Goal: Task Accomplishment & Management: Complete application form

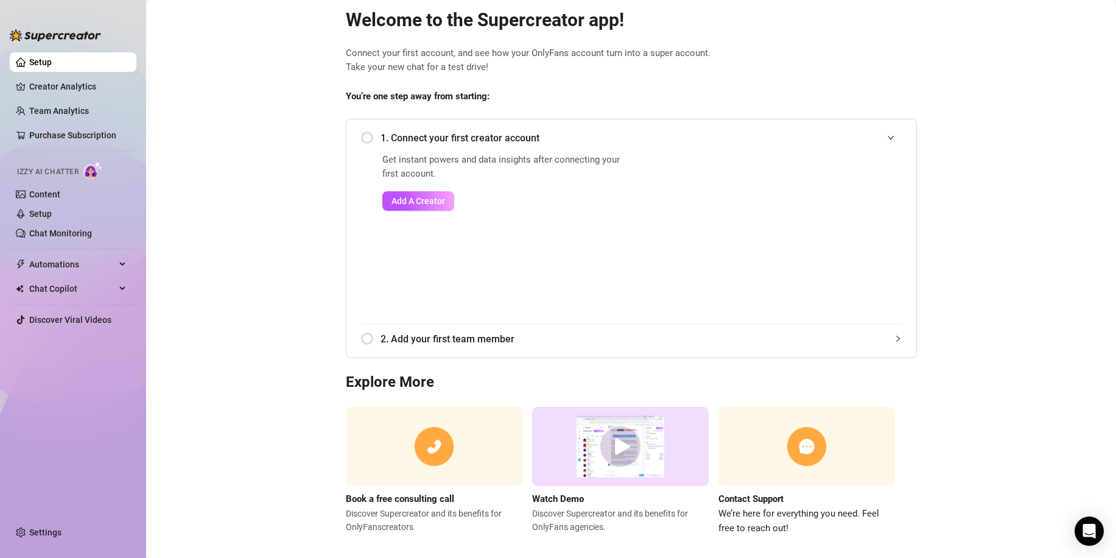
scroll to position [39, 0]
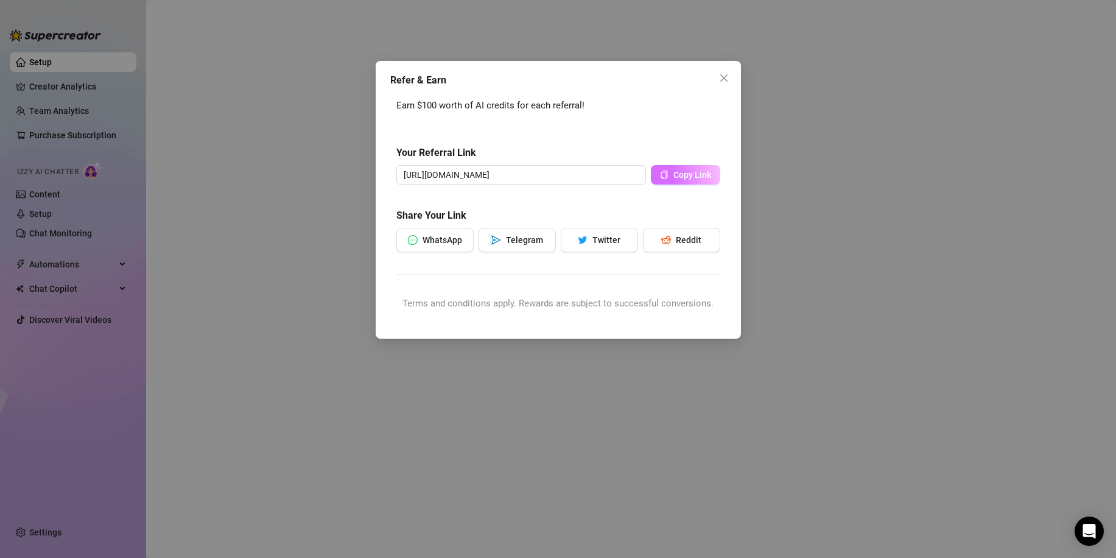
click at [683, 177] on span "Copy Link" at bounding box center [692, 175] width 38 height 10
click at [685, 173] on span "Copy Link" at bounding box center [692, 175] width 38 height 10
click at [723, 80] on icon "close" at bounding box center [724, 78] width 10 height 10
click at [726, 80] on icon "close" at bounding box center [722, 77] width 7 height 7
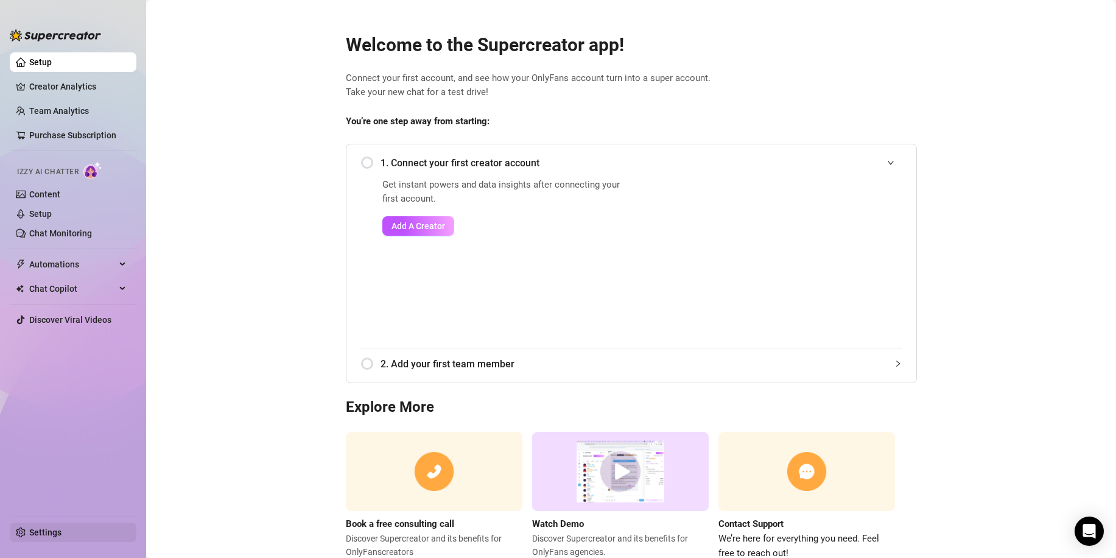
click at [31, 527] on link "Settings" at bounding box center [45, 532] width 32 height 10
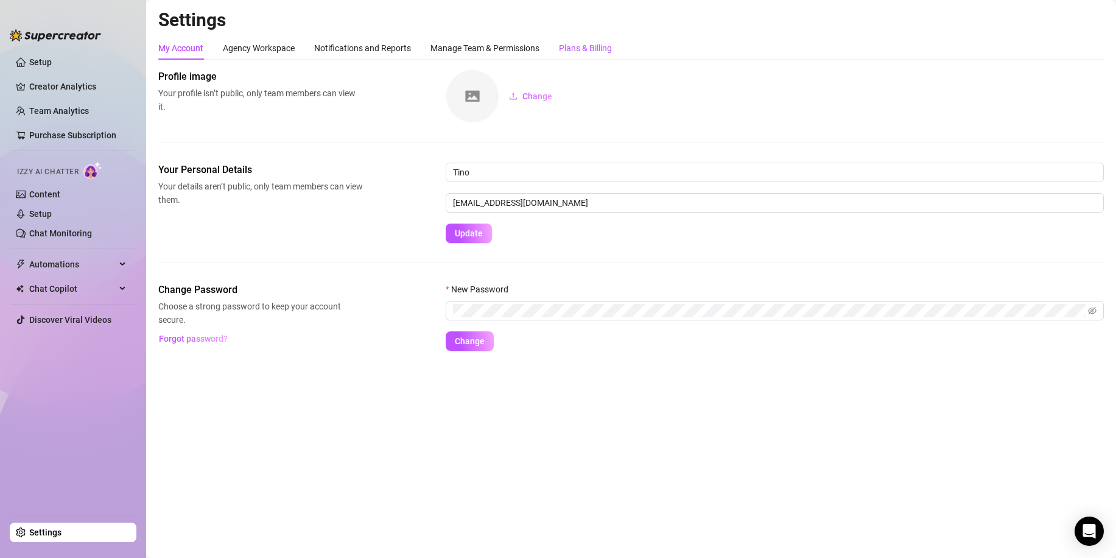
click at [596, 54] on div "Plans & Billing" at bounding box center [585, 47] width 53 height 13
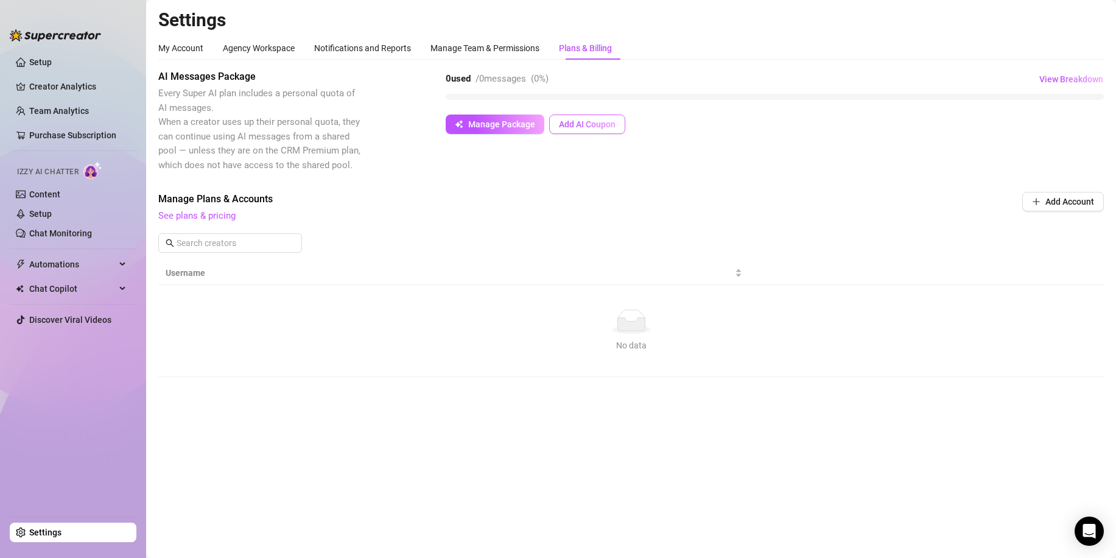
click at [570, 123] on span "Add AI Coupon" at bounding box center [587, 124] width 57 height 10
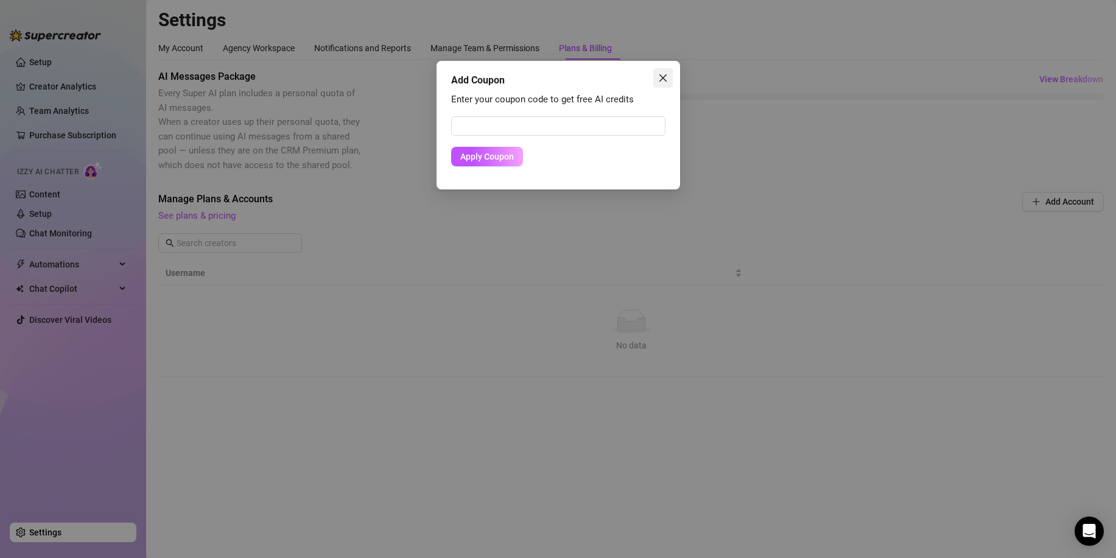
click at [671, 76] on span "Close" at bounding box center [662, 78] width 19 height 10
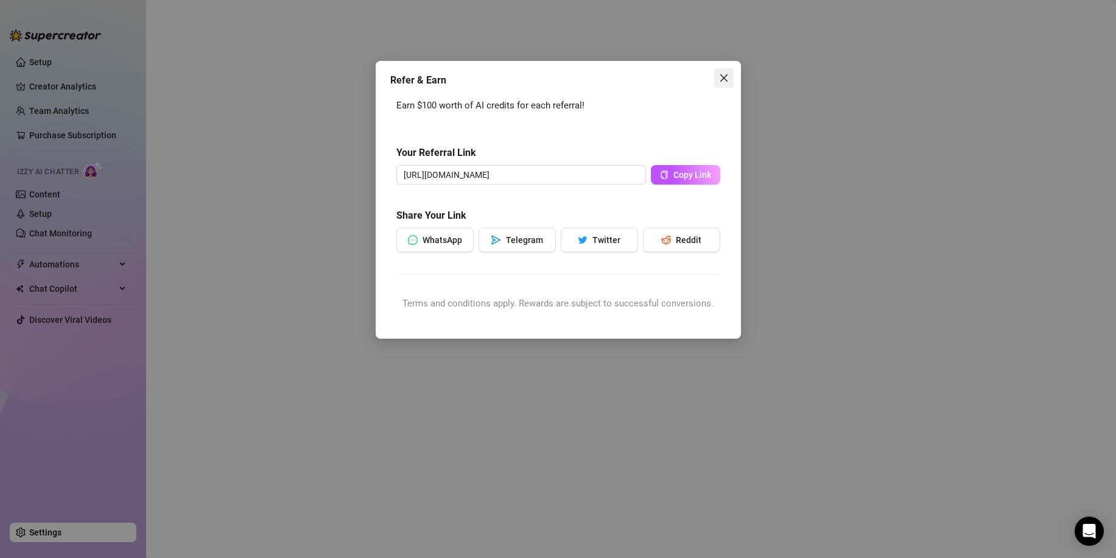
click at [724, 83] on button "Close" at bounding box center [723, 77] width 19 height 19
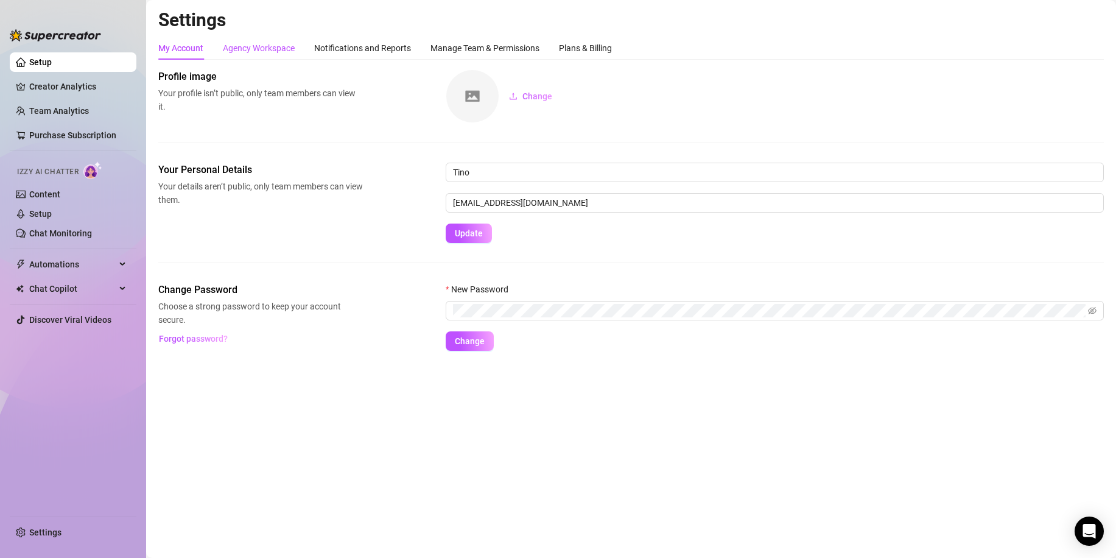
click at [244, 49] on div "Agency Workspace" at bounding box center [259, 47] width 72 height 13
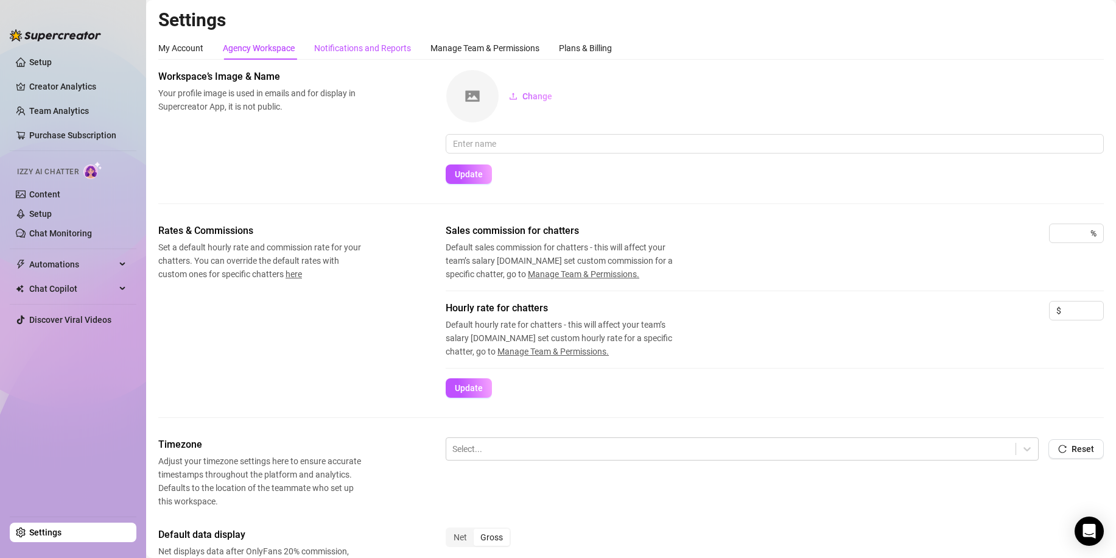
click at [360, 49] on div "Notifications and Reports" at bounding box center [362, 47] width 97 height 13
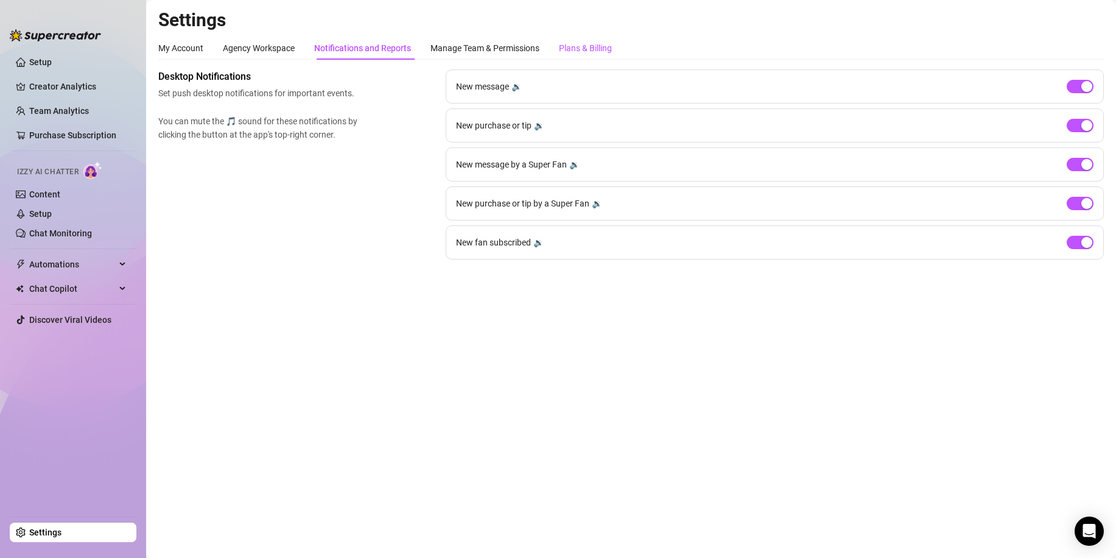
click at [589, 47] on div "Plans & Billing" at bounding box center [585, 47] width 53 height 13
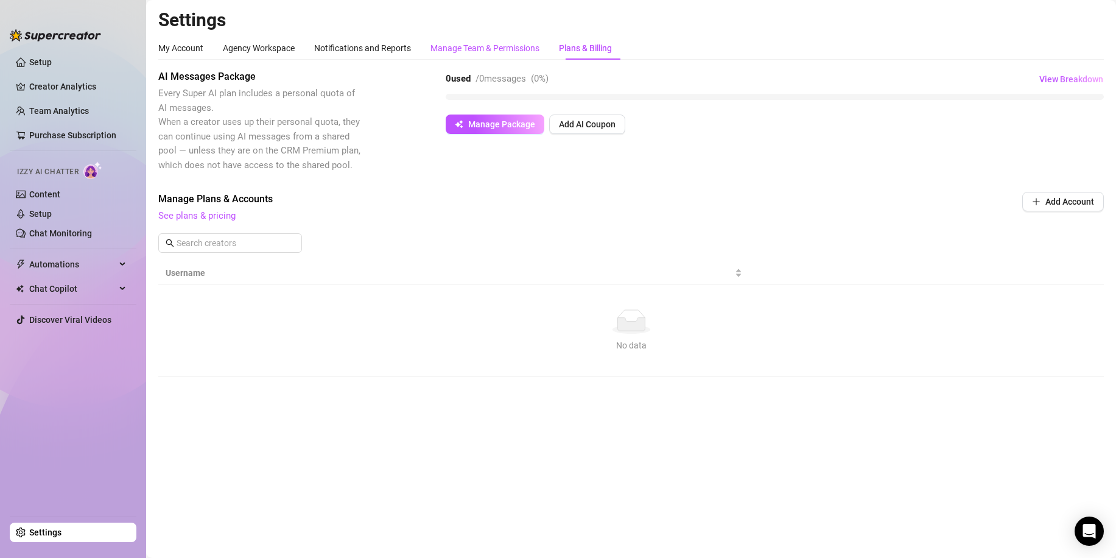
click at [500, 52] on div "Manage Team & Permissions" at bounding box center [484, 47] width 109 height 13
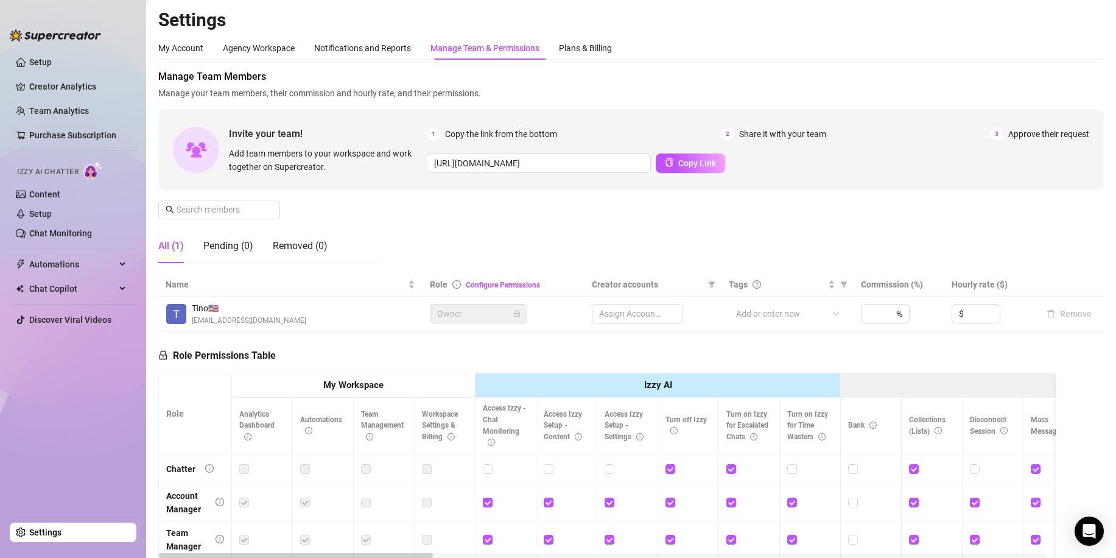
click at [612, 310] on div "Assign Accounts" at bounding box center [637, 313] width 91 height 19
click at [52, 58] on link "Setup" at bounding box center [40, 62] width 23 height 10
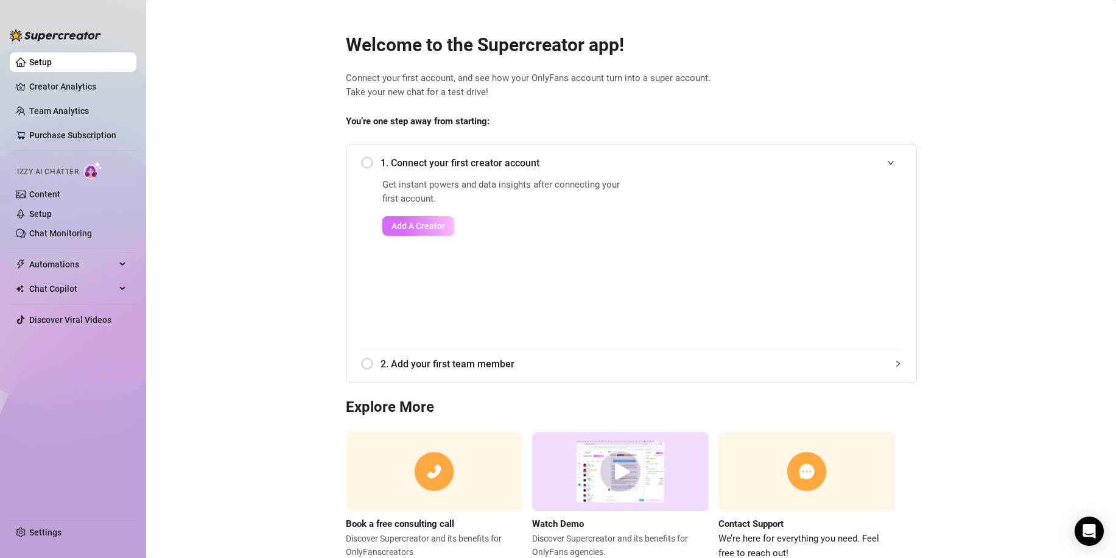
click at [411, 223] on span "Add A Creator" at bounding box center [418, 226] width 54 height 10
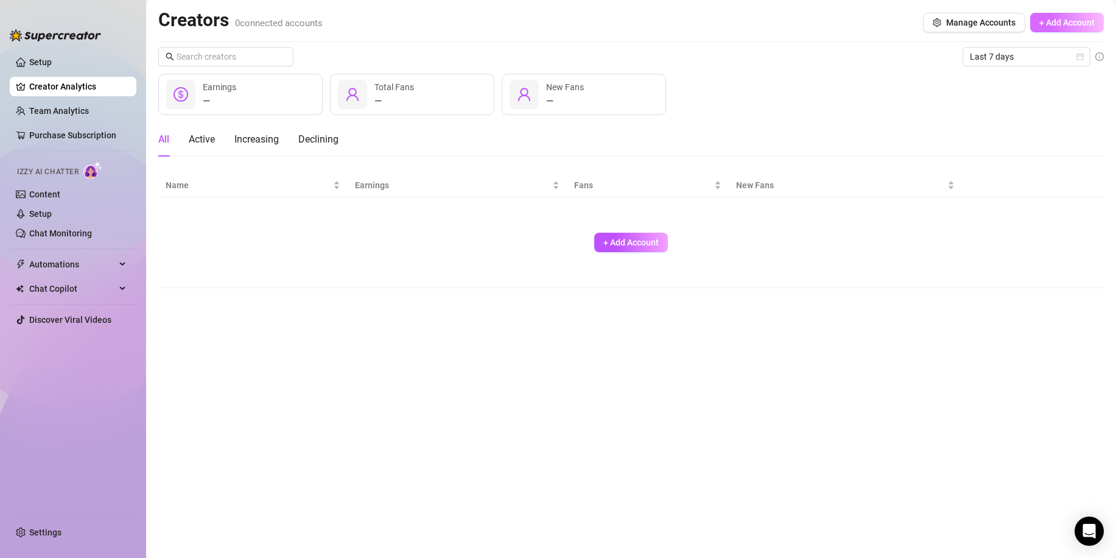
click at [1045, 19] on span "+ Add Account" at bounding box center [1066, 23] width 55 height 10
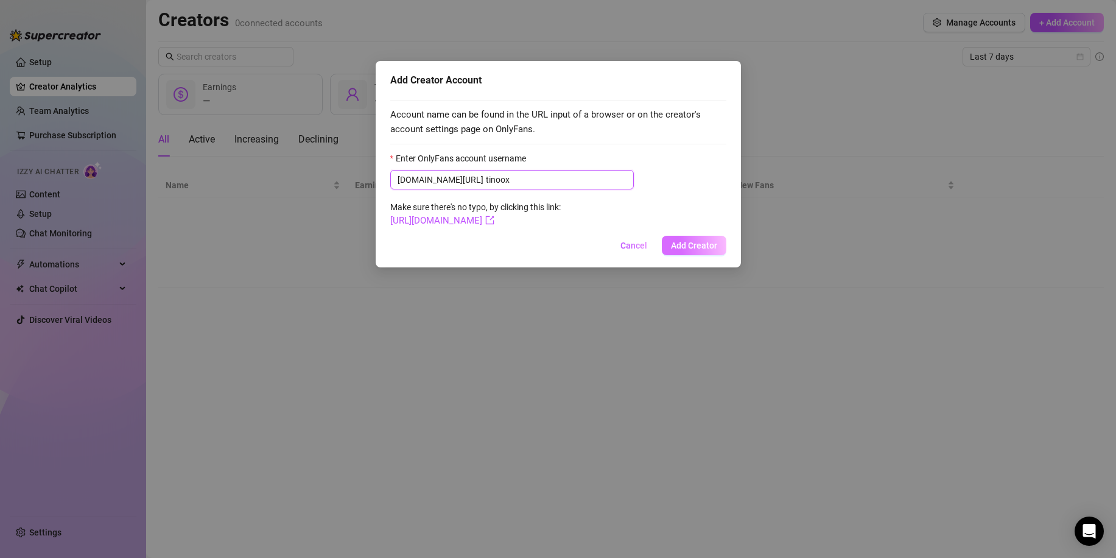
type input "tinoox"
click at [698, 247] on span "Add Creator" at bounding box center [694, 245] width 46 height 10
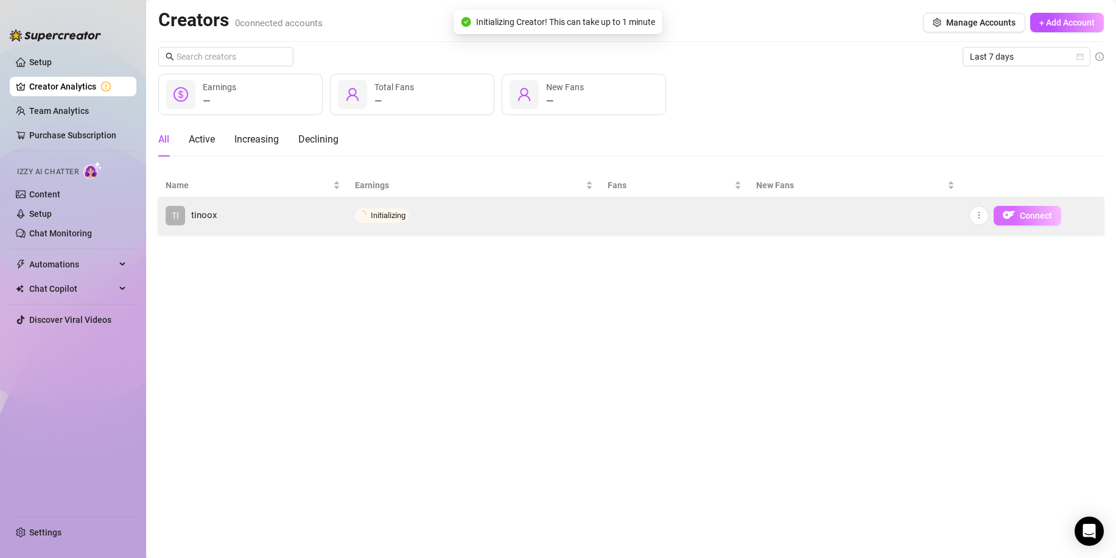
click at [1015, 216] on img "button" at bounding box center [1008, 215] width 12 height 12
click at [979, 214] on icon "more" at bounding box center [978, 215] width 9 height 9
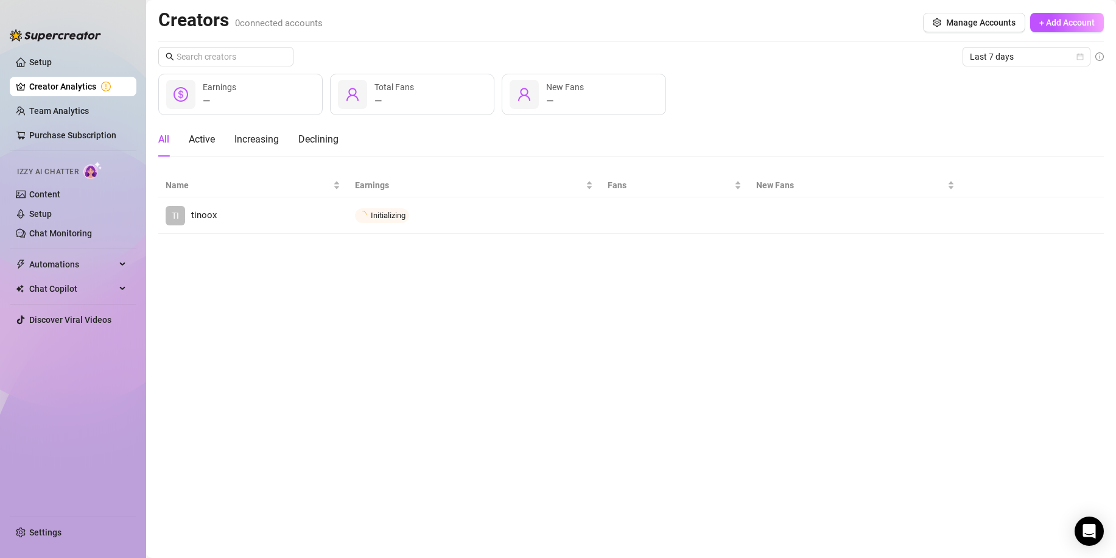
click at [798, 365] on main "Creators 0 connected accounts Manage Accounts + Add Account Last 7 days — Earni…" at bounding box center [631, 279] width 970 height 558
click at [206, 133] on div "Active" at bounding box center [202, 139] width 26 height 15
click at [164, 138] on div "All" at bounding box center [163, 139] width 11 height 15
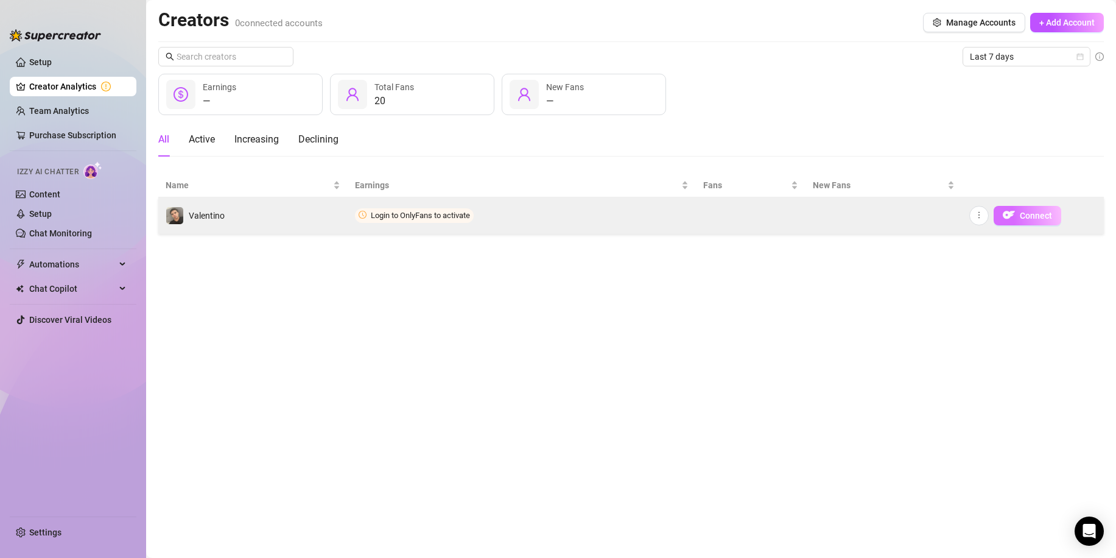
click at [1023, 216] on span "Connect" at bounding box center [1035, 216] width 32 height 10
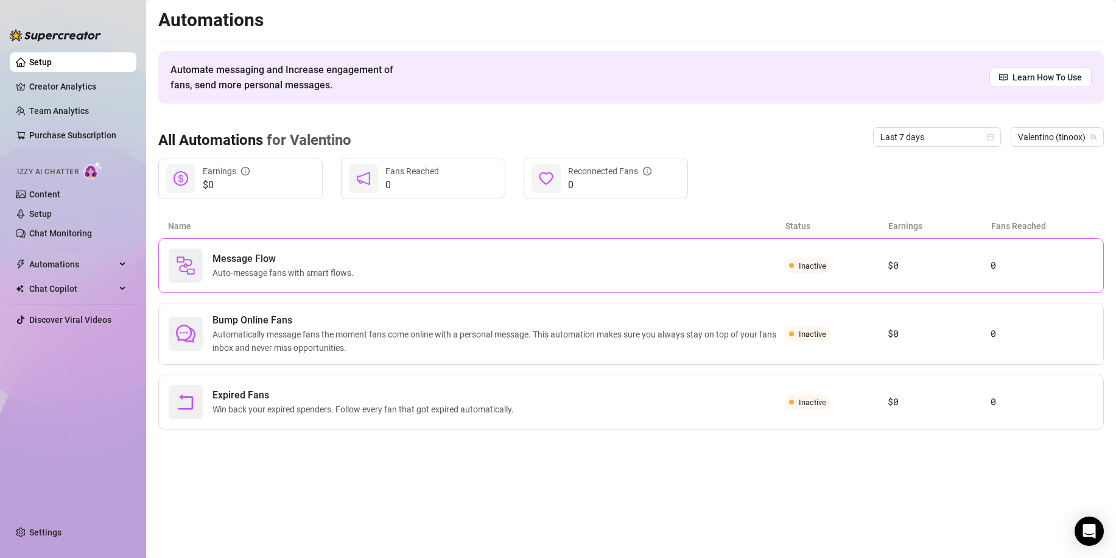
click at [709, 261] on div "Message Flow Auto-message fans with smart flows." at bounding box center [477, 265] width 617 height 34
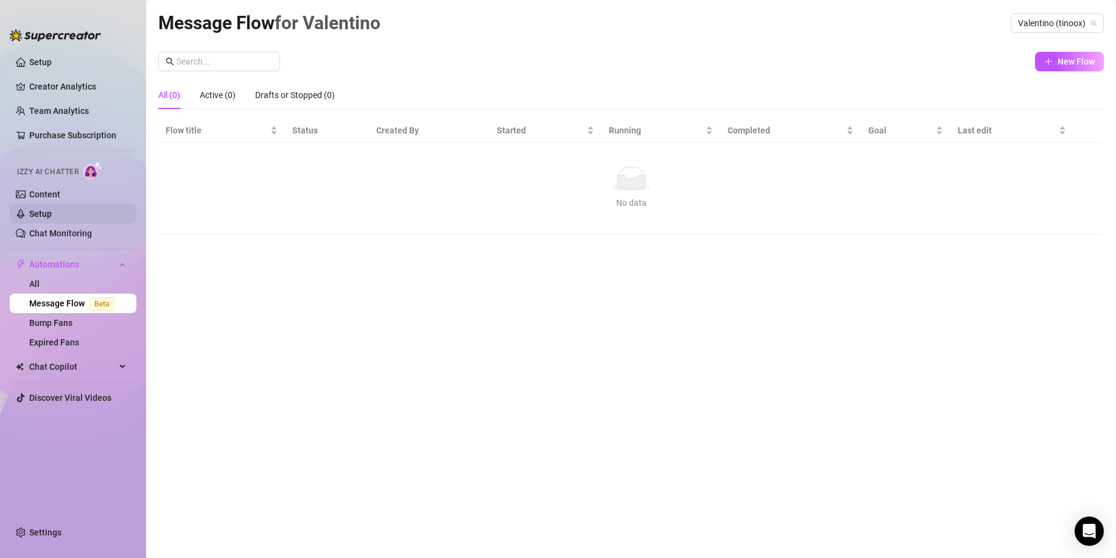
click at [40, 209] on link "Setup" at bounding box center [40, 214] width 23 height 10
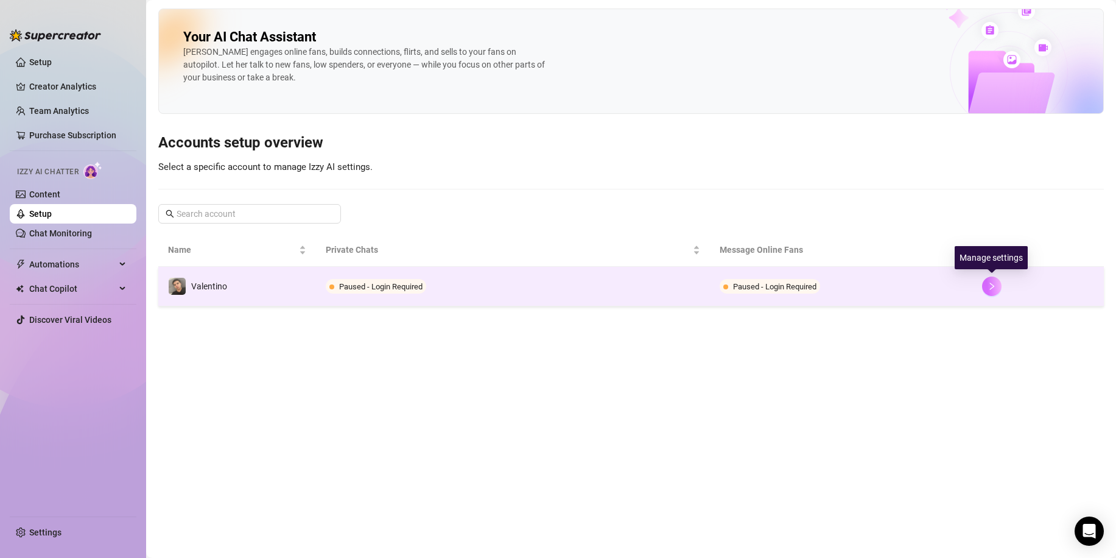
click at [995, 285] on icon "right" at bounding box center [991, 286] width 9 height 9
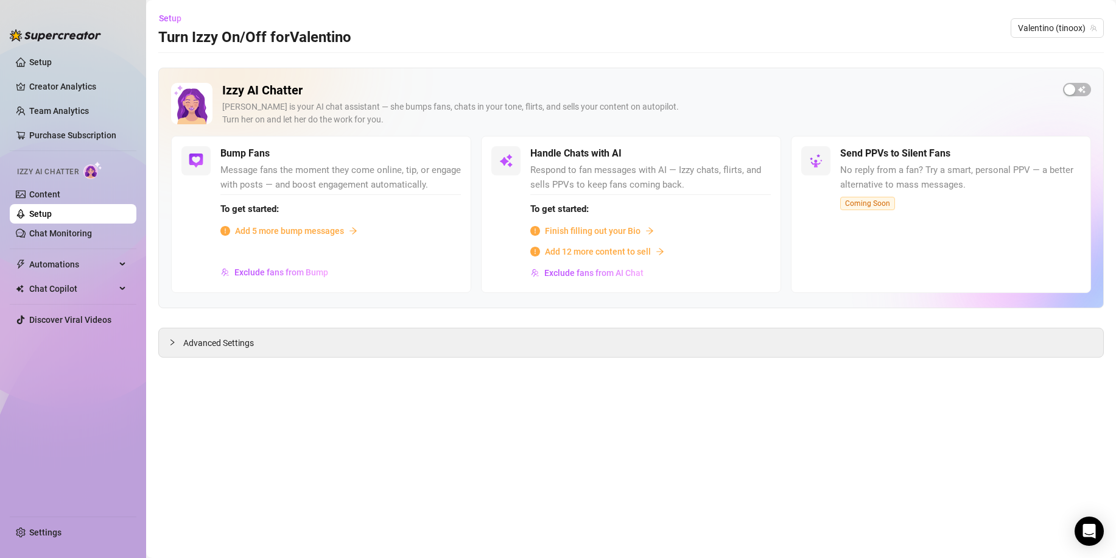
click at [309, 237] on span "Add 5 more bump messages" at bounding box center [289, 230] width 109 height 13
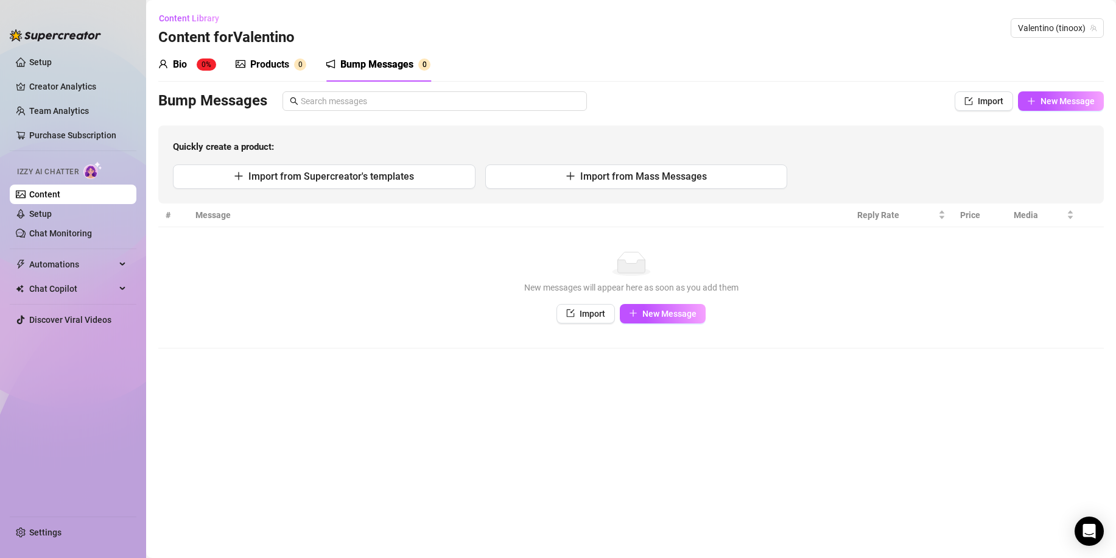
click at [179, 67] on div "Bio" at bounding box center [180, 64] width 14 height 15
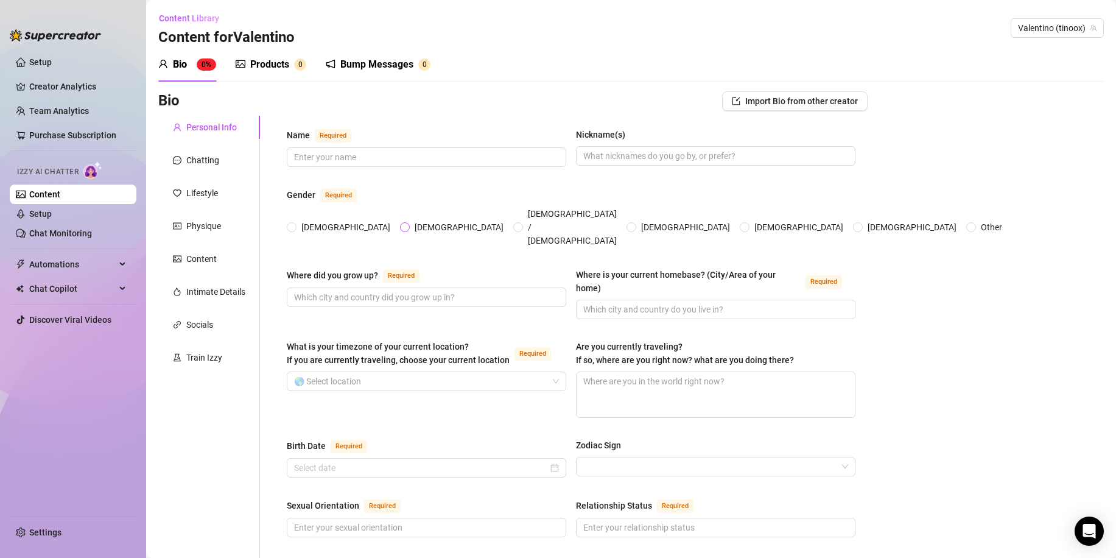
click at [410, 220] on span "[DEMOGRAPHIC_DATA]" at bounding box center [459, 226] width 99 height 13
click at [403, 224] on input "[DEMOGRAPHIC_DATA]" at bounding box center [405, 228] width 5 height 8
radio input "true"
click at [363, 155] on input "Name Required" at bounding box center [425, 156] width 262 height 13
type input "Valentino"
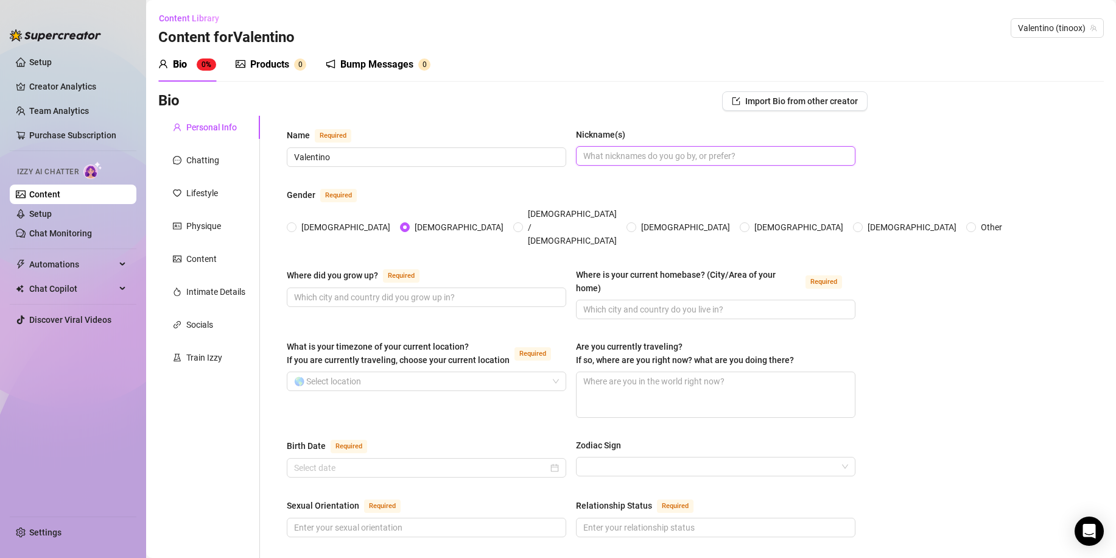
click at [640, 161] on input "Nickname(s)" at bounding box center [714, 155] width 262 height 13
type input "Tino"
click at [394, 290] on input "Where did you grow up? Required" at bounding box center [425, 296] width 262 height 13
type input "[GEOGRAPHIC_DATA]"
click at [666, 302] on input "Where is your current homebase? (City/Area of your home) Required" at bounding box center [714, 308] width 262 height 13
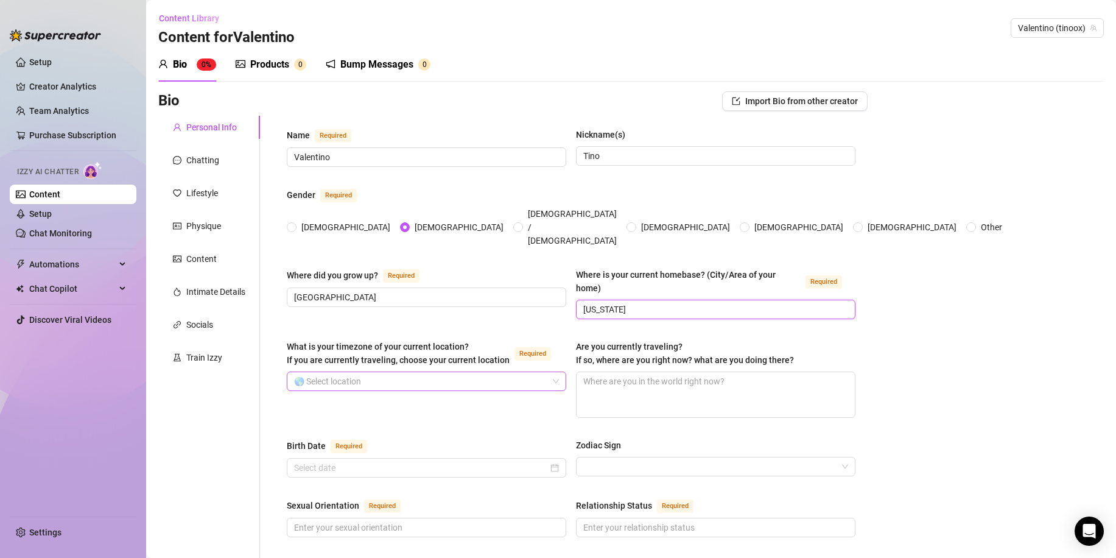
type input "[US_STATE]"
click at [380, 372] on input "What is your timezone of your current location? If you are currently traveling,…" at bounding box center [421, 381] width 254 height 18
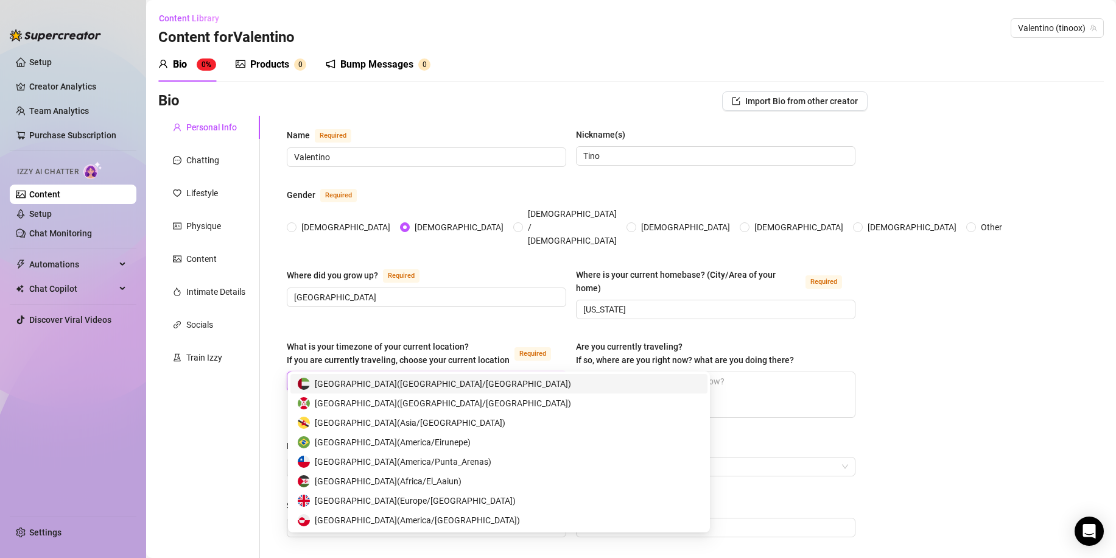
type input "unit"
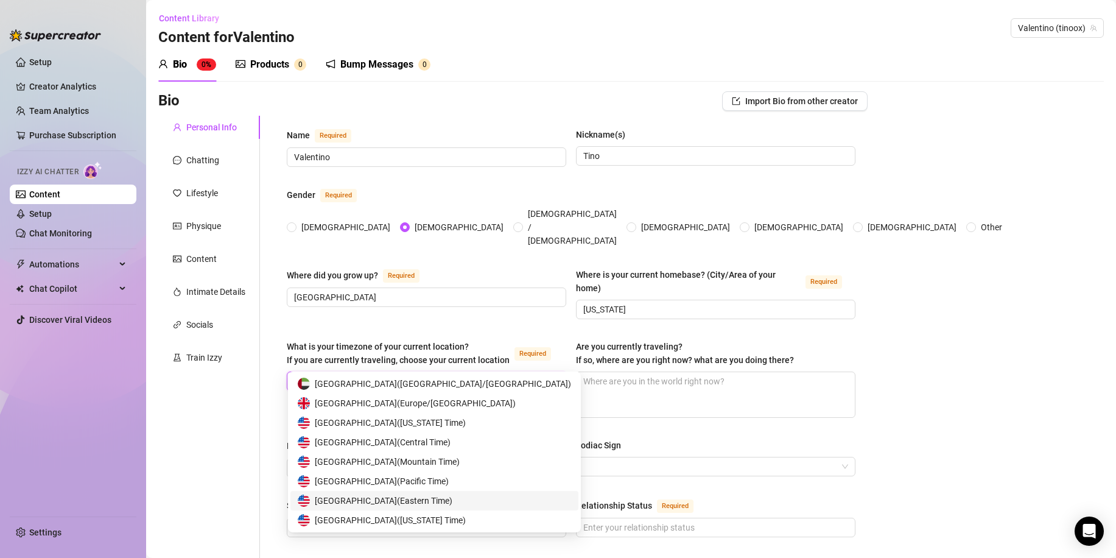
click at [449, 498] on span "United States of America ( Eastern Time )" at bounding box center [384, 500] width 138 height 13
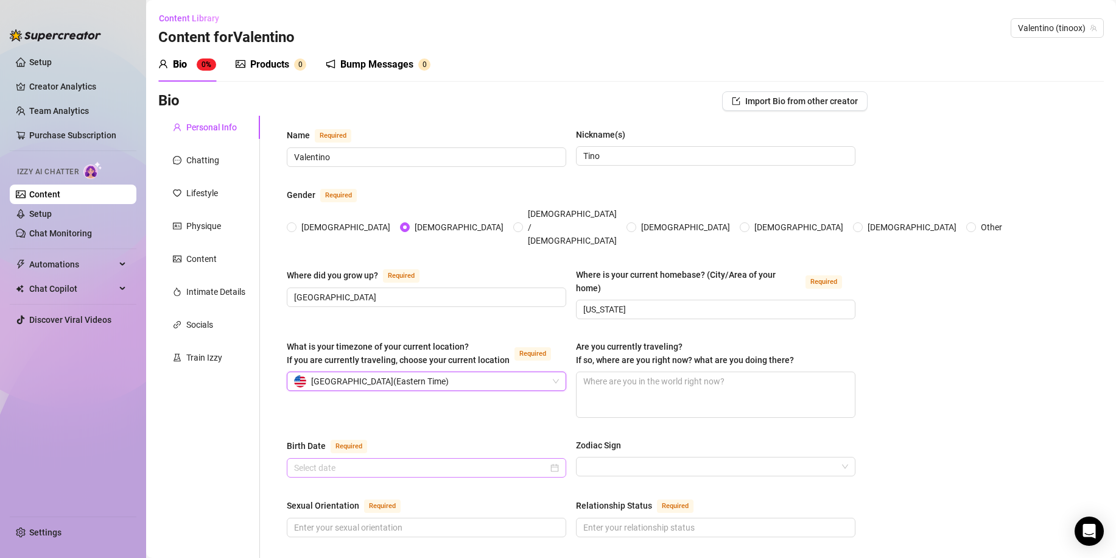
drag, startPoint x: 413, startPoint y: 438, endPoint x: 407, endPoint y: 449, distance: 12.2
click at [411, 458] on div at bounding box center [426, 467] width 279 height 19
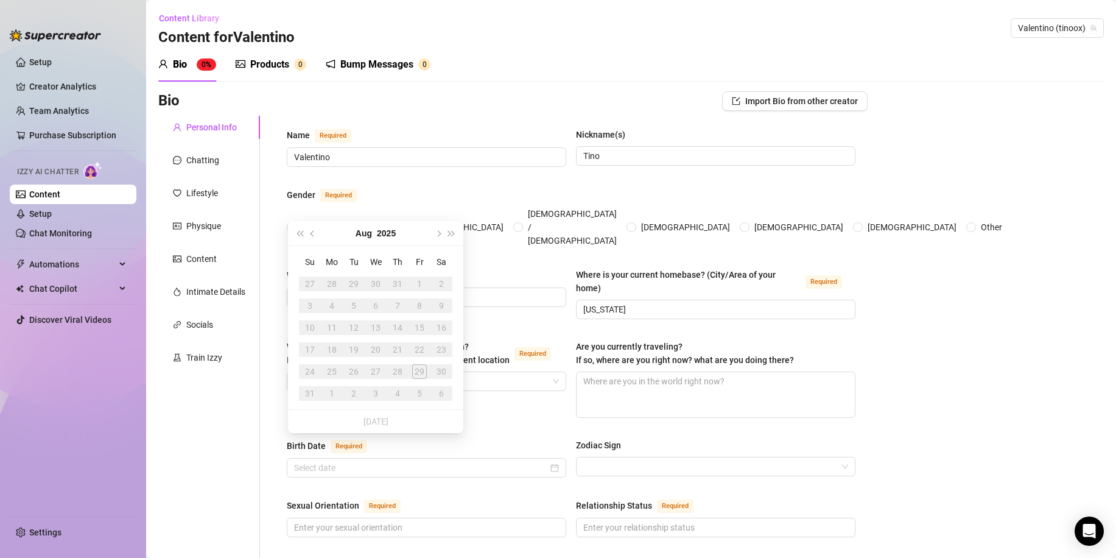
click at [372, 233] on div "[DATE]" at bounding box center [375, 233] width 111 height 24
click at [386, 233] on button "2025" at bounding box center [386, 233] width 19 height 24
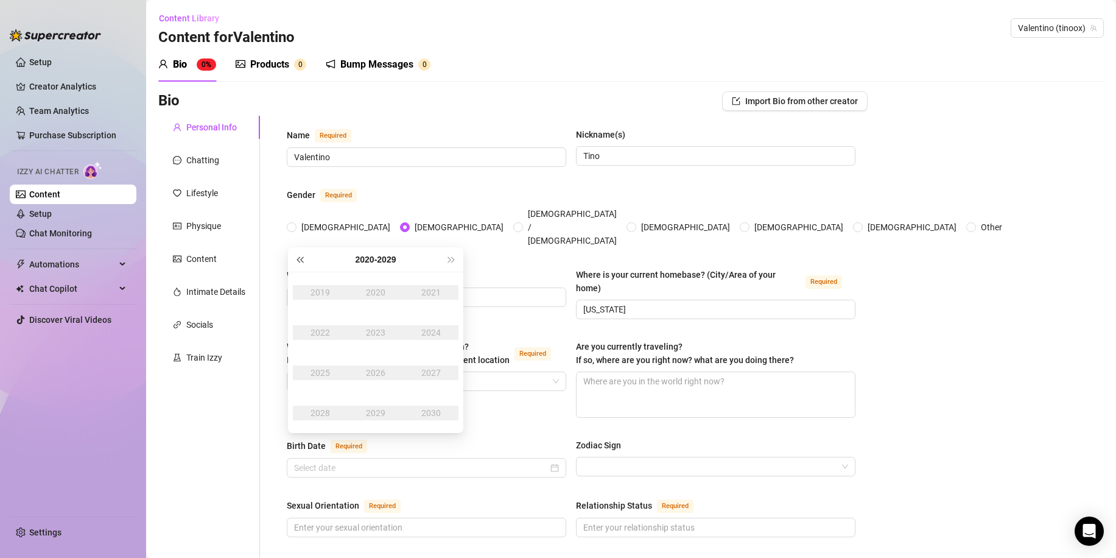
click at [301, 260] on span "Last year (Control + left)" at bounding box center [299, 259] width 6 height 6
click at [299, 257] on span "Last year (Control + left)" at bounding box center [299, 259] width 6 height 6
type input "[DATE]"
click at [433, 370] on div "2007" at bounding box center [431, 372] width 37 height 15
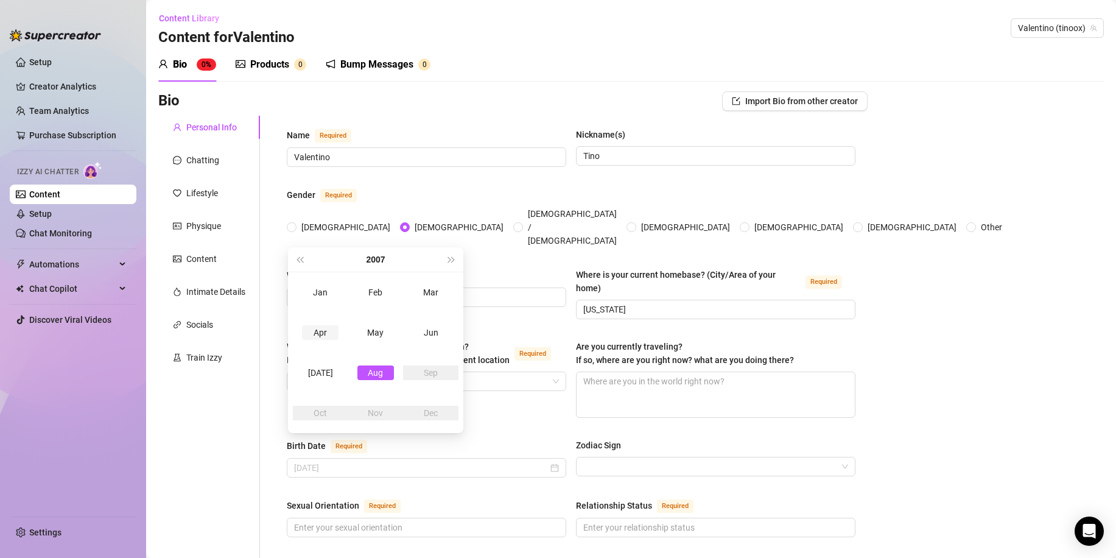
click at [318, 329] on div "Apr" at bounding box center [320, 332] width 37 height 15
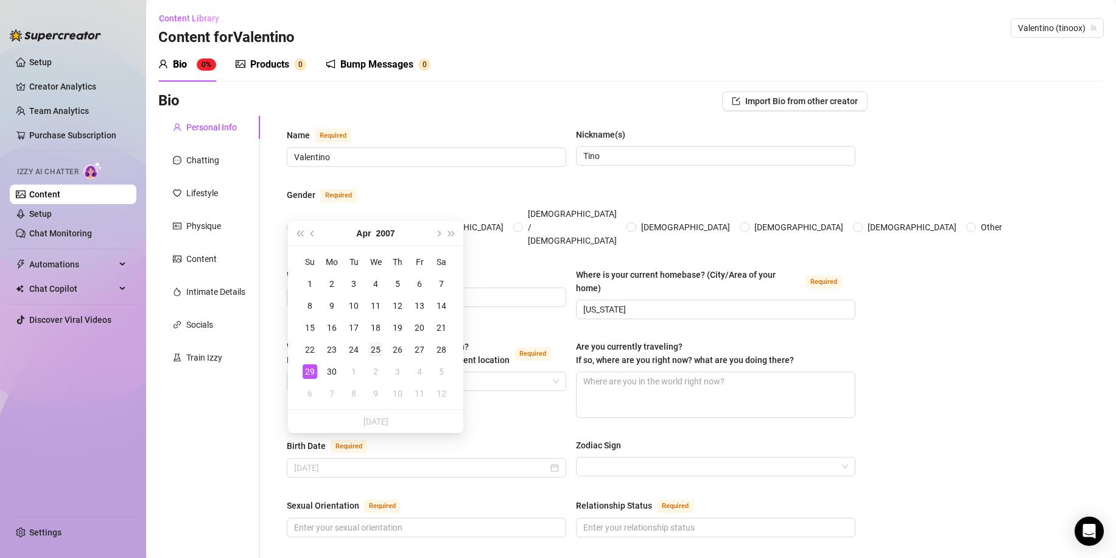
type input "[DATE]"
click at [371, 349] on div "25" at bounding box center [375, 349] width 15 height 15
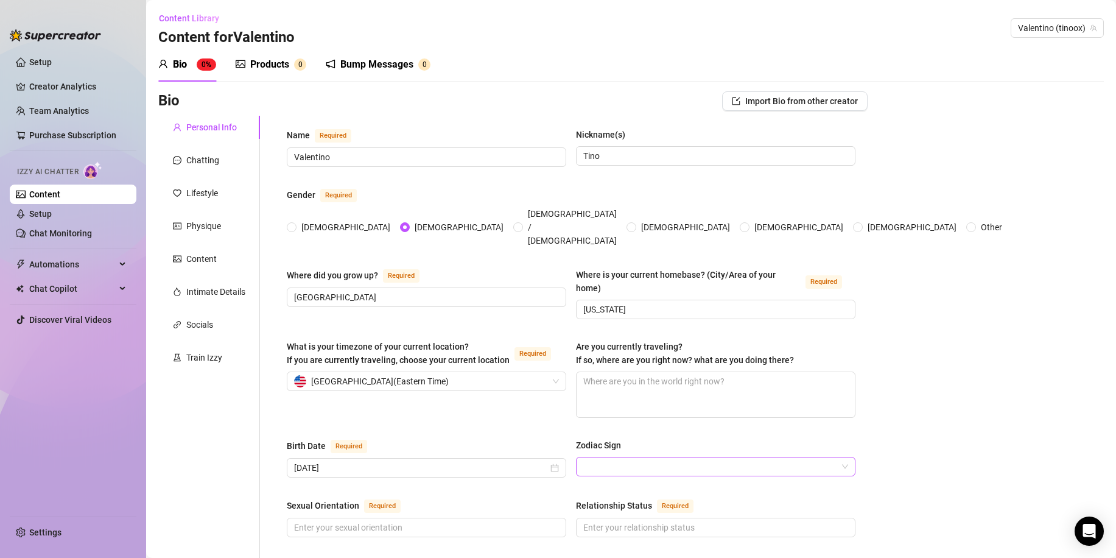
click at [711, 457] on input "Zodiac Sign" at bounding box center [710, 466] width 254 height 18
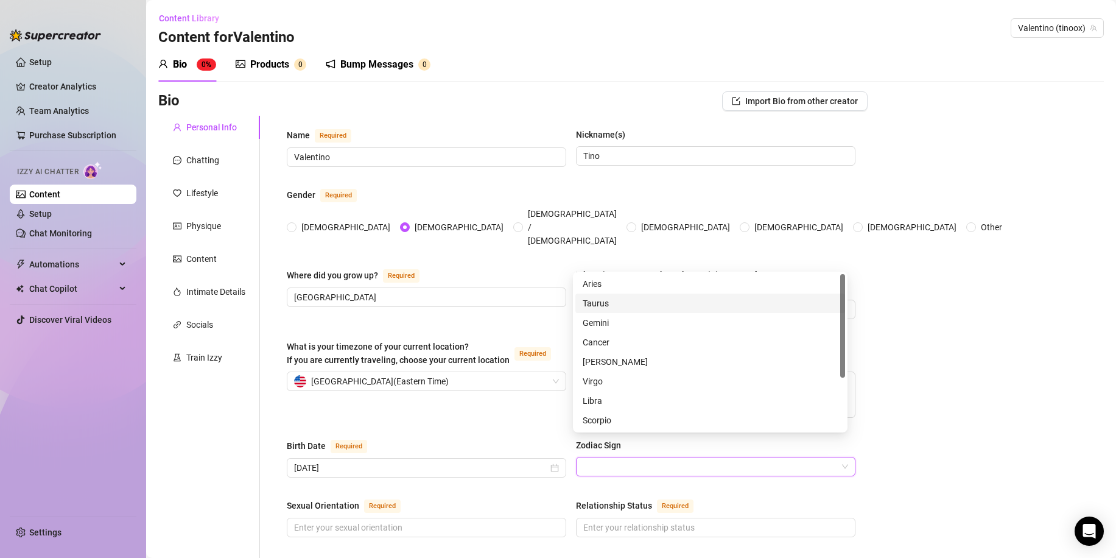
click at [621, 301] on div "Taurus" at bounding box center [709, 302] width 255 height 13
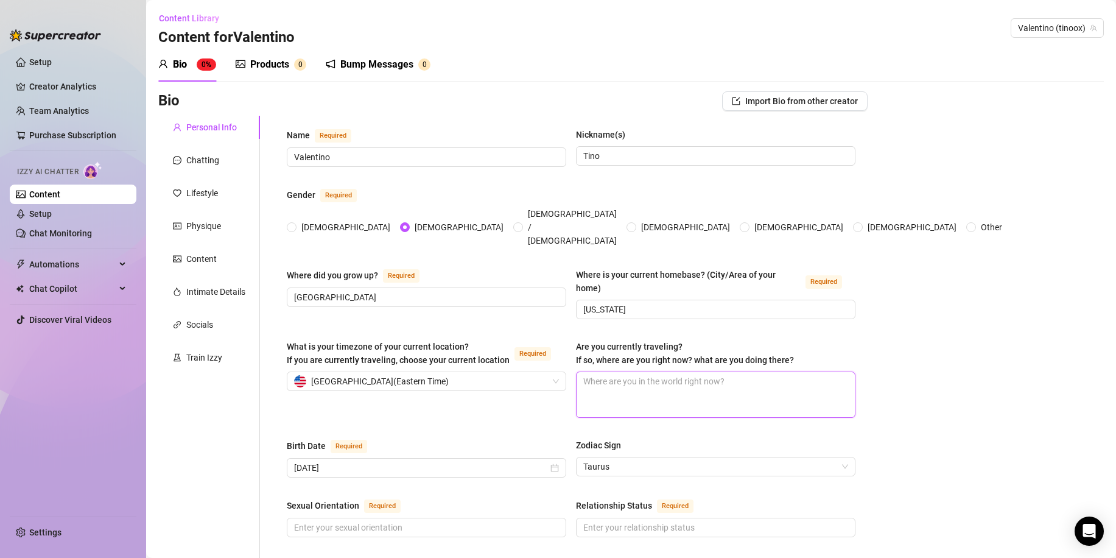
click at [710, 372] on textarea "Are you currently traveling? If so, where are you right now? what are you doing…" at bounding box center [715, 394] width 278 height 45
type textarea "S"
type textarea "So"
type textarea "Sou"
type textarea "Sout"
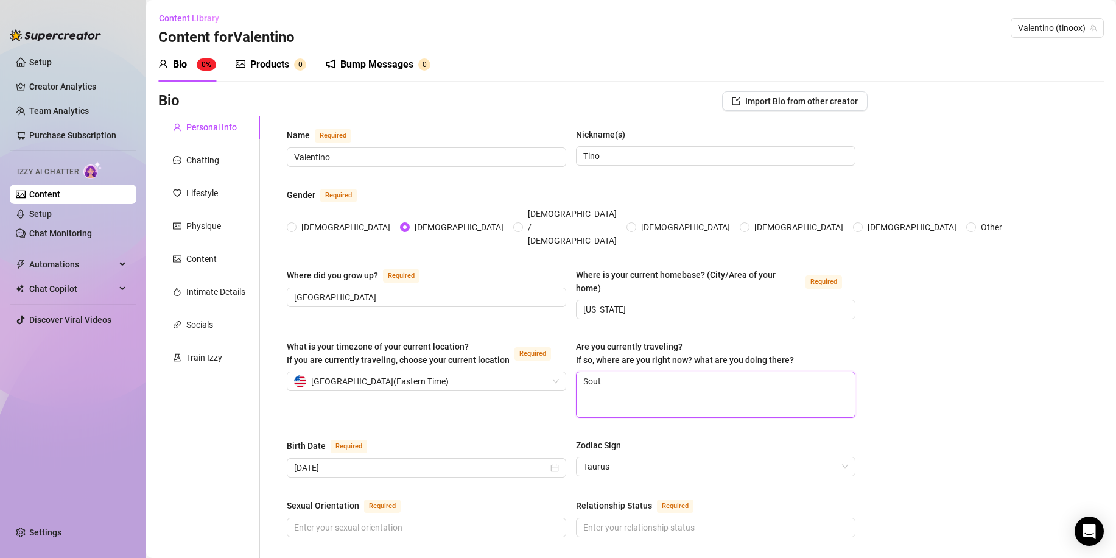
type textarea "South"
type textarea "South C"
type textarea "South Ca"
type textarea "South Car"
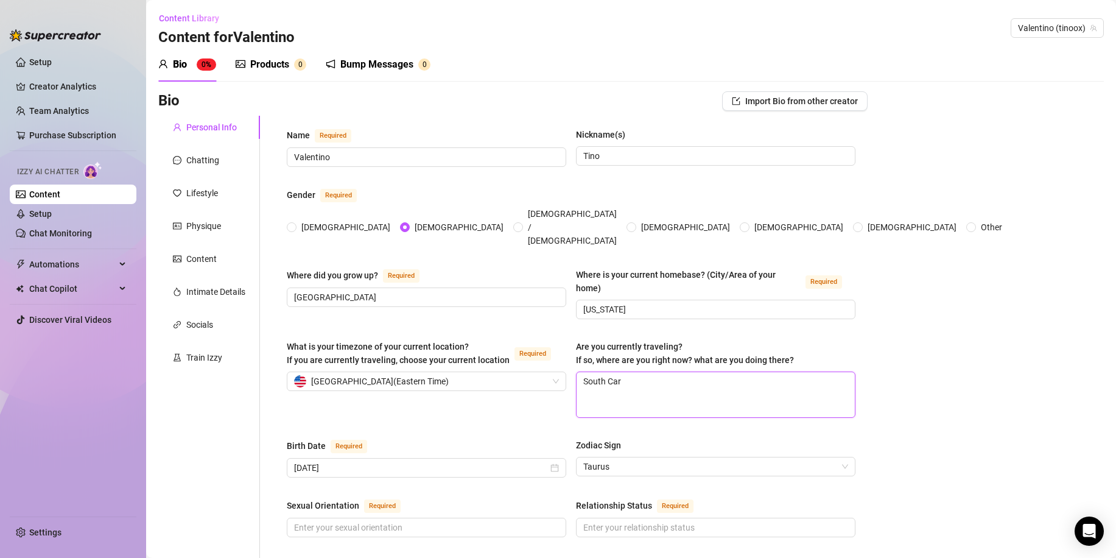
type textarea "South Caro"
type textarea "South [PERSON_NAME]"
type textarea "South Caroli"
type textarea "South Carolin"
type textarea "[US_STATE]"
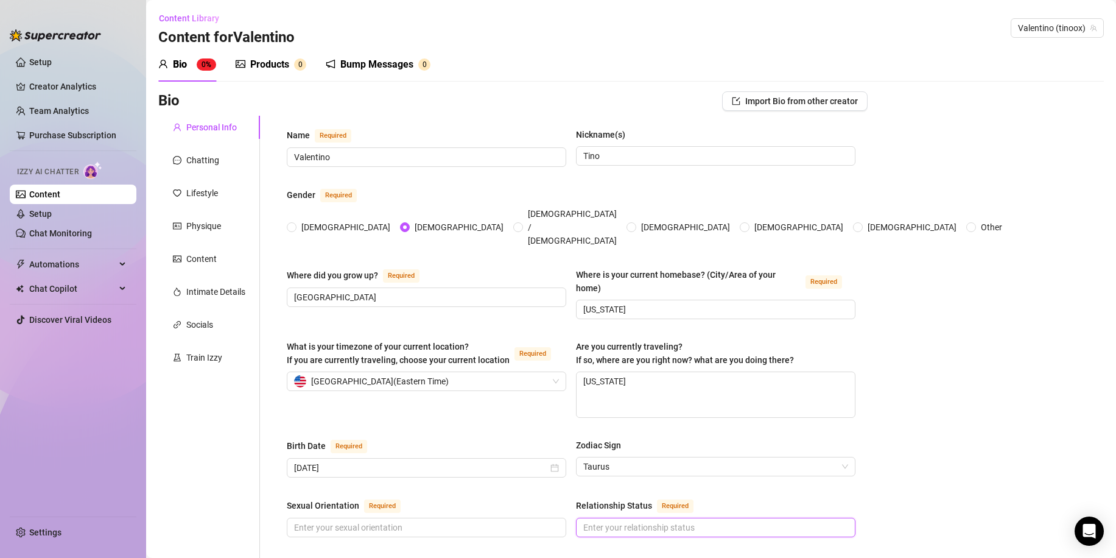
click at [698, 520] on input "Relationship Status Required" at bounding box center [714, 526] width 262 height 13
type input "Single"
click at [405, 520] on input "Sexual Orientation Required" at bounding box center [425, 526] width 262 height 13
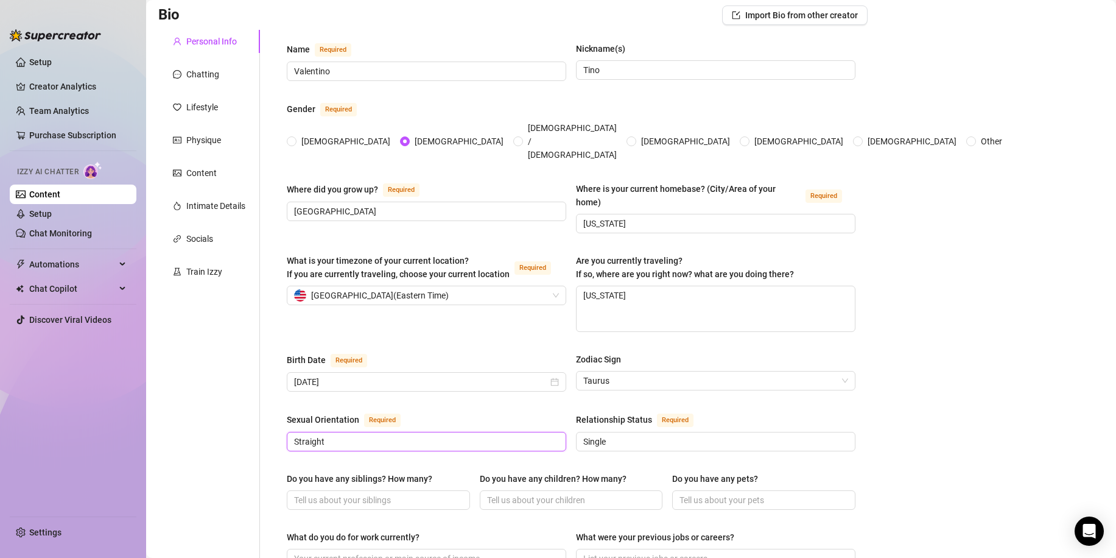
scroll to position [183, 0]
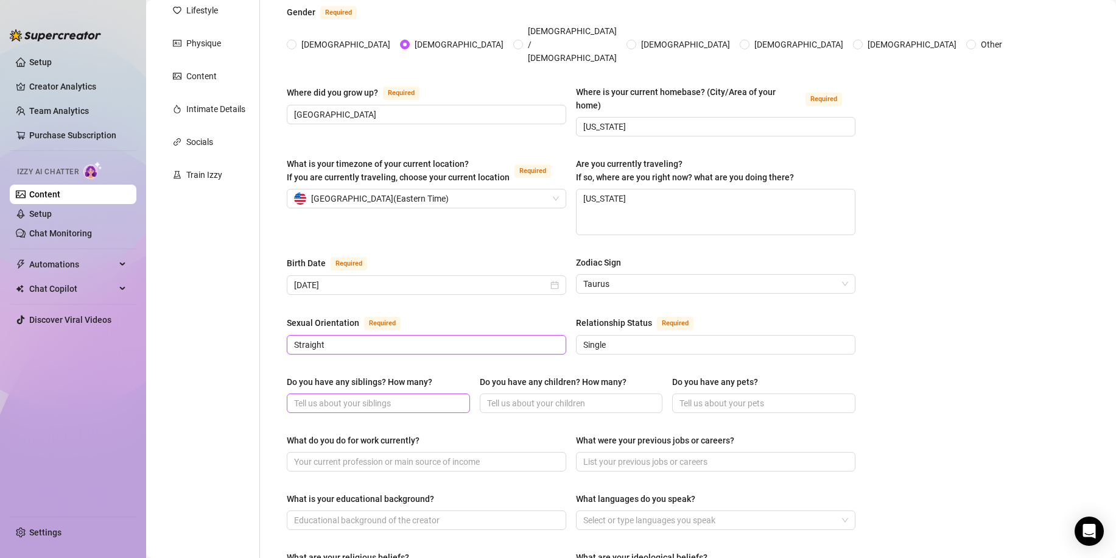
type input "Straight"
click at [369, 396] on input "Do you have any siblings? How many?" at bounding box center [377, 402] width 166 height 13
type input "3"
click at [562, 396] on input "Do you have any children? How many?" at bounding box center [570, 402] width 166 height 13
type input "No"
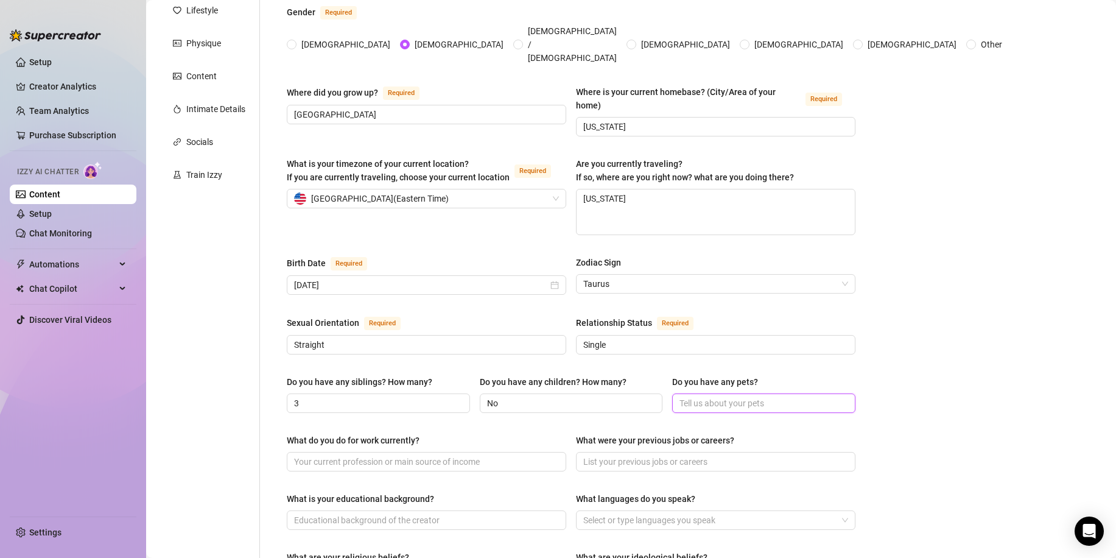
click at [767, 396] on input "Do you have any pets?" at bounding box center [762, 402] width 166 height 13
click at [751, 396] on input "Do you have any pets?" at bounding box center [762, 402] width 166 height 13
type input "2 Dogs"
click at [388, 455] on input "What do you do for work currently?" at bounding box center [425, 461] width 262 height 13
type input "I"
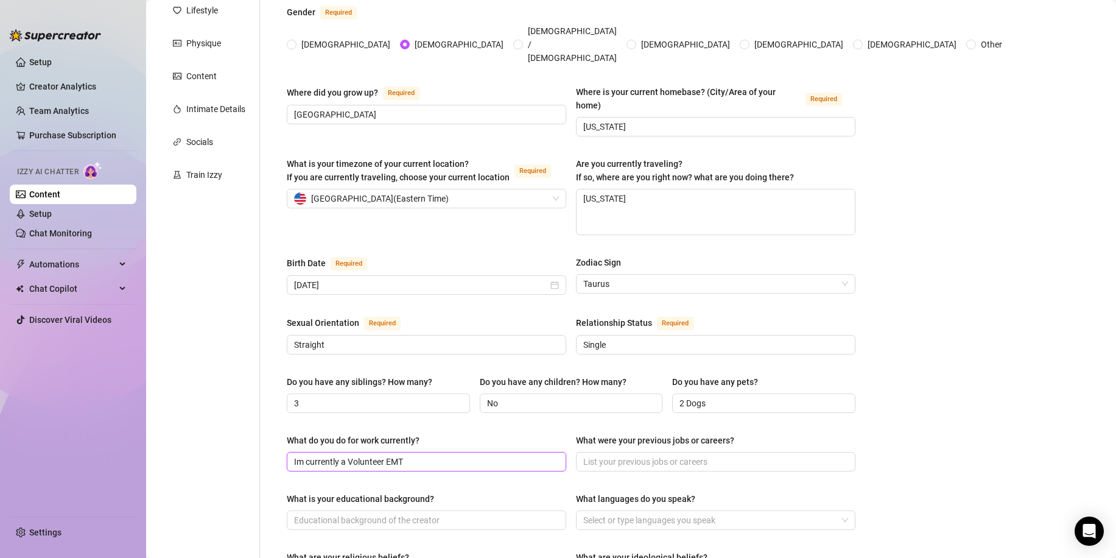
drag, startPoint x: 349, startPoint y: 436, endPoint x: 244, endPoint y: 442, distance: 105.5
click at [244, 442] on div "Personal Info Chatting Lifestyle Physique Content Intimate Details Socials Trai…" at bounding box center [512, 443] width 709 height 1020
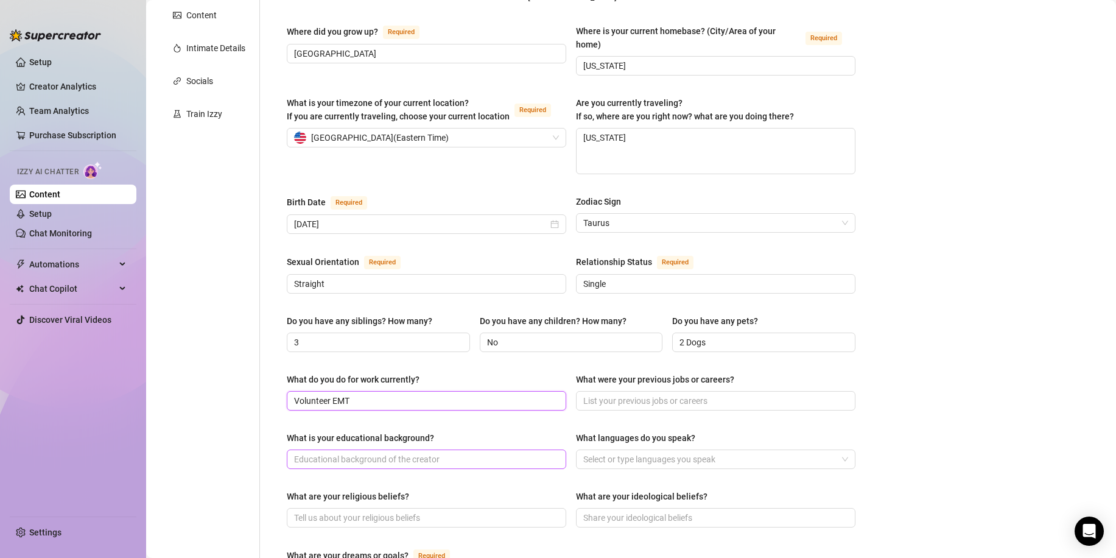
type input "Volunteer EMT"
click at [392, 452] on input "What is your educational background?" at bounding box center [425, 458] width 262 height 13
click at [645, 450] on div at bounding box center [709, 458] width 262 height 17
type input "College"
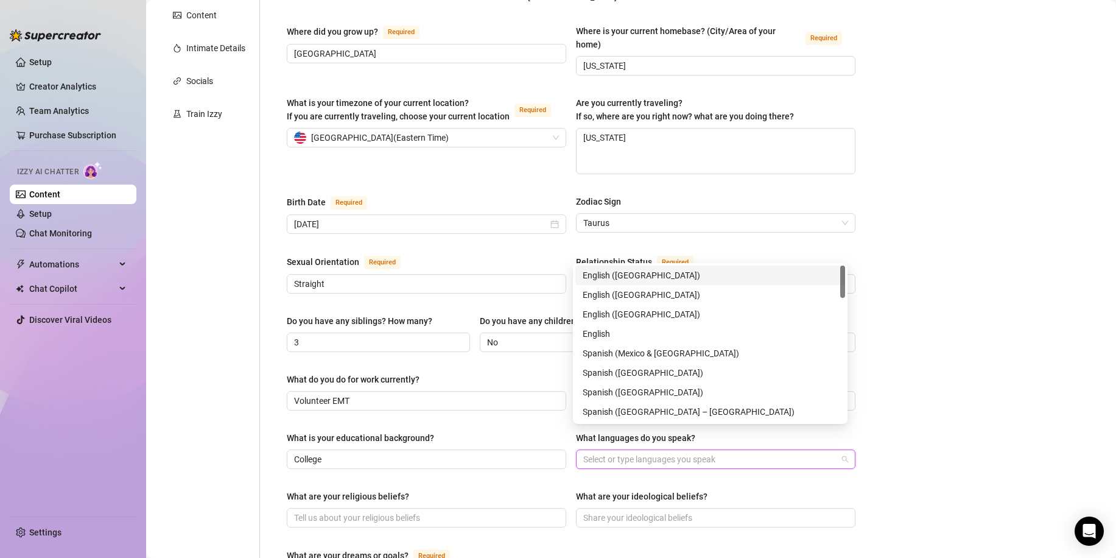
click at [631, 272] on div "English ([GEOGRAPHIC_DATA])" at bounding box center [709, 274] width 255 height 13
click at [415, 452] on input "College" at bounding box center [425, 458] width 262 height 13
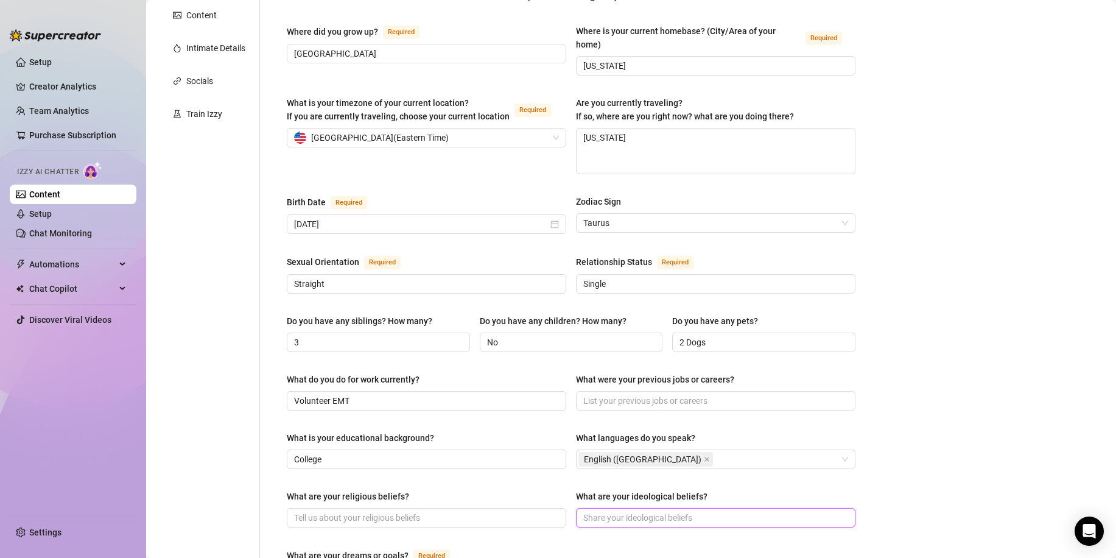
click at [643, 511] on input "What are your ideological beliefs?" at bounding box center [714, 517] width 262 height 13
click at [442, 511] on input "What are your religious beliefs?" at bounding box center [425, 517] width 262 height 13
click at [441, 511] on input "What are your religious beliefs?" at bounding box center [425, 517] width 262 height 13
type input "[DEMOGRAPHIC_DATA]"
click at [424, 456] on div "What is your educational background? College What languages do you speak? Engli…" at bounding box center [571, 455] width 568 height 49
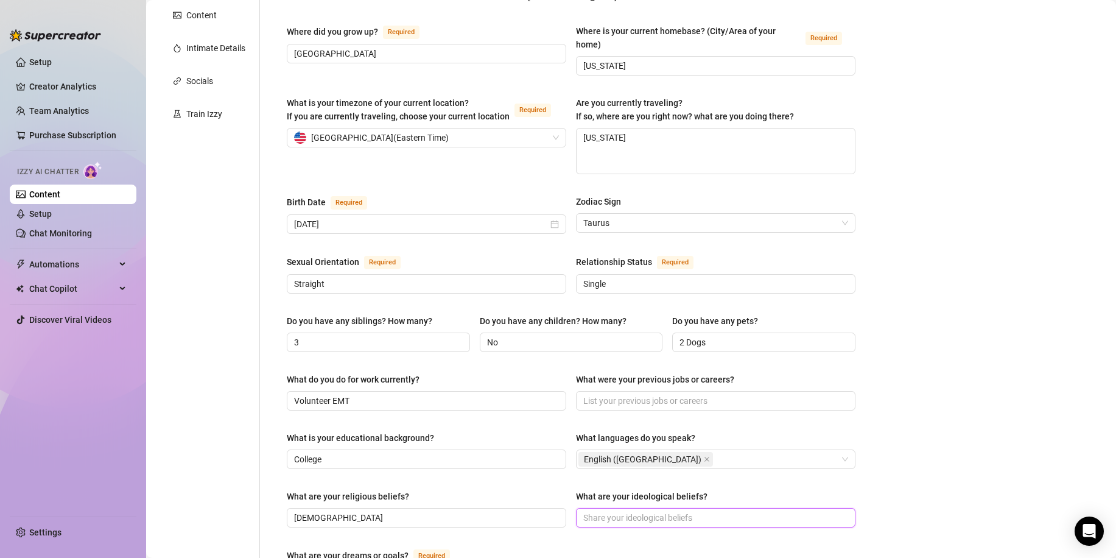
click at [674, 511] on input "What are your ideological beliefs?" at bounding box center [714, 517] width 262 height 13
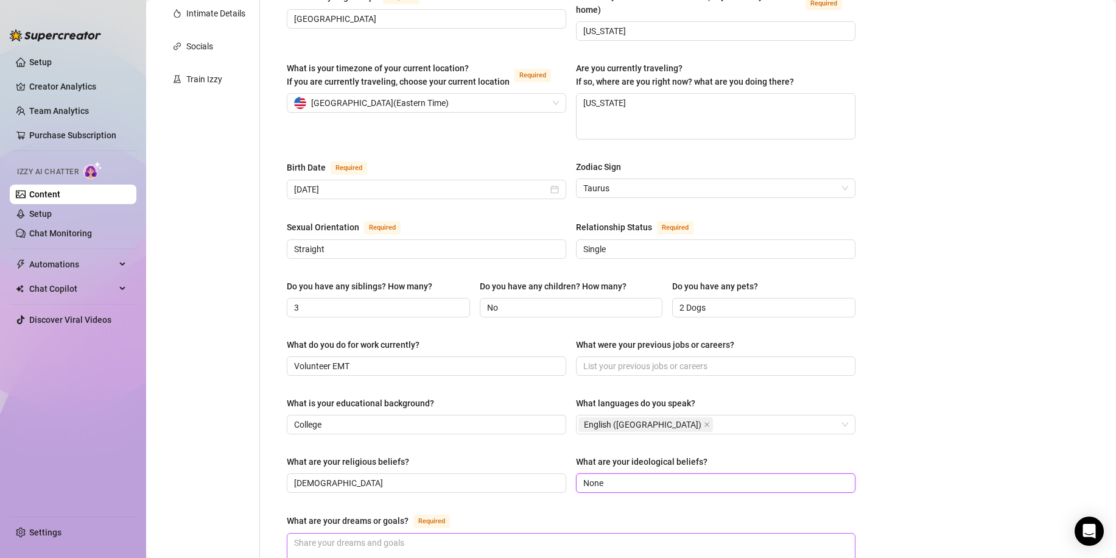
scroll to position [365, 0]
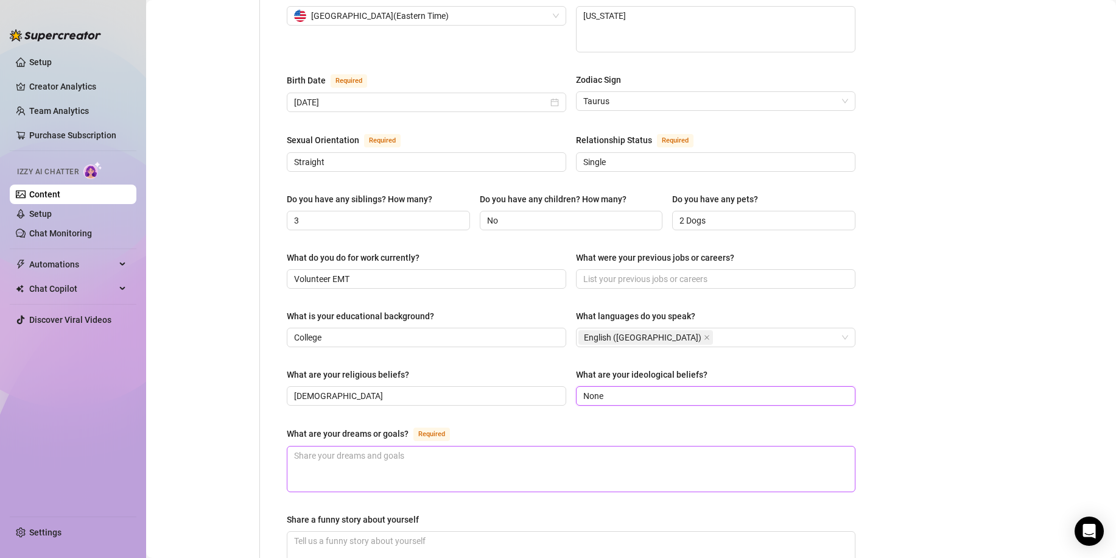
type input "None"
click at [420, 446] on textarea "What are your dreams or goals? Required" at bounding box center [570, 468] width 567 height 45
type textarea "T"
type textarea "To"
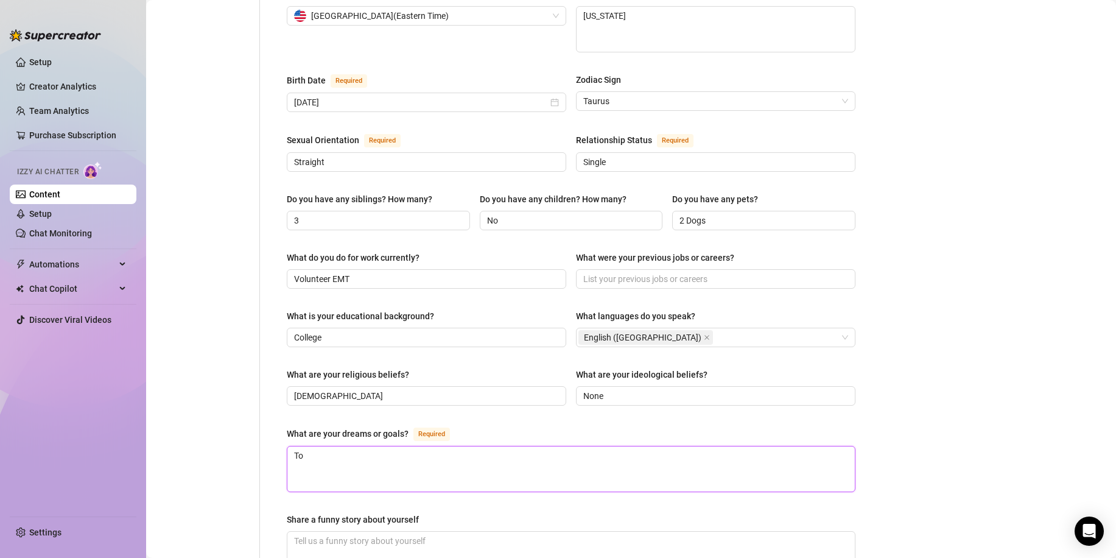
type textarea "To b"
type textarea "To be"
type textarea "To bec"
type textarea "To beco"
type textarea "To become"
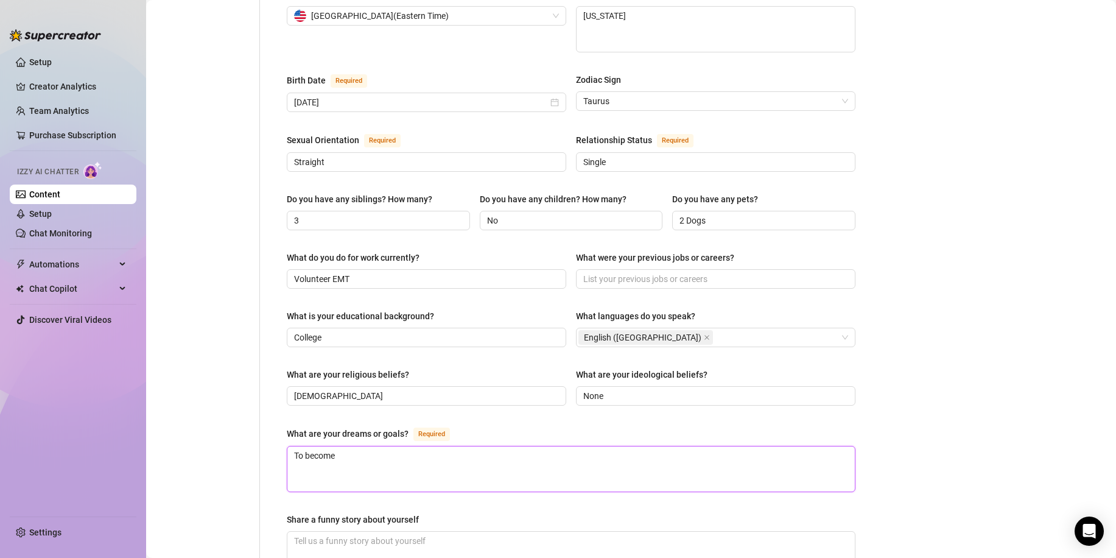
type textarea "To become"
type textarea "To become a"
click at [369, 446] on textarea "To become a" at bounding box center [570, 468] width 567 height 45
paste textarea "pediatric anesthesiologist"
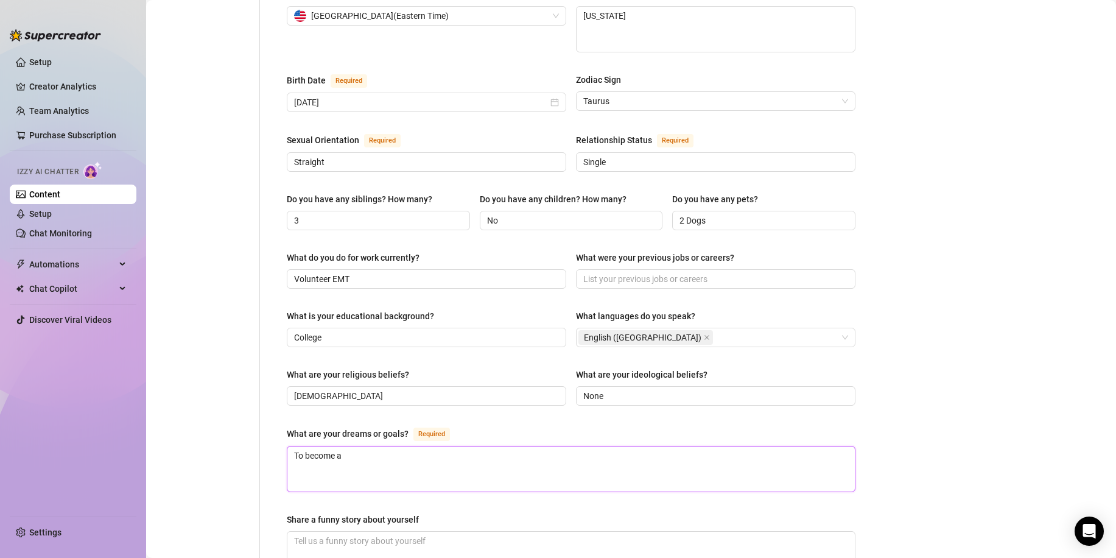
type textarea "To become a pediatric anesthesiologist"
type textarea "To become a pediatric anesthesiologist,"
type textarea "To become a pediatric anesthesiologist"
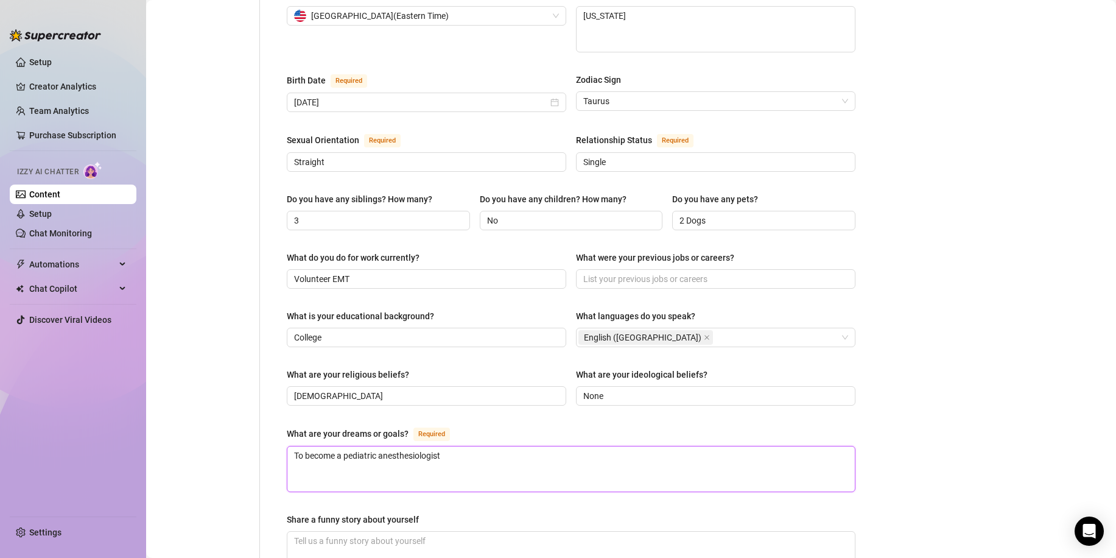
type textarea "To become a pediatric anesthesiologist,"
type textarea "To become a pediatric anesthesiologist"
type textarea "To become a pediatric anesthesiologist a"
type textarea "To become a pediatric anesthesiologist an"
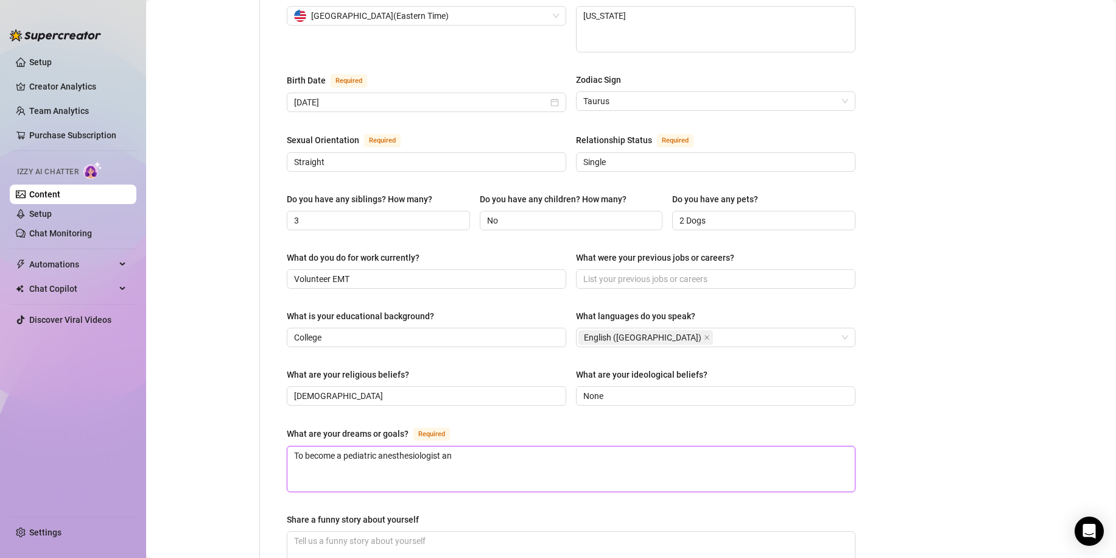
type textarea "To become a pediatric anesthesiologist and"
type textarea "To become a pediatric anesthesiologist and c"
type textarea "To become a pediatric anesthesiologist and co"
type textarea "To become a pediatric anesthesiologist and con"
type textarea "To become a pediatric anesthesiologist and cont"
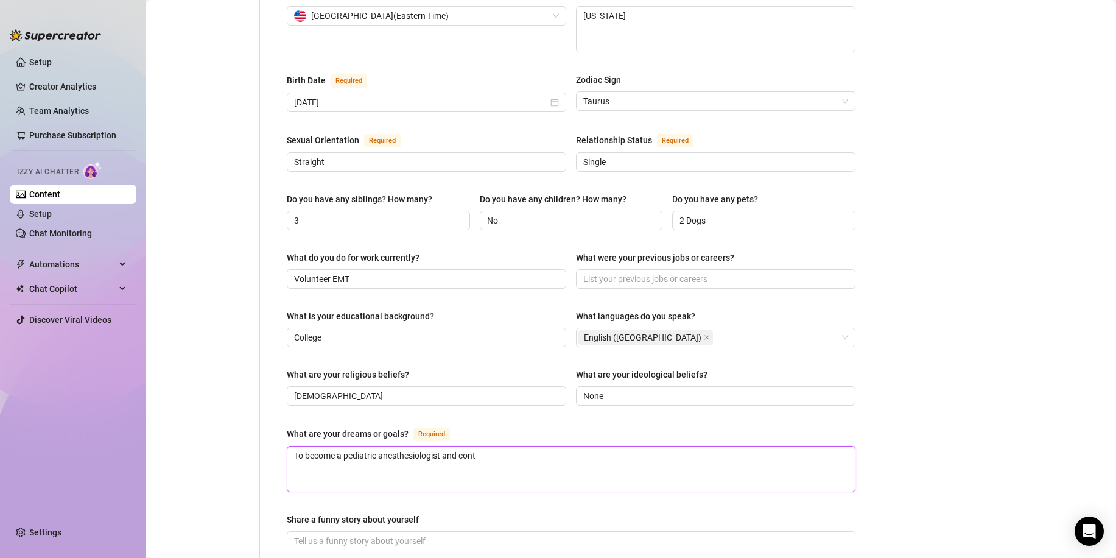
type textarea "To become a pediatric anesthesiologist and [PERSON_NAME]"
type textarea "To become a pediatric anesthesiologist and contin"
type textarea "To become a pediatric anesthesiologist and continue"
type textarea "To become a pediatric anesthesiologist and continue h"
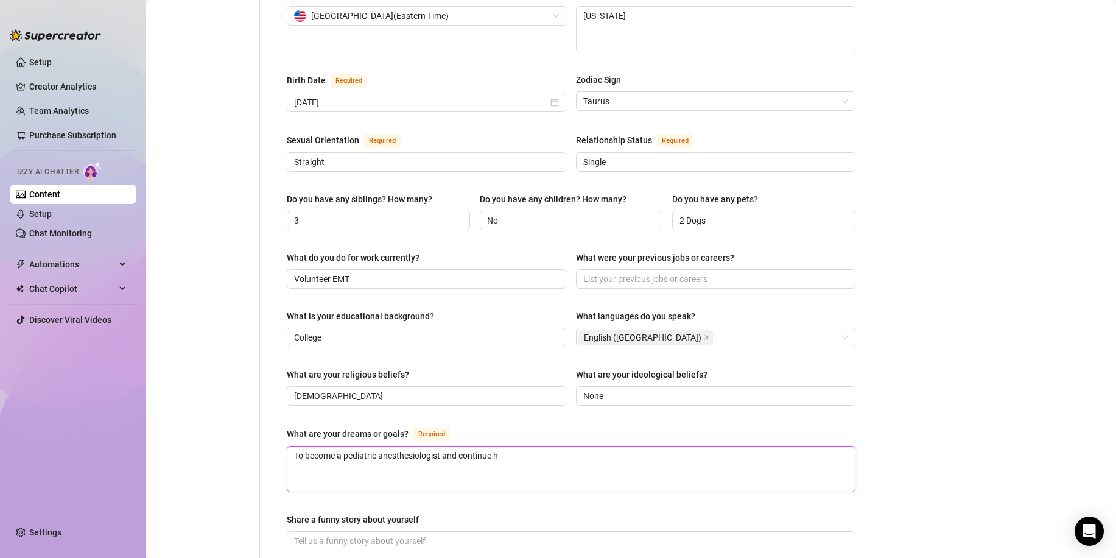
type textarea "To become a pediatric anesthesiologist and continue he"
type textarea "To become a pediatric anesthesiologist and continue hel"
type textarea "To become a pediatric anesthesiologist and continue help"
type textarea "To become a pediatric anesthesiologist and continue helpi"
type textarea "To become a pediatric anesthesiologist and continue helpin"
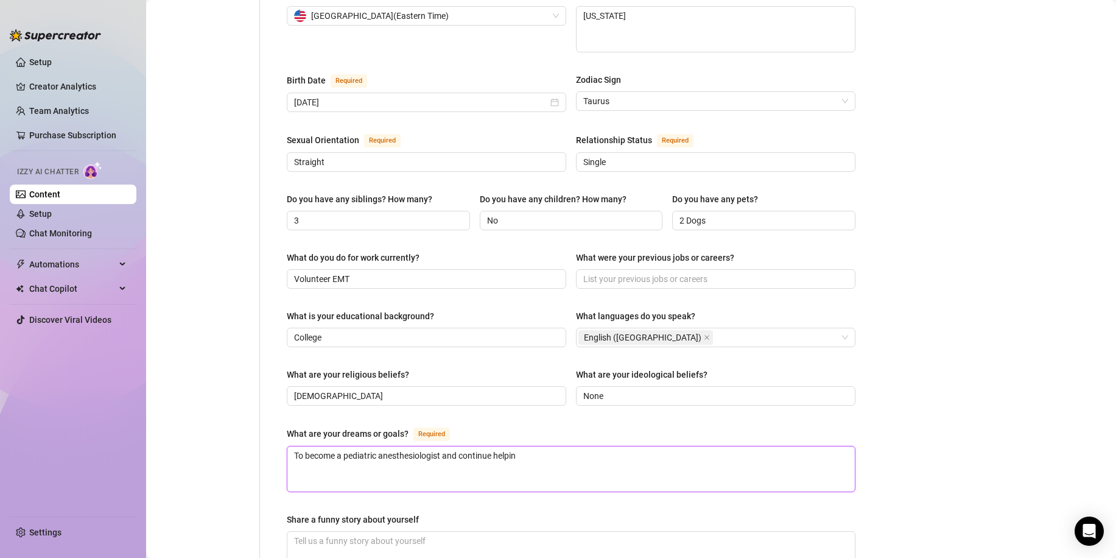
type textarea "To become a pediatric anesthesiologist and continue helping"
type textarea "To become a pediatric anesthesiologist and continue helping p"
type textarea "To become a pediatric anesthesiologist and continue helping pe"
type textarea "To become a pediatric anesthesiologist and continue helping peo"
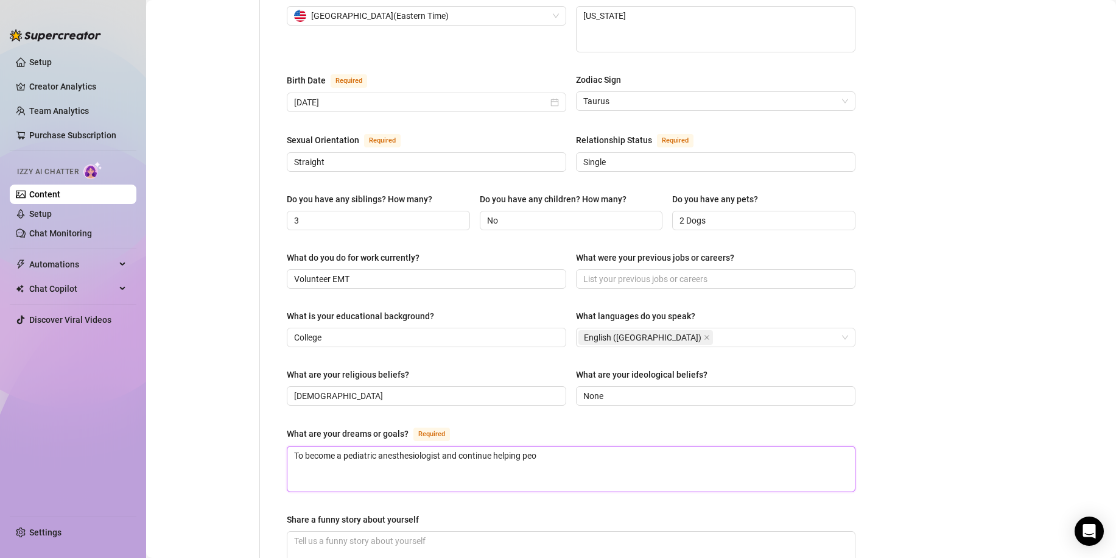
type textarea "To become a pediatric anesthesiologist and continue helping peop"
type textarea "To become a pediatric anesthesiologist and continue helping peo"
type textarea "To become a pediatric anesthesiologist and continue helping pe"
type textarea "To become a pediatric anesthesiologist and continue helping p"
type textarea "To become a pediatric anesthesiologist and continue helping"
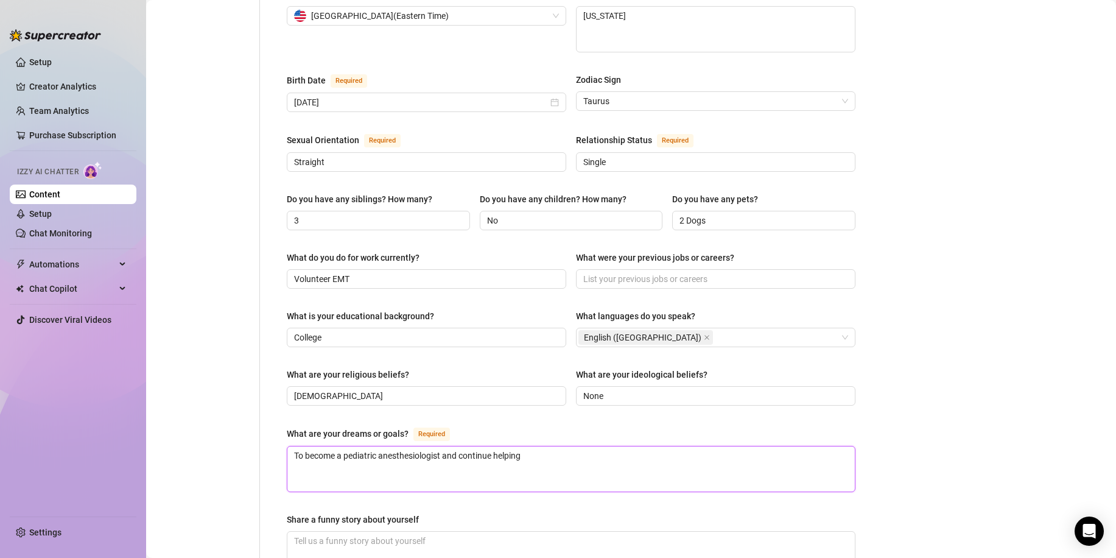
type textarea "To become a pediatric anesthesiologist and continue helping"
type textarea "To become a pediatric anesthesiologist and continue helpin"
type textarea "To become a pediatric anesthesiologist and continue helpi"
type textarea "To become a pediatric anesthesiologist and continue help"
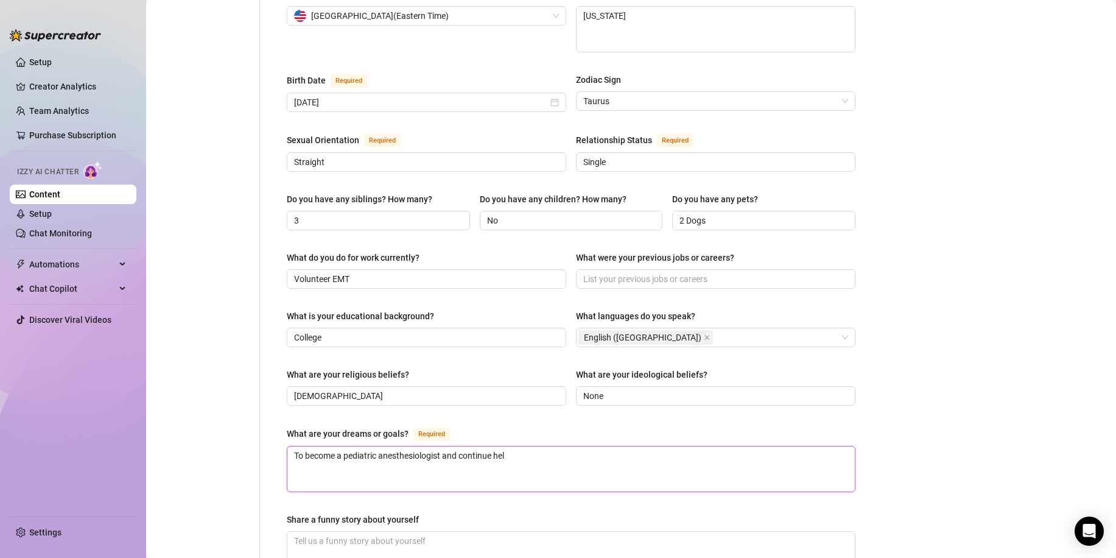
type textarea "To become a pediatric anesthesiologist and continue he"
type textarea "To become a pediatric anesthesiologist and continue h"
type textarea "To become a pediatric anesthesiologist and continue"
type textarea "To become a pediatric anesthesiologist and continue m"
type textarea "To become a pediatric anesthesiologist and continue my"
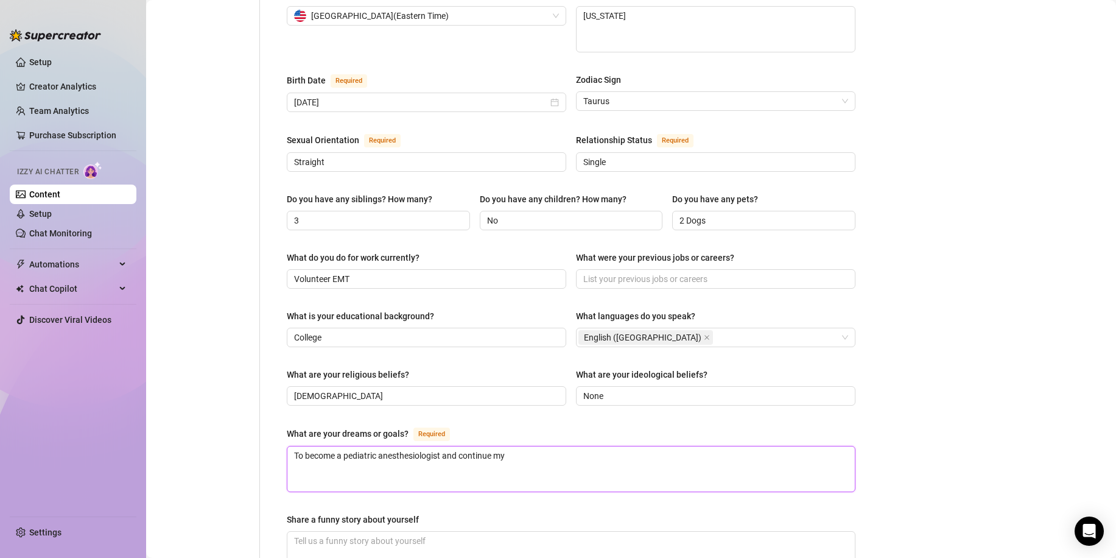
type textarea "To become a pediatric anesthesiologist and continue my"
type textarea "To become a pediatric anesthesiologist and continue my v"
type textarea "To become a pediatric anesthesiologist and continue my vo"
type textarea "To become a pediatric anesthesiologist and continue my vol"
type textarea "To become a pediatric anesthesiologist and continue my volu"
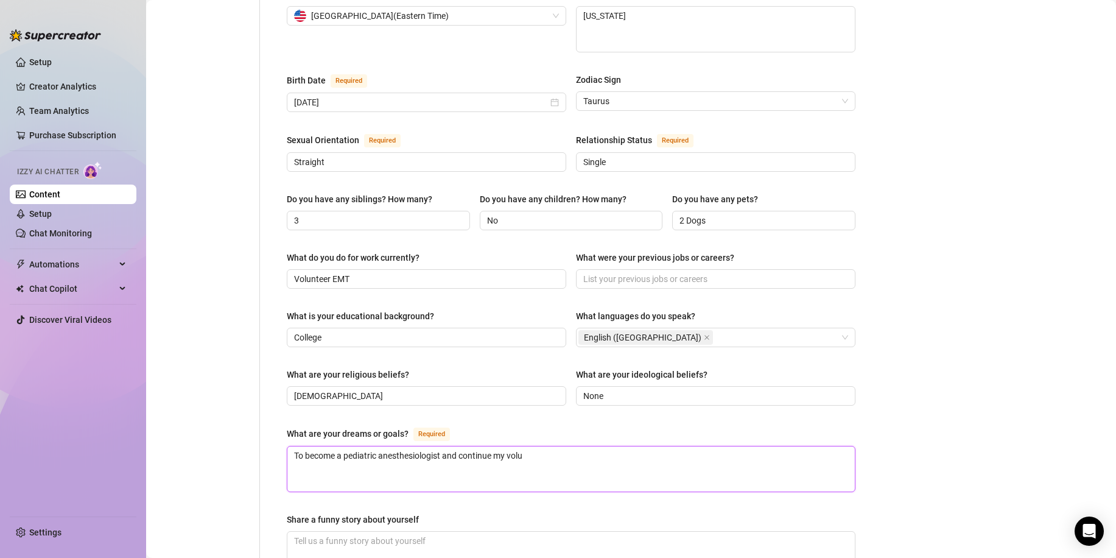
type textarea "To become a pediatric anesthesiologist and continue my volun"
type textarea "To become a pediatric anesthesiologist and continue my volune"
type textarea "To become a pediatric anesthesiologist and continue my volunee"
type textarea "To become a pediatric anesthesiologist and continue my voluneet"
type textarea "To become a pediatric anesthesiologist and continue my voluneeti"
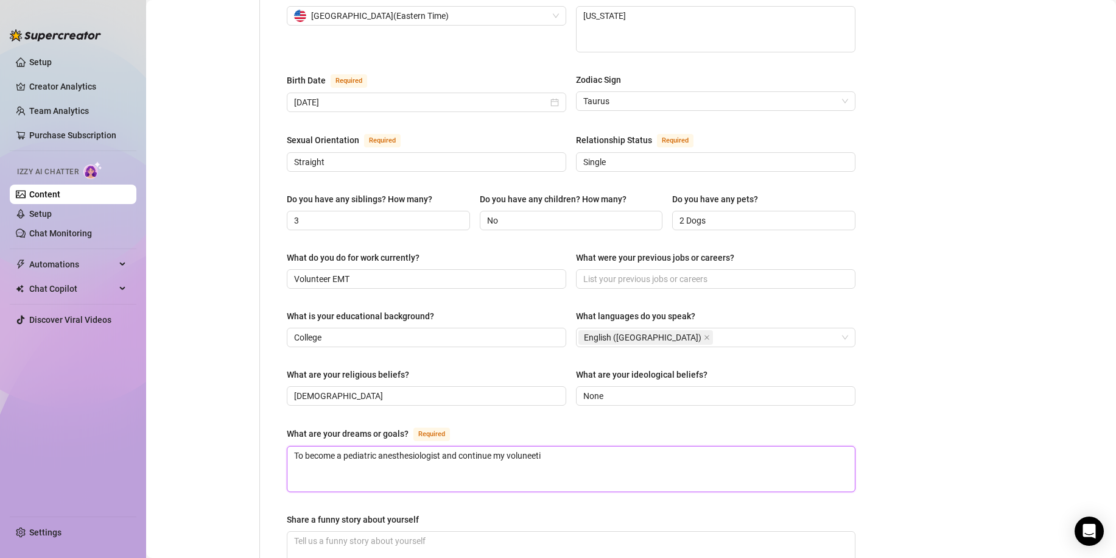
type textarea "To become a pediatric anesthesiologist and continue my voluneetin"
type textarea "To become a pediatric anesthesiologist and continue my voluneeting"
type textarea "To become a pediatric anesthesiologist and continue my voluneeting as"
type textarea "To become a pediatric anesthesiologist and continue my voluneeting asd"
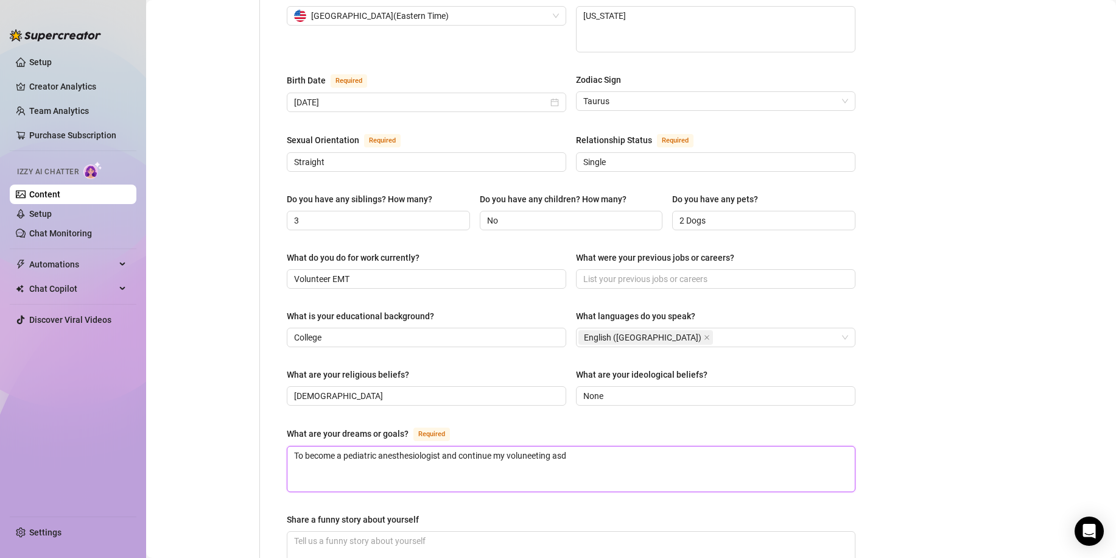
type textarea "To become a pediatric anesthesiologist and continue my voluneeting as"
type textarea "To become a pediatric anesthesiologist and continue my voluneeting a"
type textarea "To become a pediatric anesthesiologist and continue my voluneeting"
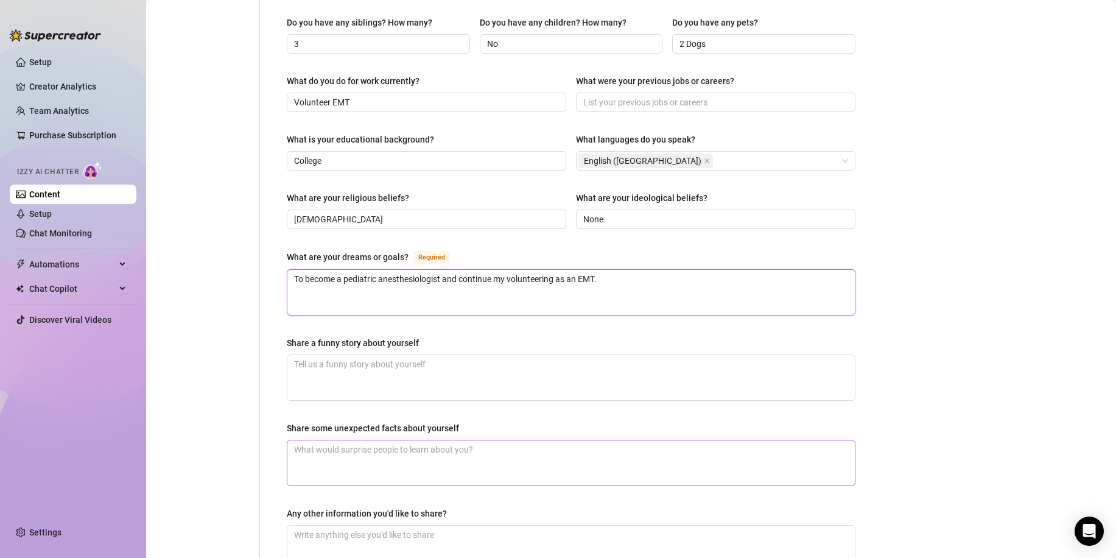
scroll to position [609, 0]
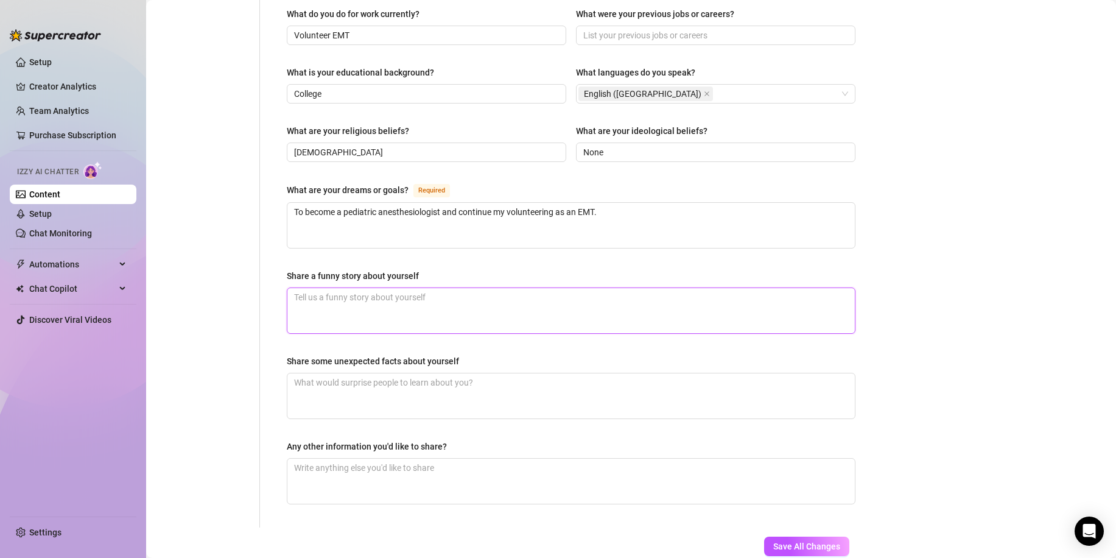
click at [368, 288] on textarea "Share a funny story about yourself" at bounding box center [570, 310] width 567 height 45
click at [370, 288] on textarea "Share a funny story about yourself" at bounding box center [570, 310] width 567 height 45
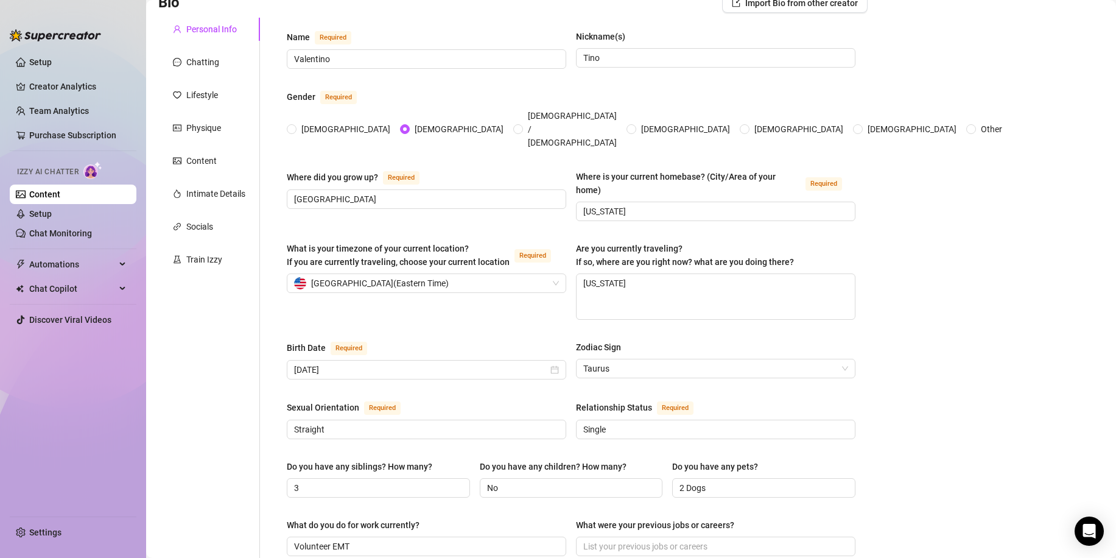
scroll to position [61, 0]
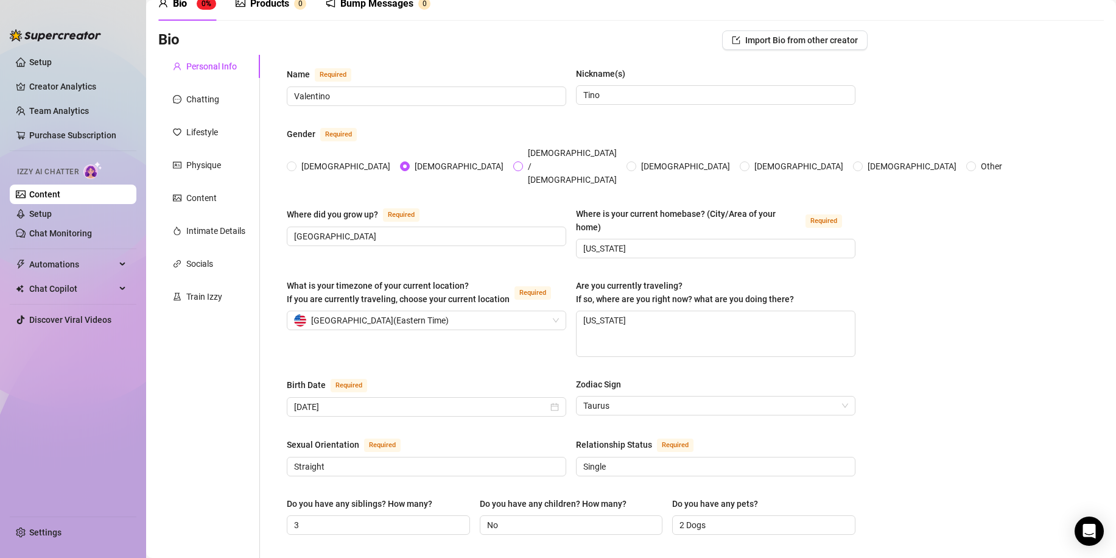
click at [516, 163] on input "[DEMOGRAPHIC_DATA] / [DEMOGRAPHIC_DATA]" at bounding box center [518, 167] width 5 height 8
click at [403, 163] on input "[DEMOGRAPHIC_DATA]" at bounding box center [405, 167] width 5 height 8
drag, startPoint x: 651, startPoint y: 302, endPoint x: 562, endPoint y: 306, distance: 89.5
click at [562, 306] on div "What is your timezone of your current location? If you are currently traveling,…" at bounding box center [571, 323] width 568 height 89
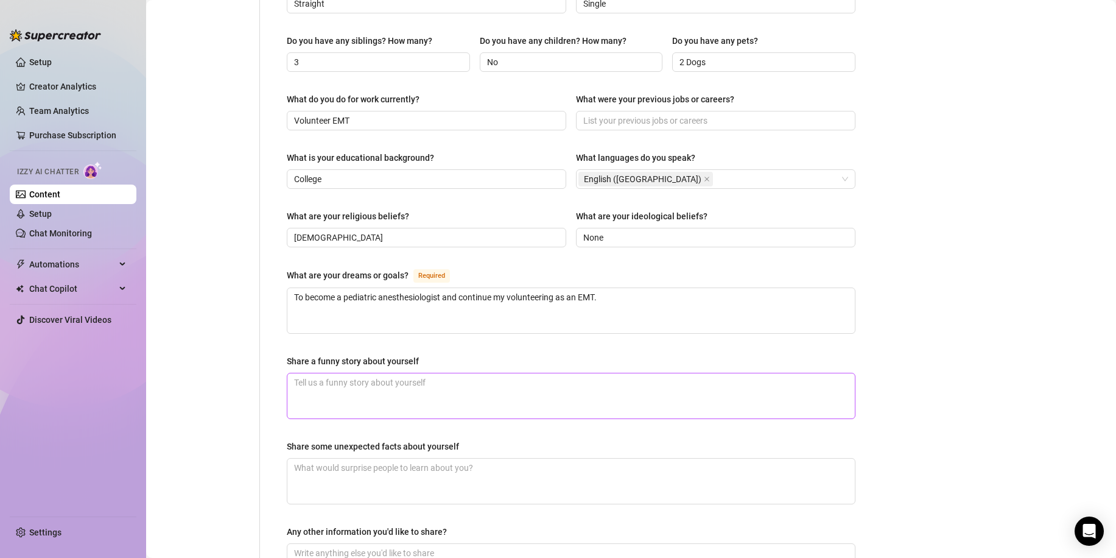
scroll to position [609, 0]
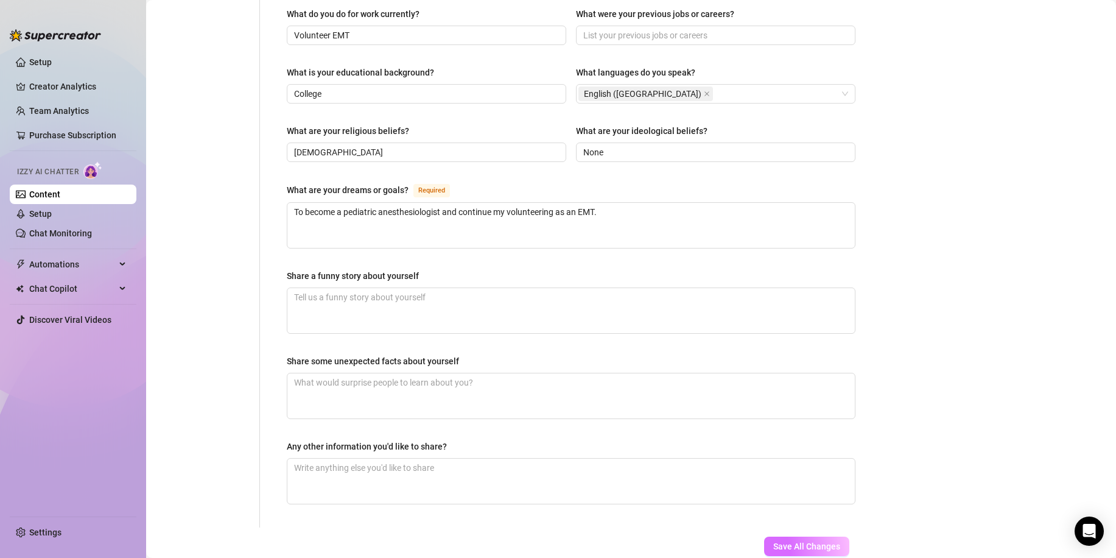
click at [807, 541] on span "Save All Changes" at bounding box center [806, 546] width 67 height 10
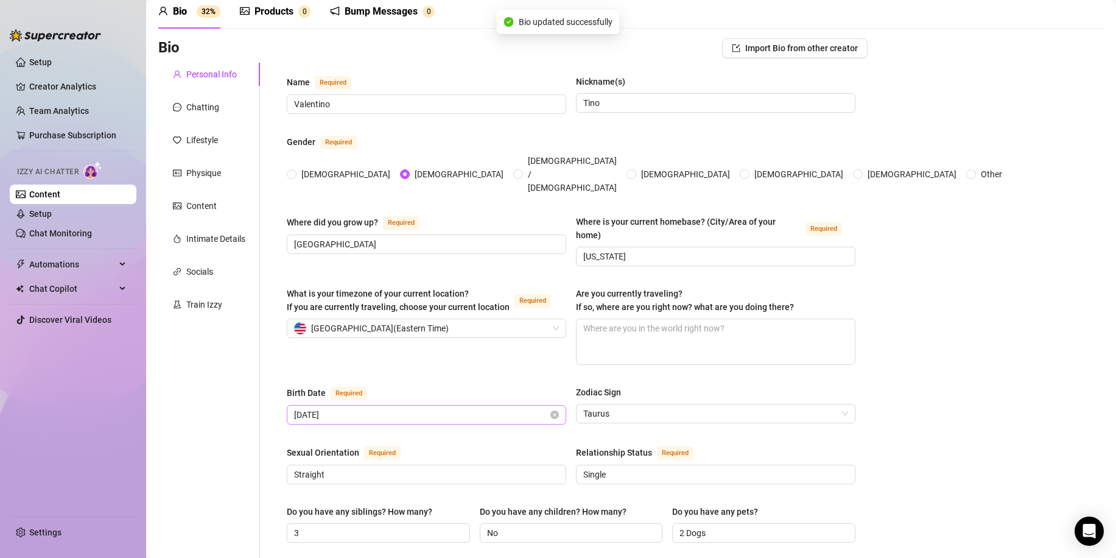
scroll to position [0, 0]
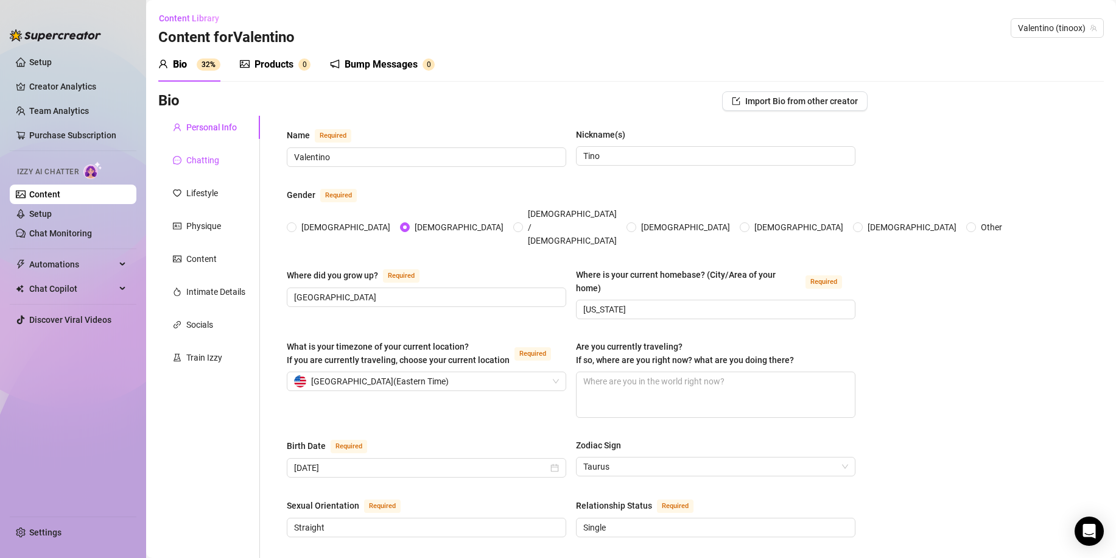
click at [200, 159] on div "Chatting" at bounding box center [202, 159] width 33 height 13
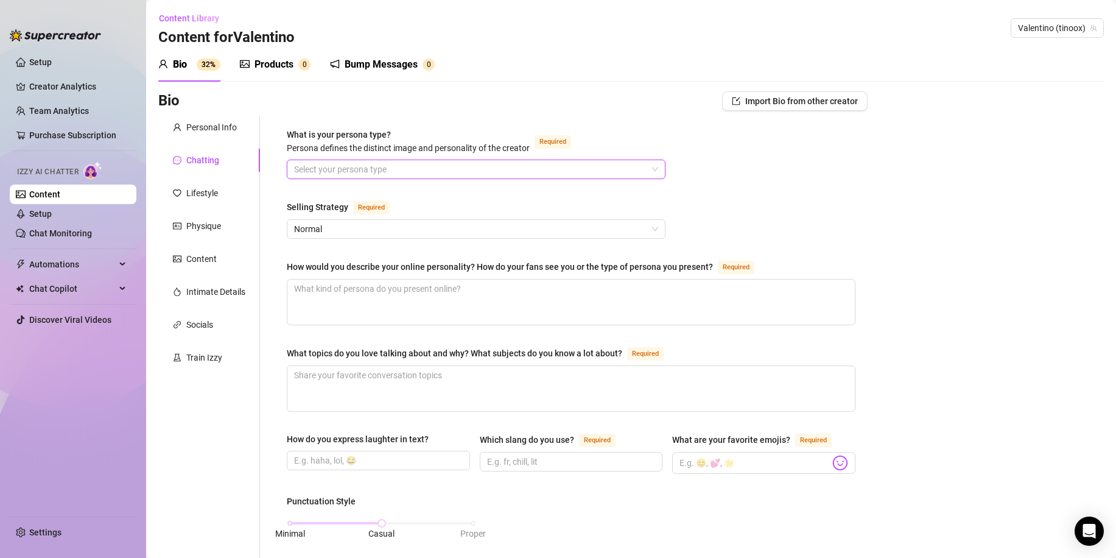
click at [386, 170] on input "What is your persona type? [PERSON_NAME] defines the distinct image and persona…" at bounding box center [470, 169] width 353 height 18
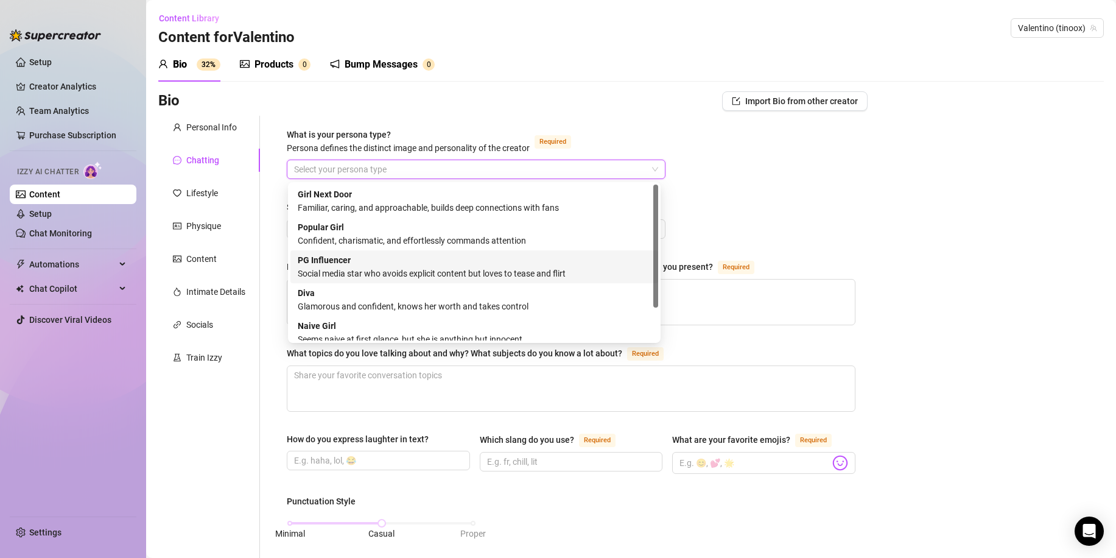
scroll to position [41, 0]
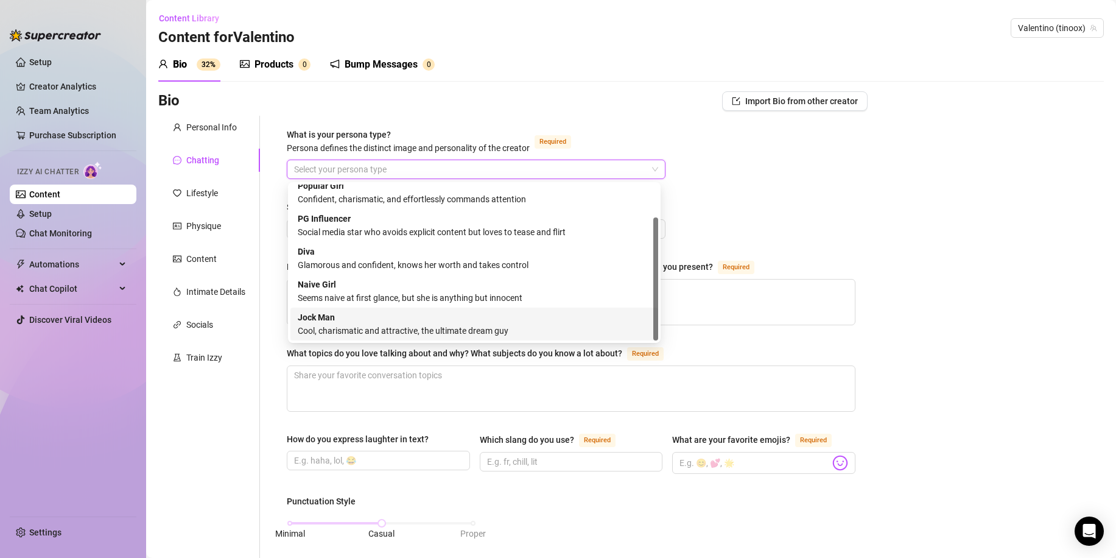
click at [463, 322] on div "Jock Man Cool, charismatic and attractive, the ultimate dream guy" at bounding box center [474, 323] width 353 height 27
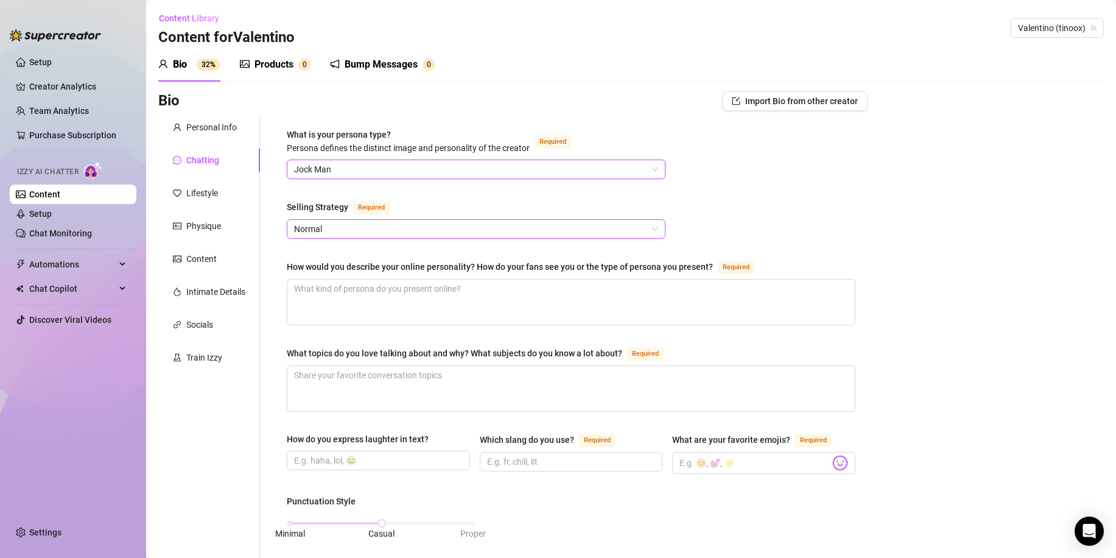
click at [387, 228] on span "Normal" at bounding box center [476, 229] width 364 height 18
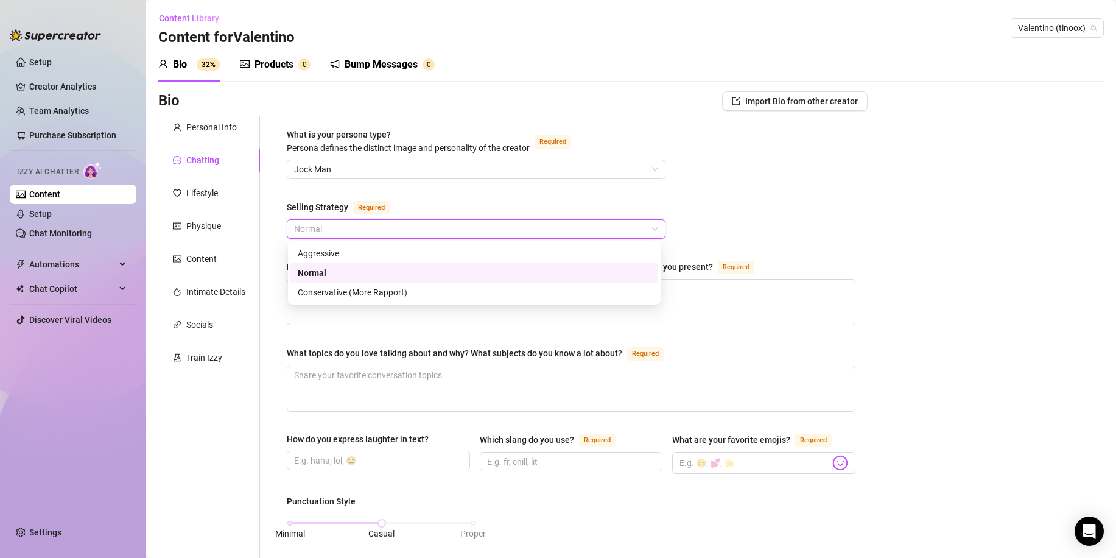
click at [389, 273] on div "Normal" at bounding box center [474, 272] width 353 height 13
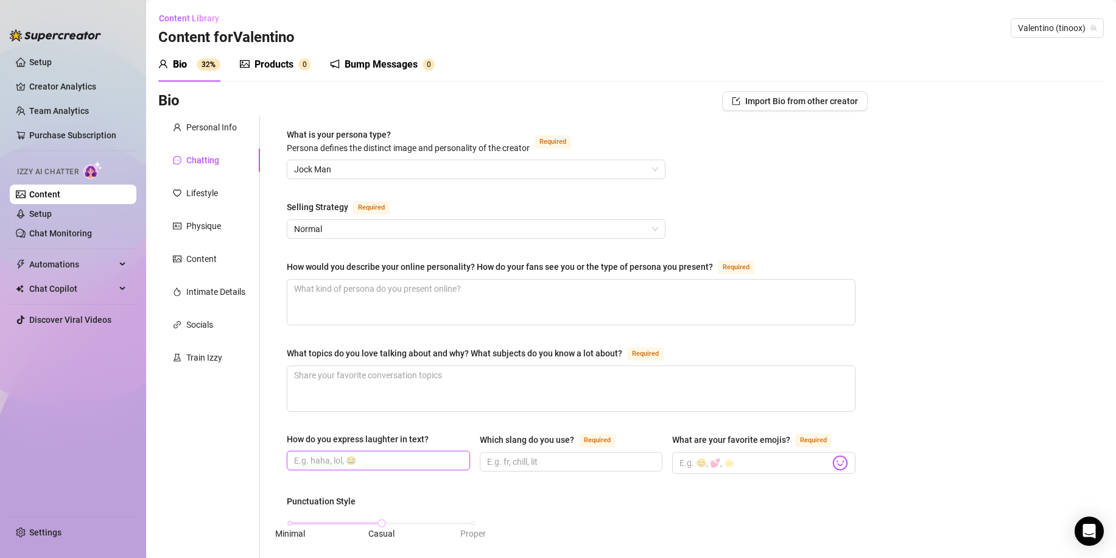
click at [399, 456] on input "How do you express laughter in text?" at bounding box center [377, 459] width 166 height 13
click at [558, 456] on input "Which slang do you use? Required" at bounding box center [570, 461] width 166 height 13
click at [746, 459] on input "What are your favorite emojis? Required" at bounding box center [754, 463] width 150 height 16
click at [832, 463] on img at bounding box center [840, 463] width 16 height 16
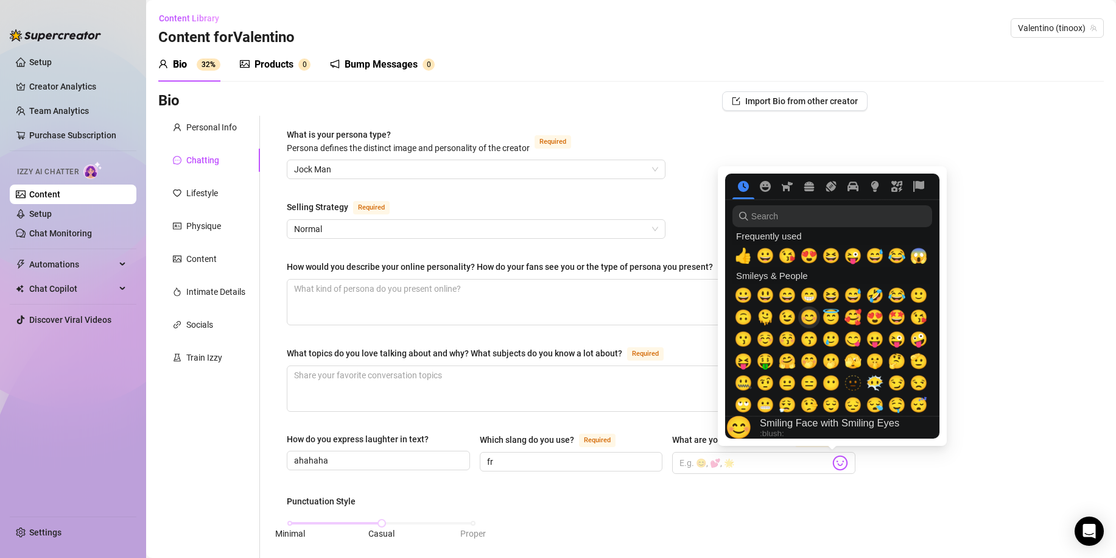
click at [809, 315] on span "😊" at bounding box center [809, 317] width 18 height 17
click at [832, 461] on img at bounding box center [840, 463] width 16 height 16
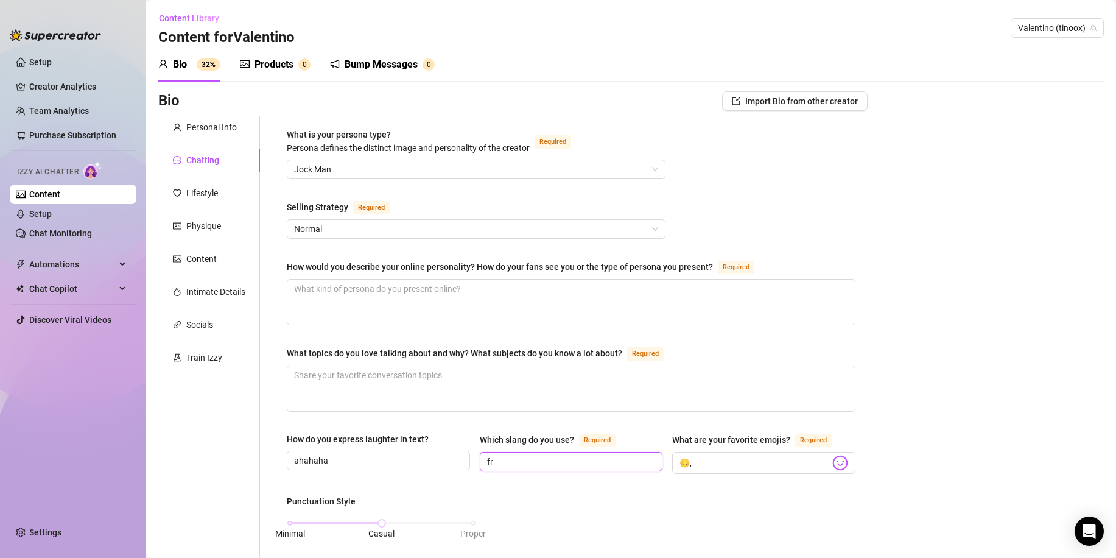
click at [559, 457] on input "fr" at bounding box center [570, 461] width 166 height 13
click at [343, 458] on input "ahahaha" at bounding box center [377, 459] width 166 height 13
click at [834, 461] on img at bounding box center [840, 463] width 16 height 16
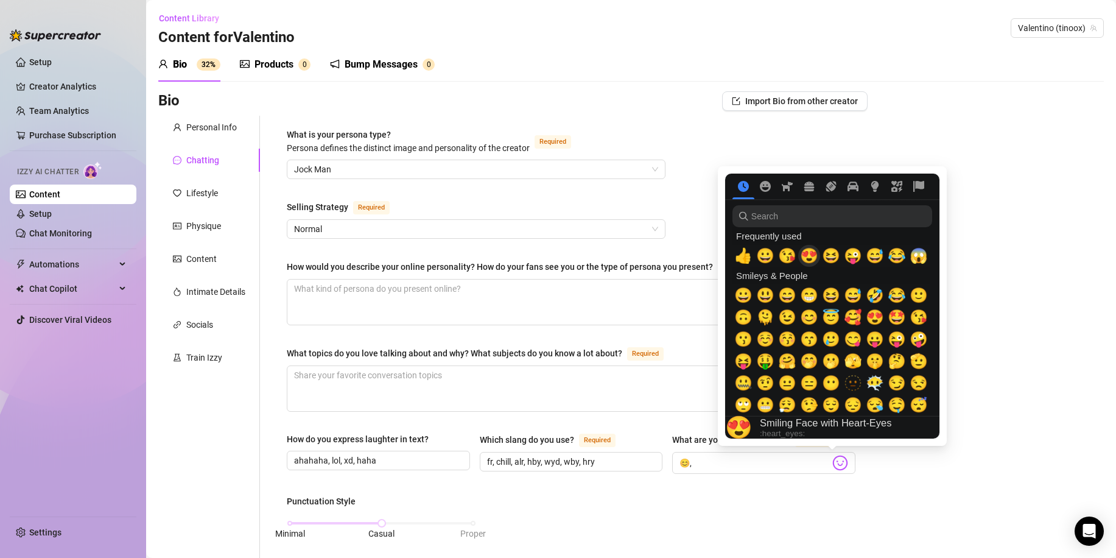
click at [806, 254] on span "😍" at bounding box center [809, 255] width 18 height 17
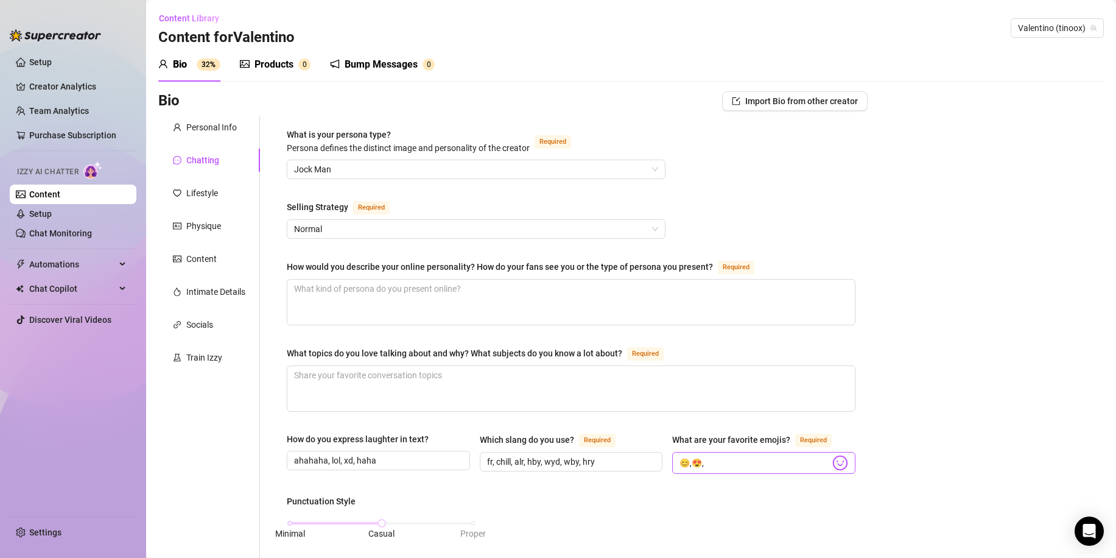
click at [832, 455] on img at bounding box center [840, 463] width 16 height 16
click at [836, 457] on span "😊,😍," at bounding box center [763, 463] width 183 height 22
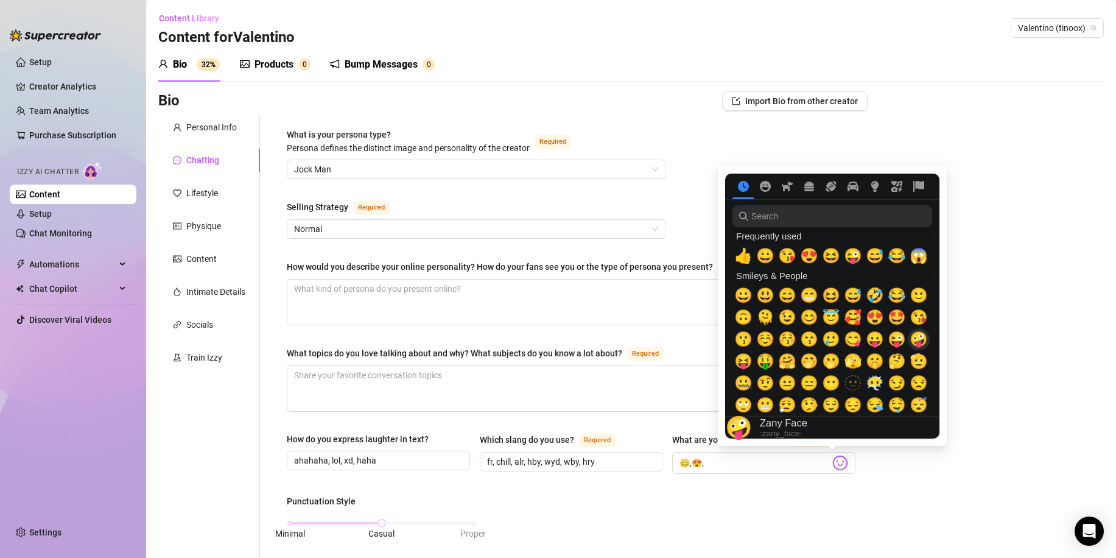
click at [919, 337] on span "🤪" at bounding box center [918, 338] width 18 height 17
click at [848, 316] on span "🥰" at bounding box center [853, 317] width 18 height 17
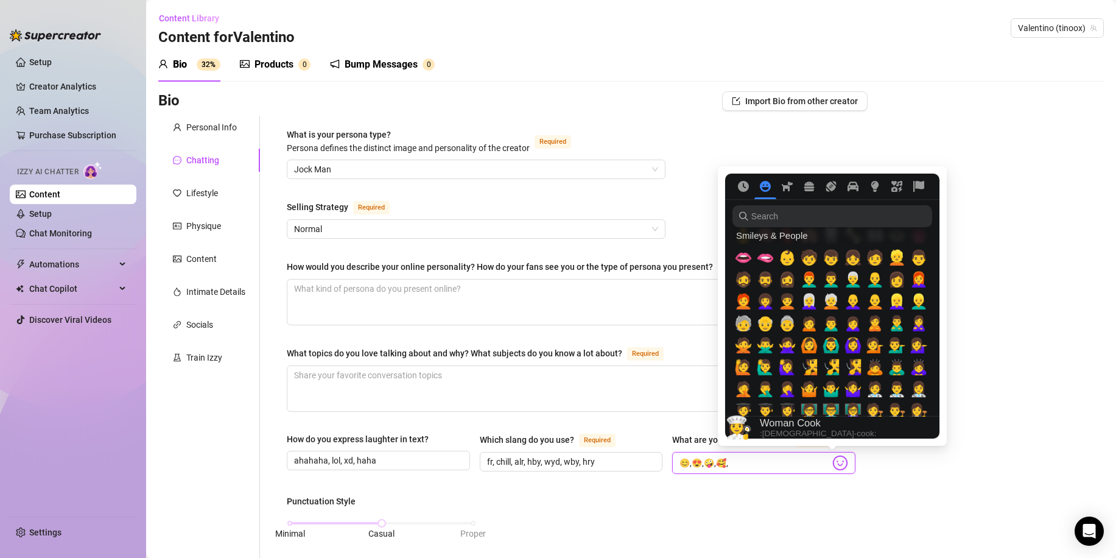
scroll to position [365, 0]
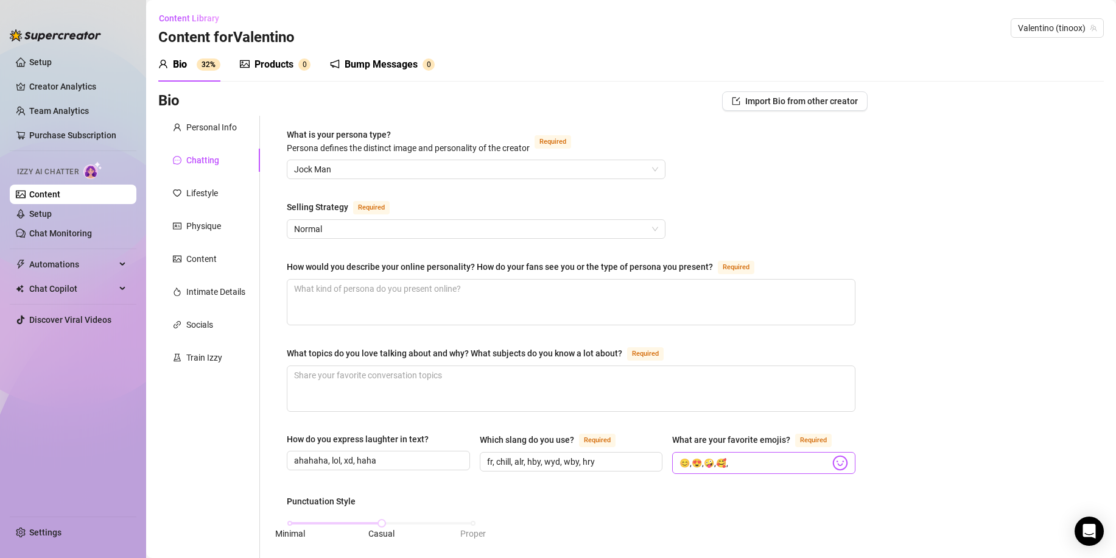
click at [839, 464] on img at bounding box center [840, 463] width 16 height 16
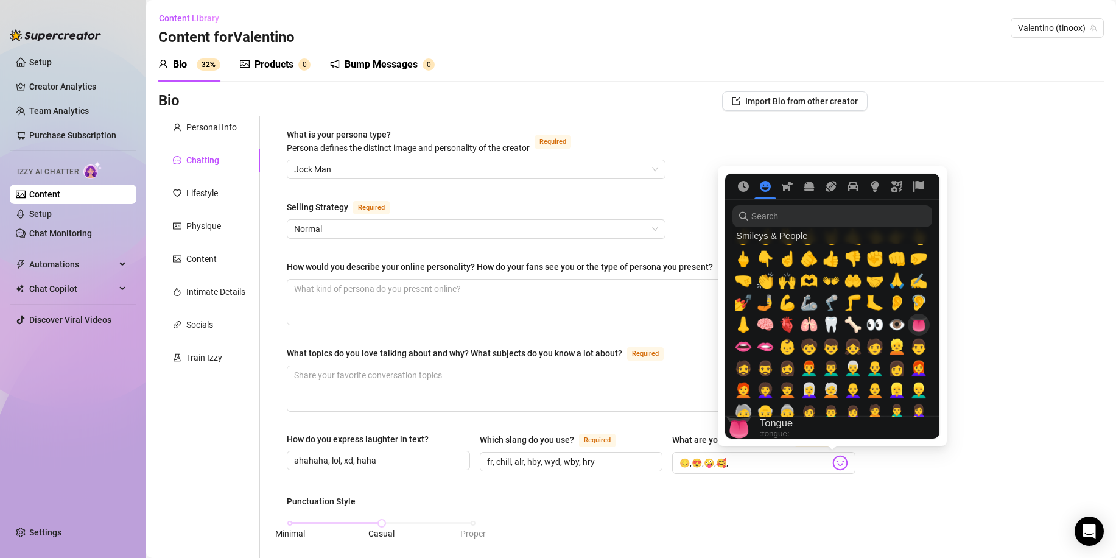
click at [920, 324] on span "👅" at bounding box center [918, 324] width 18 height 17
click at [873, 186] on icon "Objects" at bounding box center [874, 186] width 7 height 11
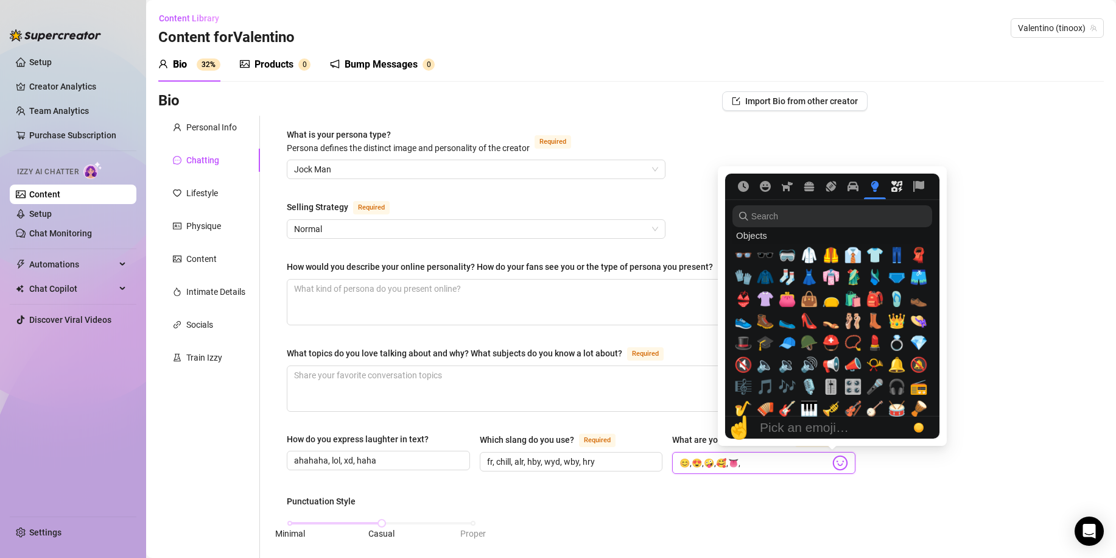
click at [888, 185] on button "Symbols" at bounding box center [897, 186] width 22 height 11
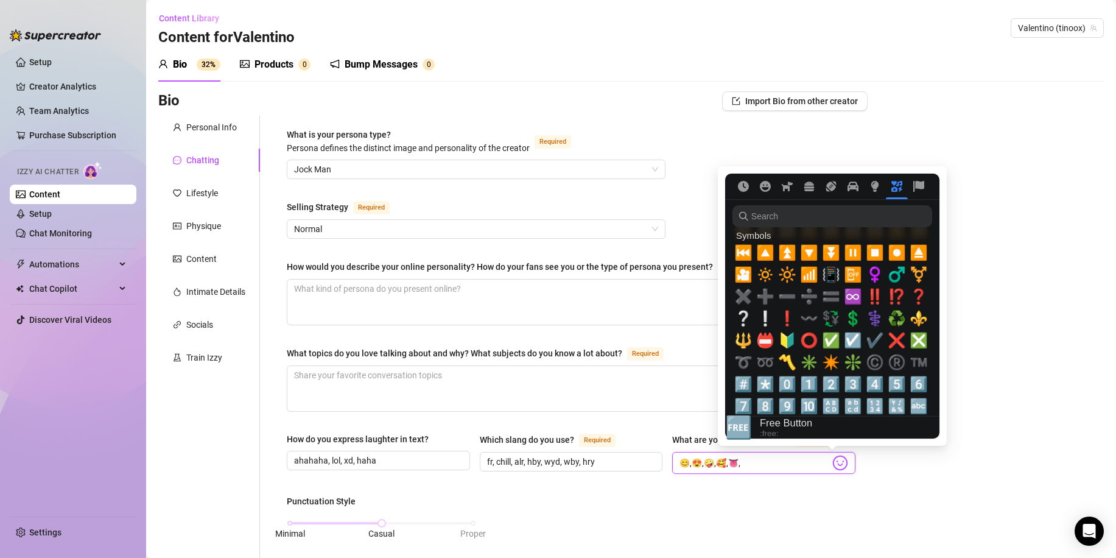
scroll to position [3599, 0]
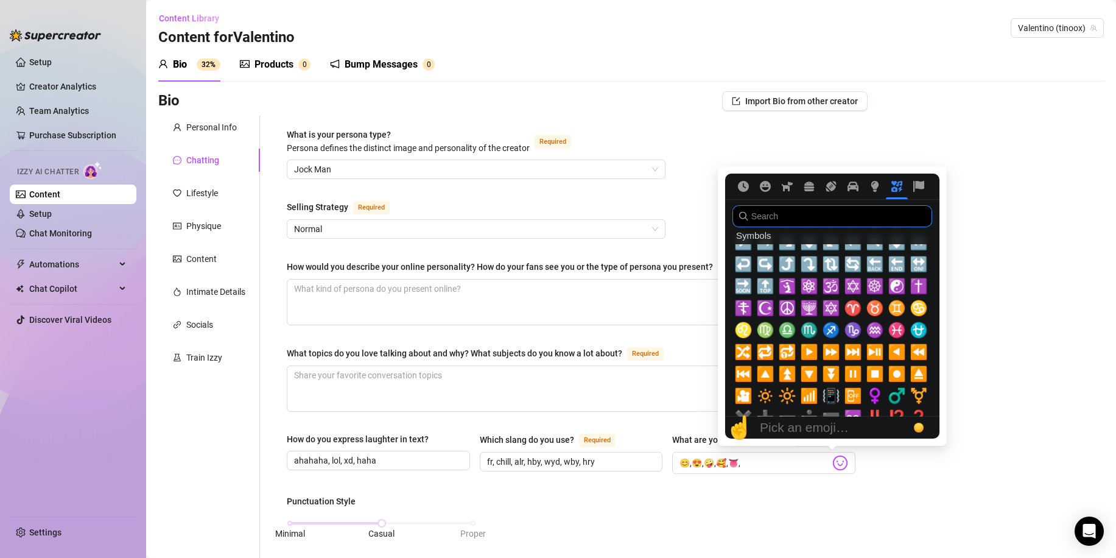
click at [794, 208] on input "search" at bounding box center [832, 216] width 200 height 22
click at [738, 184] on icon "Frequently used" at bounding box center [743, 186] width 11 height 11
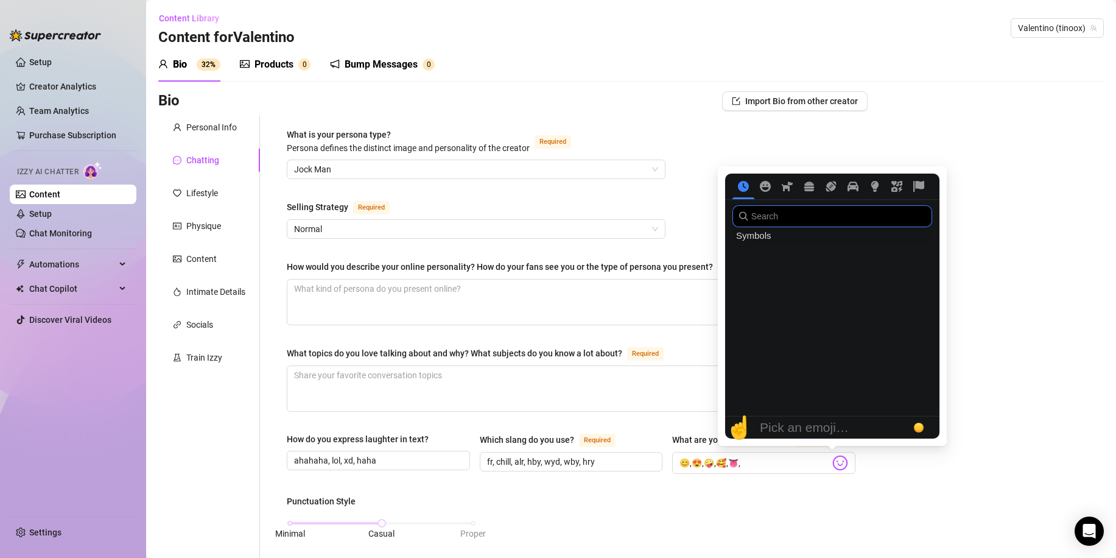
scroll to position [0, 0]
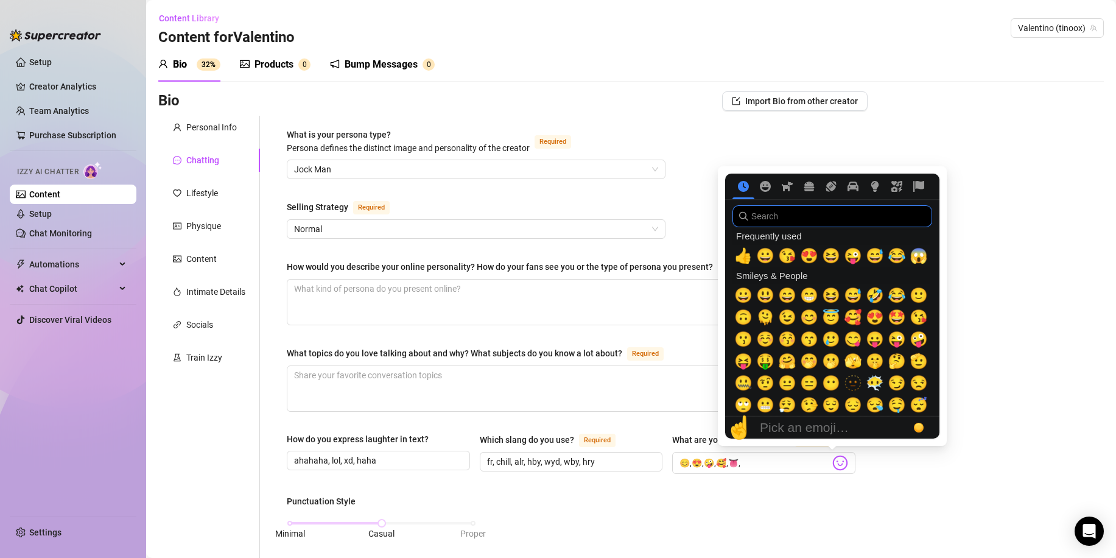
click at [774, 217] on input "search" at bounding box center [832, 216] width 200 height 22
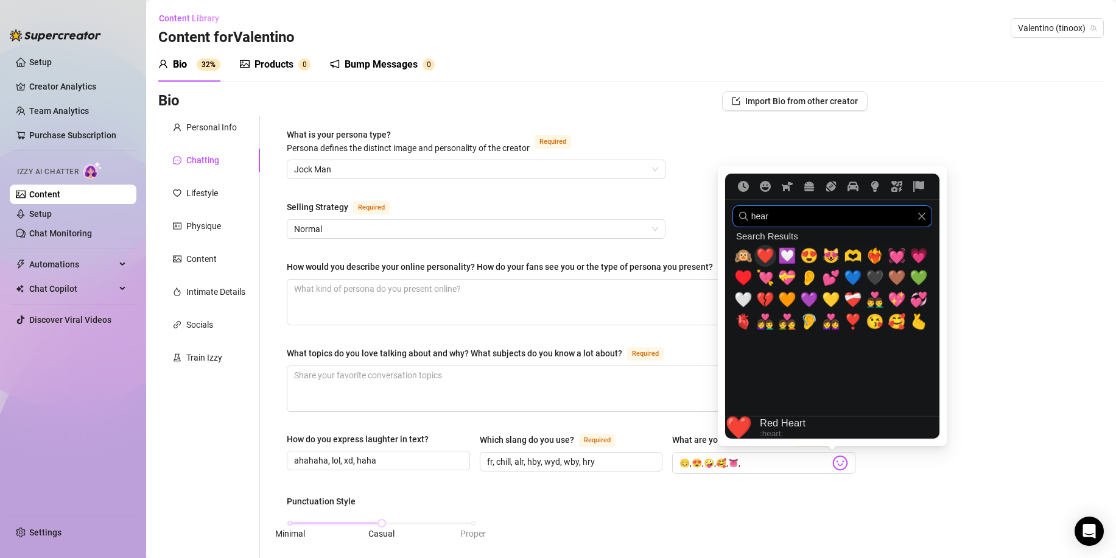
click at [763, 250] on span "❤️" at bounding box center [765, 255] width 18 height 17
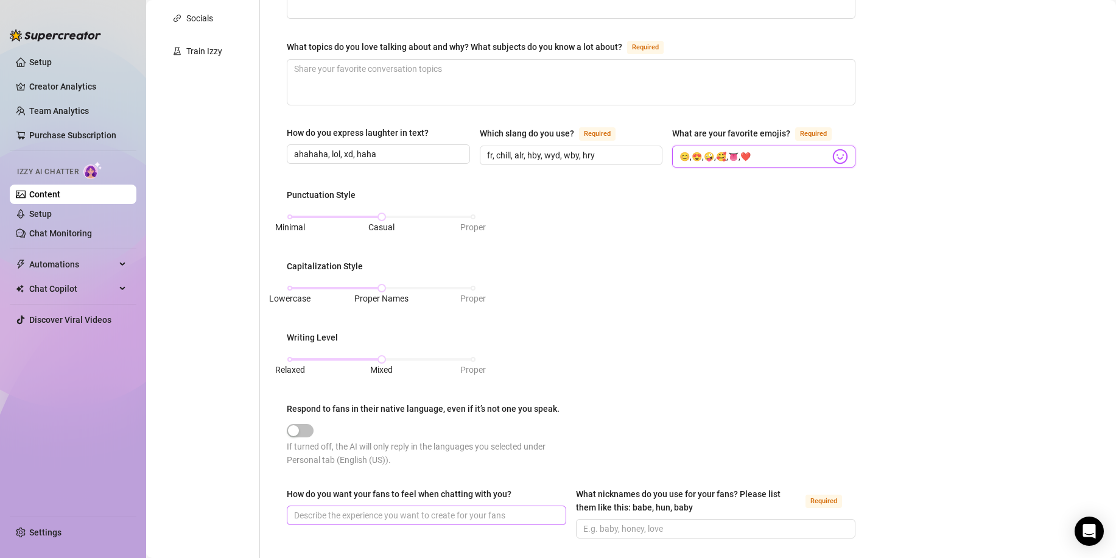
scroll to position [365, 0]
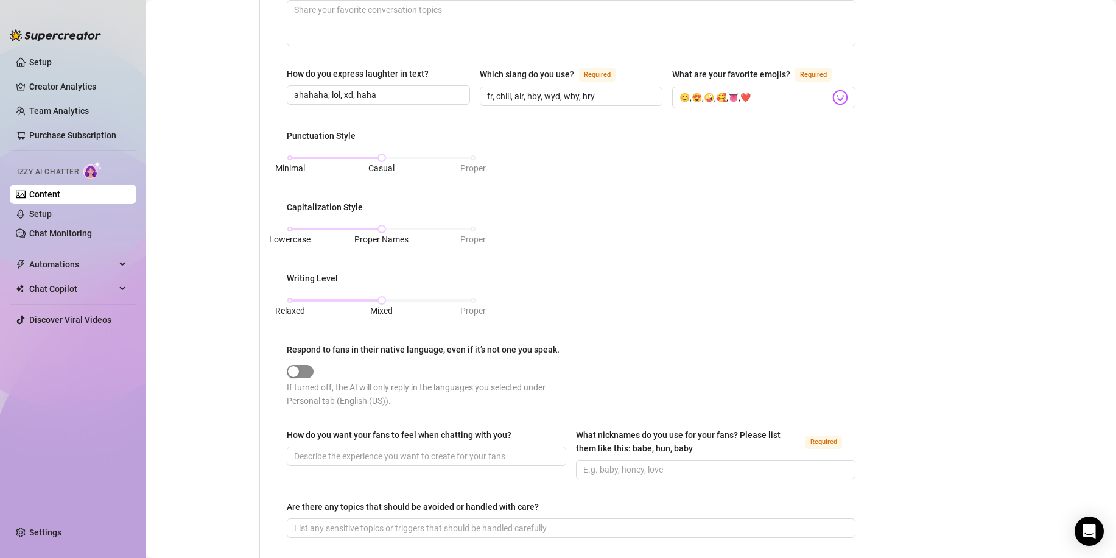
click at [305, 369] on span "button" at bounding box center [300, 371] width 27 height 13
click at [302, 371] on span "button" at bounding box center [300, 371] width 27 height 13
click at [299, 368] on div "button" at bounding box center [293, 371] width 11 height 11
click at [637, 467] on input "What nicknames do you use for your fans? Please list them like this: babe, hun,…" at bounding box center [714, 469] width 262 height 13
click at [671, 363] on div "Punctuation Style Minimal Casual Proper Capitalization Style Lowercase Proper N…" at bounding box center [571, 273] width 568 height 289
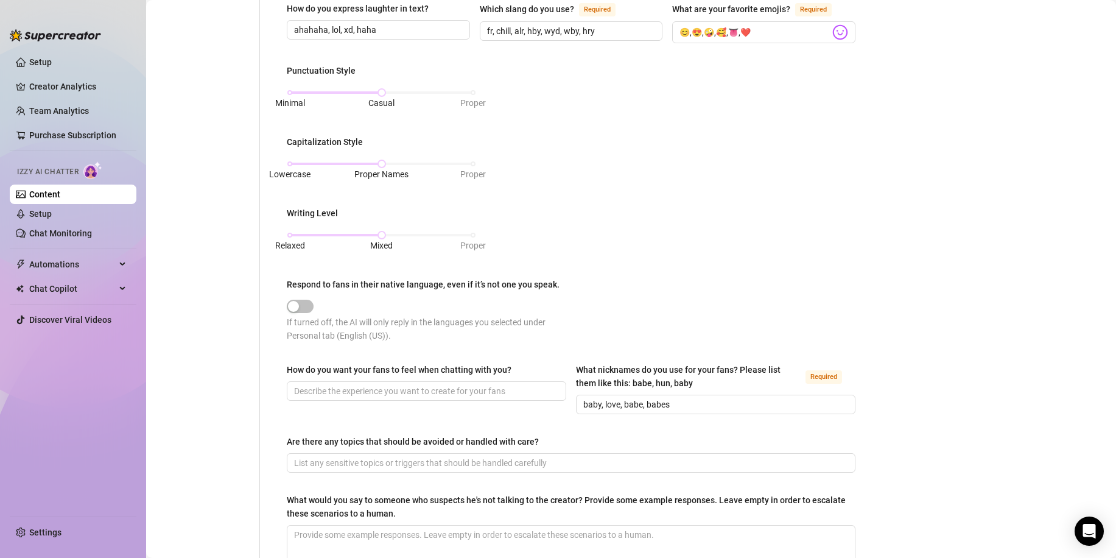
scroll to position [487, 0]
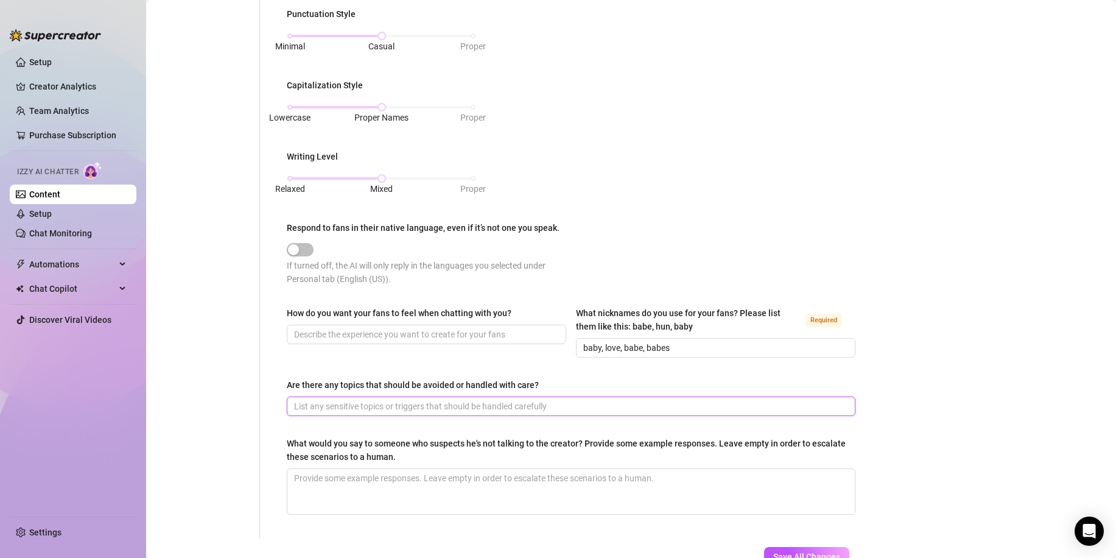
click at [390, 403] on input "Are there any topics that should be avoided or handled with care?" at bounding box center [569, 405] width 551 height 13
click at [524, 405] on input "Are there any topics that should be avoided or handled with care?" at bounding box center [569, 405] width 551 height 13
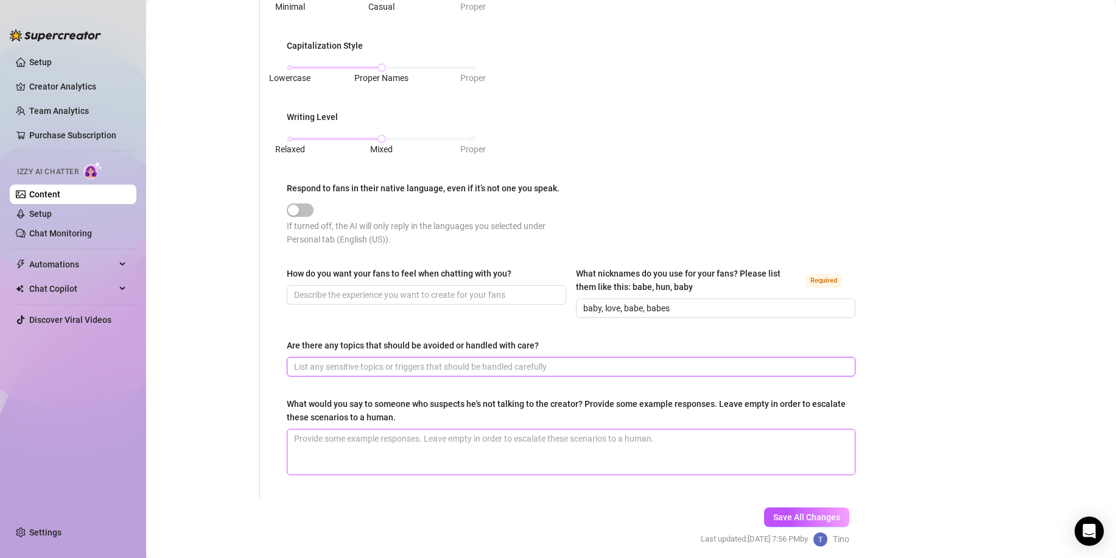
scroll to position [548, 0]
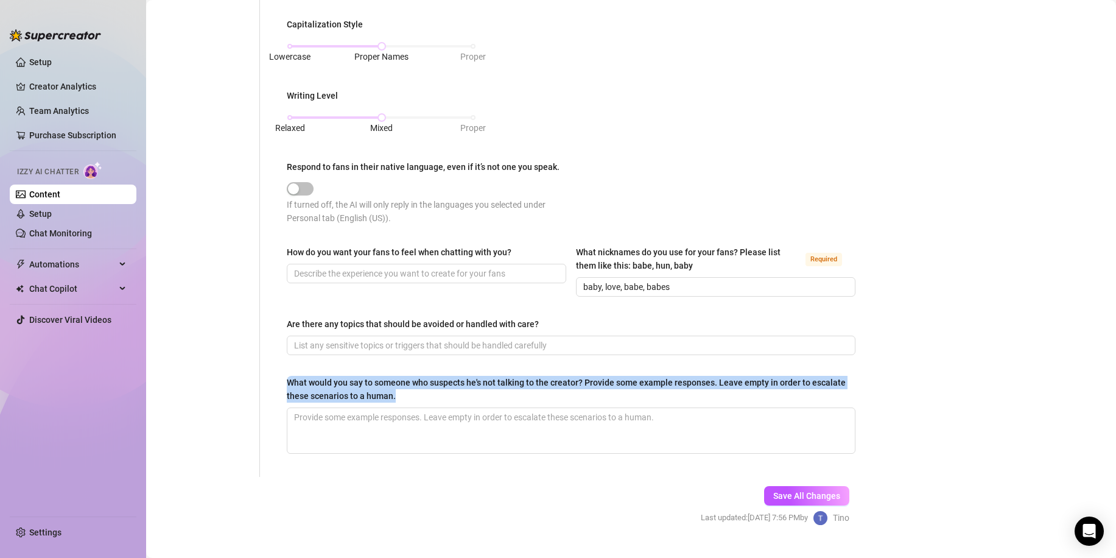
drag, startPoint x: 290, startPoint y: 376, endPoint x: 437, endPoint y: 397, distance: 148.2
click at [437, 397] on div "What is your persona type? [PERSON_NAME] defines the distinct image and persona…" at bounding box center [570, 22] width 593 height 909
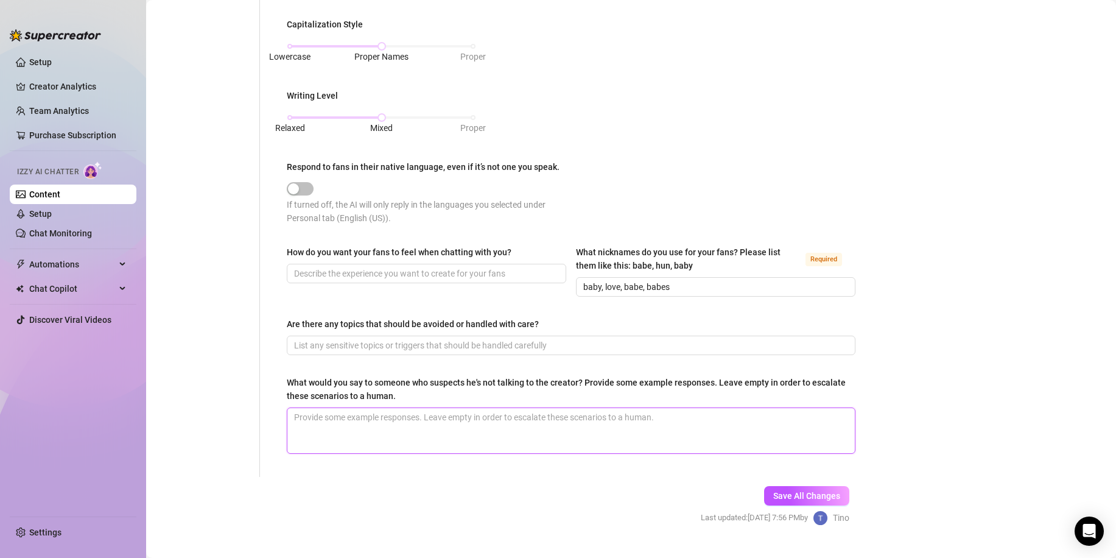
click at [447, 417] on textarea "What would you say to someone who suspects he's not talking to the creator? Pro…" at bounding box center [570, 430] width 567 height 45
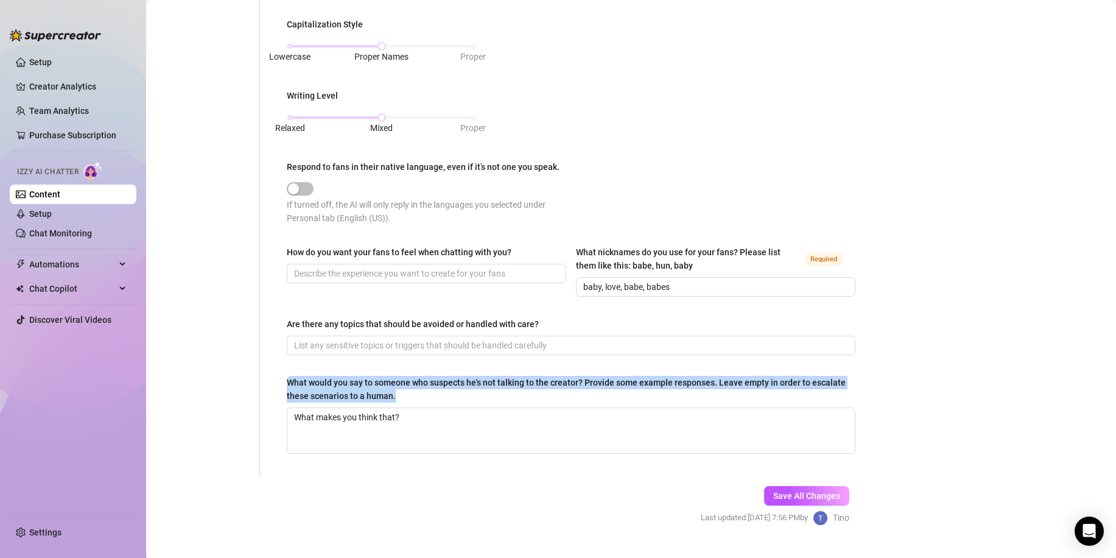
drag, startPoint x: 285, startPoint y: 374, endPoint x: 441, endPoint y: 399, distance: 157.8
click at [441, 399] on div "What is your persona type? [PERSON_NAME] defines the distinct image and persona…" at bounding box center [570, 22] width 593 height 909
copy div "What would you say to someone who suspects he's not talking to the creator? Pro…"
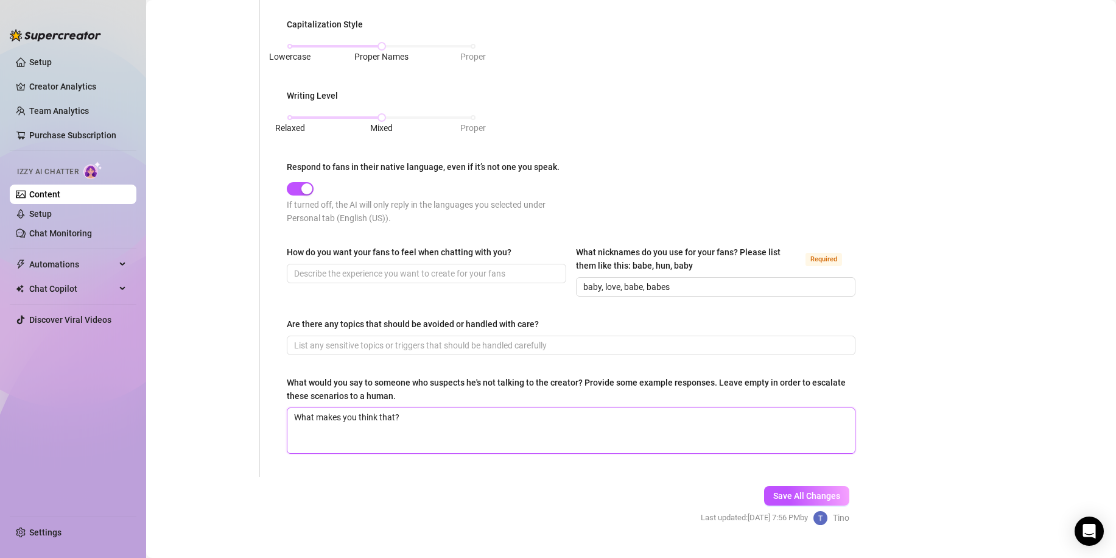
drag, startPoint x: 436, startPoint y: 422, endPoint x: 254, endPoint y: 414, distance: 181.5
click at [254, 414] on div "Personal Info Chatting Lifestyle Physique Content Intimate Details Socials Trai…" at bounding box center [512, 22] width 709 height 909
paste textarea "| **Category** | **Tone / Purpose** | **Response (First-Person POV)** | | -----…"
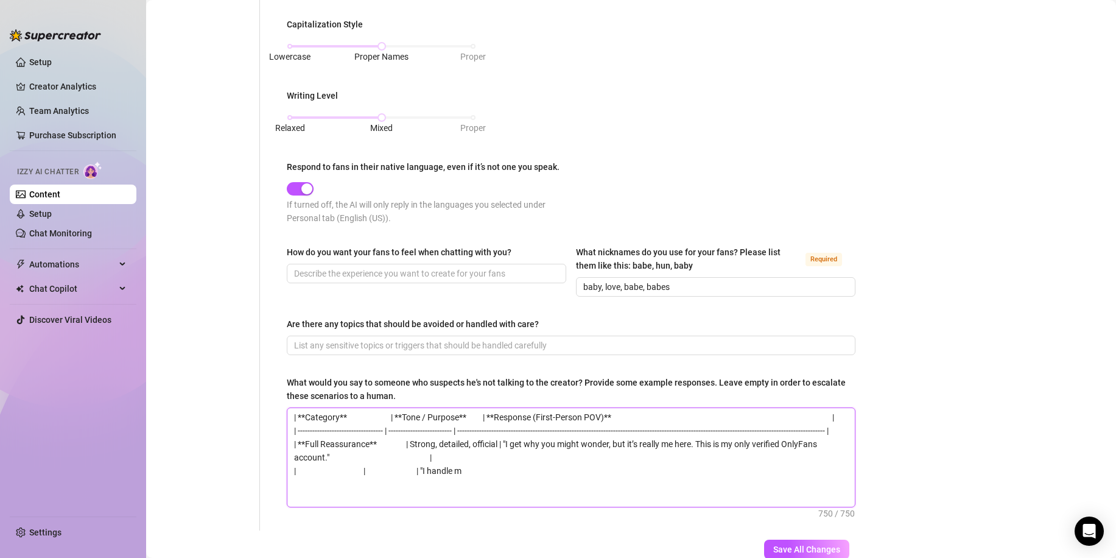
scroll to position [0, 0]
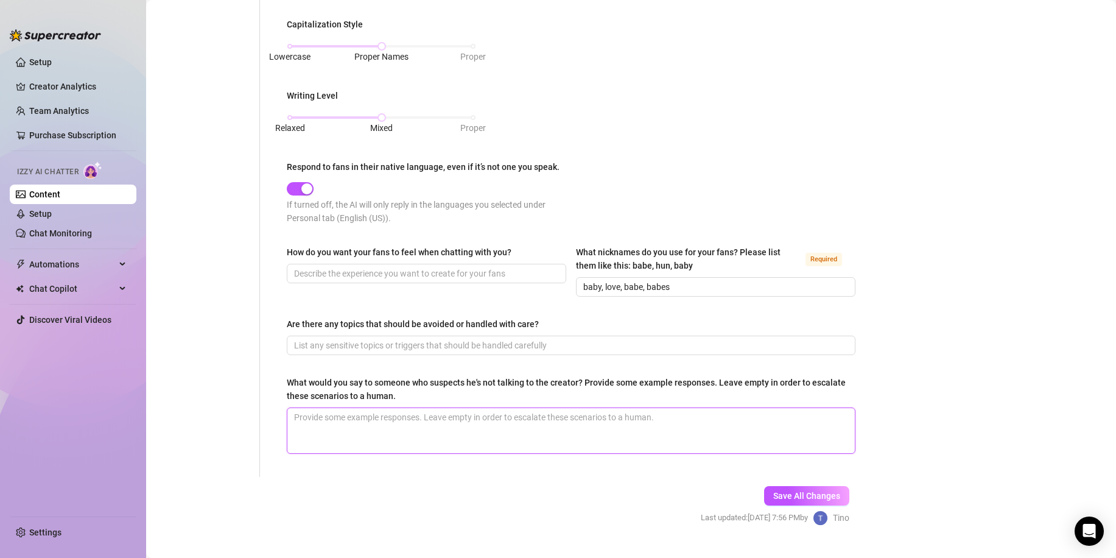
click at [442, 428] on textarea "What would you say to someone who suspects he's not talking to the creator? Pro…" at bounding box center [570, 430] width 567 height 45
paste textarea ""I get why you might wonder, but it’s really me here. This is my only verified …"
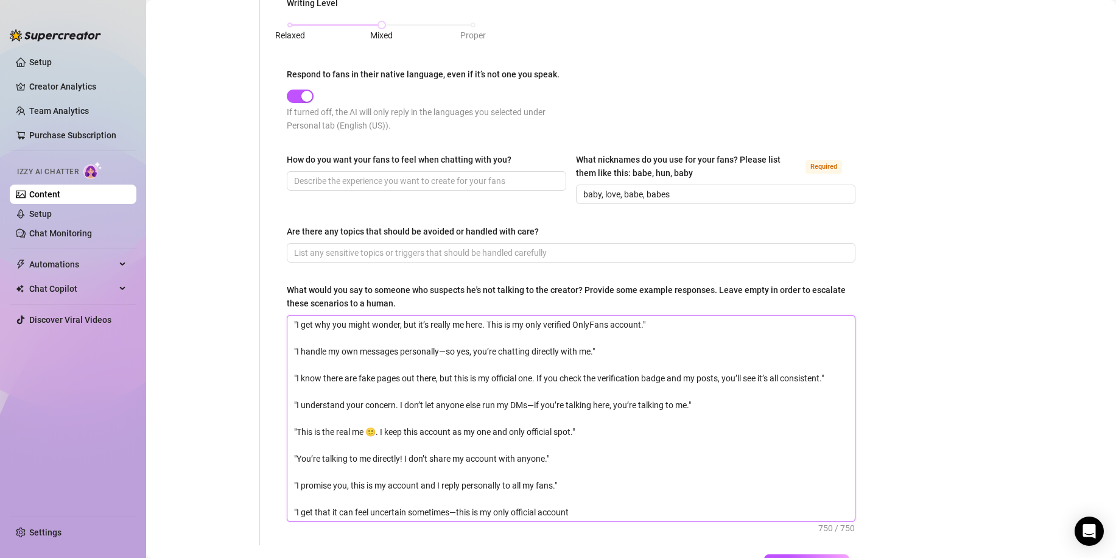
scroll to position [732, 0]
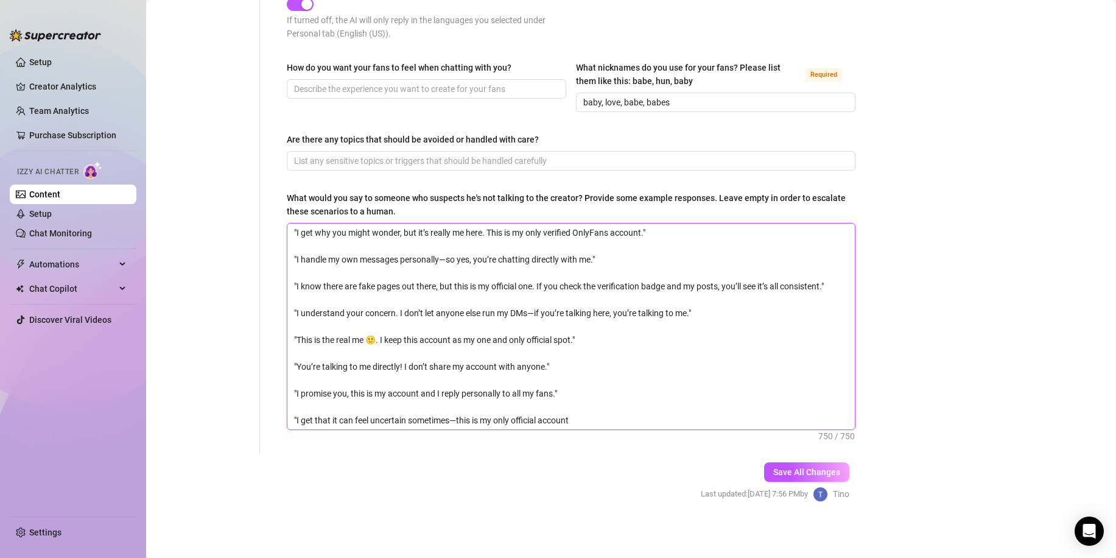
click at [570, 391] on textarea ""I get why you might wonder, but it’s really me here. This is my only verified …" at bounding box center [570, 326] width 567 height 206
click at [297, 413] on textarea ""I get why you might wonder, but it’s really me here. This is my only verified …" at bounding box center [570, 326] width 567 height 206
click at [591, 413] on textarea ""I get why you might wonder, but it’s really me here. This is my only verified …" at bounding box center [570, 326] width 567 height 206
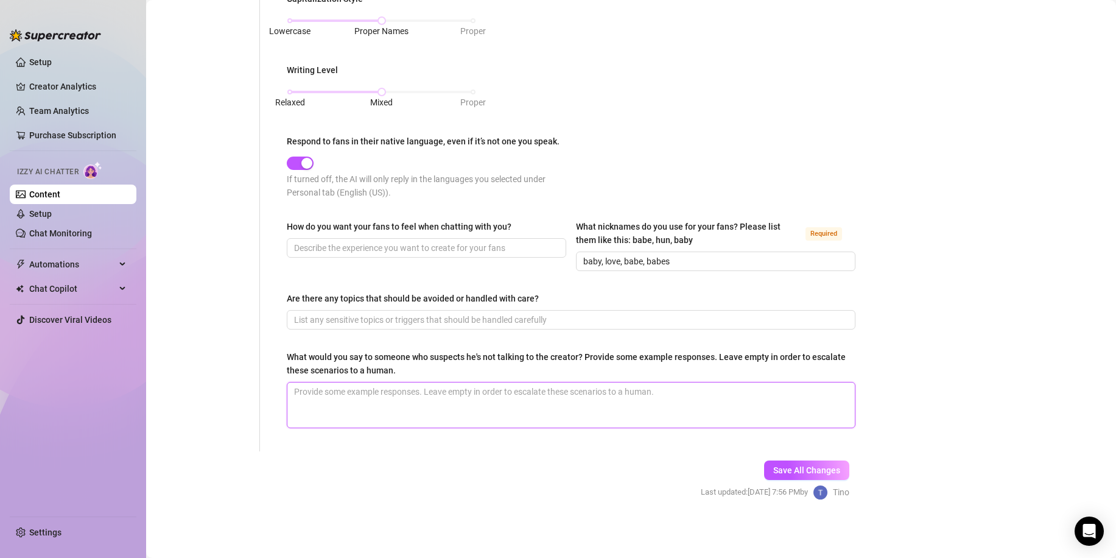
scroll to position [572, 0]
paste textarea "I get why you might wonder babe, but it’s really me here 💖 this is my only veri…"
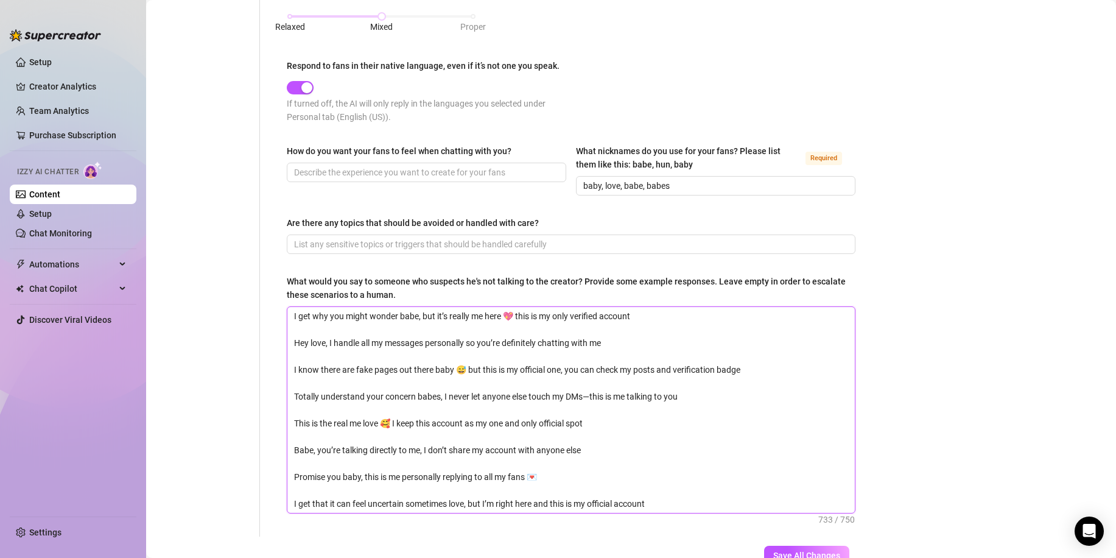
scroll to position [732, 0]
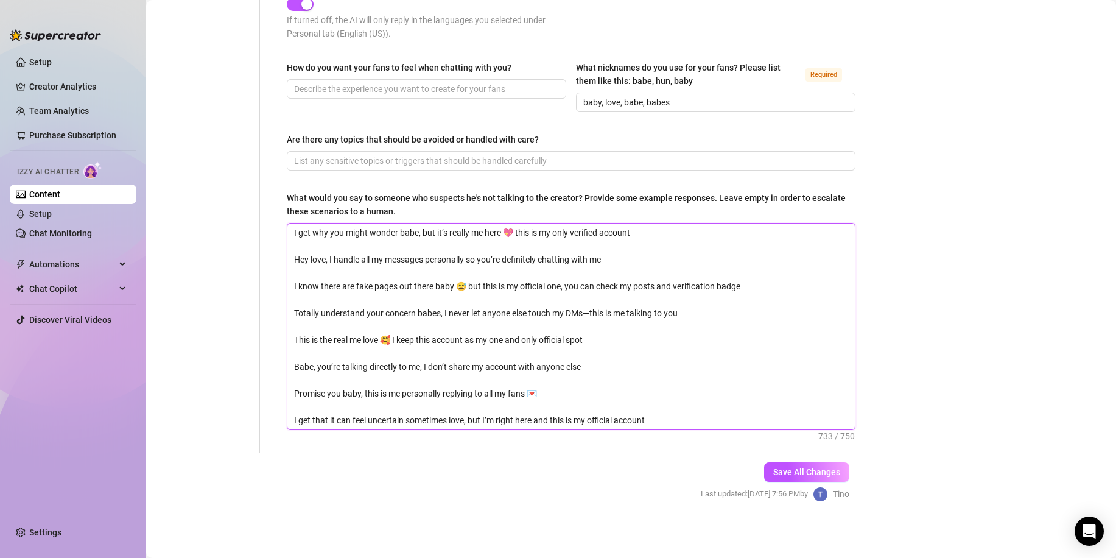
click at [683, 415] on textarea "I get why you might wonder babe, but it’s really me here 💖 this is my only veri…" at bounding box center [570, 326] width 567 height 206
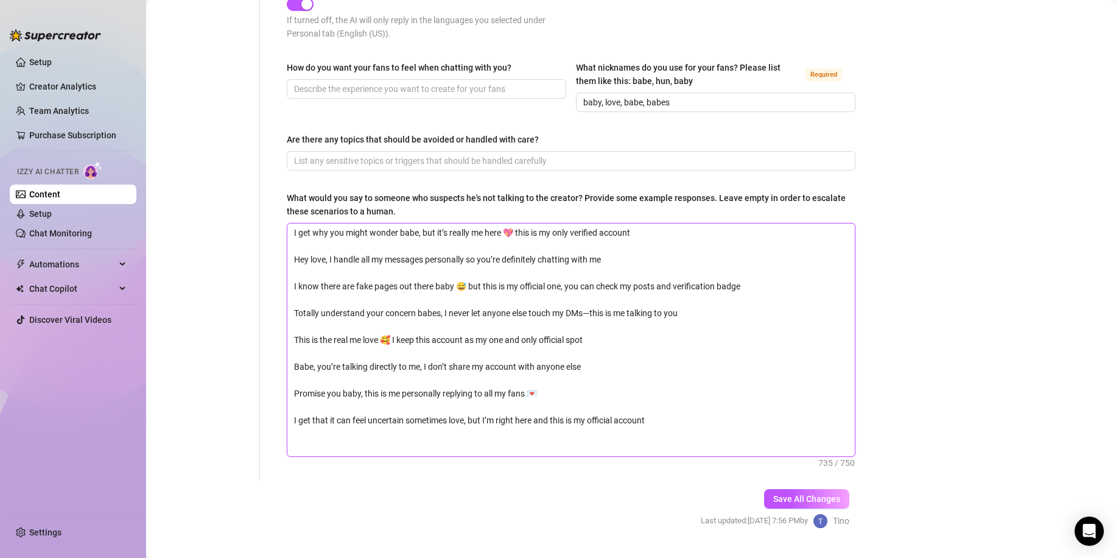
scroll to position [0, 0]
paste textarea "Yep, it’s reall"
drag, startPoint x: 393, startPoint y: 446, endPoint x: 278, endPoint y: 449, distance: 115.1
paste textarea "Yep, it’s reall"
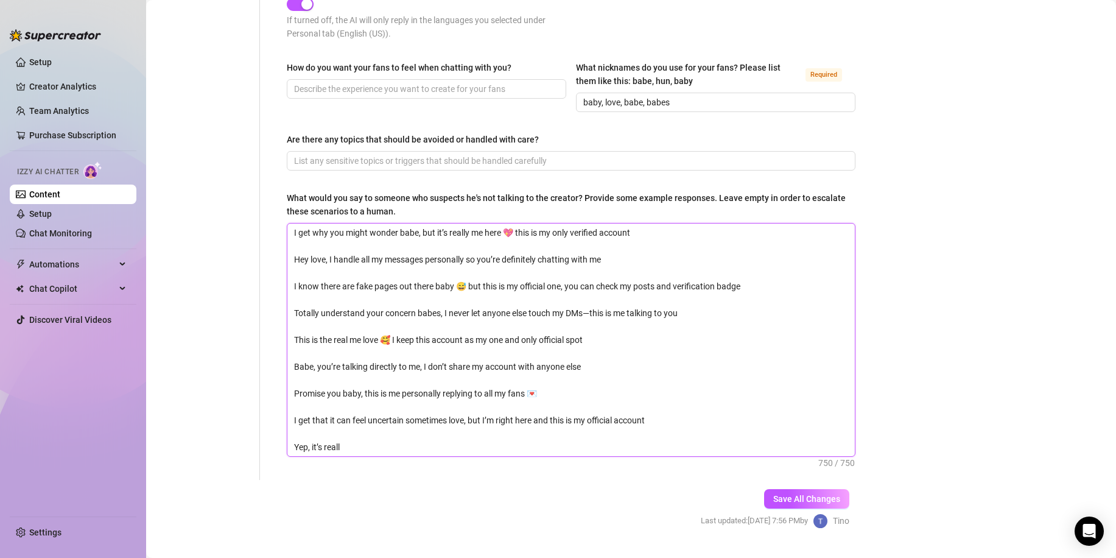
drag, startPoint x: 349, startPoint y: 441, endPoint x: 281, endPoint y: 435, distance: 68.4
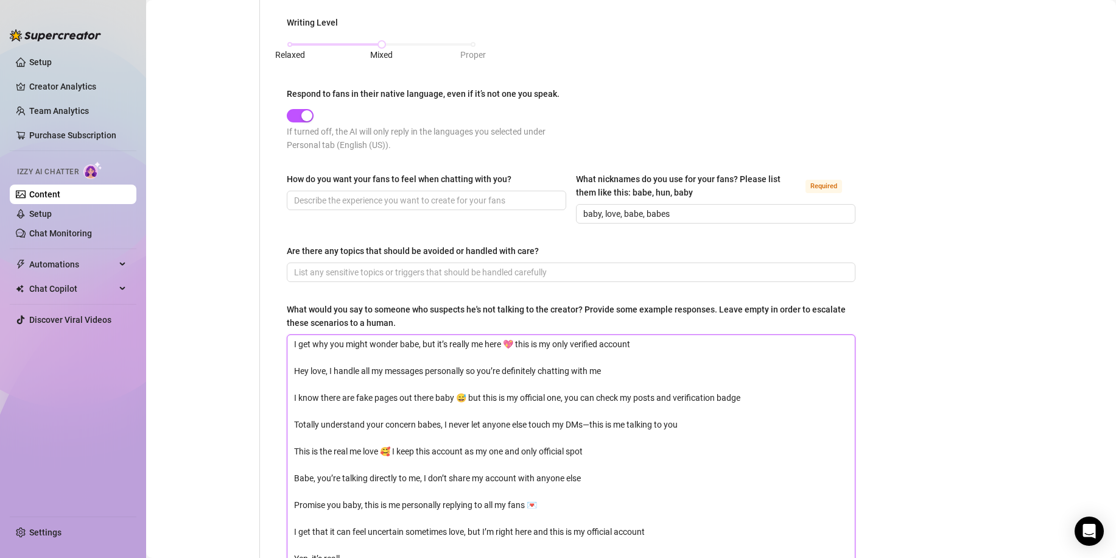
scroll to position [489, 0]
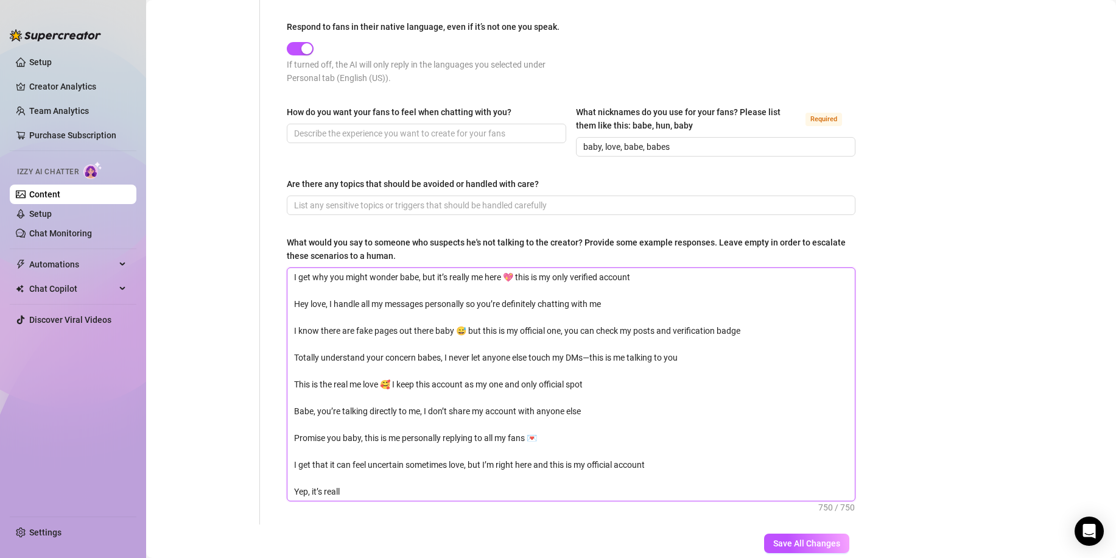
scroll to position [759, 0]
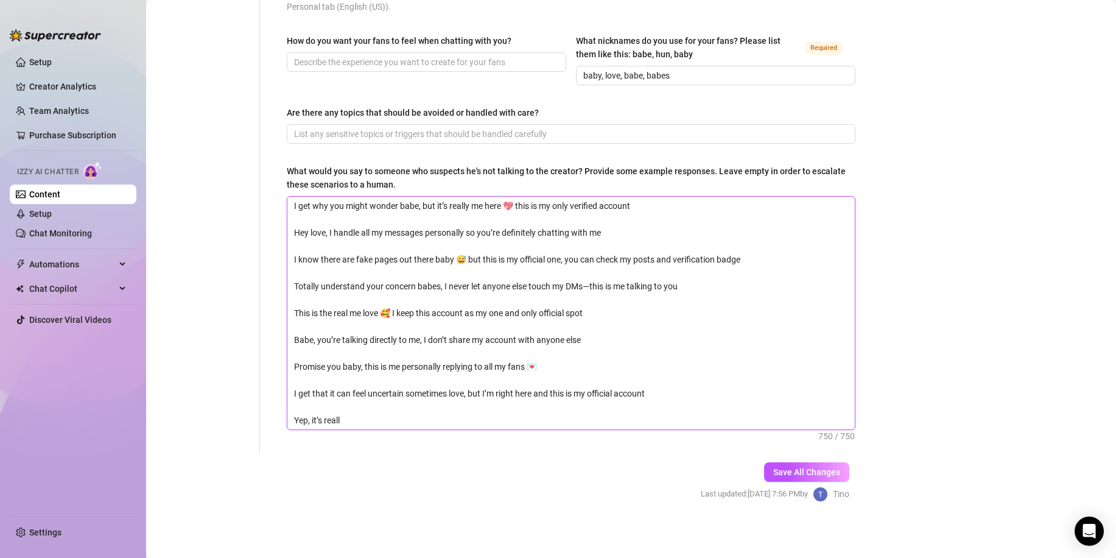
click at [293, 228] on textarea "I get why you might wonder babe, but it’s really me here 💖 this is my only veri…" at bounding box center [570, 313] width 567 height 233
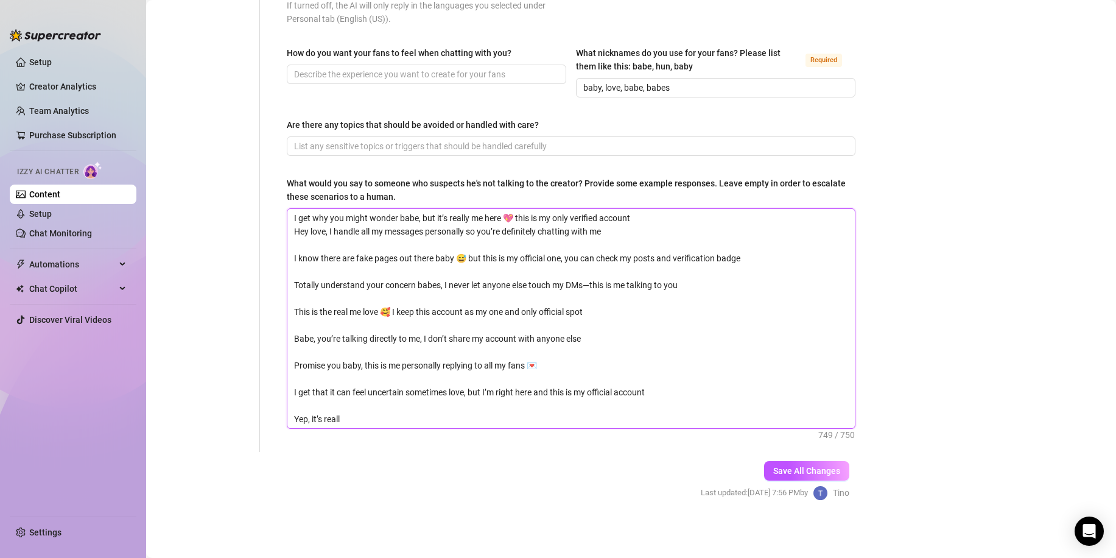
scroll to position [746, 0]
click at [292, 255] on textarea "I get why you might wonder babe, but it’s really me here 💖 this is my only veri…" at bounding box center [570, 319] width 567 height 219
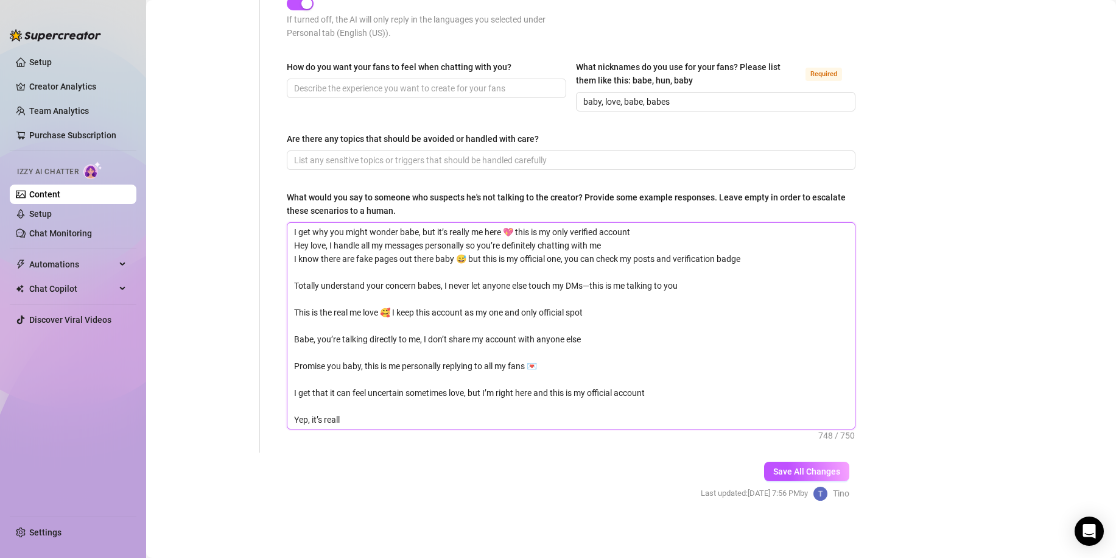
scroll to position [732, 0]
click at [295, 284] on textarea "I get why you might wonder babe, but it’s really me here 💖 this is my only veri…" at bounding box center [570, 326] width 567 height 206
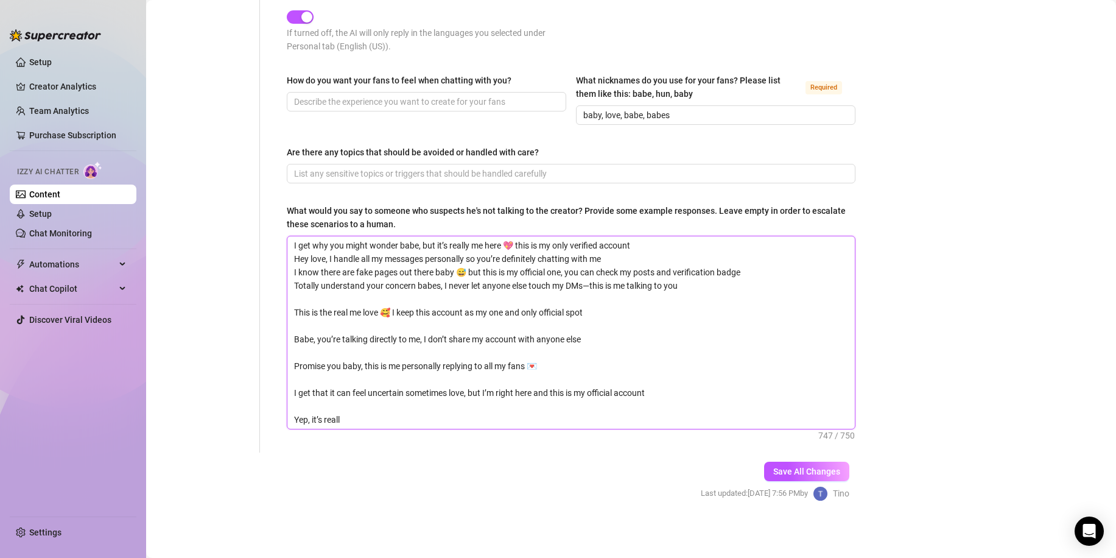
scroll to position [719, 0]
click at [489, 378] on textarea "I get why you might wonder babe, but it’s really me here 💖 this is my only veri…" at bounding box center [570, 333] width 567 height 192
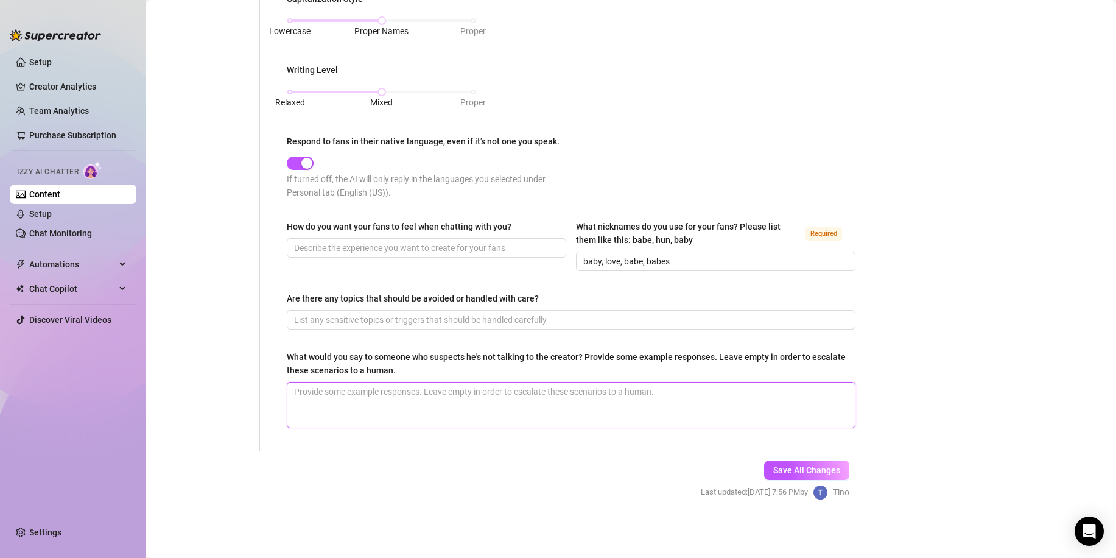
scroll to position [572, 0]
paste textarea "Yep, it’s really me babe 😘 It’s me love! I reply to all my messages personally …"
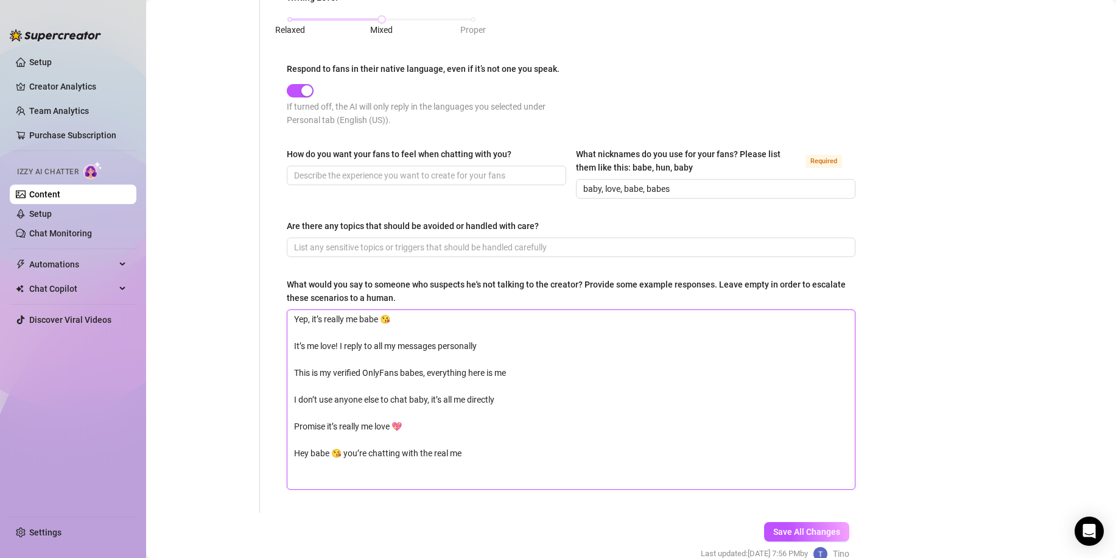
scroll to position [705, 0]
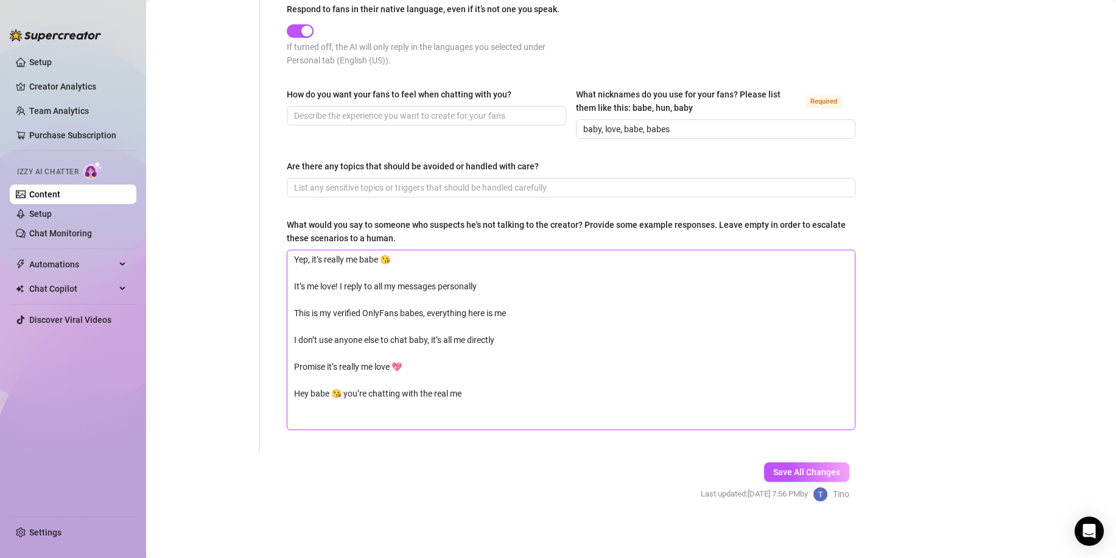
click at [295, 282] on textarea "Yep, it’s really me babe 😘 It’s me love! I reply to all my messages personally …" at bounding box center [570, 339] width 567 height 179
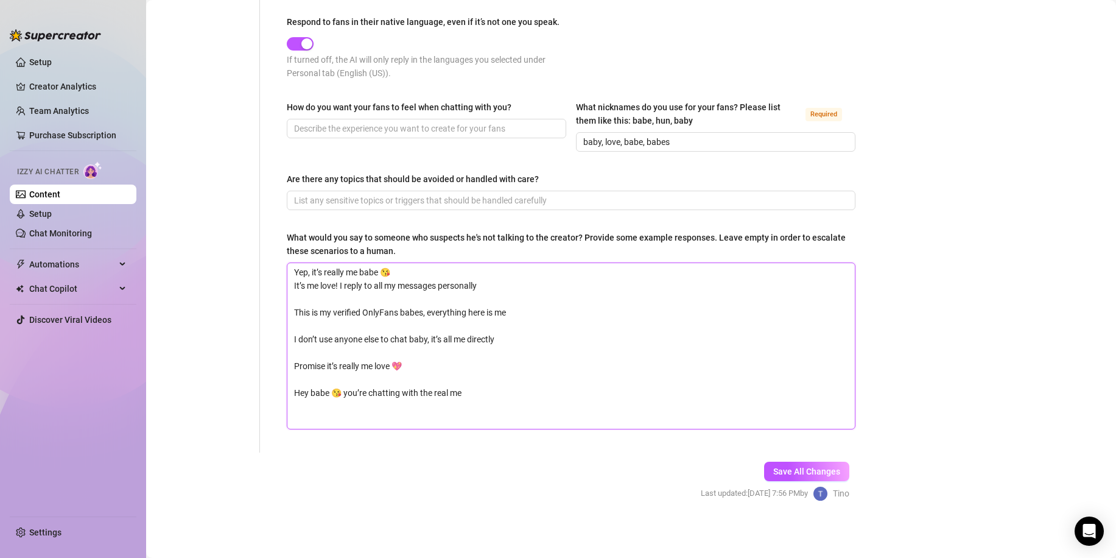
scroll to position [692, 0]
click at [288, 309] on textarea "Yep, it’s really me babe 😘 It’s me love! I reply to all my messages personally …" at bounding box center [570, 347] width 567 height 166
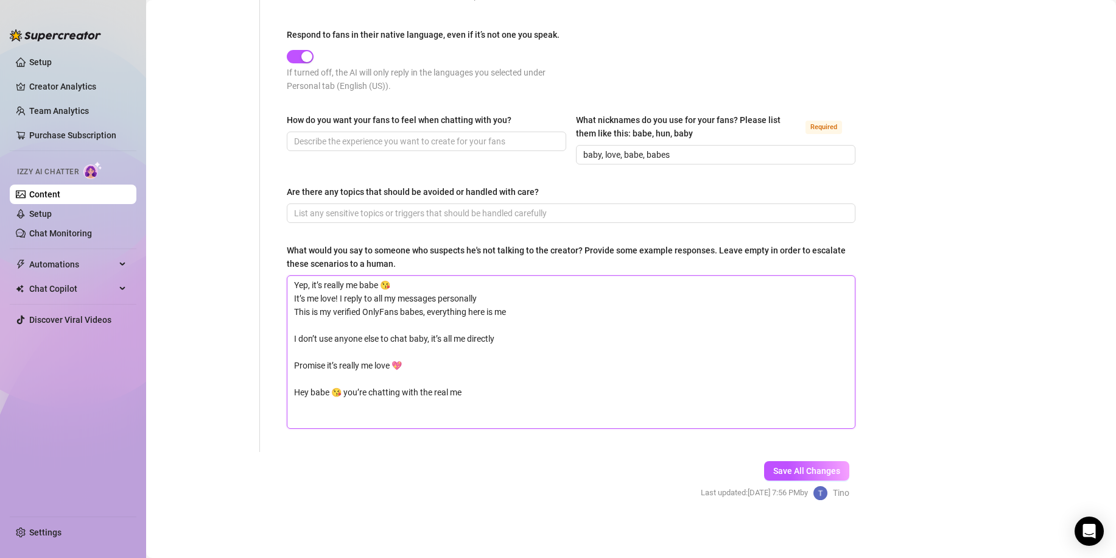
scroll to position [679, 0]
click at [292, 338] on textarea "Yep, it’s really me babe 😘 It’s me love! I reply to all my messages personally …" at bounding box center [570, 353] width 567 height 152
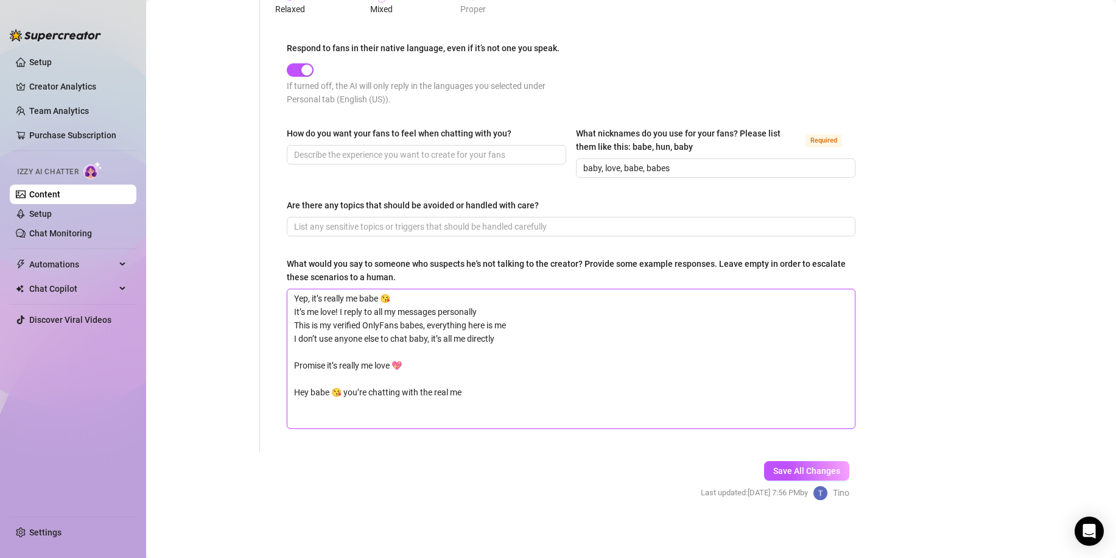
scroll to position [665, 0]
click at [294, 362] on textarea "Yep, it’s really me babe 😘 It’s me love! I reply to all my messages personally …" at bounding box center [570, 359] width 567 height 139
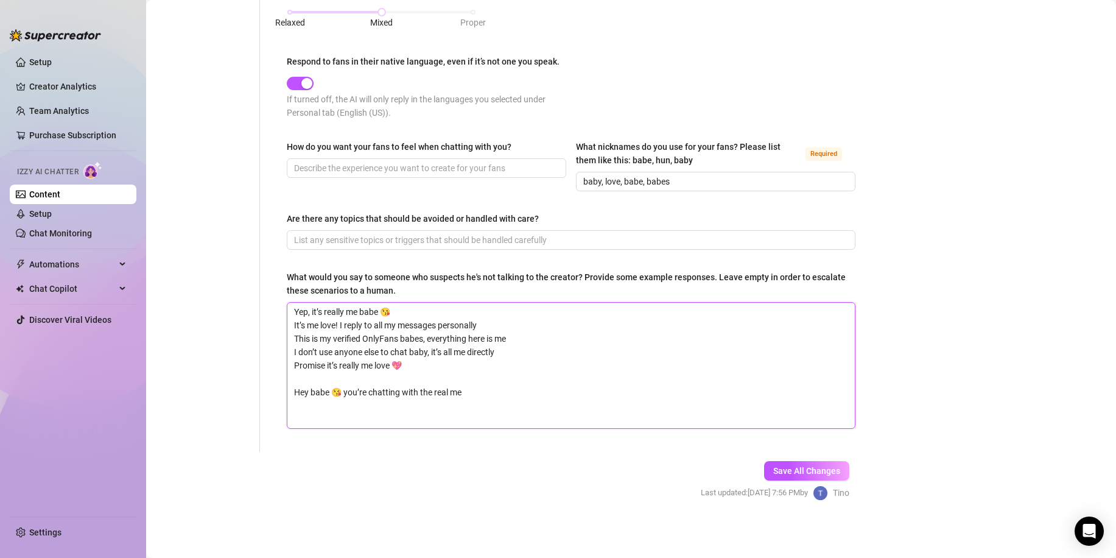
scroll to position [652, 0]
click at [298, 388] on textarea "Yep, it’s really me babe 😘 It’s me love! I reply to all my messages personally …" at bounding box center [570, 366] width 567 height 125
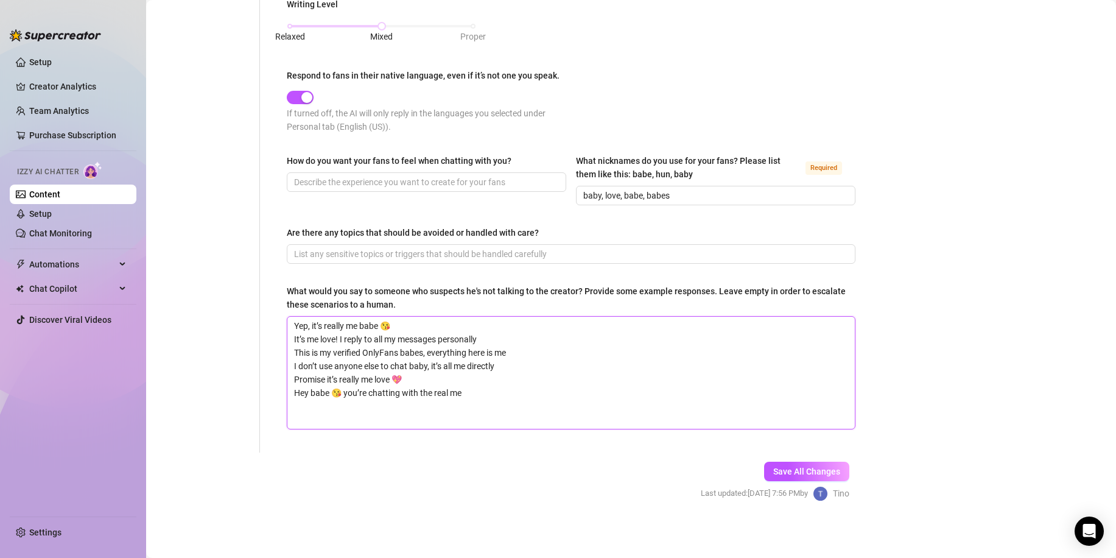
scroll to position [638, 0]
click at [310, 407] on textarea "Yep, it’s really me babe 😘 It’s me love! I reply to all my messages personally …" at bounding box center [570, 373] width 567 height 112
paste textarea "I hear you babe, totally makes sense I get why you’d ask that love, smart to be…"
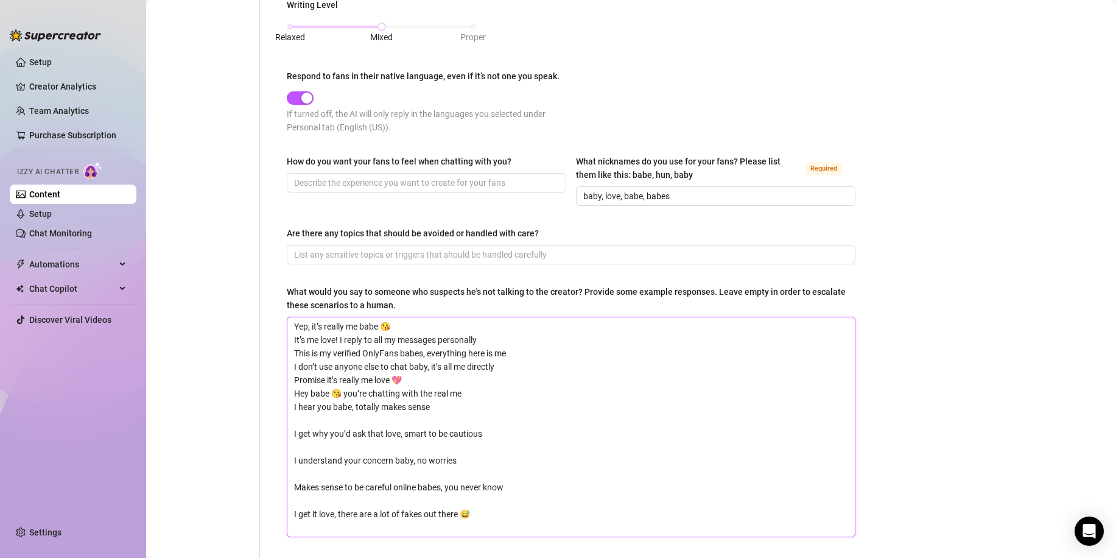
scroll to position [0, 0]
click at [290, 425] on textarea "Yep, it’s really me babe 😘 It’s me love! I reply to all my messages personally …" at bounding box center [570, 426] width 567 height 219
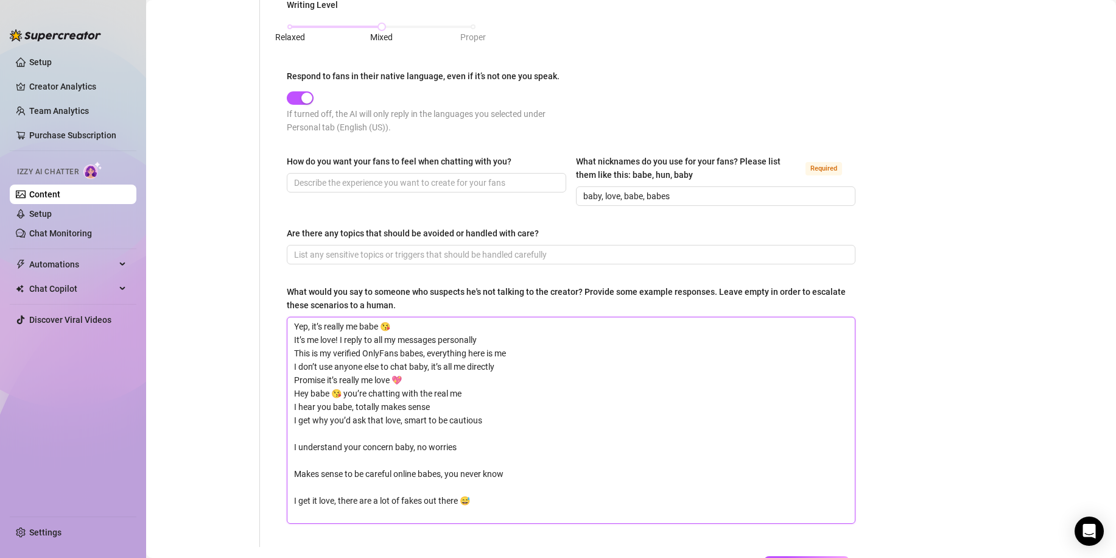
click at [290, 437] on textarea "Yep, it’s really me babe 😘 It’s me love! I reply to all my messages personally …" at bounding box center [570, 420] width 567 height 206
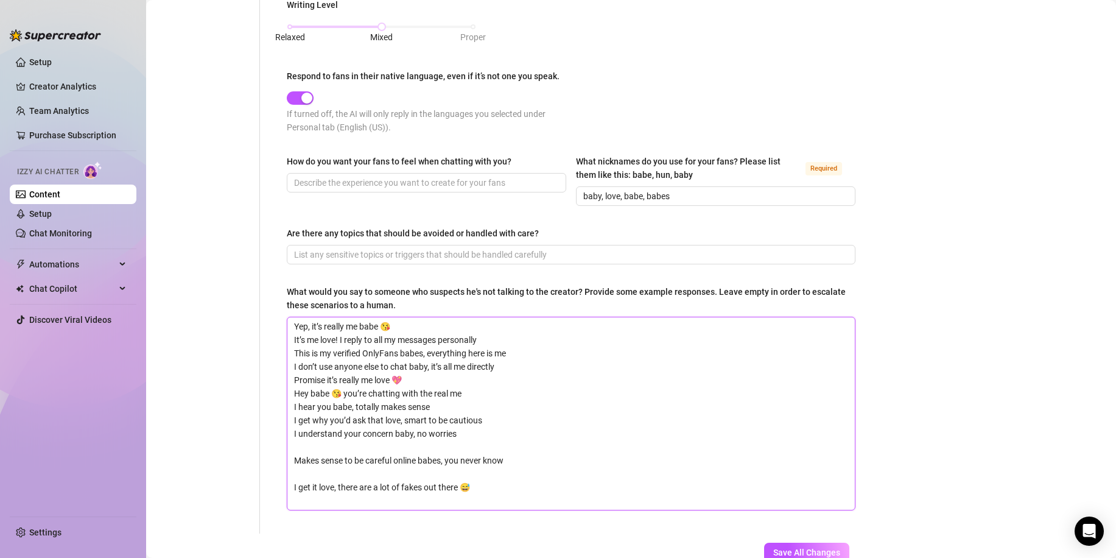
click at [298, 453] on textarea "Yep, it’s really me babe 😘 It’s me love! I reply to all my messages personally …" at bounding box center [570, 413] width 567 height 192
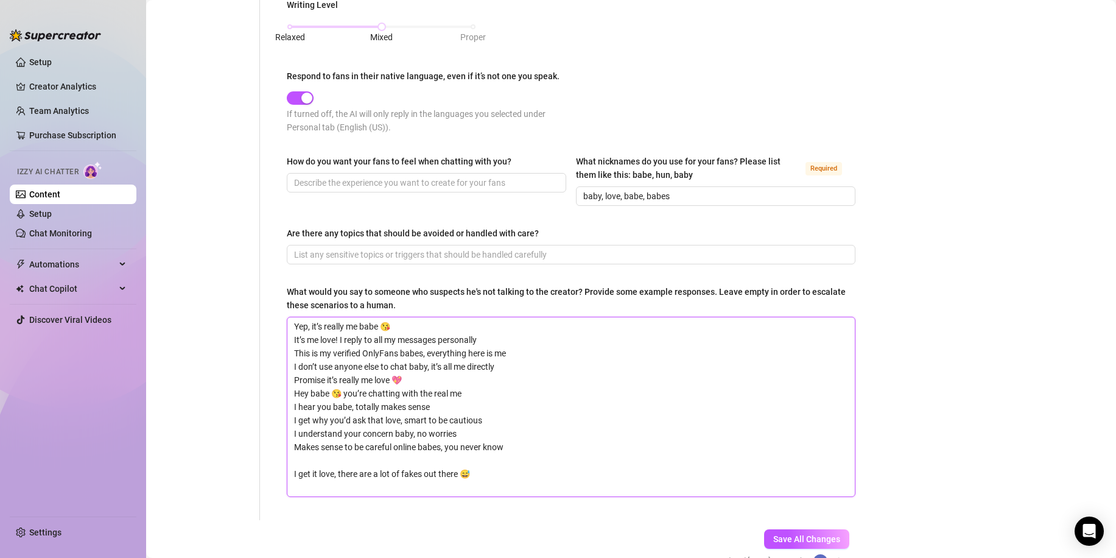
click at [293, 472] on textarea "Yep, it’s really me babe 😘 It’s me love! I reply to all my messages personally …" at bounding box center [570, 406] width 567 height 179
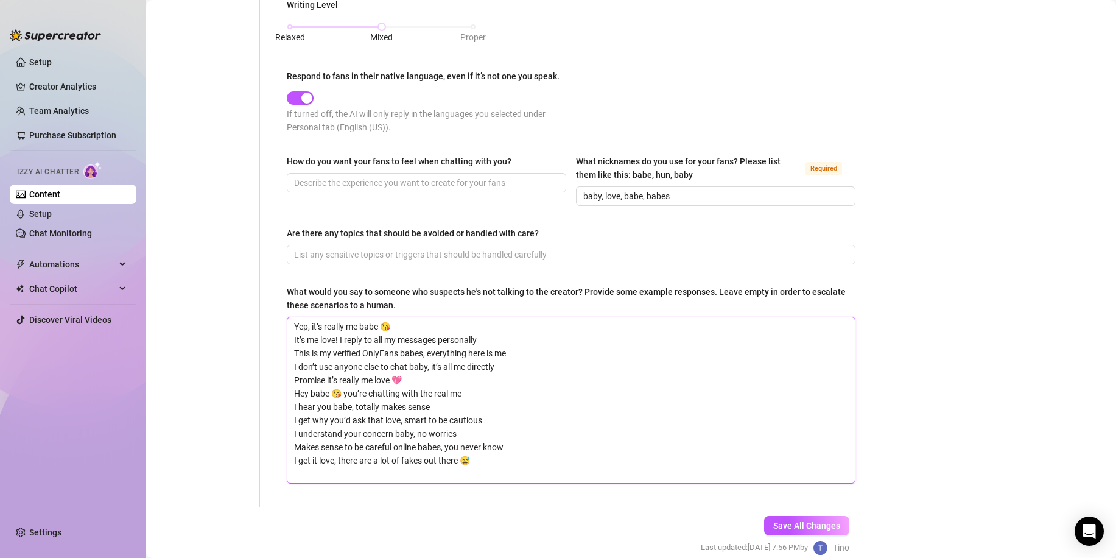
scroll to position [692, 0]
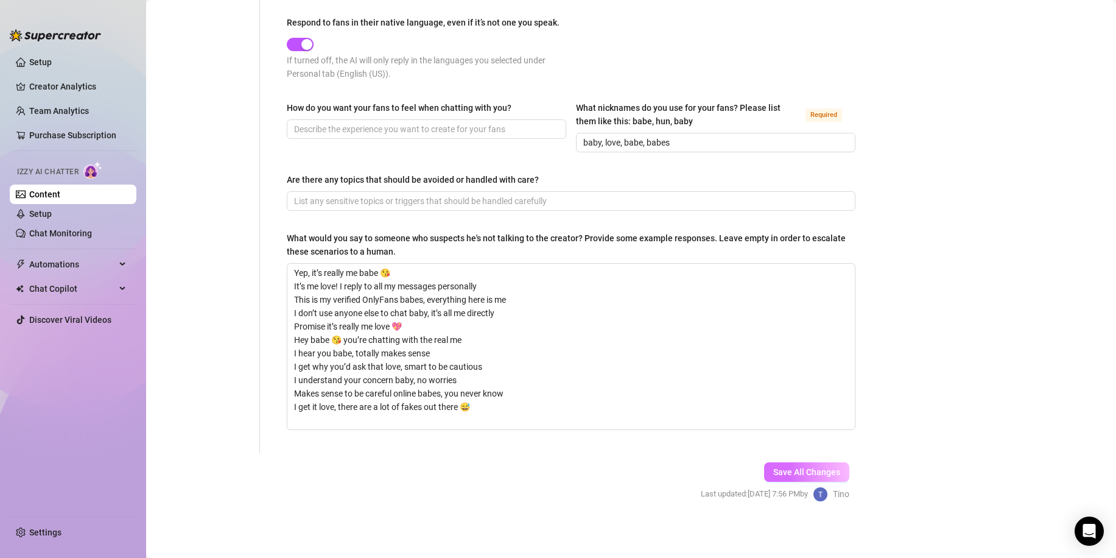
click at [806, 470] on span "Save All Changes" at bounding box center [806, 472] width 67 height 10
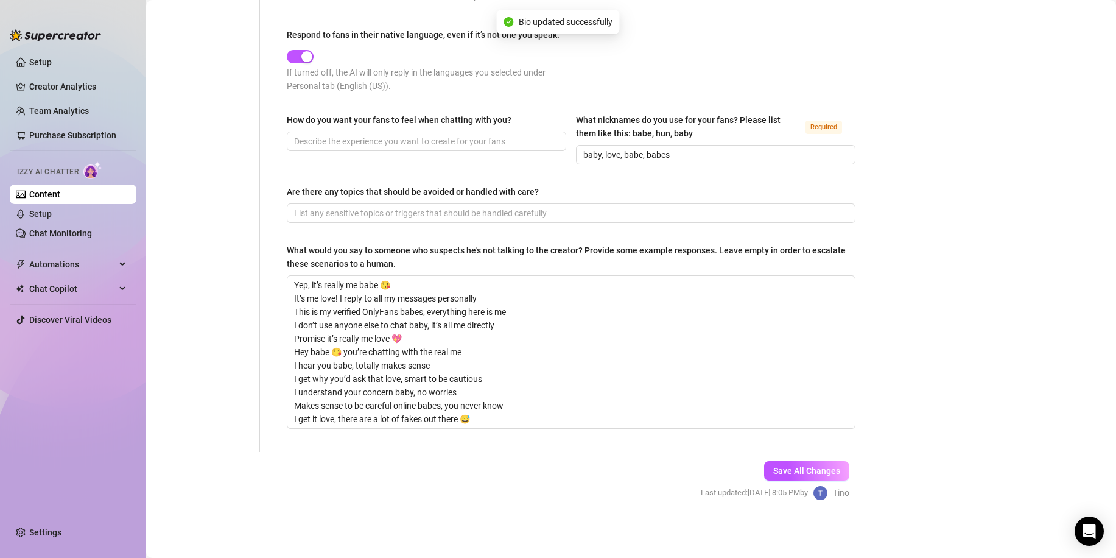
scroll to position [679, 0]
click at [357, 137] on input "How do you want your fans to feel when chatting with you?" at bounding box center [425, 142] width 262 height 13
click at [788, 473] on span "Save All Changes" at bounding box center [806, 472] width 67 height 10
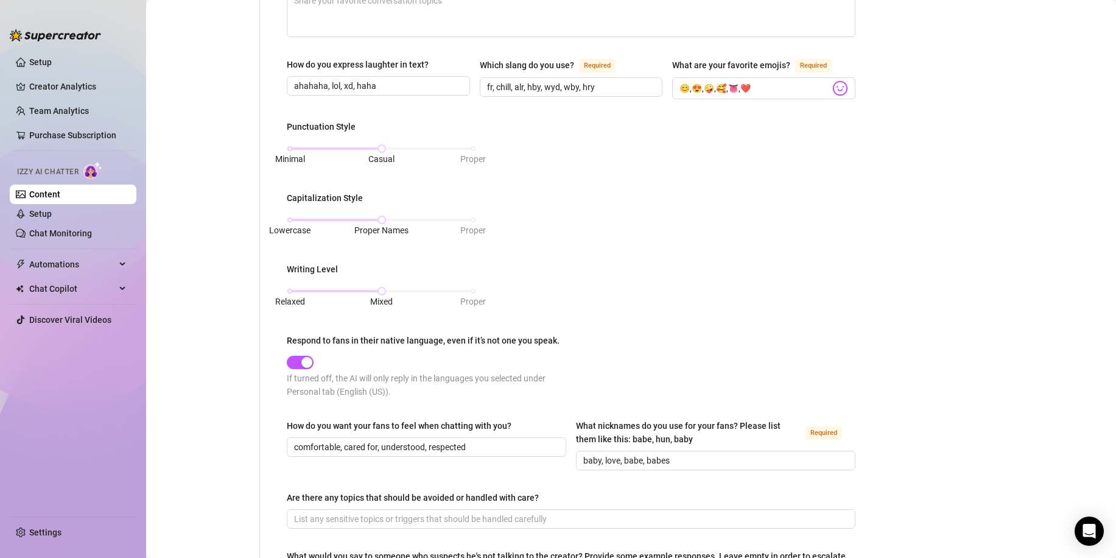
scroll to position [131, 0]
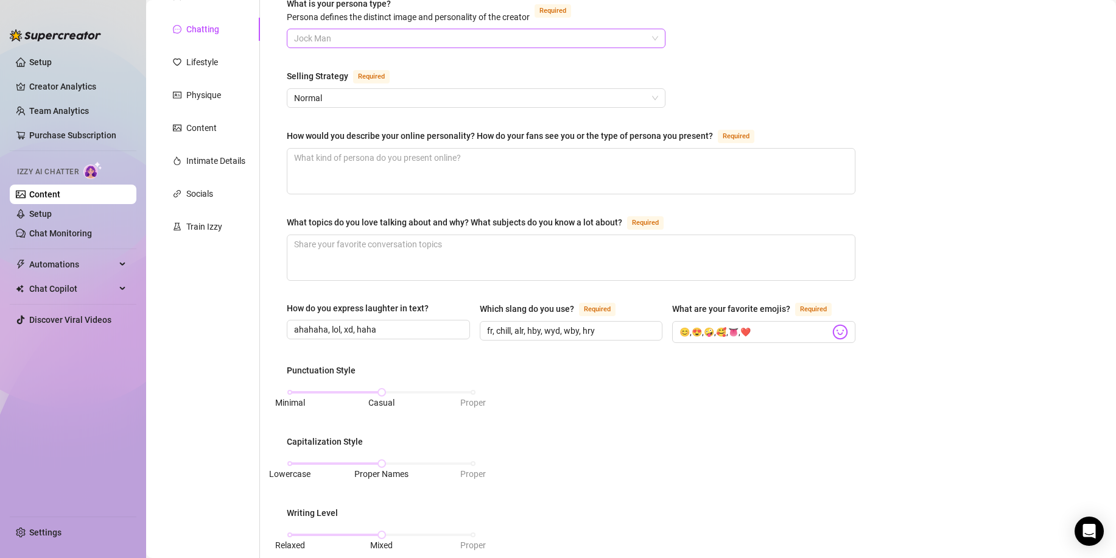
click at [330, 40] on span "Jock Man" at bounding box center [476, 38] width 364 height 18
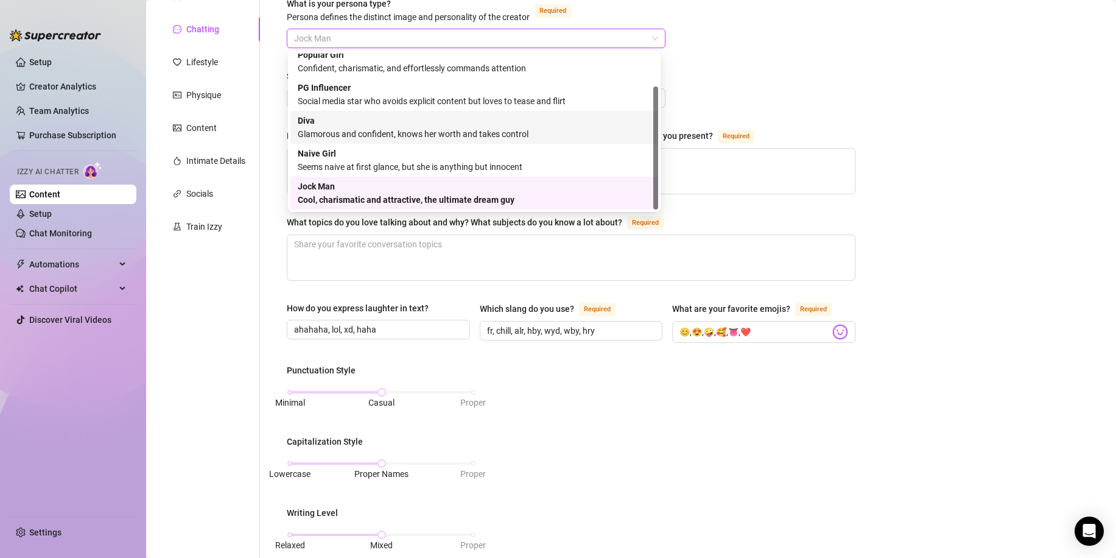
click at [266, 312] on div "What is your persona type? [PERSON_NAME] defines the distinct image and persona…" at bounding box center [563, 493] width 607 height 1016
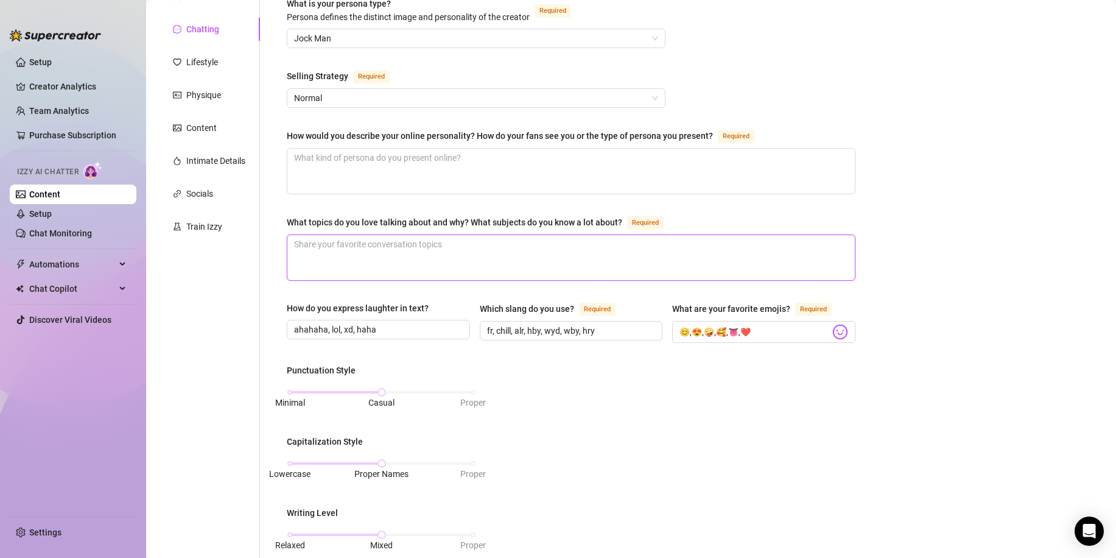
click at [365, 242] on textarea "What topics do you love talking about and why? What subjects do you know a lot …" at bounding box center [570, 257] width 567 height 45
click at [465, 157] on textarea "How would you describe your online personality? How do your fans see you or the…" at bounding box center [570, 171] width 567 height 45
click at [413, 169] on textarea "How would you describe your online personality? How do your fans see you or the…" at bounding box center [570, 171] width 567 height 45
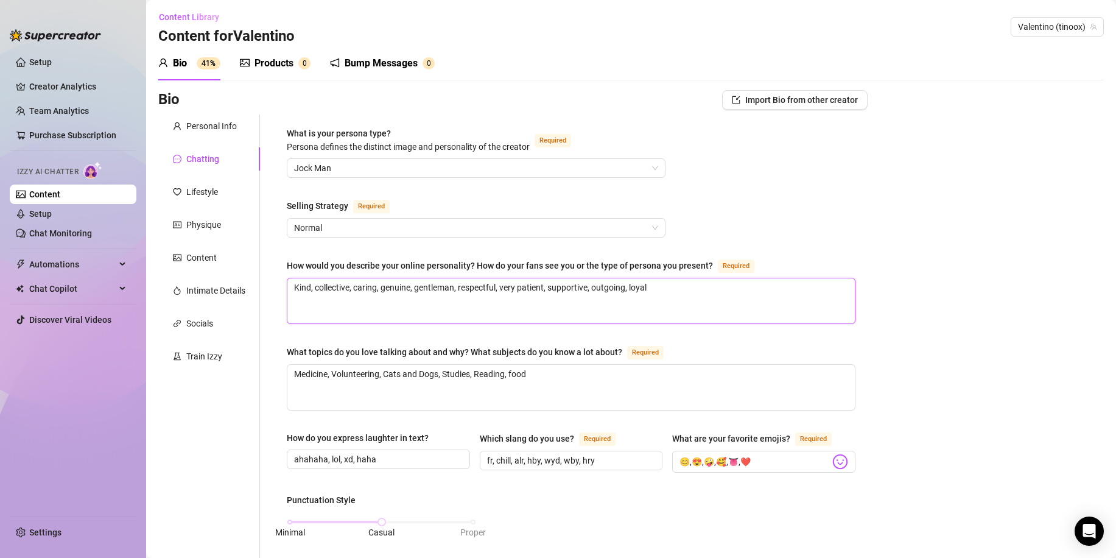
scroll to position [0, 0]
click at [423, 170] on span "Jock Man" at bounding box center [476, 169] width 364 height 18
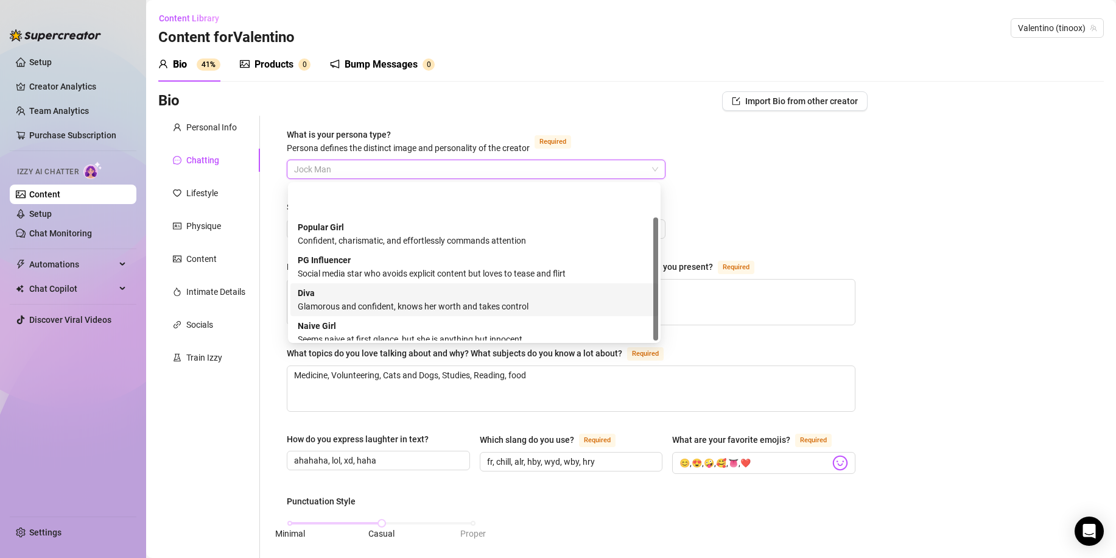
scroll to position [41, 0]
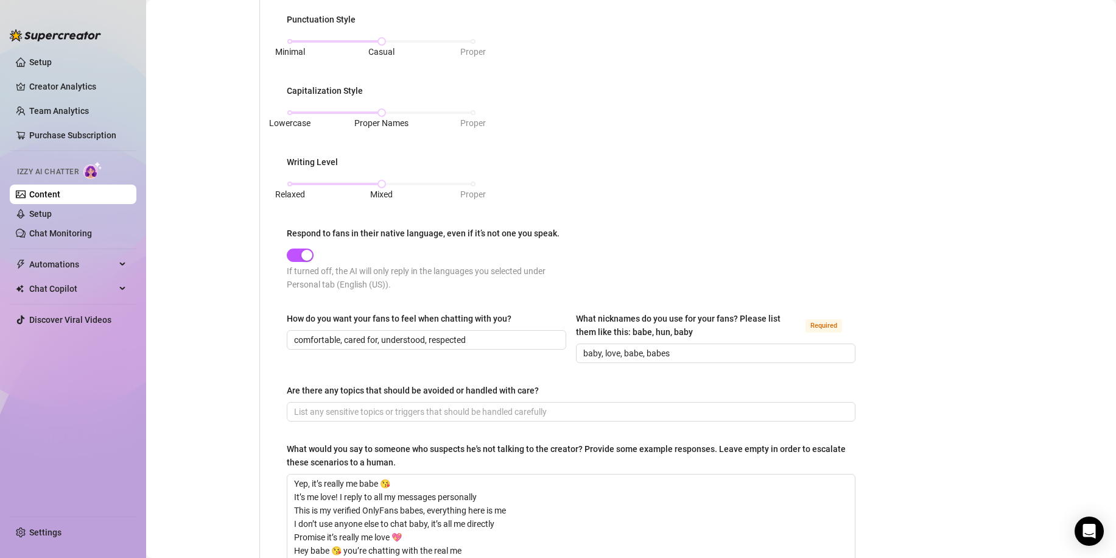
scroll to position [426, 0]
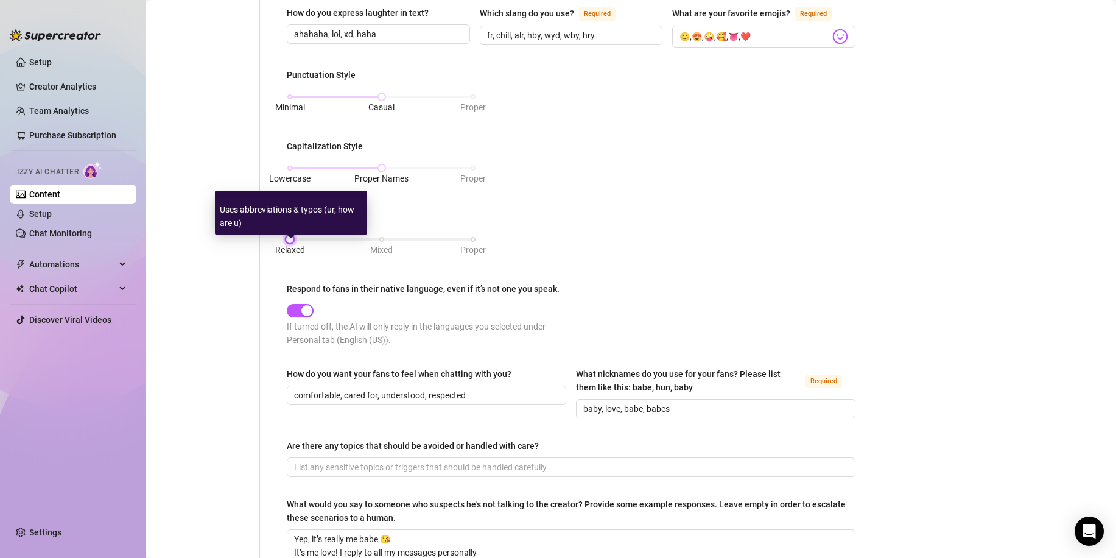
drag, startPoint x: 380, startPoint y: 237, endPoint x: 296, endPoint y: 244, distance: 83.7
click at [296, 243] on div "Relaxed Mixed Proper" at bounding box center [381, 239] width 183 height 7
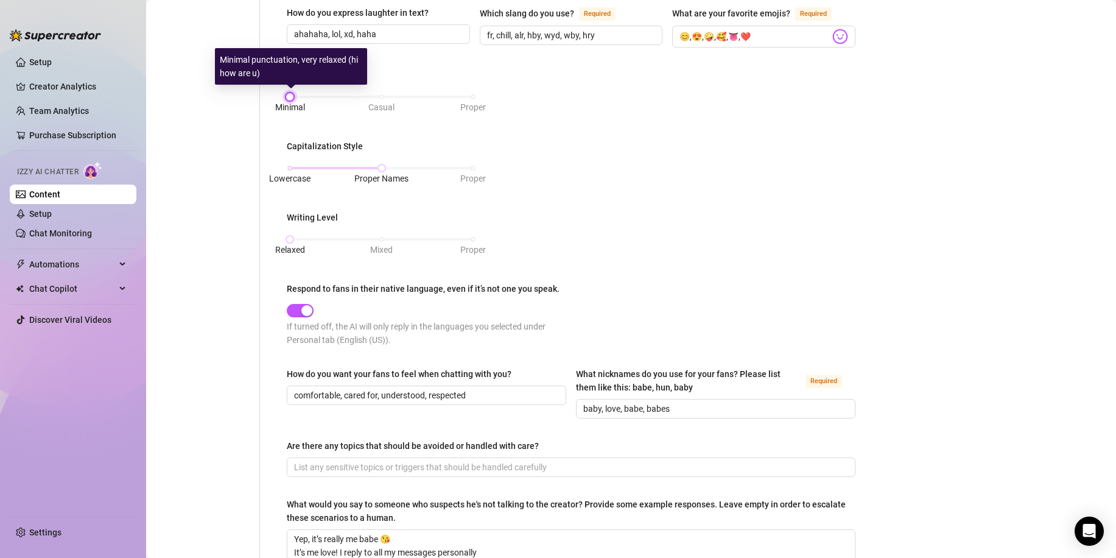
drag, startPoint x: 381, startPoint y: 94, endPoint x: 284, endPoint y: 113, distance: 99.3
click at [284, 113] on div "What is your persona type? [PERSON_NAME] defines the distinct image and persona…" at bounding box center [570, 198] width 593 height 1016
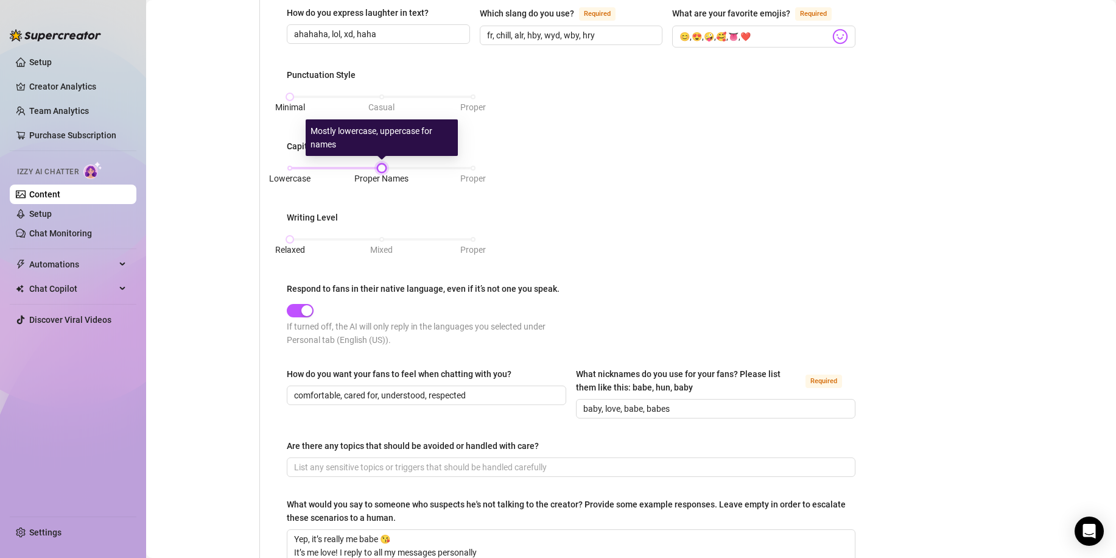
drag, startPoint x: 379, startPoint y: 165, endPoint x: 391, endPoint y: 159, distance: 14.2
click at [391, 159] on div "Lowercase Proper Names Proper" at bounding box center [381, 174] width 189 height 32
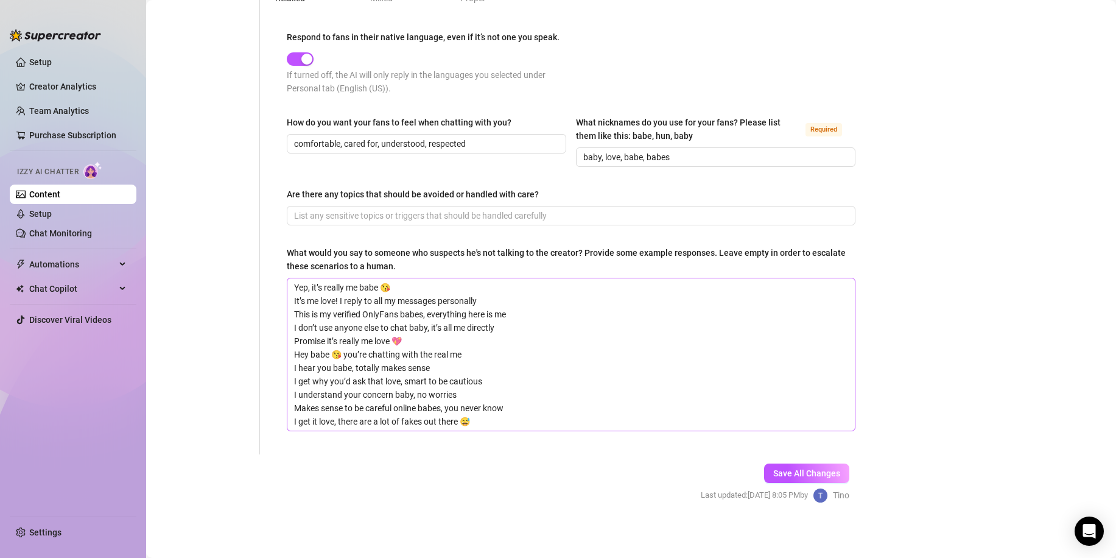
scroll to position [679, 0]
click at [800, 467] on span "Save All Changes" at bounding box center [806, 472] width 67 height 10
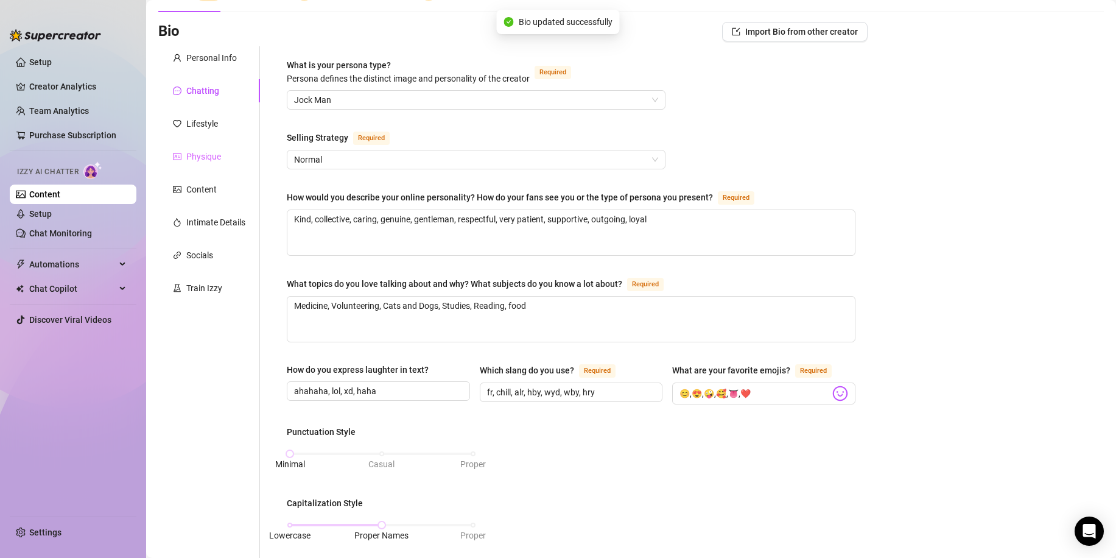
scroll to position [0, 0]
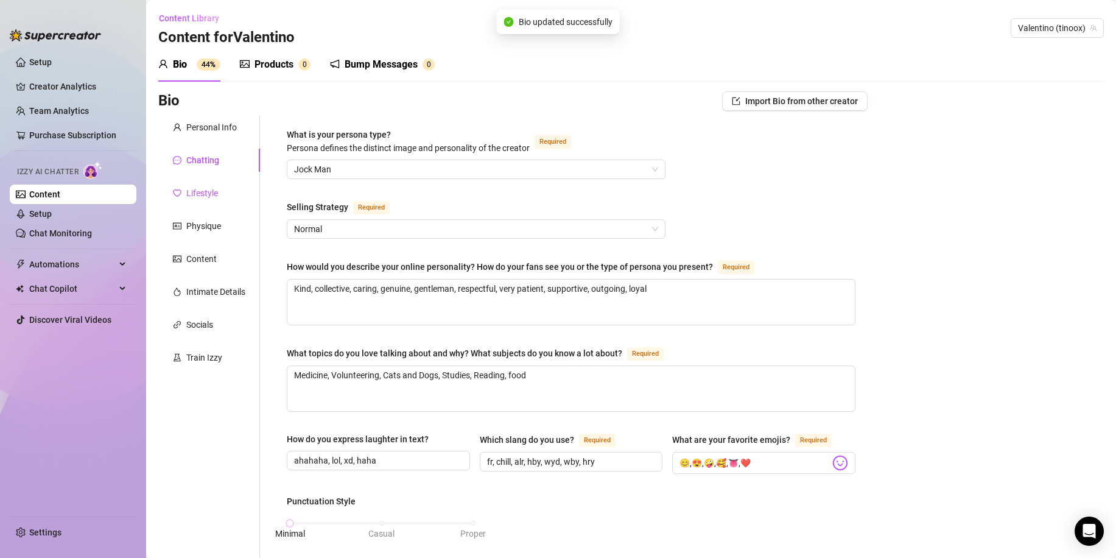
click at [194, 189] on div "Lifestyle" at bounding box center [202, 192] width 32 height 13
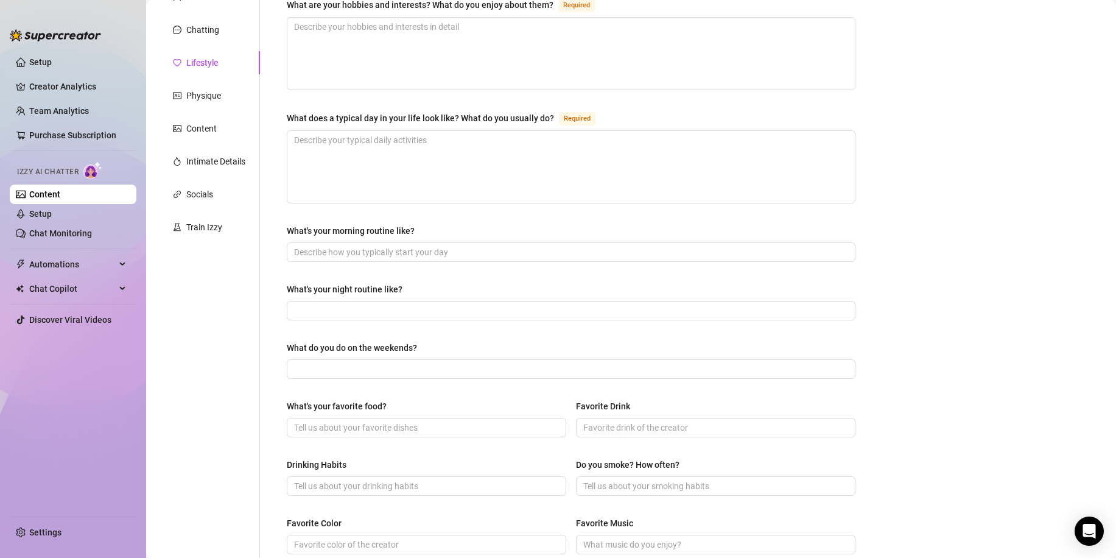
scroll to position [183, 0]
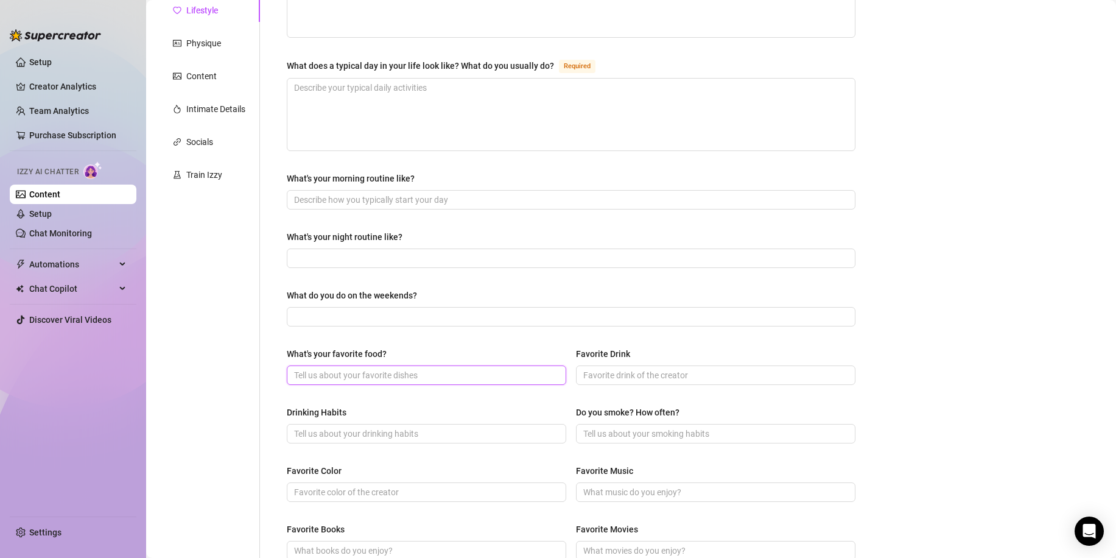
click at [393, 374] on input "What's your favorite food?" at bounding box center [425, 374] width 262 height 13
click at [659, 377] on input "Favorite Drink" at bounding box center [714, 374] width 262 height 13
click at [649, 428] on input "Do you smoke? How often?" at bounding box center [714, 433] width 262 height 13
click at [422, 429] on input "Drinking Habits" at bounding box center [425, 433] width 262 height 13
click at [433, 489] on input "Favorite Color" at bounding box center [425, 491] width 262 height 13
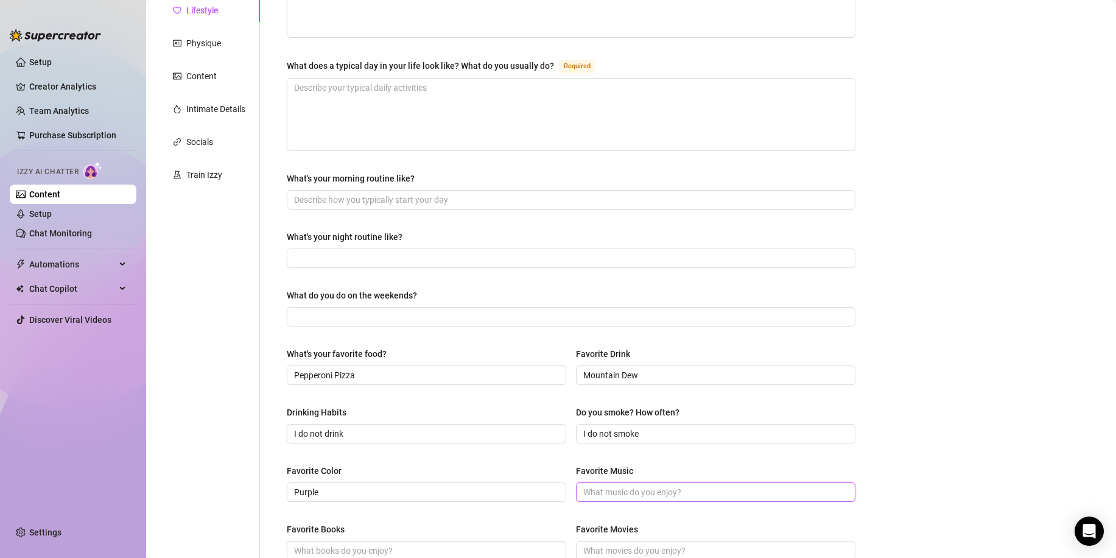
click at [623, 488] on input "Favorite Music" at bounding box center [714, 491] width 262 height 13
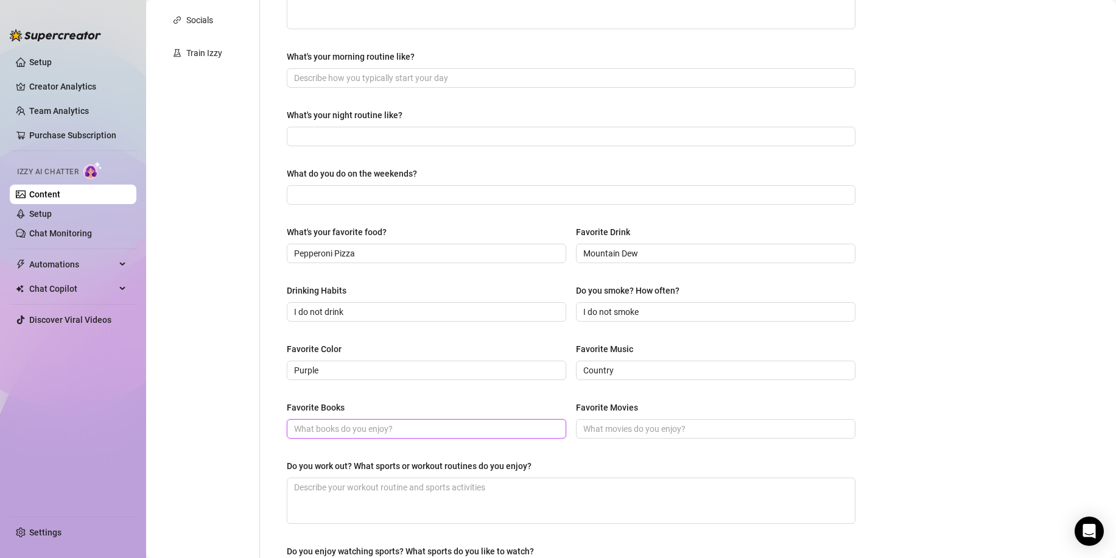
click at [346, 419] on span at bounding box center [426, 428] width 279 height 19
click at [352, 432] on input "Favorite Books" at bounding box center [425, 428] width 262 height 13
click at [638, 433] on input "Favorite Movies" at bounding box center [714, 428] width 262 height 13
click at [755, 425] on input "G-Force, [PERSON_NAME] The Order of the Phoenic, [PERSON_NAME]" at bounding box center [714, 428] width 262 height 13
drag, startPoint x: 757, startPoint y: 425, endPoint x: 754, endPoint y: 435, distance: 10.4
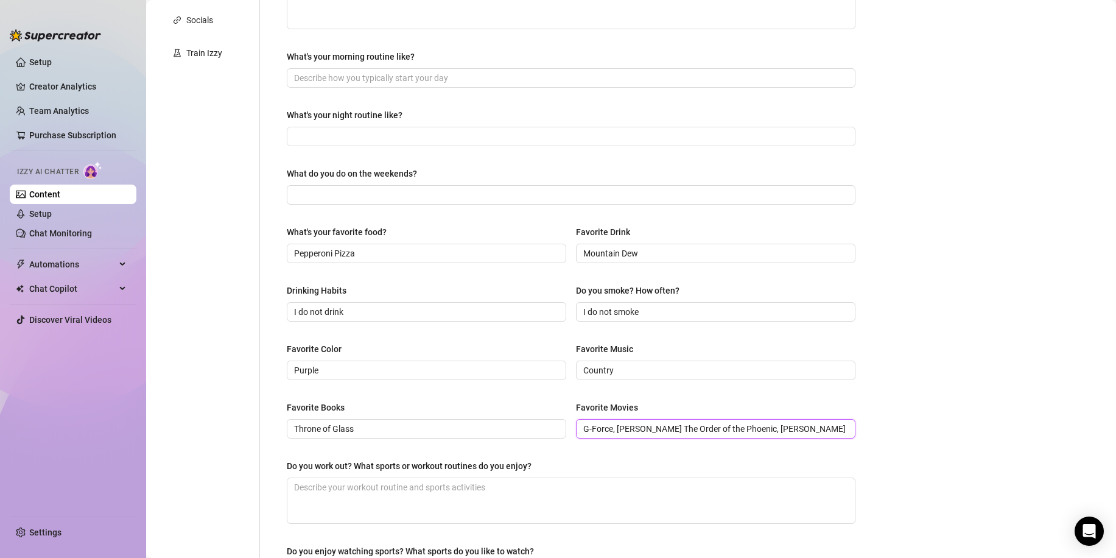
click at [757, 424] on input "G-Force, [PERSON_NAME] The Order of the Phoenic, [PERSON_NAME]" at bounding box center [714, 428] width 262 height 13
click at [799, 427] on input "G-Force, [PERSON_NAME] The Order of the Phoenix, [PERSON_NAME]" at bounding box center [714, 428] width 262 height 13
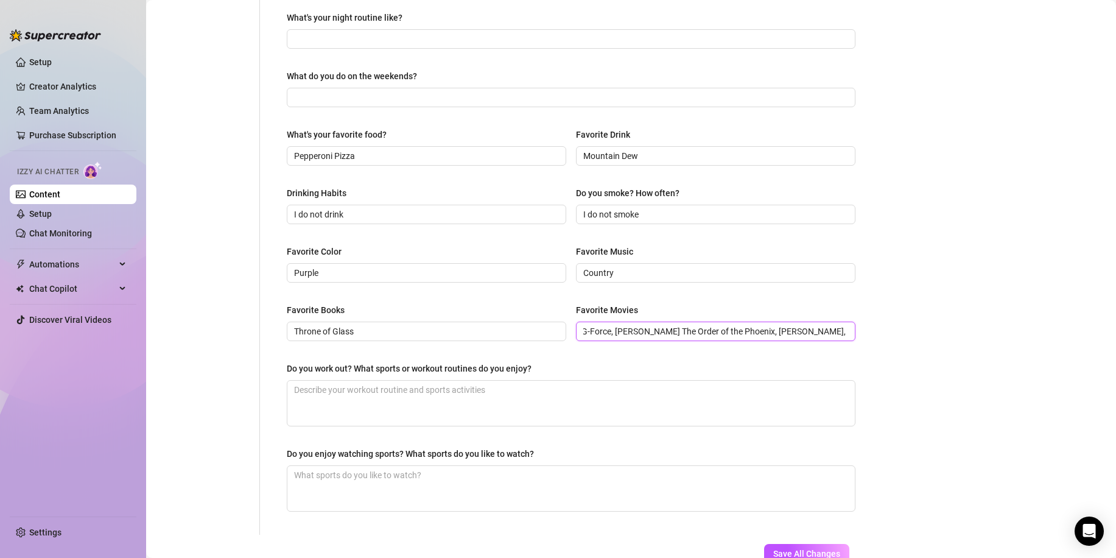
scroll to position [484, 0]
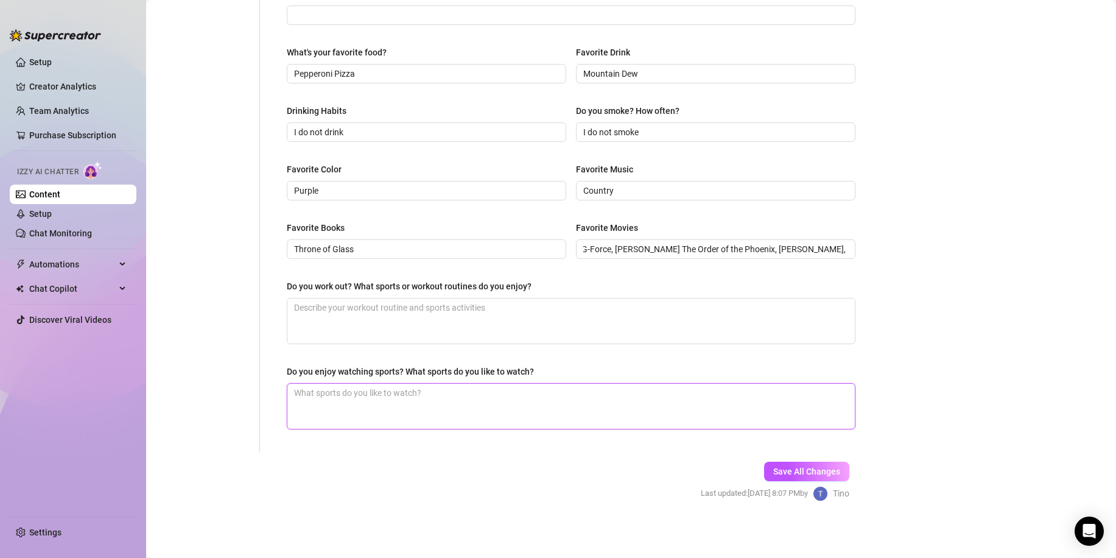
click at [387, 388] on textarea "Do you enjoy watching sports? What sports do you like to watch?" at bounding box center [570, 405] width 567 height 45
click at [366, 312] on textarea "Do you work out? What sports or workout routines do you enjoy?" at bounding box center [570, 320] width 567 height 45
click at [548, 300] on textarea "I work out so and so. I run on the treadmill and do curls with dumbbells" at bounding box center [570, 320] width 567 height 45
click at [584, 307] on textarea "I work out so and so. I run on the treadmill and do curls with dumb bells" at bounding box center [570, 320] width 567 height 45
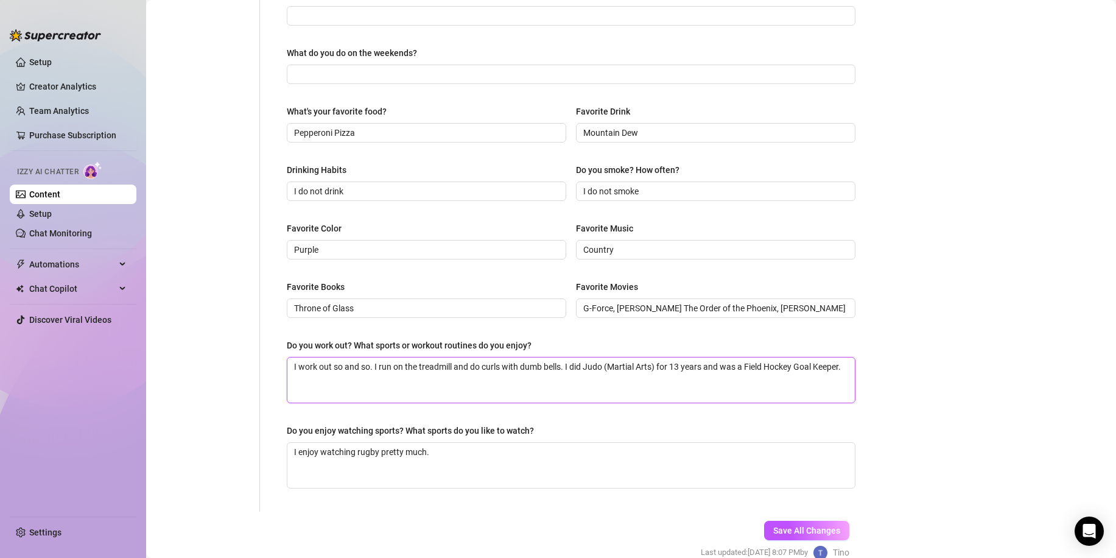
scroll to position [484, 0]
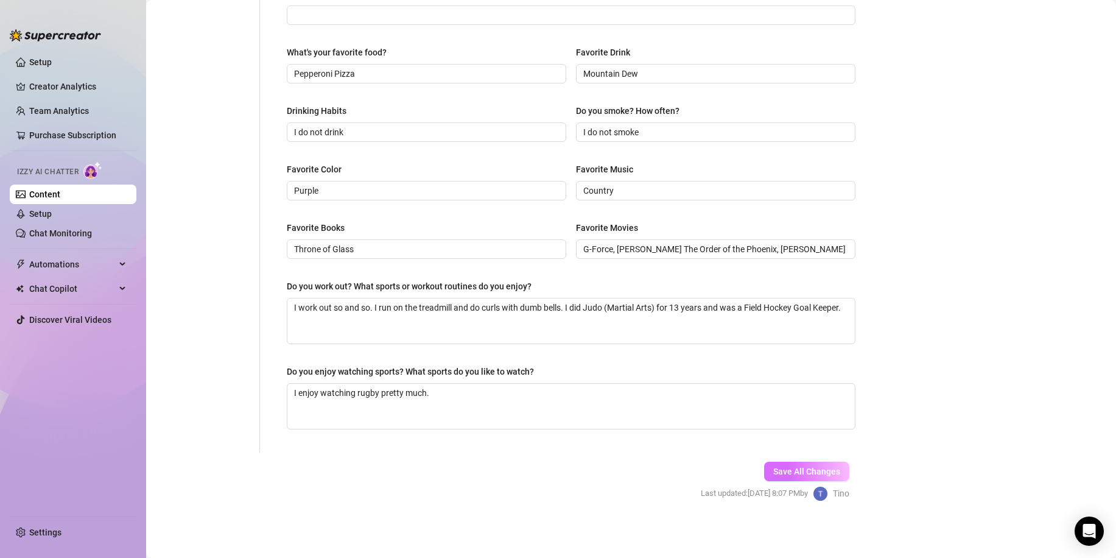
click at [806, 468] on span "Save All Changes" at bounding box center [806, 471] width 67 height 10
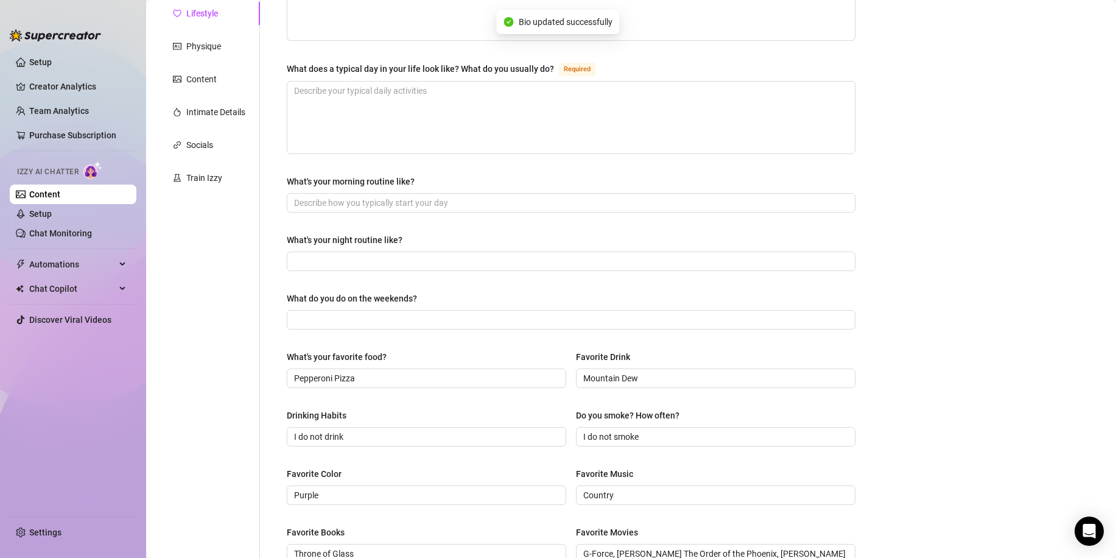
scroll to position [0, 0]
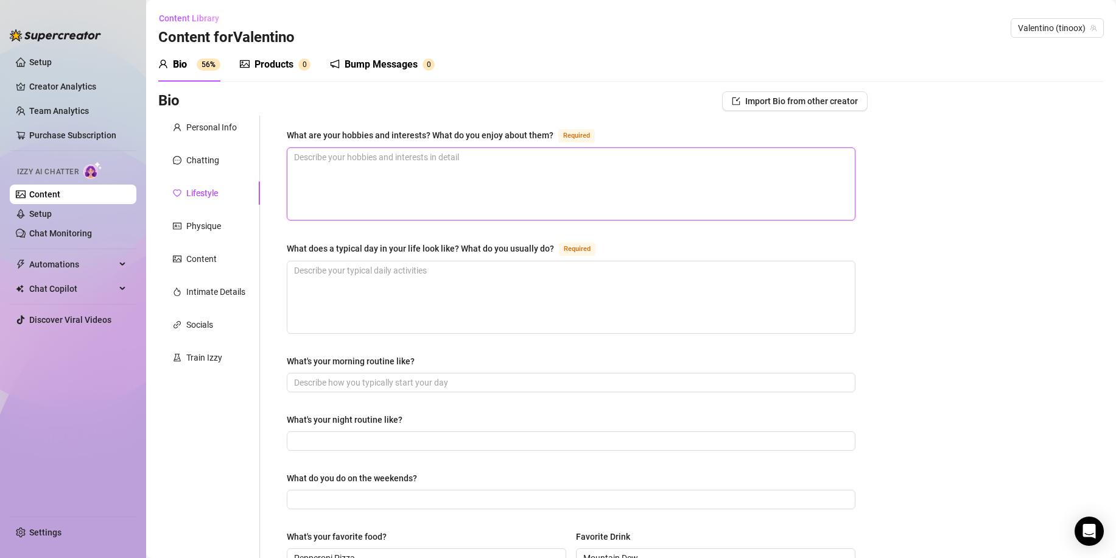
click at [384, 156] on textarea "What are your hobbies and interests? What do you enjoy about them? Required" at bounding box center [570, 184] width 567 height 72
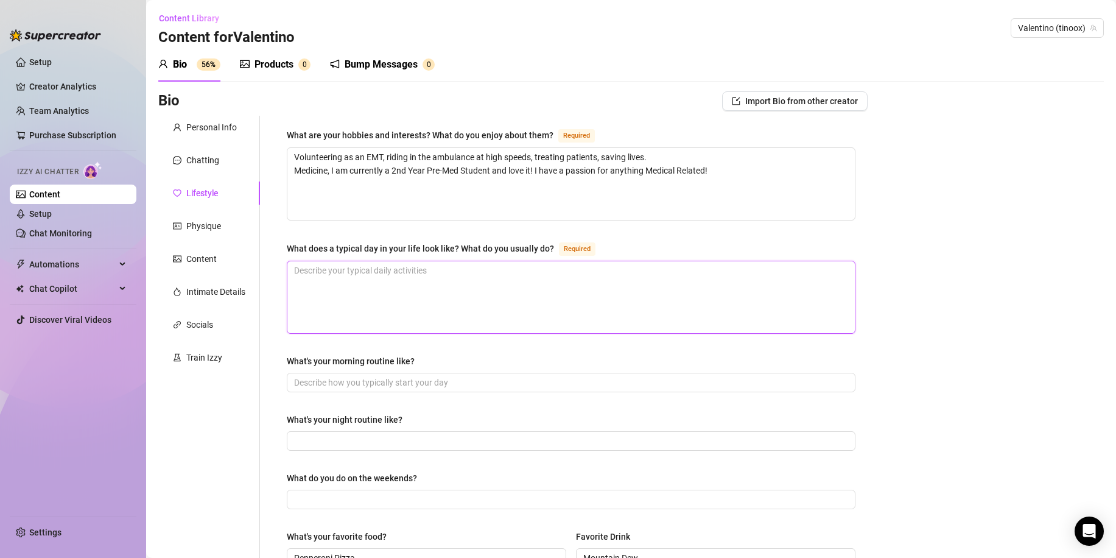
click at [398, 267] on textarea "What does a typical day in your life look like? What do you usually do? Required" at bounding box center [570, 297] width 567 height 72
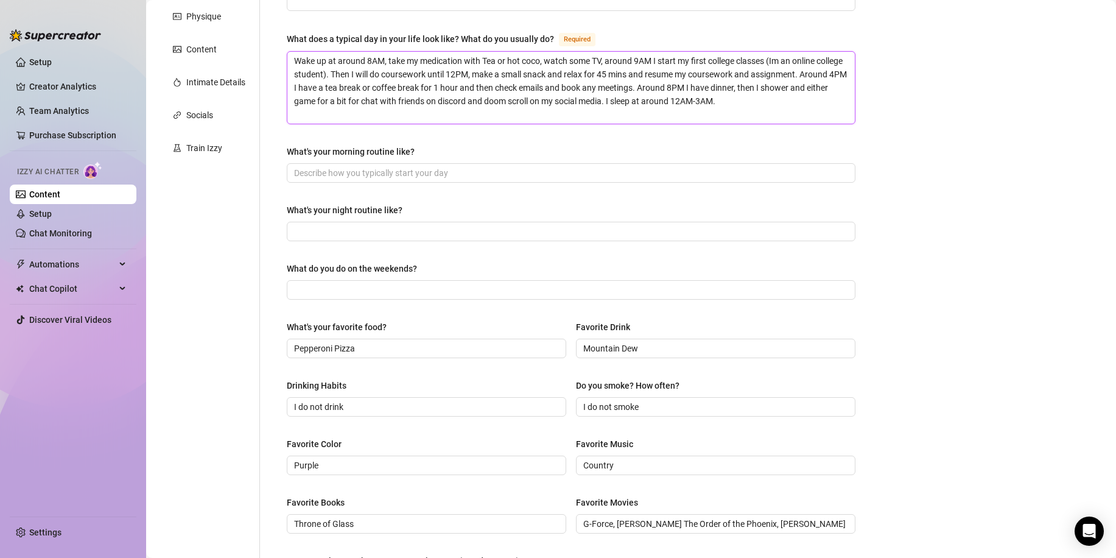
scroll to position [122, 0]
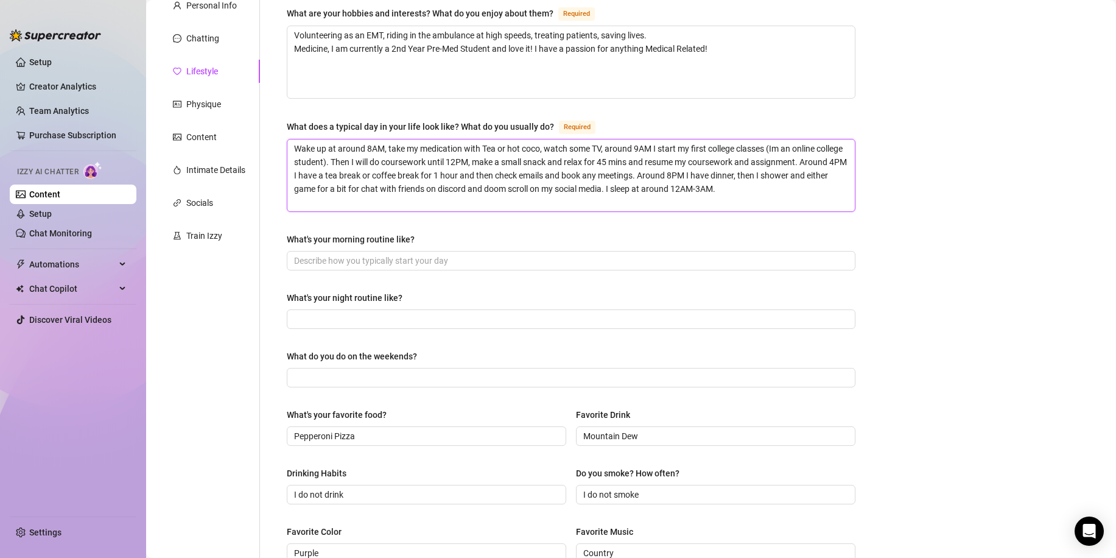
drag, startPoint x: 295, startPoint y: 147, endPoint x: 359, endPoint y: 160, distance: 65.9
click at [359, 160] on textarea "Wake up at around 8AM, take my medication with Tea or hot coco, watch some TV, …" at bounding box center [570, 175] width 567 height 72
click at [389, 265] on span at bounding box center [571, 260] width 568 height 19
click at [389, 260] on input "What's your morning routine like?" at bounding box center [569, 260] width 551 height 13
paste input "Wake up at around 8AM, take my medication with Tea or hot coco, watch some TV, …"
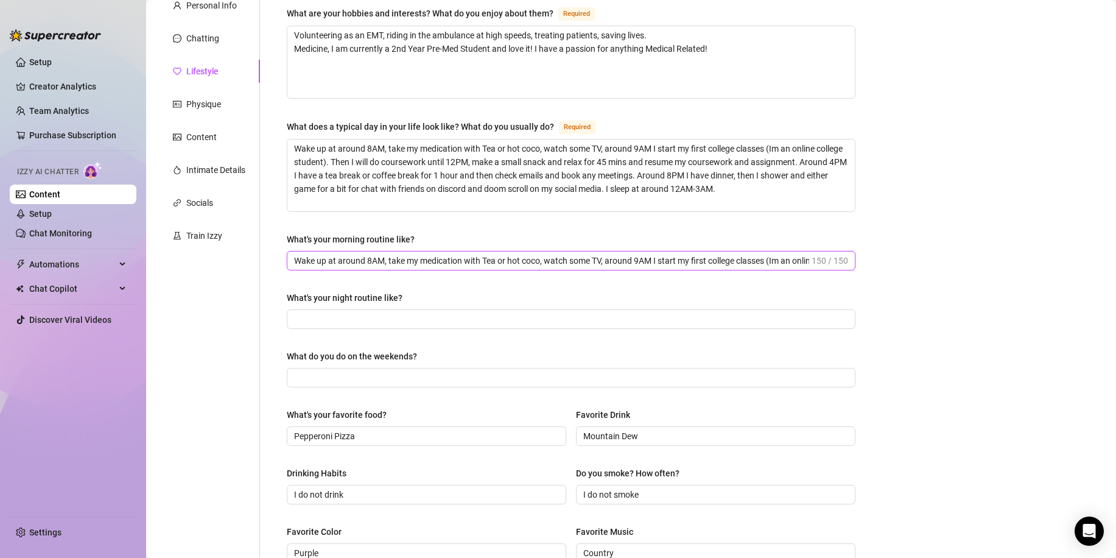
scroll to position [0, 80]
click at [530, 256] on input "Wake up at around 8AM, take my medication with Tea or hot coco, watch some TV, …" at bounding box center [551, 260] width 515 height 13
drag, startPoint x: 695, startPoint y: 258, endPoint x: 841, endPoint y: 262, distance: 146.1
click at [841, 262] on span "Wake up at around 8AM, take my medication with Tea or hot coco, watch some TV, …" at bounding box center [571, 260] width 568 height 19
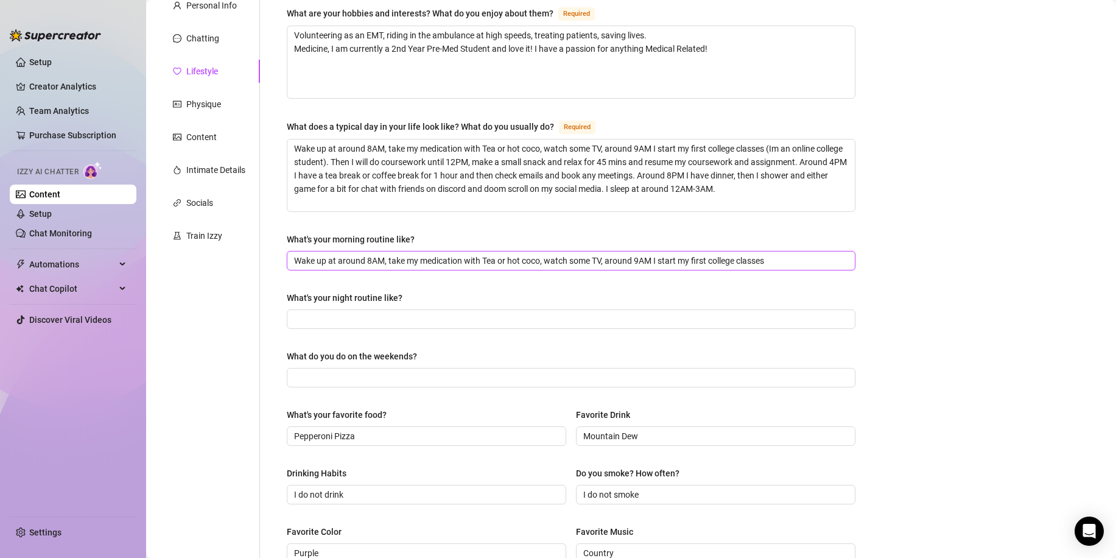
click at [612, 256] on input "Wake up at around 8AM, take my medication with Tea or hot coco, watch some TV, …" at bounding box center [569, 260] width 551 height 13
drag, startPoint x: 696, startPoint y: 173, endPoint x: 684, endPoint y: 187, distance: 19.0
click at [684, 187] on textarea "Wake up at around 8AM, take my medication with Tea or hot coco, watch some TV, …" at bounding box center [570, 175] width 567 height 72
click at [381, 313] on input "What's your night routine like?" at bounding box center [569, 318] width 551 height 13
paste input "Around 8PM I have dinner, then I shower and either game for a bit for chat with…"
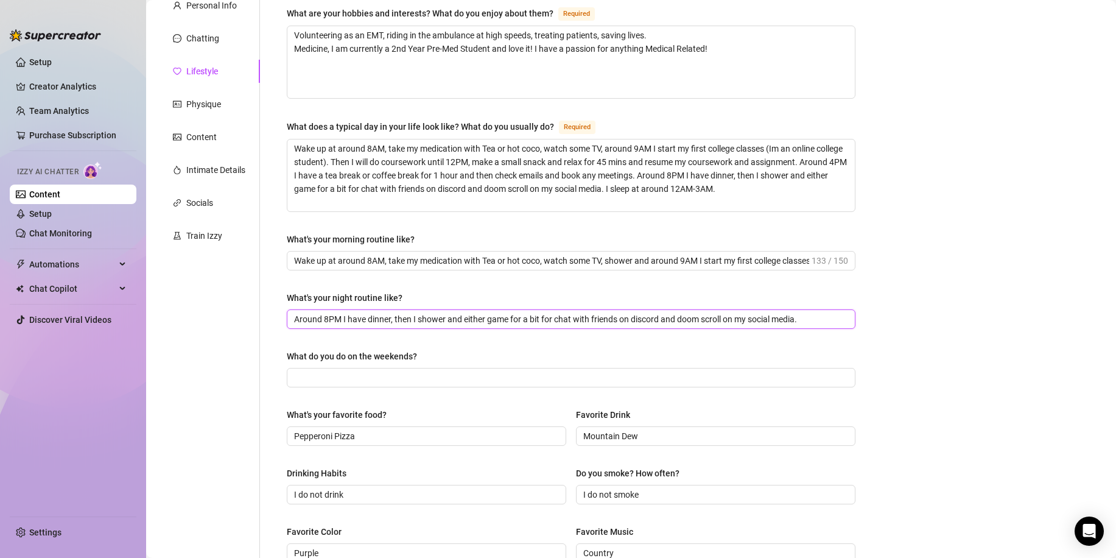
scroll to position [0, 8]
click at [340, 378] on input "What do you do on the weekends?" at bounding box center [569, 377] width 551 height 13
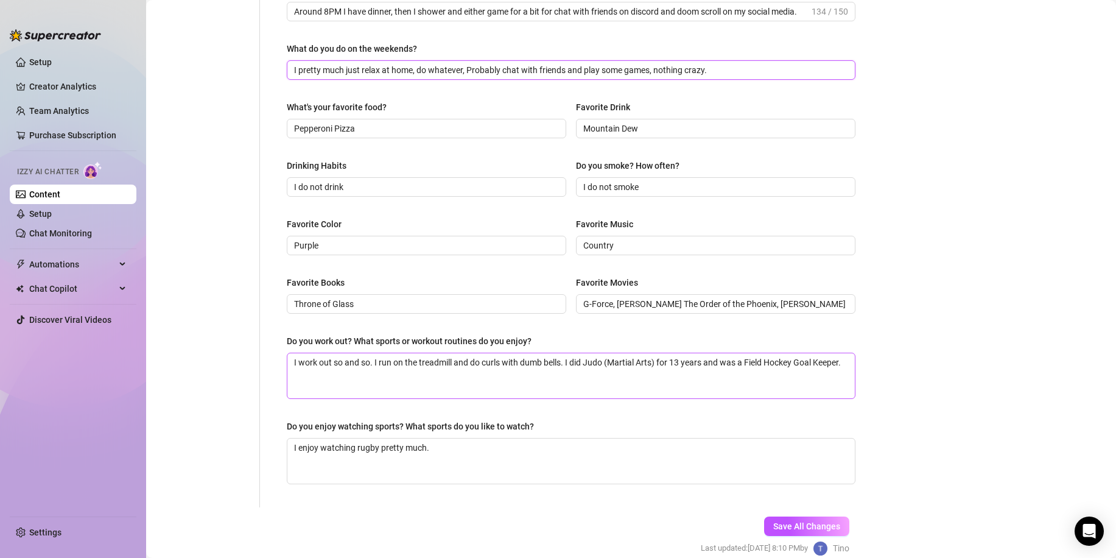
scroll to position [484, 0]
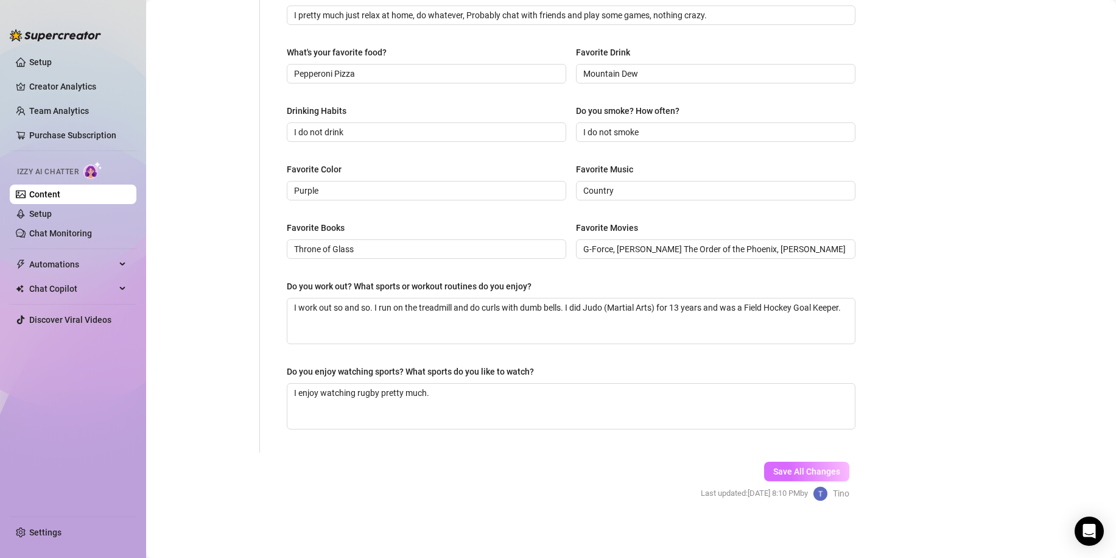
click at [793, 471] on span "Save All Changes" at bounding box center [806, 471] width 67 height 10
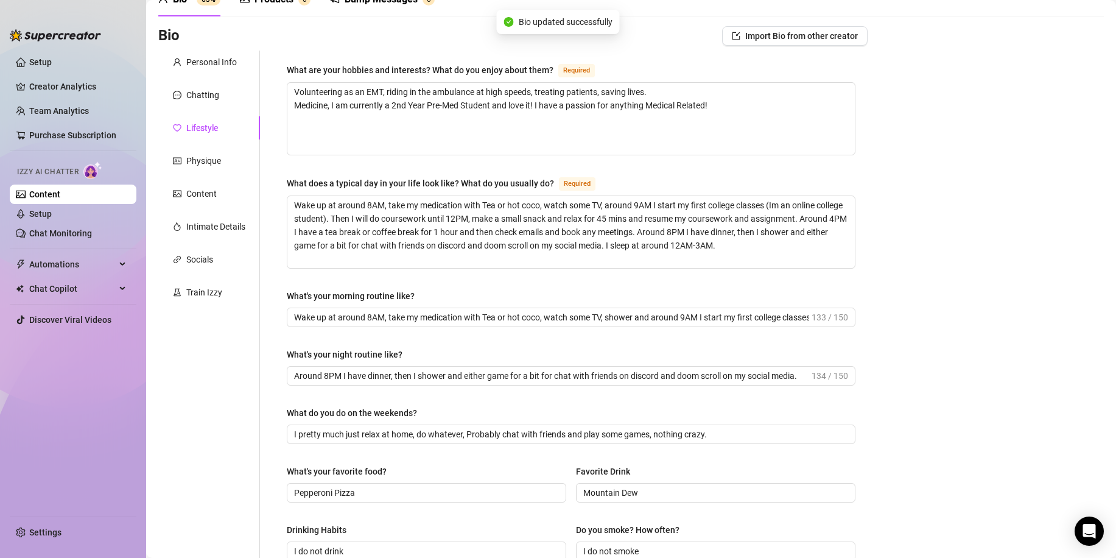
scroll to position [0, 0]
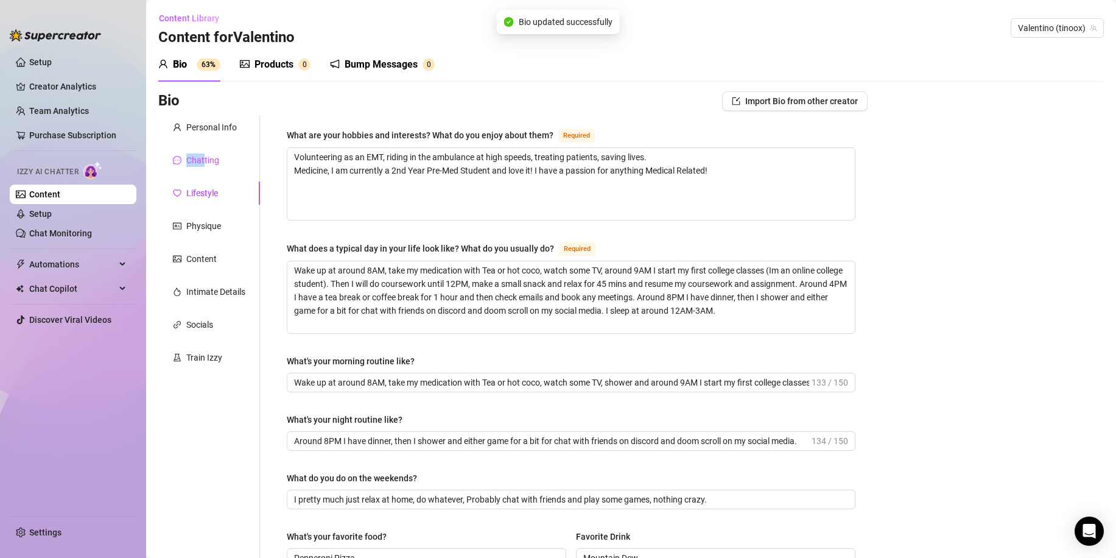
click at [201, 147] on div "Personal Info Chatting Lifestyle Physique Content Intimate Details Socials Trai…" at bounding box center [209, 526] width 102 height 820
click at [201, 154] on div "Chatting" at bounding box center [202, 159] width 33 height 13
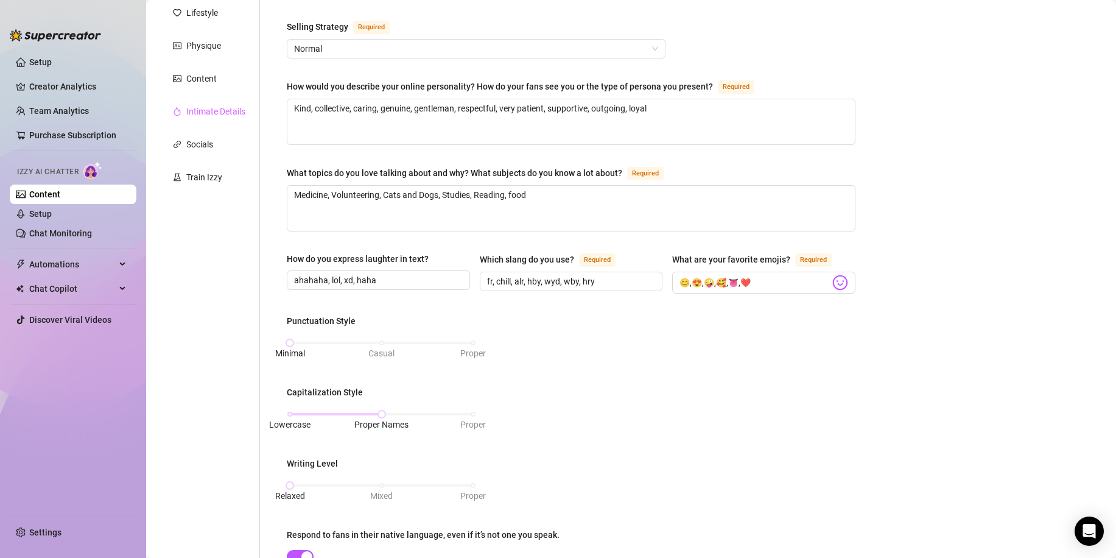
scroll to position [61, 0]
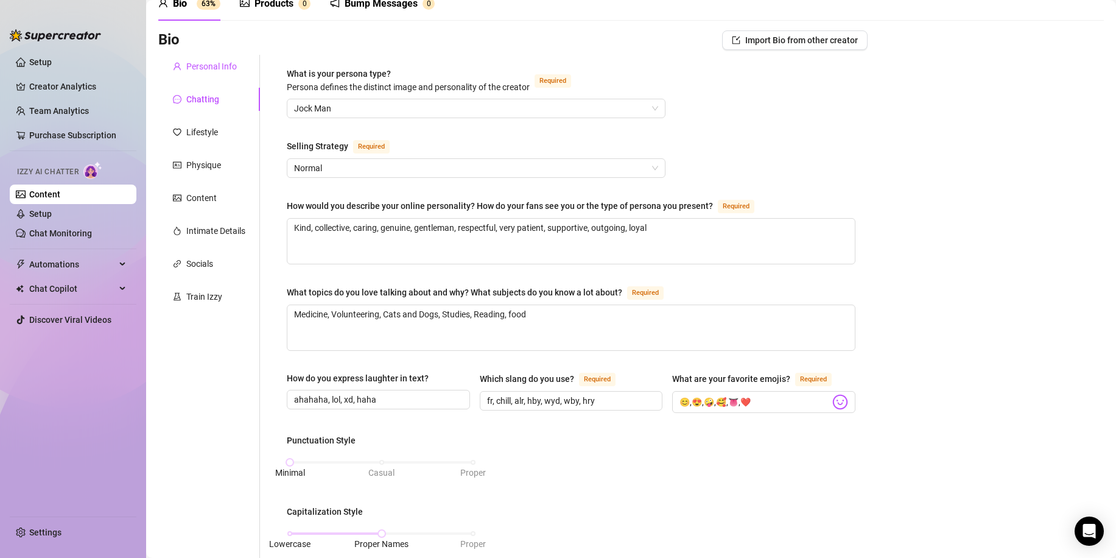
click at [196, 66] on div "Personal Info" at bounding box center [211, 66] width 51 height 13
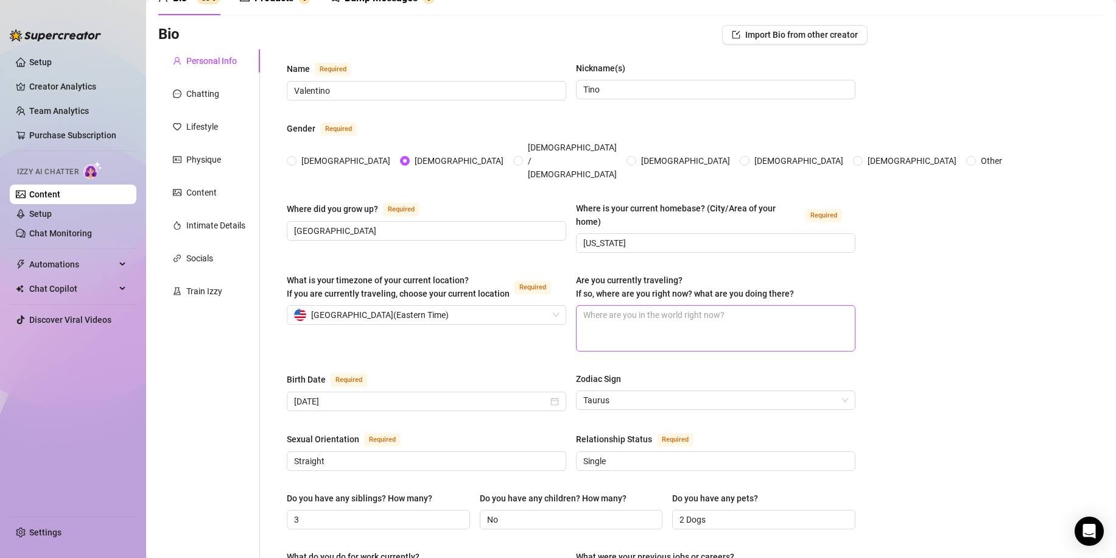
scroll to position [0, 0]
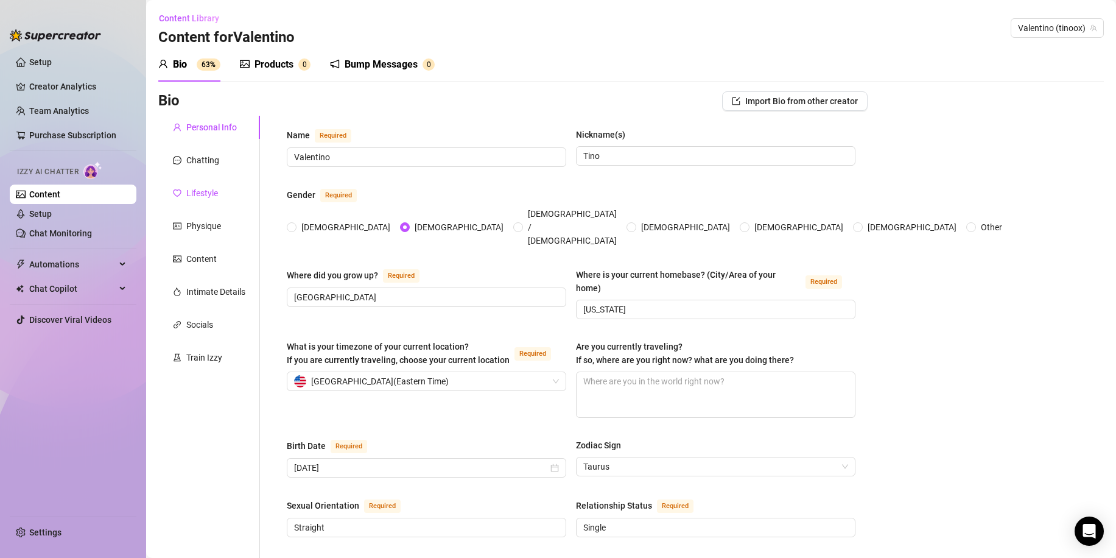
click at [202, 195] on div "Lifestyle" at bounding box center [202, 192] width 32 height 13
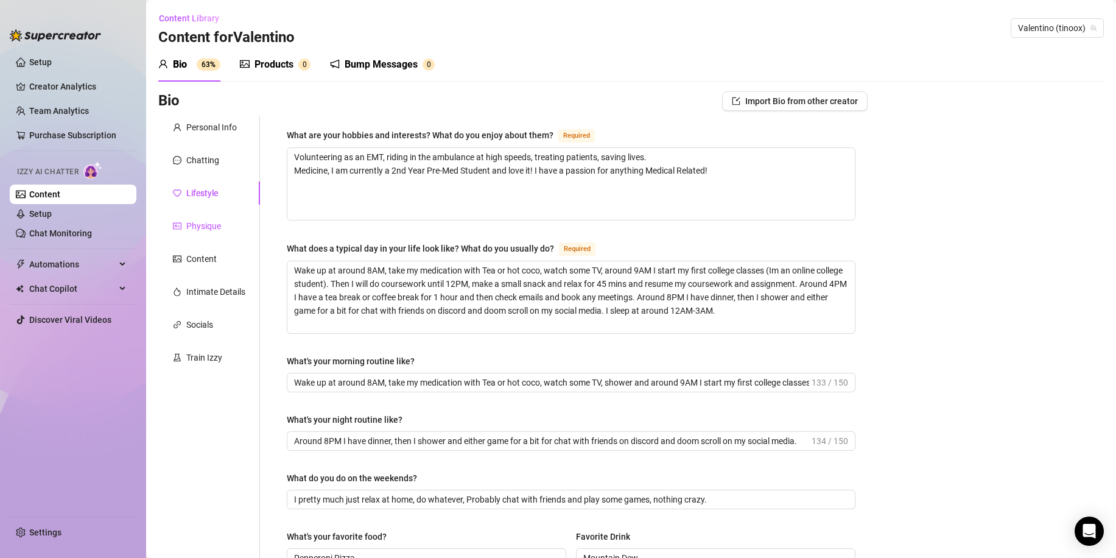
click at [198, 227] on div "Physique" at bounding box center [203, 225] width 35 height 13
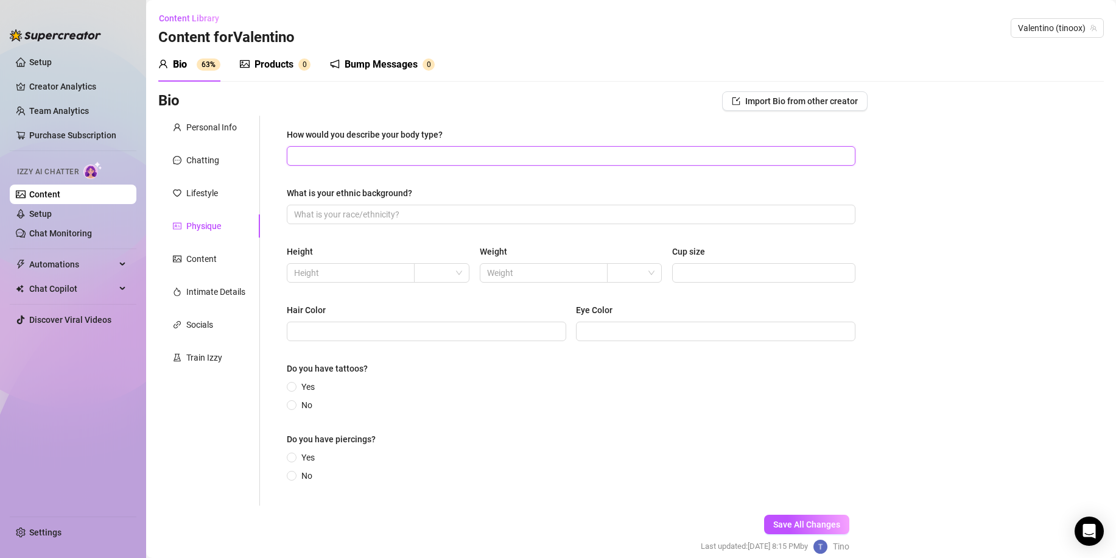
click at [416, 159] on input "How would you describe your body type?" at bounding box center [569, 155] width 551 height 13
drag, startPoint x: 425, startPoint y: 150, endPoint x: 233, endPoint y: 166, distance: 192.4
click at [233, 166] on div "Personal Info Chatting Lifestyle Physique Content Intimate Details Socials Trai…" at bounding box center [512, 311] width 709 height 390
click at [383, 215] on input "What is your ethnic background?" at bounding box center [569, 214] width 551 height 13
click at [450, 282] on div at bounding box center [441, 272] width 55 height 19
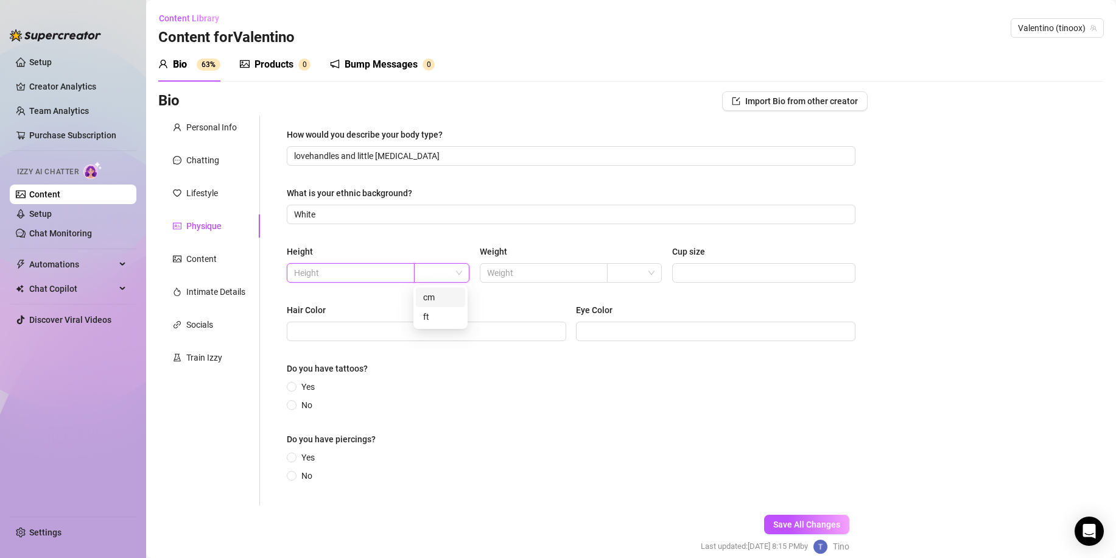
click at [356, 278] on input "text" at bounding box center [349, 272] width 111 height 13
click at [464, 271] on div at bounding box center [441, 272] width 55 height 19
click at [435, 290] on div "cm" at bounding box center [440, 296] width 49 height 19
click at [535, 267] on input "text" at bounding box center [542, 272] width 111 height 13
click at [641, 275] on span at bounding box center [634, 273] width 40 height 18
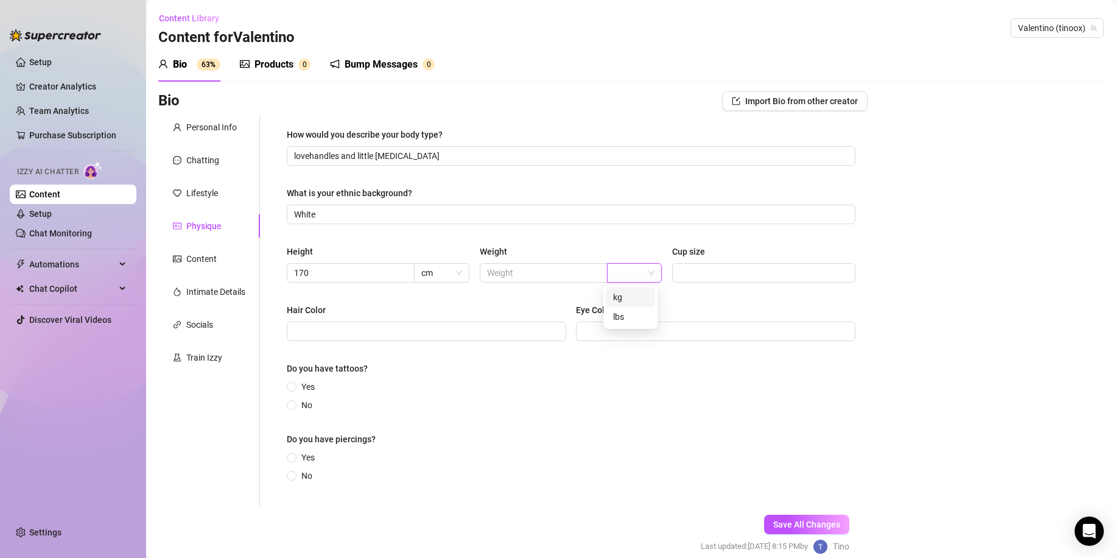
click at [629, 300] on div "kg" at bounding box center [630, 296] width 35 height 13
click at [519, 280] on span at bounding box center [544, 272] width 128 height 19
click at [698, 270] on input "Cup size" at bounding box center [762, 272] width 166 height 13
click at [288, 402] on span at bounding box center [292, 405] width 10 height 10
click at [290, 402] on input "No" at bounding box center [292, 406] width 5 height 8
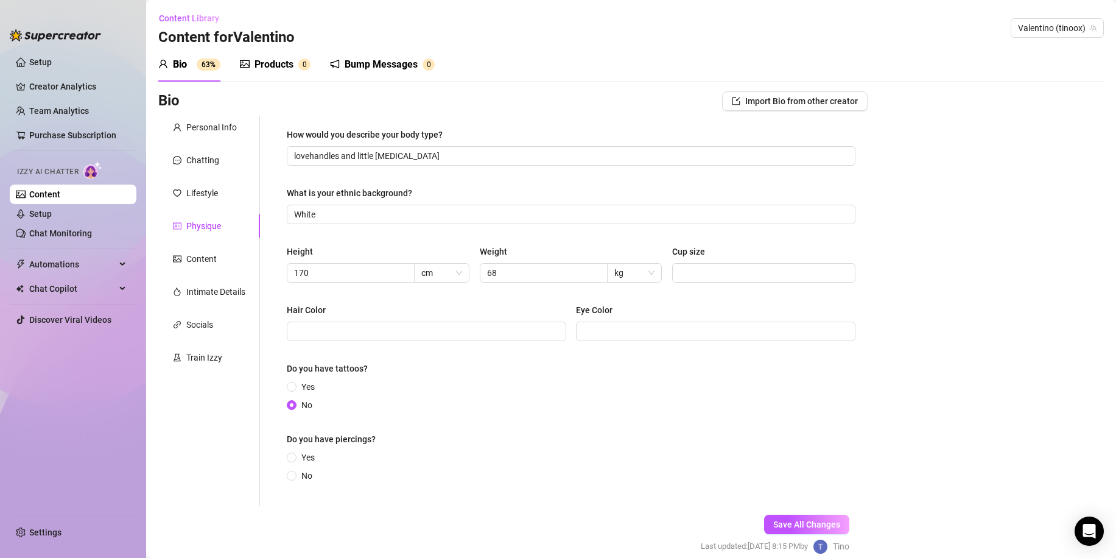
click at [287, 472] on div "How would you describe your body type? lovehandles and little [MEDICAL_DATA] Wh…" at bounding box center [570, 311] width 593 height 390
click at [636, 334] on input "Eye Color" at bounding box center [714, 330] width 262 height 13
click at [431, 327] on input "Hair Color" at bounding box center [425, 330] width 262 height 13
click at [317, 326] on input "Dark Brown" at bounding box center [425, 330] width 262 height 13
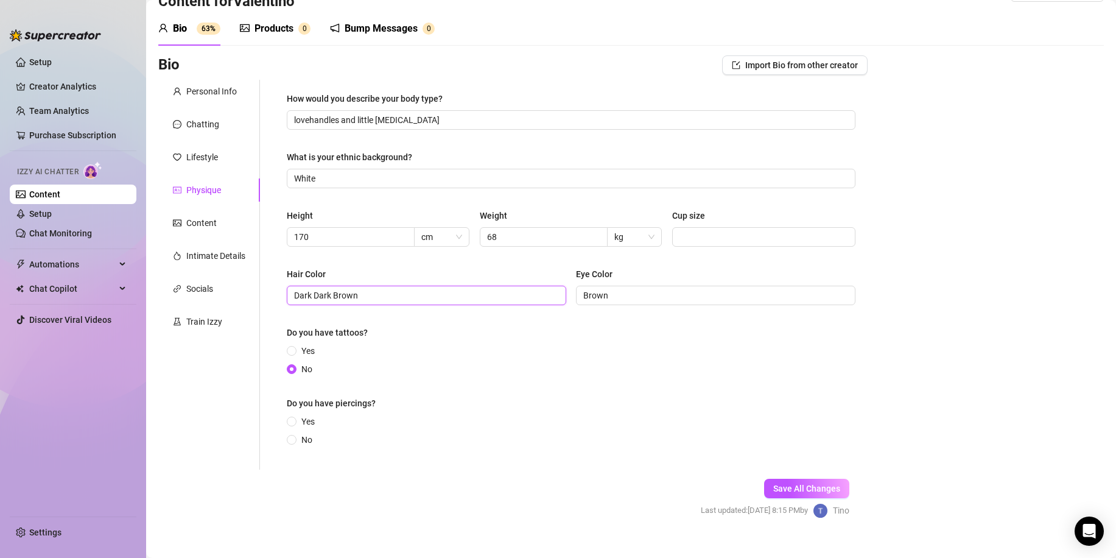
scroll to position [54, 0]
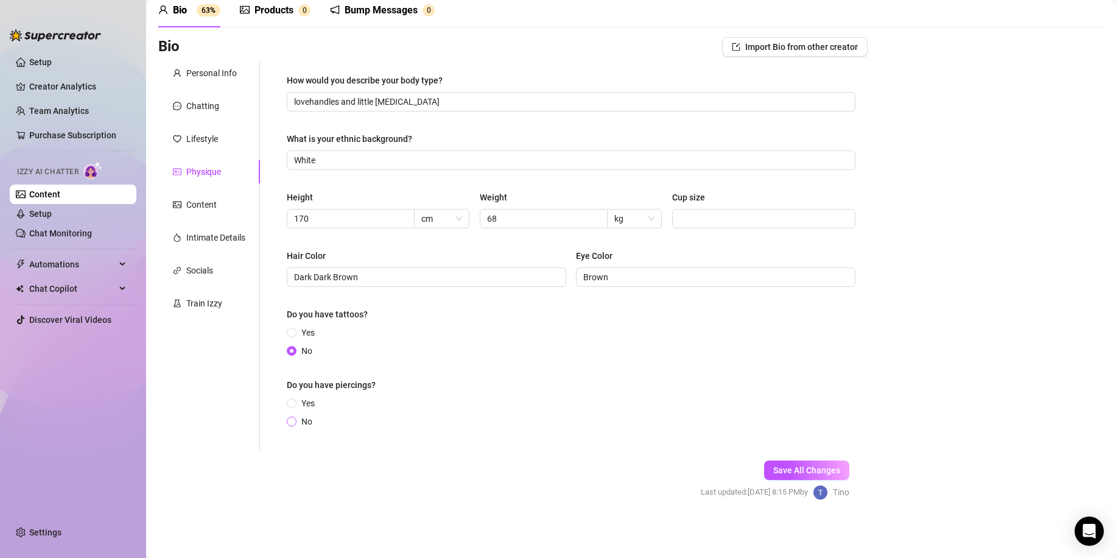
click at [292, 419] on input "No" at bounding box center [292, 422] width 5 height 8
click at [783, 472] on span "Save All Changes" at bounding box center [806, 470] width 67 height 10
click at [194, 202] on div "Content" at bounding box center [201, 204] width 30 height 13
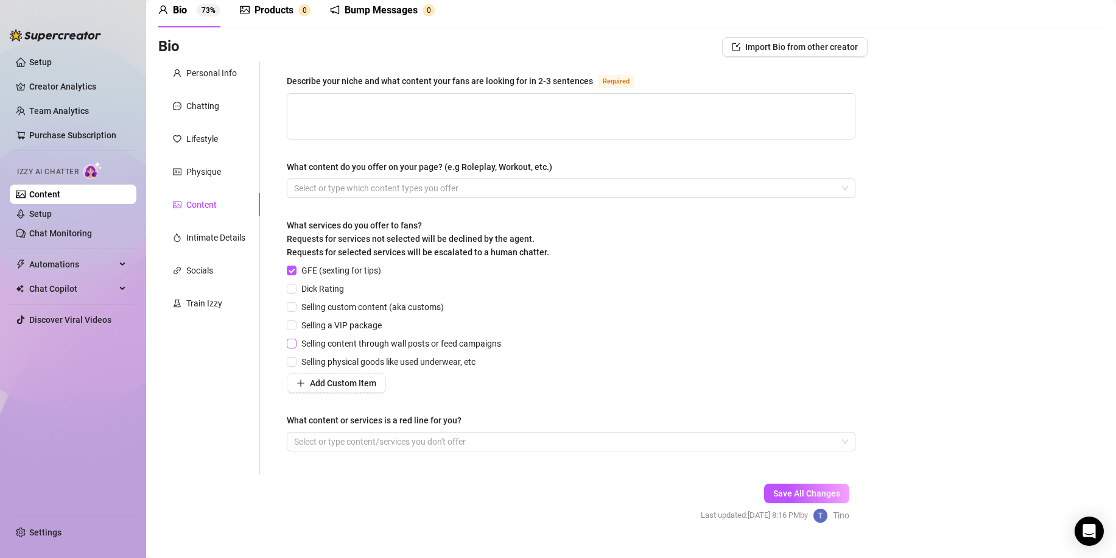
click at [293, 340] on input "Selling content through wall posts or feed campaigns" at bounding box center [291, 342] width 9 height 9
click at [397, 109] on textarea "Describe your niche and what content your fans are looking for in 2-3 sentences…" at bounding box center [570, 116] width 567 height 45
drag, startPoint x: 413, startPoint y: 100, endPoint x: 388, endPoint y: 103, distance: 25.1
click at [388, 103] on textarea "Genuine Conversations, egtting to know one another" at bounding box center [570, 116] width 567 height 45
click at [520, 103] on textarea "Genuine Conversations, getting to know one another" at bounding box center [570, 116] width 567 height 45
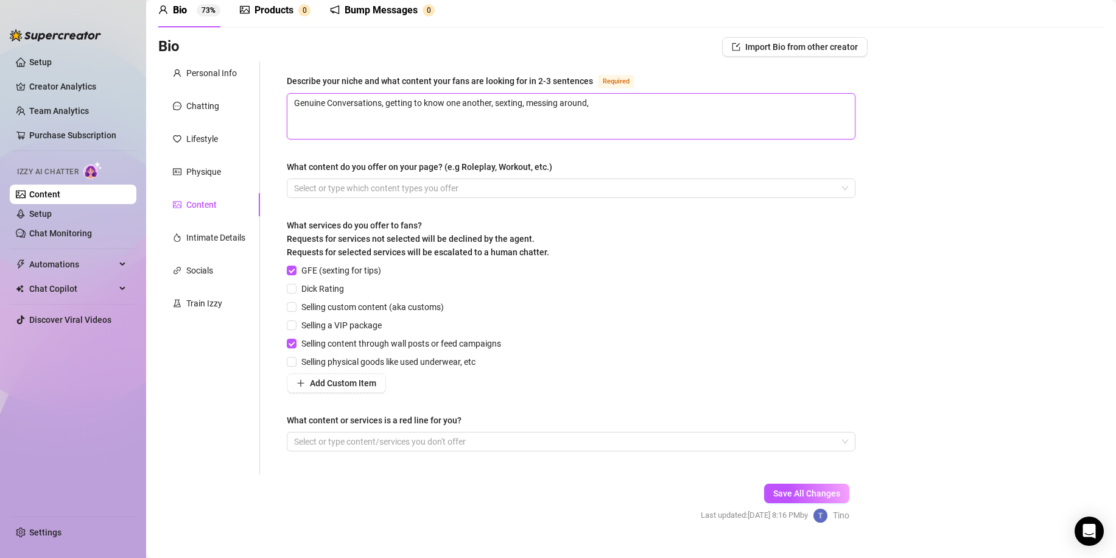
click at [495, 103] on textarea "Genuine Conversations, getting to know one another, sexting, messing around," at bounding box center [570, 116] width 567 height 45
click at [499, 102] on textarea "Genuine Conversations, getting to know one another, sexting, messing around," at bounding box center [570, 116] width 567 height 45
click at [503, 98] on textarea "Genuine Conversations, getting to know one another. sexting, messing around," at bounding box center [570, 116] width 567 height 45
click at [600, 104] on textarea "Genuine Conversations, getting to know one another. Sexting, messing around," at bounding box center [570, 116] width 567 height 45
click at [474, 192] on div at bounding box center [564, 188] width 551 height 17
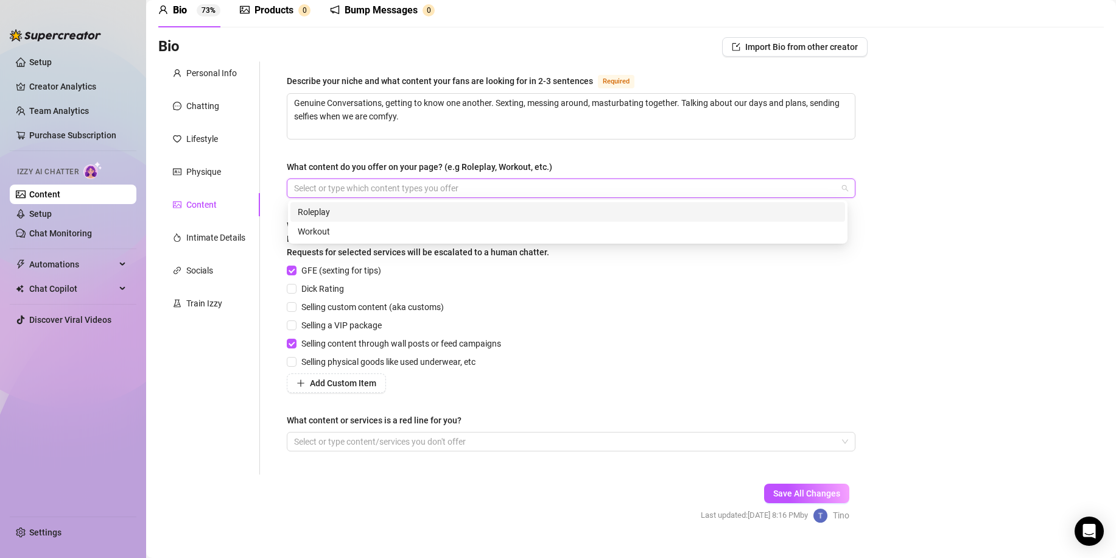
click at [357, 208] on div "Roleplay" at bounding box center [568, 211] width 540 height 13
click at [932, 270] on div "Bio Import Bio from other creator Personal Info Chatting Lifestyle Physique Con…" at bounding box center [630, 290] width 945 height 507
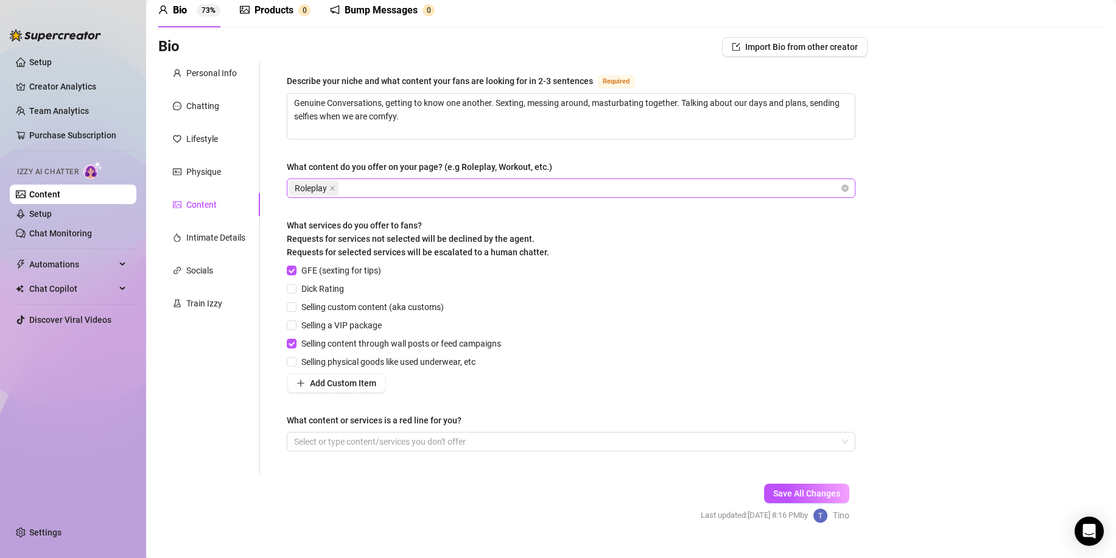
click at [493, 184] on div "Roleplay" at bounding box center [564, 188] width 551 height 17
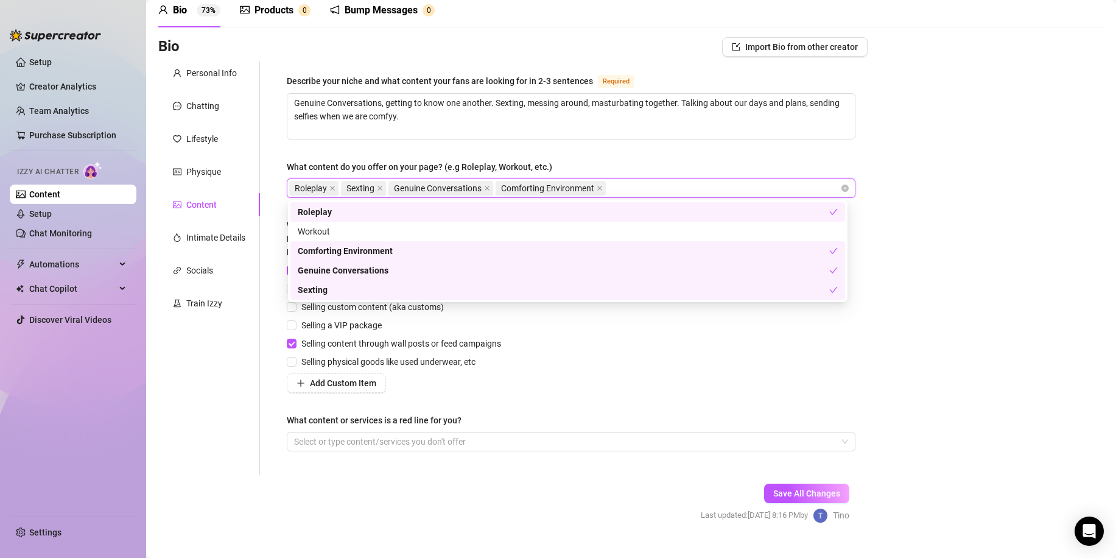
click at [943, 270] on div "Bio Import Bio from other creator Personal Info Chatting Lifestyle Physique Con…" at bounding box center [630, 290] width 945 height 507
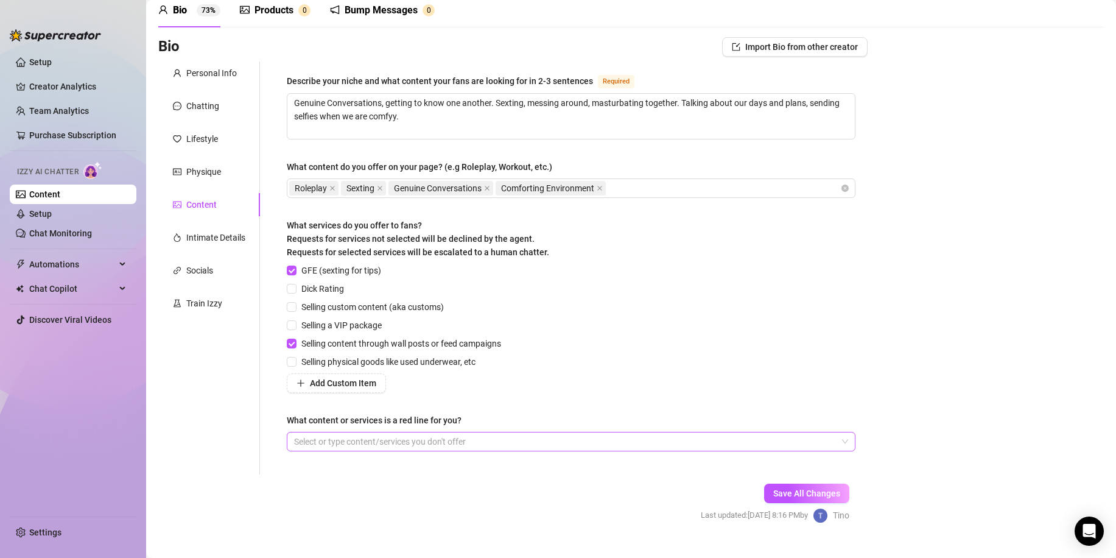
click at [380, 441] on div at bounding box center [564, 441] width 551 height 17
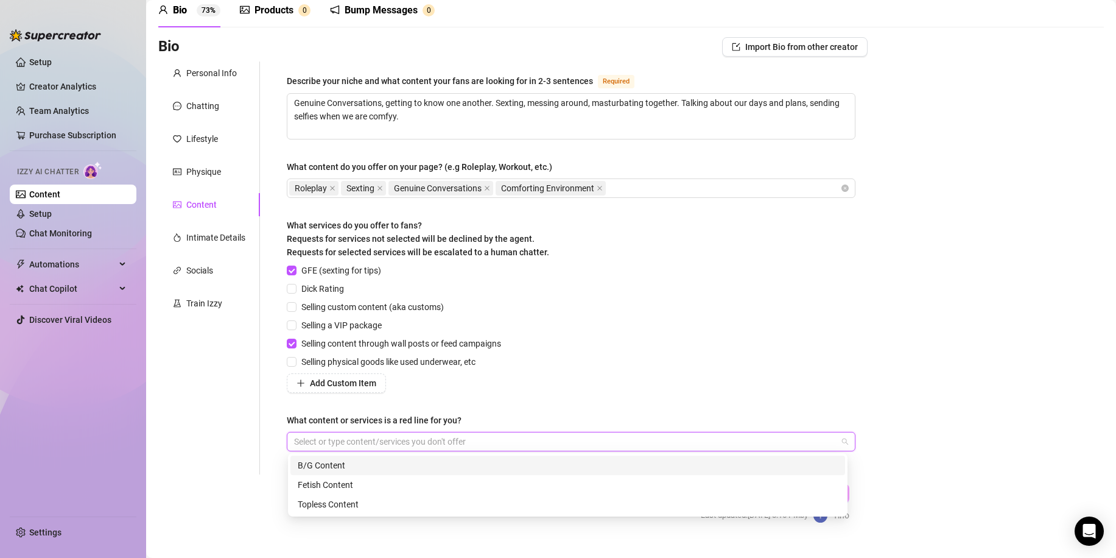
click at [330, 464] on div "B/G Content" at bounding box center [568, 464] width 540 height 13
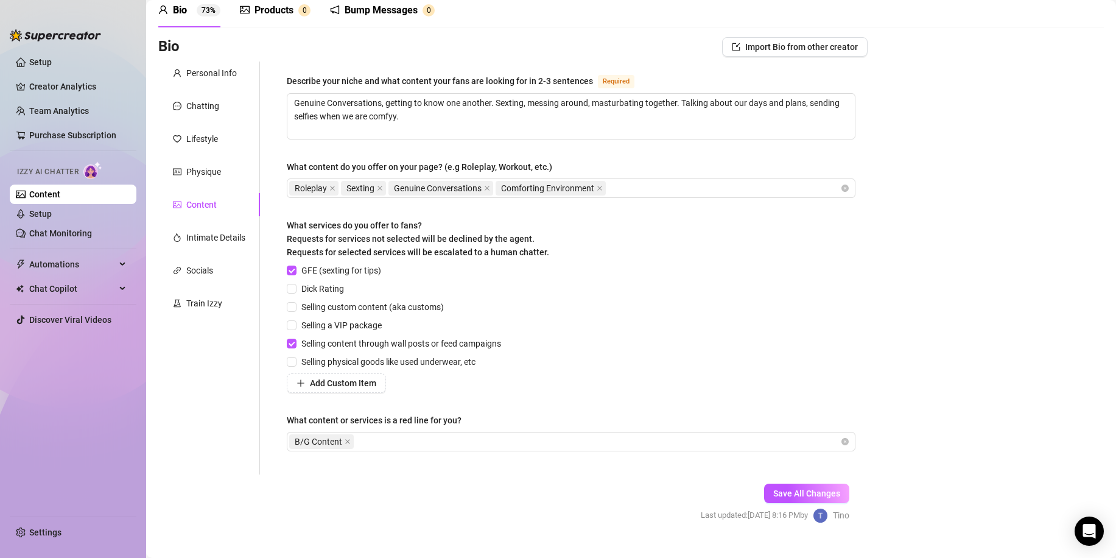
click at [214, 465] on div "Personal Info Chatting Lifestyle Physique Content Intimate Details Socials Trai…" at bounding box center [209, 267] width 102 height 413
click at [396, 442] on div "B/G Content" at bounding box center [564, 441] width 551 height 17
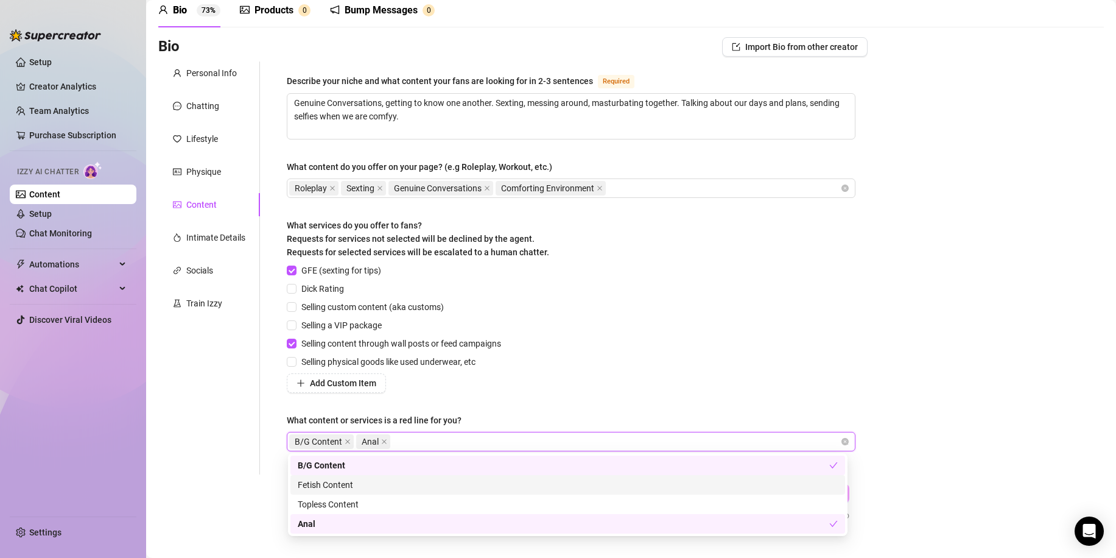
click at [351, 484] on div "Fetish Content" at bounding box center [568, 484] width 540 height 13
click at [195, 475] on form "Personal Info Chatting Lifestyle Physique Content Intimate Details Socials Trai…" at bounding box center [512, 302] width 709 height 483
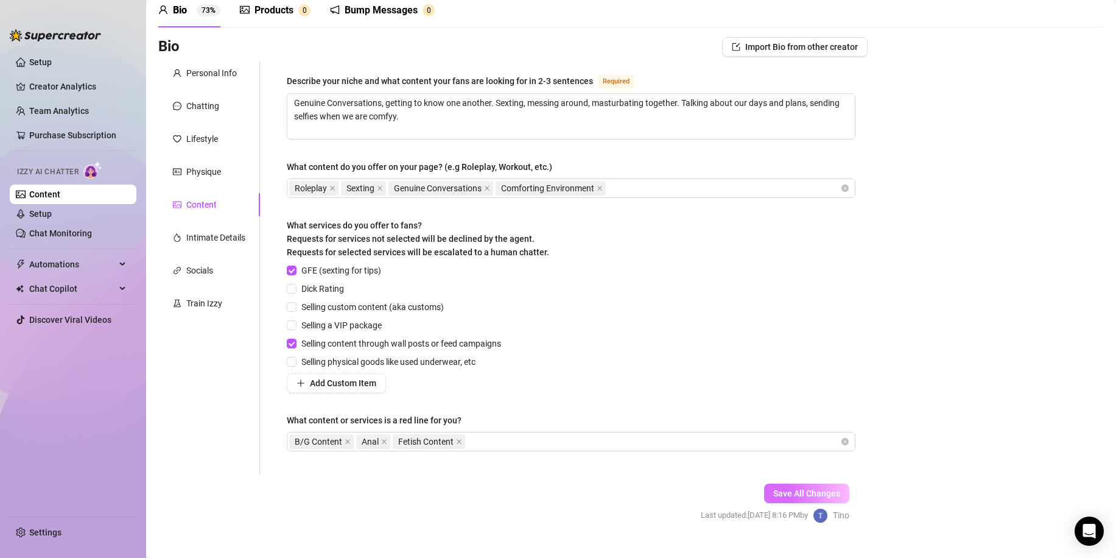
click at [803, 494] on span "Save All Changes" at bounding box center [806, 493] width 67 height 10
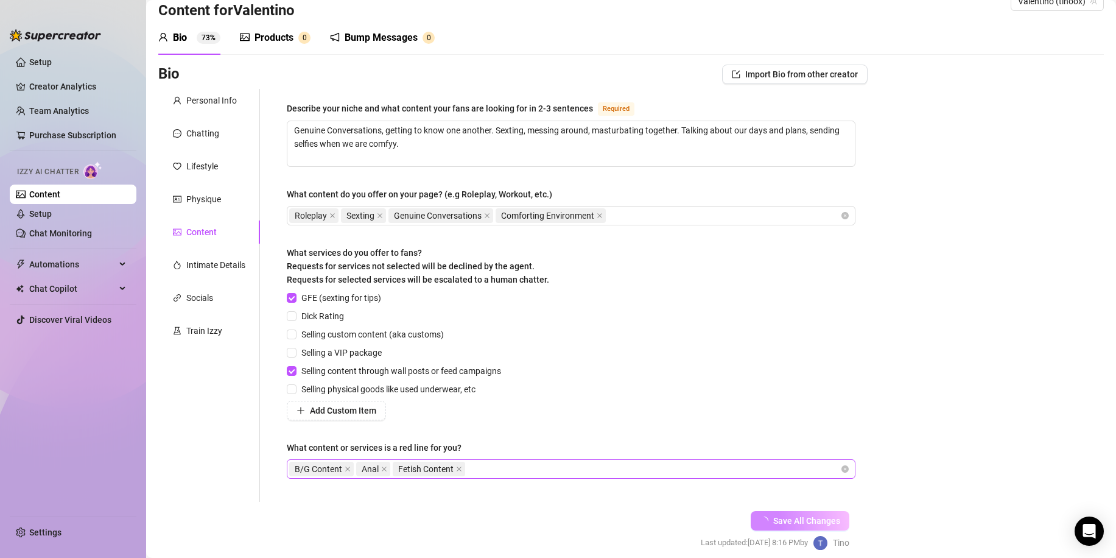
scroll to position [0, 0]
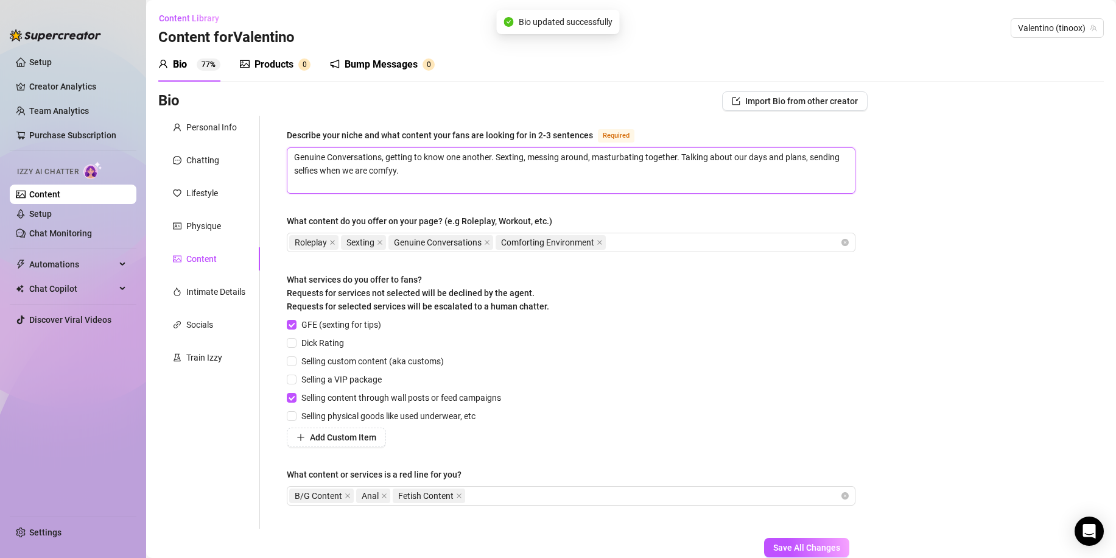
click at [426, 168] on textarea "Genuine Conversations, getting to know one another. Sexting, messing around, ma…" at bounding box center [570, 170] width 567 height 45
click at [428, 169] on textarea "Genuine Conversations, getting to know one another. Sexting, messing around, ma…" at bounding box center [570, 170] width 567 height 45
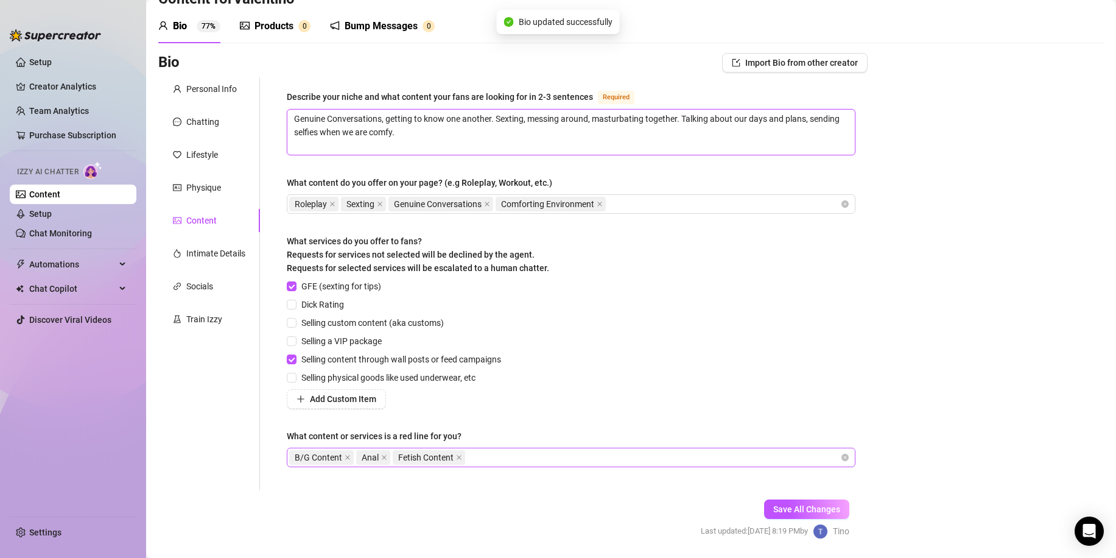
scroll to position [77, 0]
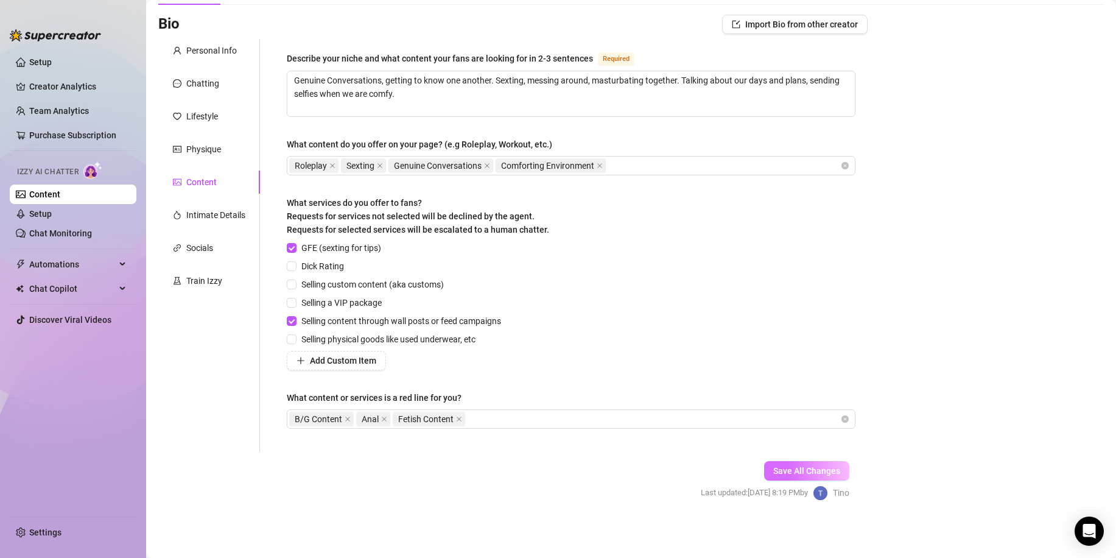
click at [805, 469] on span "Save All Changes" at bounding box center [806, 471] width 67 height 10
click at [205, 218] on div "Intimate Details" at bounding box center [215, 214] width 59 height 13
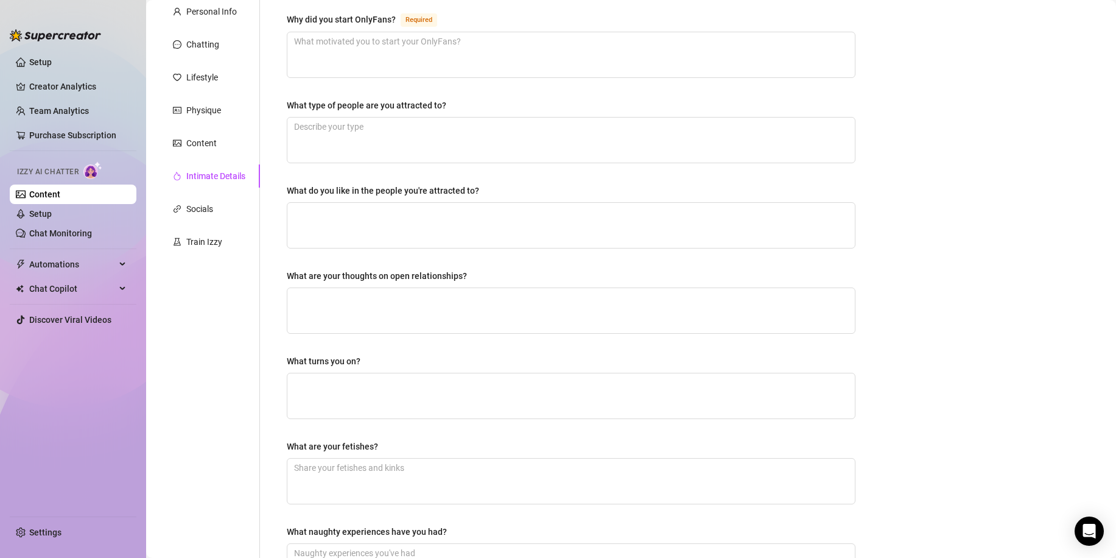
scroll to position [138, 0]
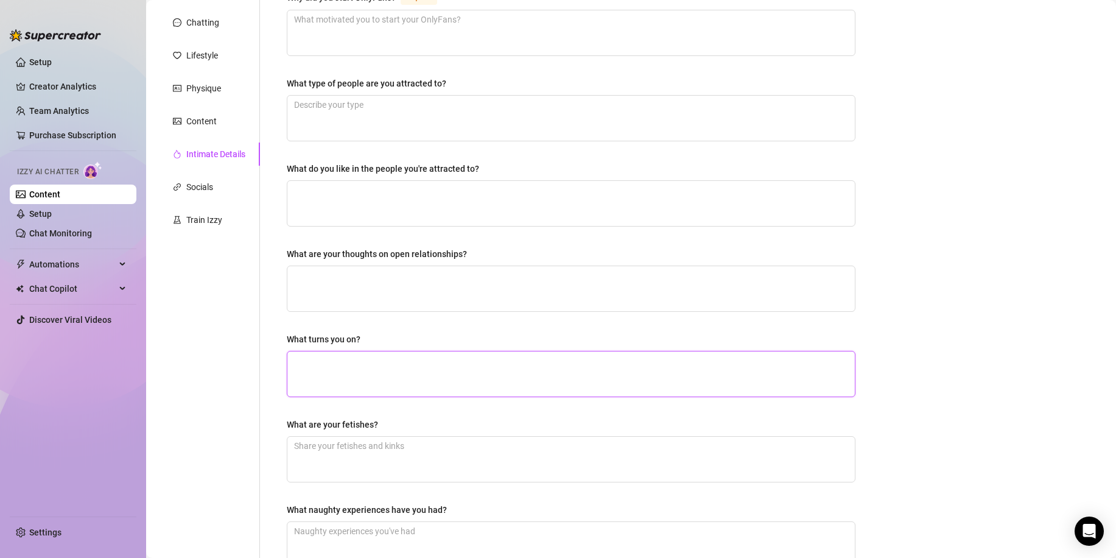
click at [368, 362] on textarea "What turns you on?" at bounding box center [570, 373] width 567 height 45
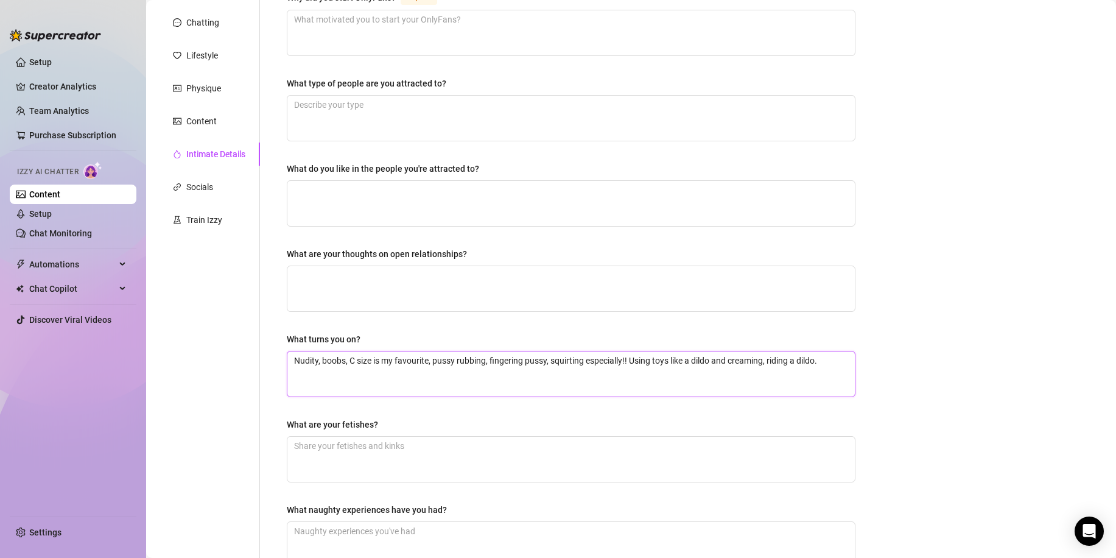
click at [640, 355] on textarea "Nudity, boobs, C size is my favourite, pussy rubbing, fingering pussy, squirtin…" at bounding box center [570, 373] width 567 height 45
click at [809, 354] on textarea "Nudity, boobs, C size is my favourite, pussy rubbing, fingering pussy, squirtin…" at bounding box center [570, 373] width 567 height 45
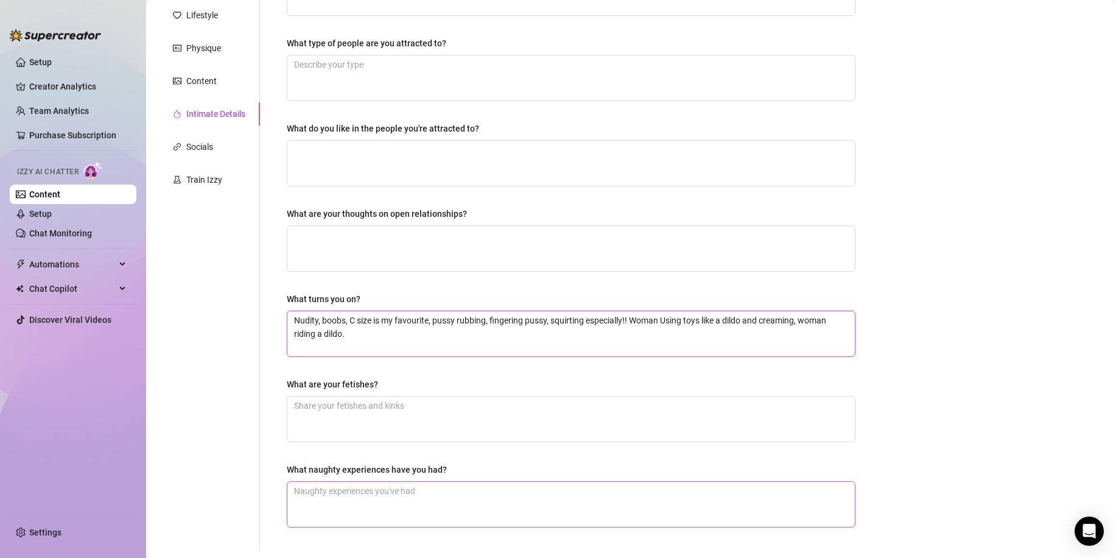
scroll to position [198, 0]
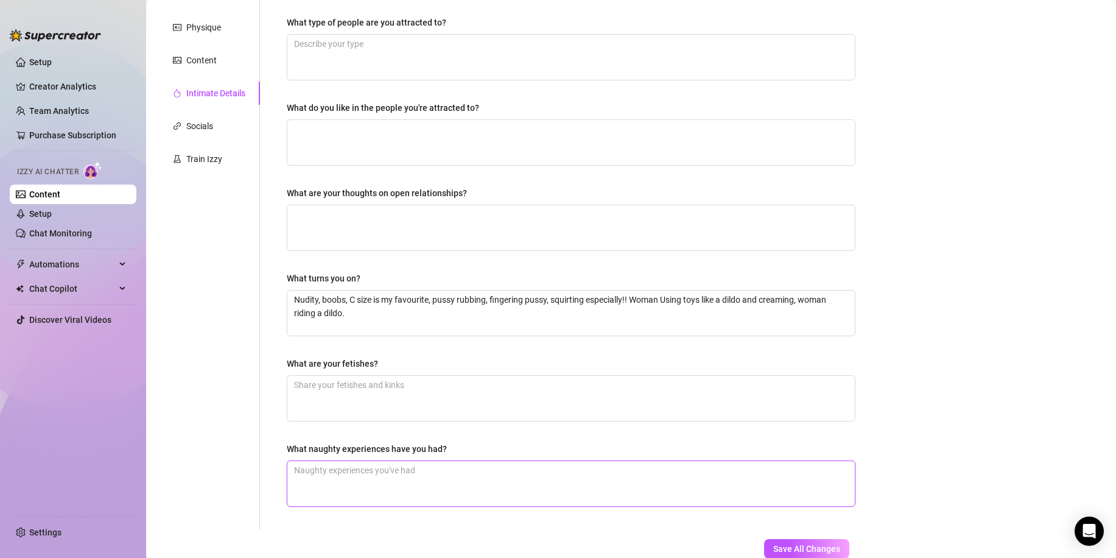
click at [410, 467] on textarea "What naughty experiences have you had?" at bounding box center [570, 483] width 567 height 45
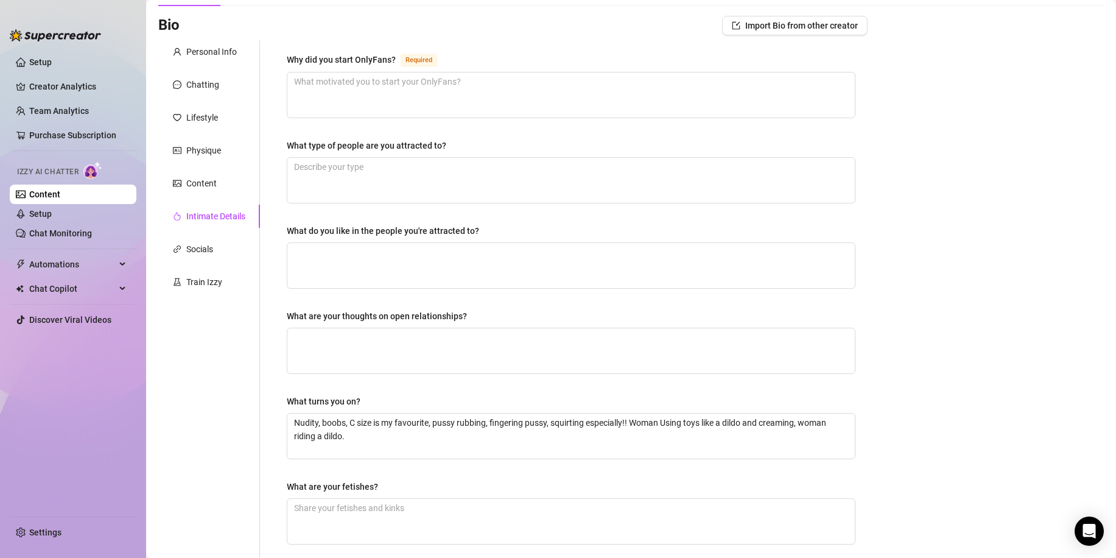
scroll to position [16, 0]
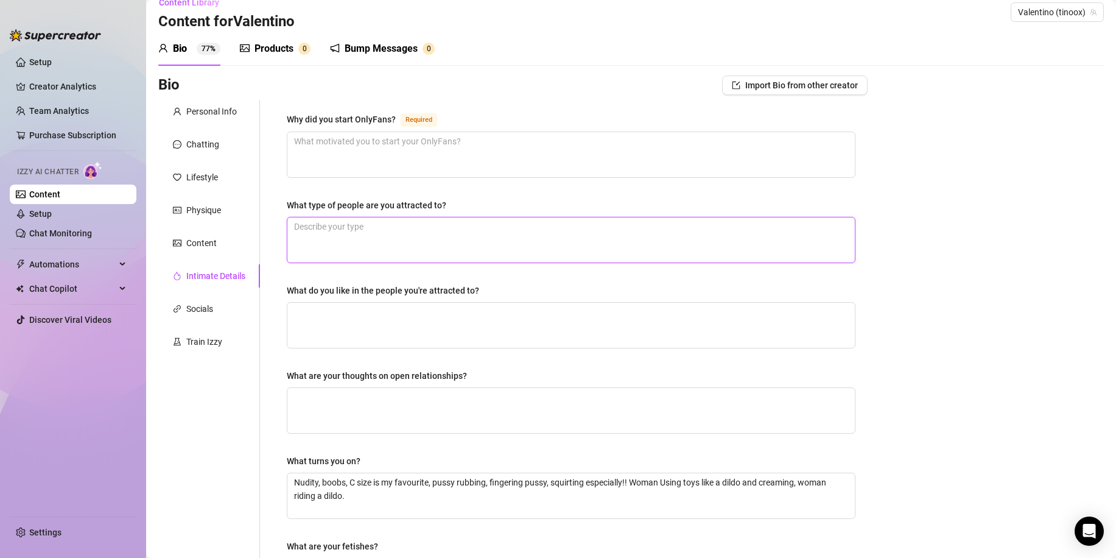
click at [368, 239] on textarea "What type of people are you attracted to?" at bounding box center [570, 239] width 567 height 45
drag, startPoint x: 715, startPoint y: 223, endPoint x: 220, endPoint y: 264, distance: 495.8
click at [223, 264] on div "Personal Info Chatting Lifestyle Physique Content Intimate Details Socials Trai…" at bounding box center [512, 406] width 709 height 612
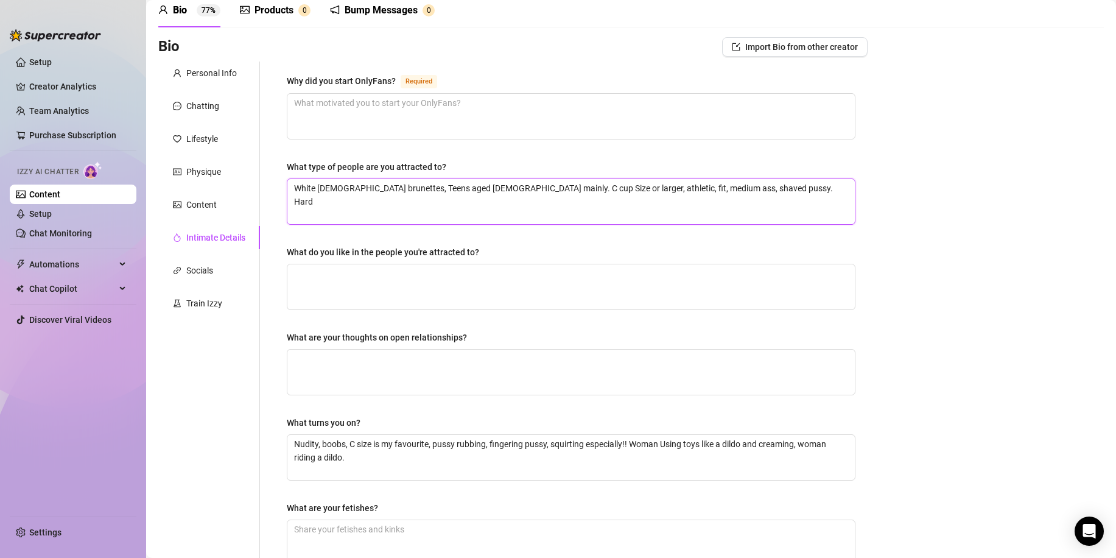
scroll to position [33, 0]
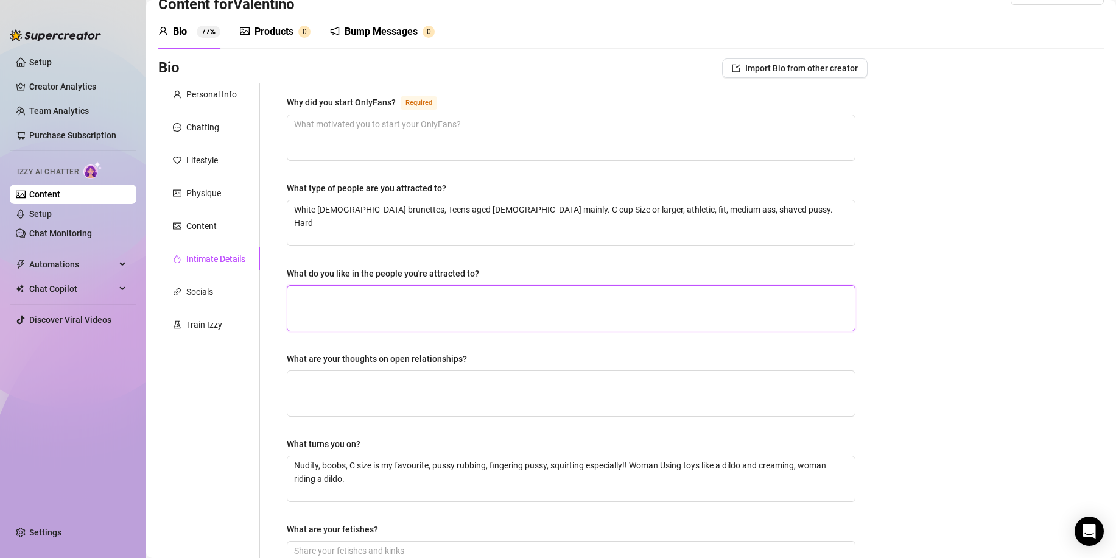
drag, startPoint x: 359, startPoint y: 301, endPoint x: 357, endPoint y: 295, distance: 7.1
click at [357, 295] on textarea "What do you like in the people you're attracted to?" at bounding box center [570, 307] width 567 height 45
paste textarea "White [DEMOGRAPHIC_DATA] brunettes, Teens aged [DEMOGRAPHIC_DATA] mainly. C cup…"
click at [379, 389] on textarea "What are your thoughts on open relationships?" at bounding box center [570, 393] width 567 height 45
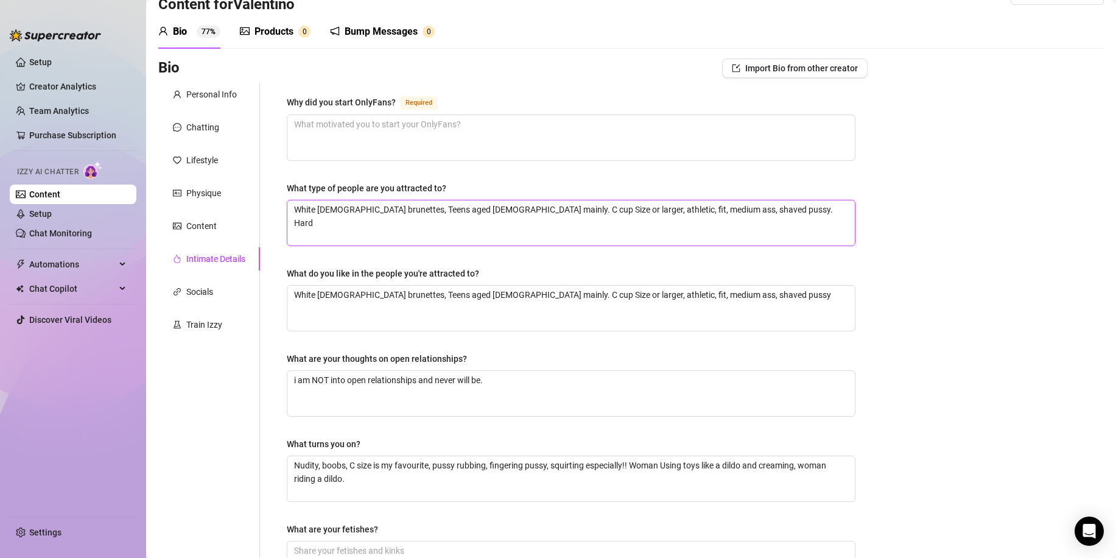
drag, startPoint x: 747, startPoint y: 207, endPoint x: 213, endPoint y: 237, distance: 534.6
click at [213, 237] on div "Personal Info Chatting Lifestyle Physique Content Intimate Details Socials Trai…" at bounding box center [512, 389] width 709 height 612
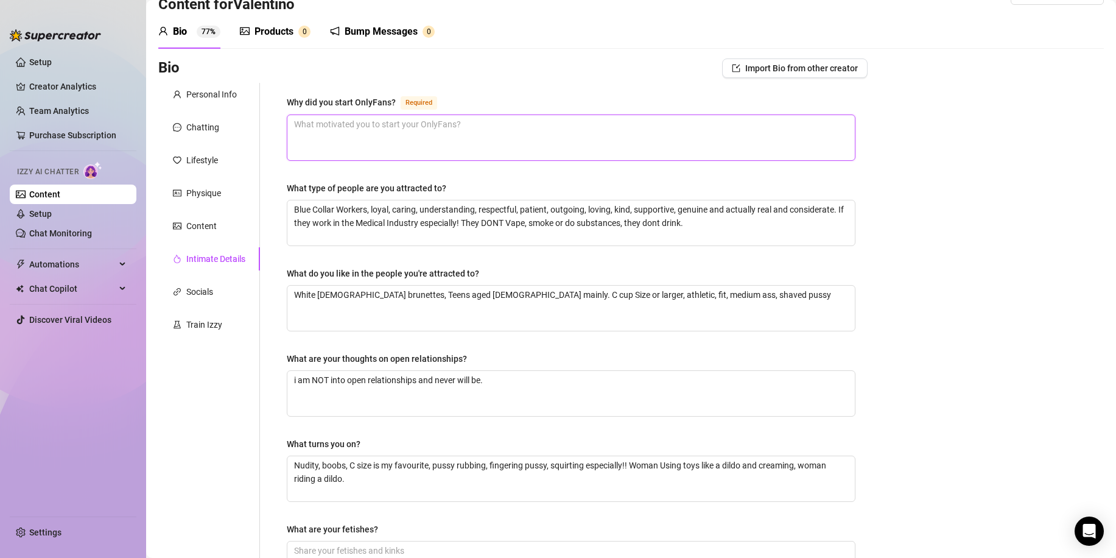
click at [394, 130] on textarea "Why did you start OnlyFans? Required" at bounding box center [570, 137] width 567 height 45
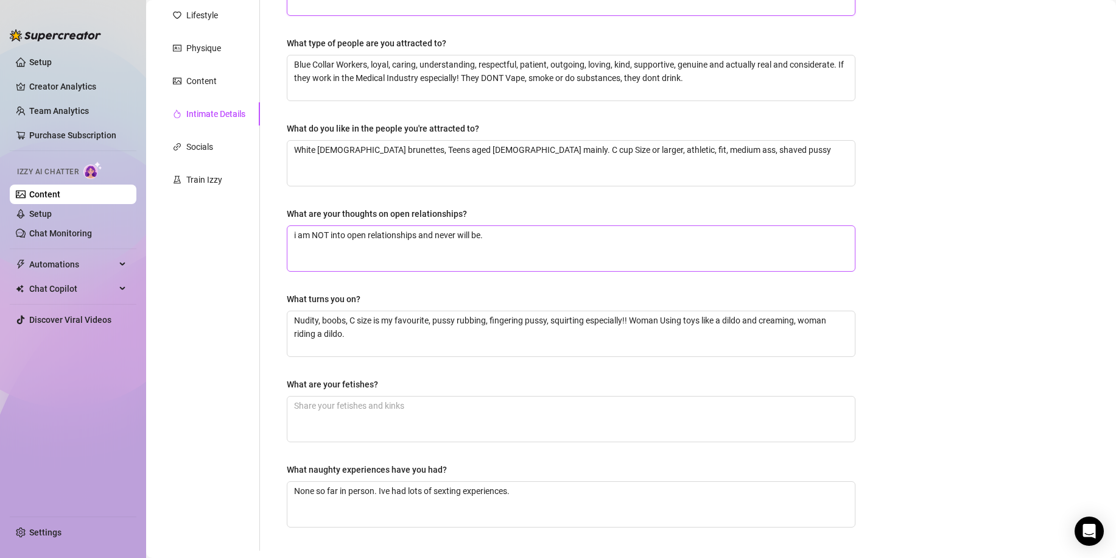
scroll to position [276, 0]
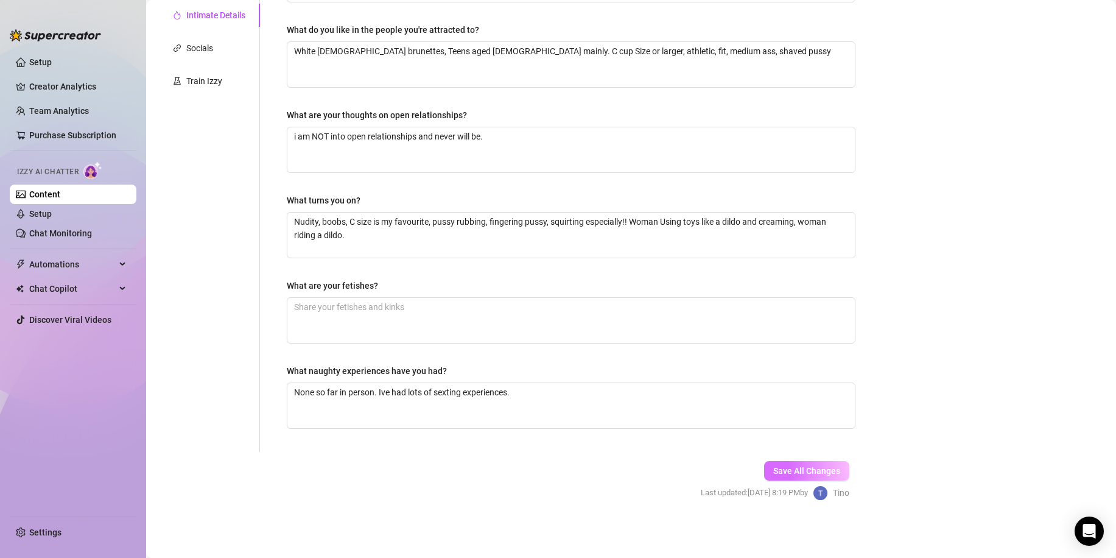
click at [792, 472] on span "Save All Changes" at bounding box center [806, 471] width 67 height 10
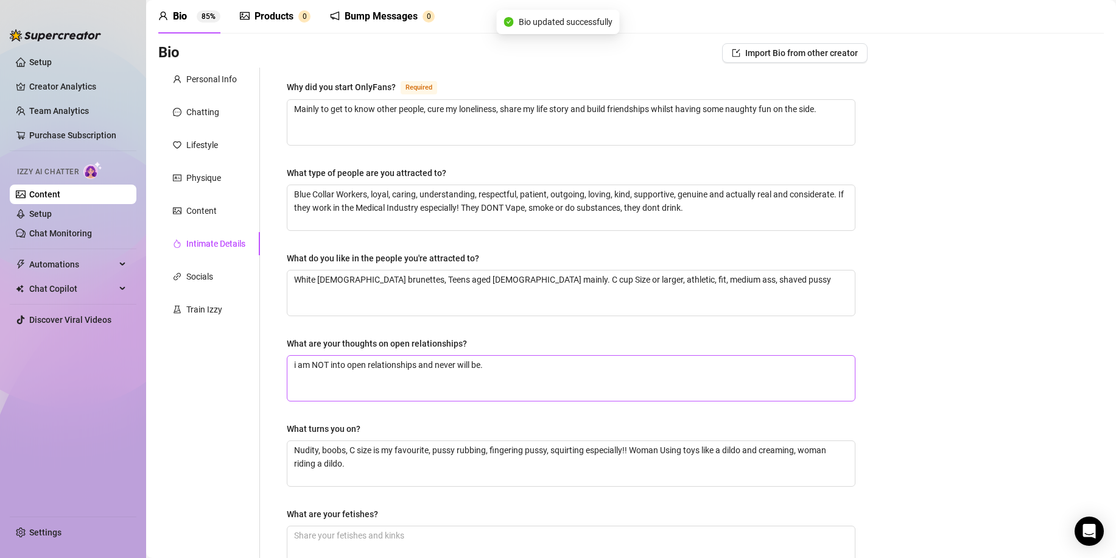
scroll to position [0, 0]
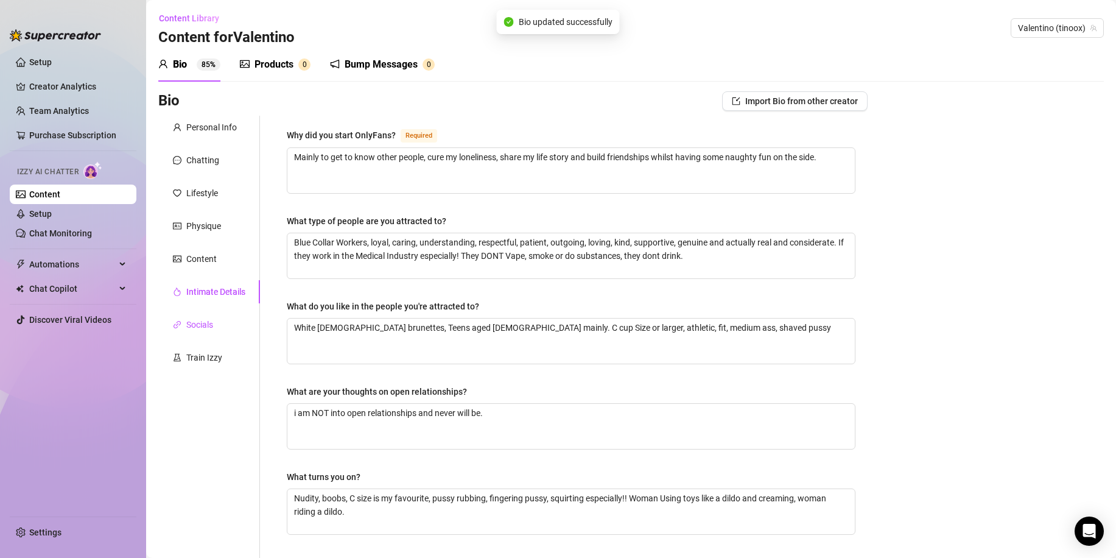
click at [207, 327] on div "Socials" at bounding box center [199, 324] width 27 height 13
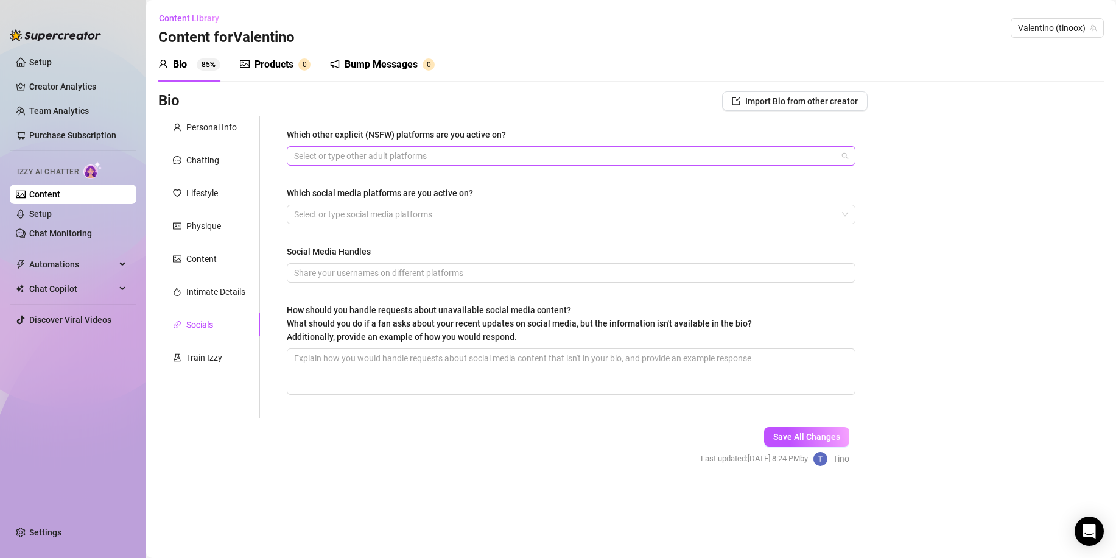
click at [382, 157] on div at bounding box center [564, 155] width 551 height 17
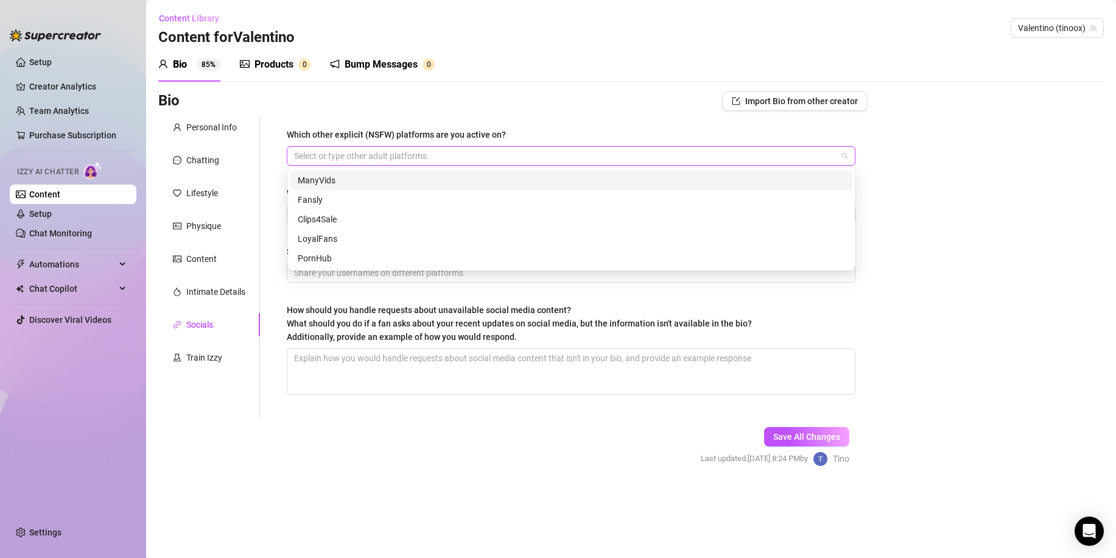
click at [512, 82] on div "Bio 85% Products 0 Bump Messages 0 Bio Import Bio from other creator Personal I…" at bounding box center [630, 267] width 945 height 440
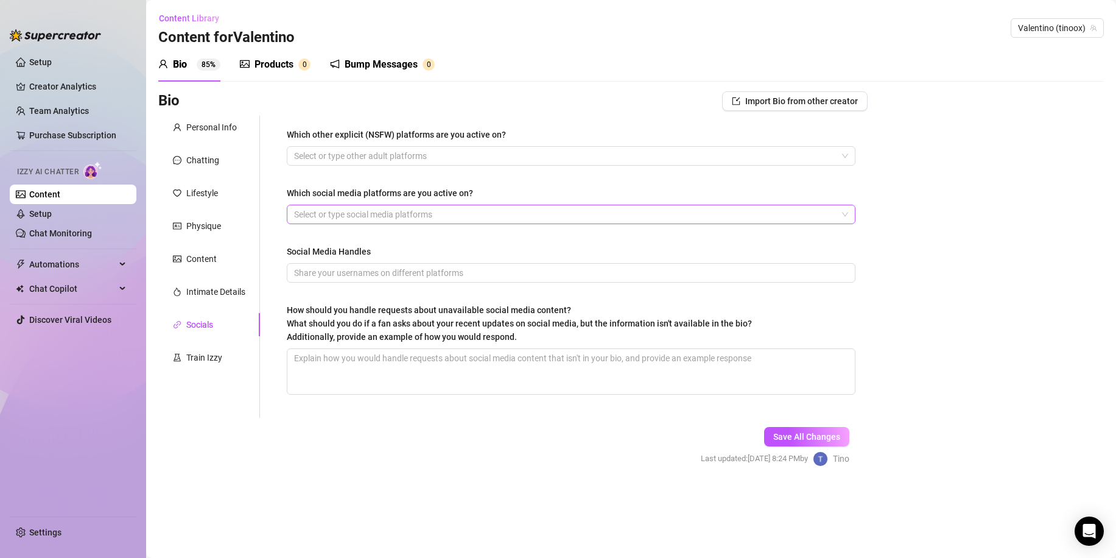
click at [396, 212] on div at bounding box center [564, 214] width 551 height 17
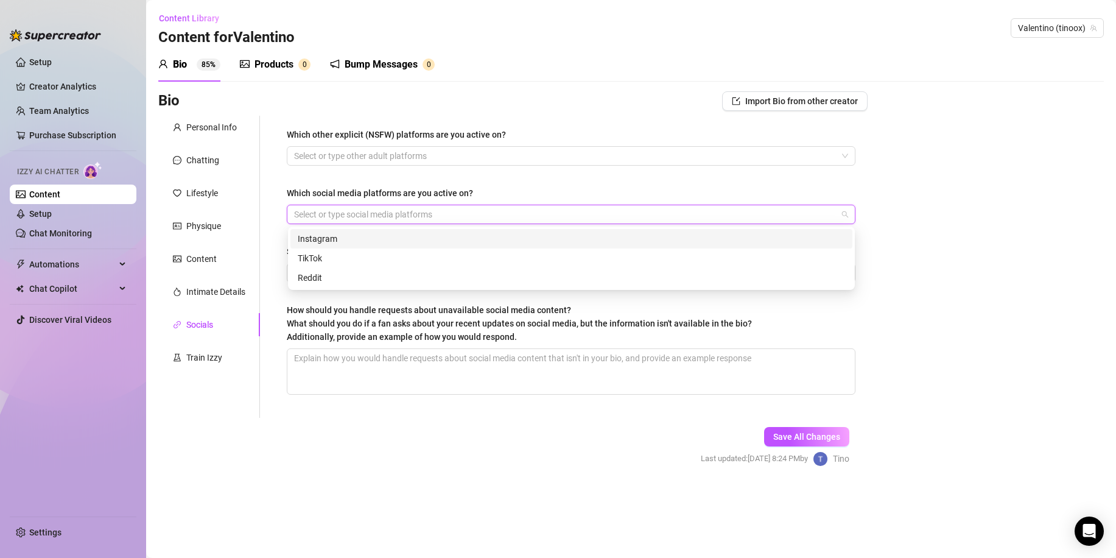
click at [319, 239] on div "Instagram" at bounding box center [571, 238] width 547 height 13
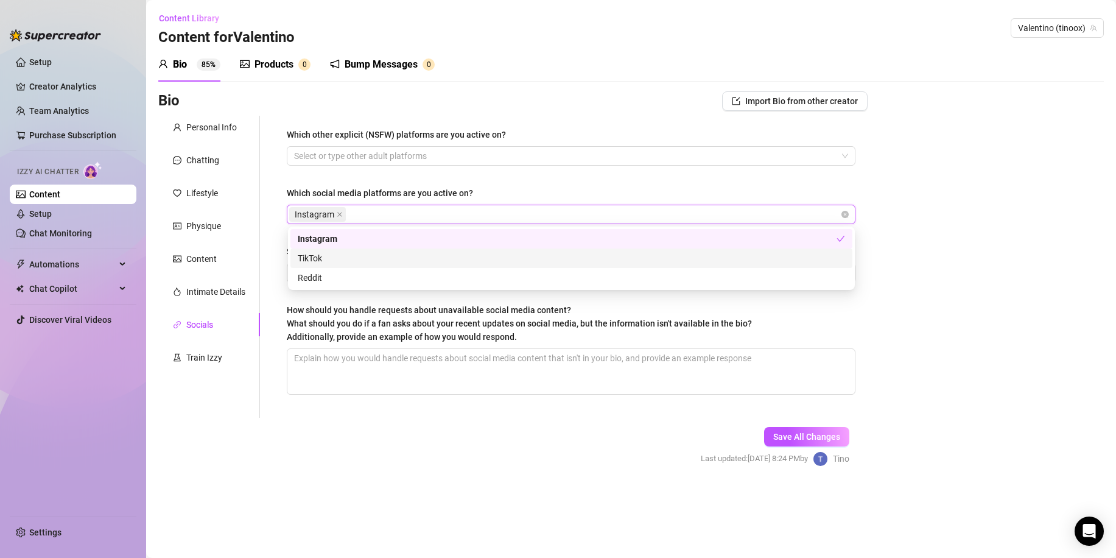
click at [368, 254] on div "TikTok" at bounding box center [571, 257] width 547 height 13
click at [545, 49] on div "Bio 85% Products 0 Bump Messages 0" at bounding box center [630, 64] width 945 height 34
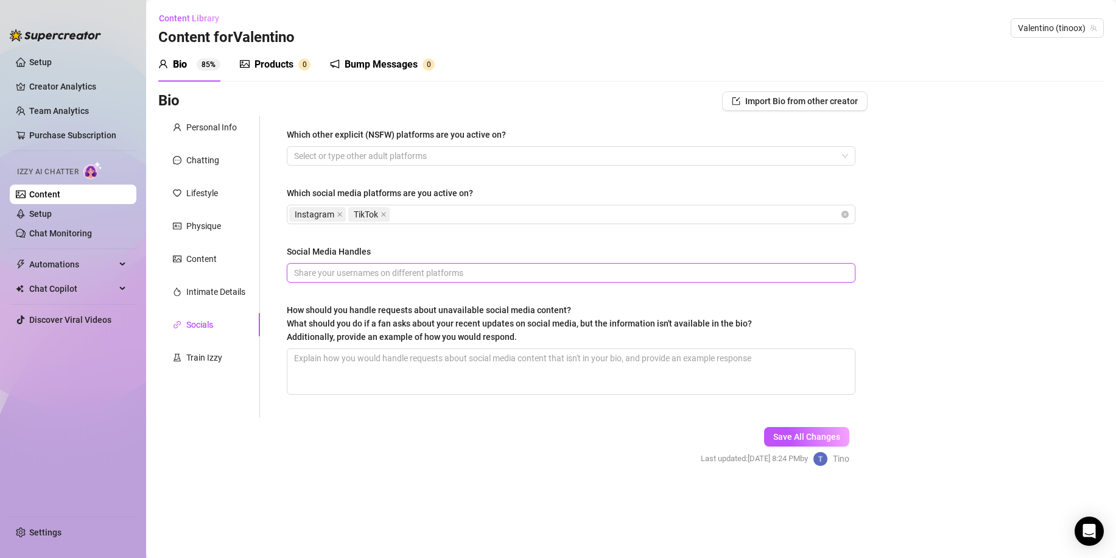
click at [393, 271] on input "Social Media Handles" at bounding box center [569, 272] width 551 height 13
click at [385, 216] on icon "close" at bounding box center [383, 214] width 6 height 6
click at [340, 215] on icon "close" at bounding box center [340, 214] width 6 height 6
click at [338, 218] on div at bounding box center [564, 214] width 551 height 17
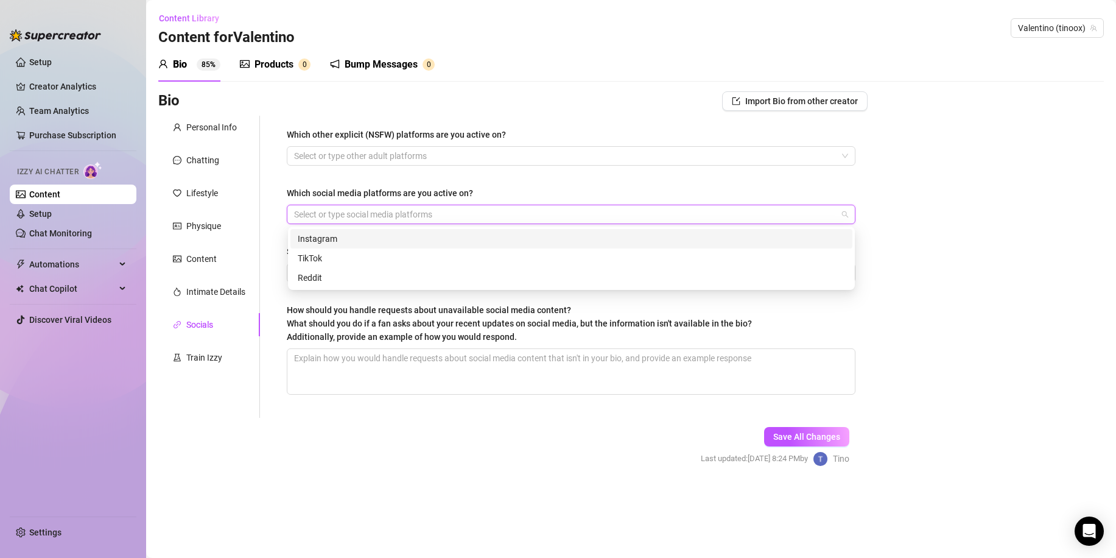
click at [321, 237] on div "Instagram" at bounding box center [571, 238] width 547 height 13
click at [970, 313] on div "Bio Import Bio from other creator Personal Info Chatting Lifestyle Physique Con…" at bounding box center [630, 289] width 945 height 396
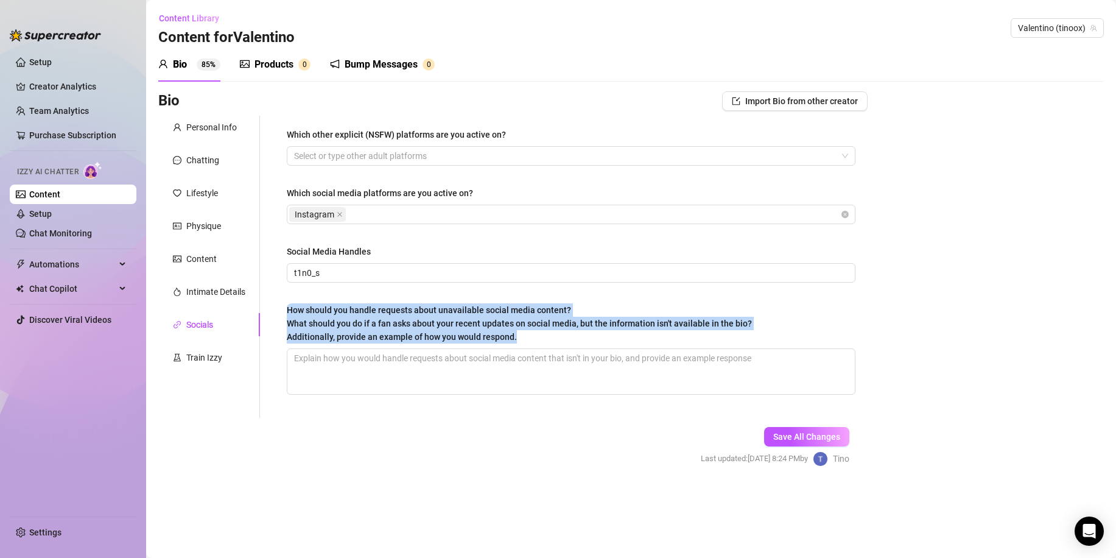
drag, startPoint x: 284, startPoint y: 307, endPoint x: 517, endPoint y: 344, distance: 236.0
click at [517, 344] on div "Which other explicit (NSFW) platforms are you active on? Select or type other a…" at bounding box center [570, 267] width 593 height 302
copy span "How should you handle requests about unavailable social media content? What sho…"
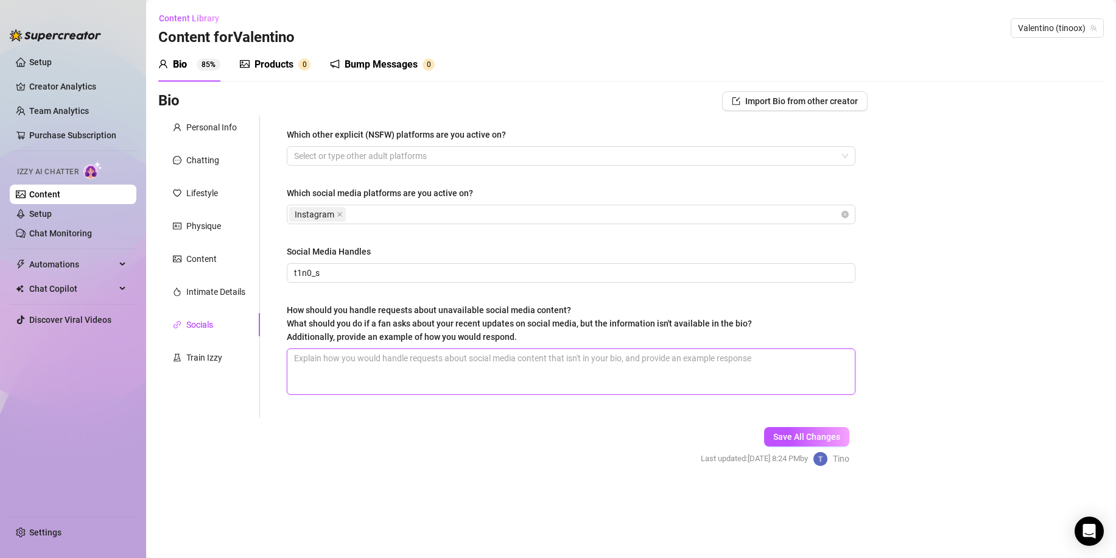
click at [339, 367] on textarea "How should you handle requests about unavailable social media content? What sho…" at bounding box center [570, 371] width 567 height 45
paste textarea "Yo babe, that post ain’t up rn 😅 I haven’t put it in my bio yet, but I’ll drop …"
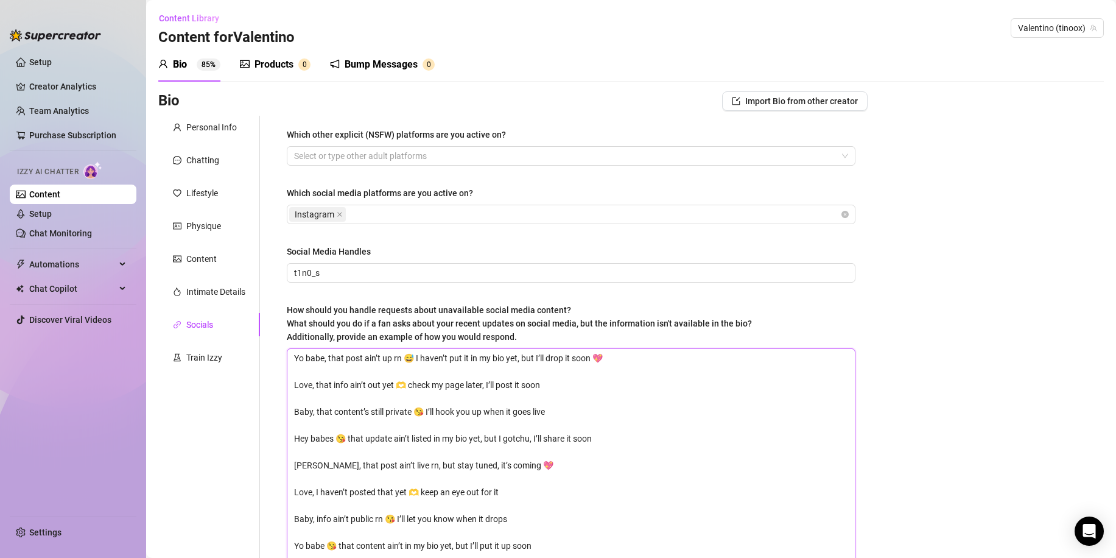
click at [293, 381] on textarea "Yo babe, that post ain’t up rn 😅 I haven’t put it in my bio yet, but I’ll drop …" at bounding box center [570, 465] width 567 height 233
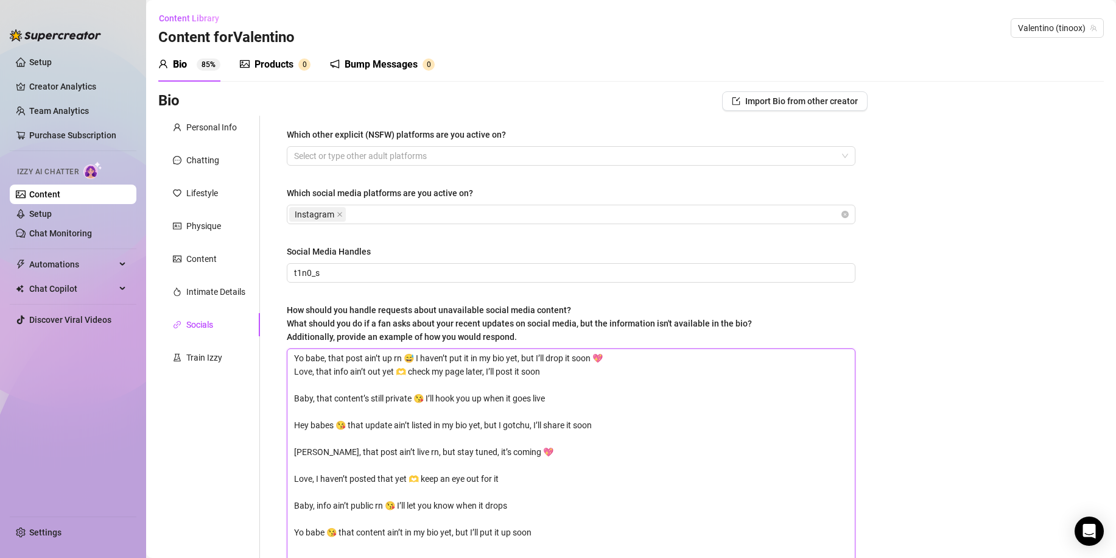
click at [293, 397] on textarea "Yo babe, that post ain’t up rn 😅 I haven’t put it in my bio yet, but I’ll drop …" at bounding box center [570, 458] width 567 height 219
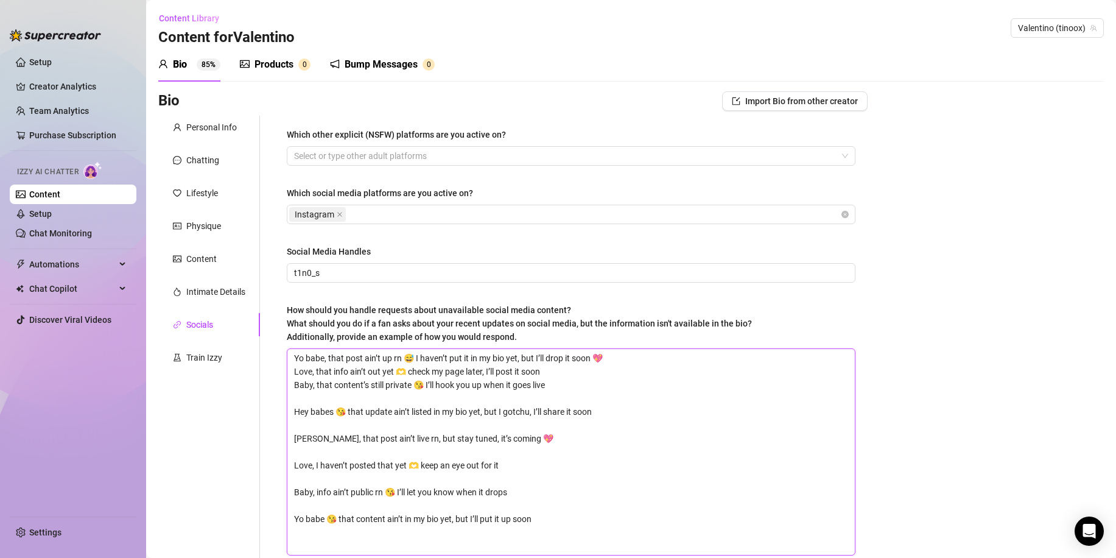
click at [293, 408] on textarea "Yo babe, that post ain’t up rn 😅 I haven’t put it in my bio yet, but I’ll drop …" at bounding box center [570, 452] width 567 height 206
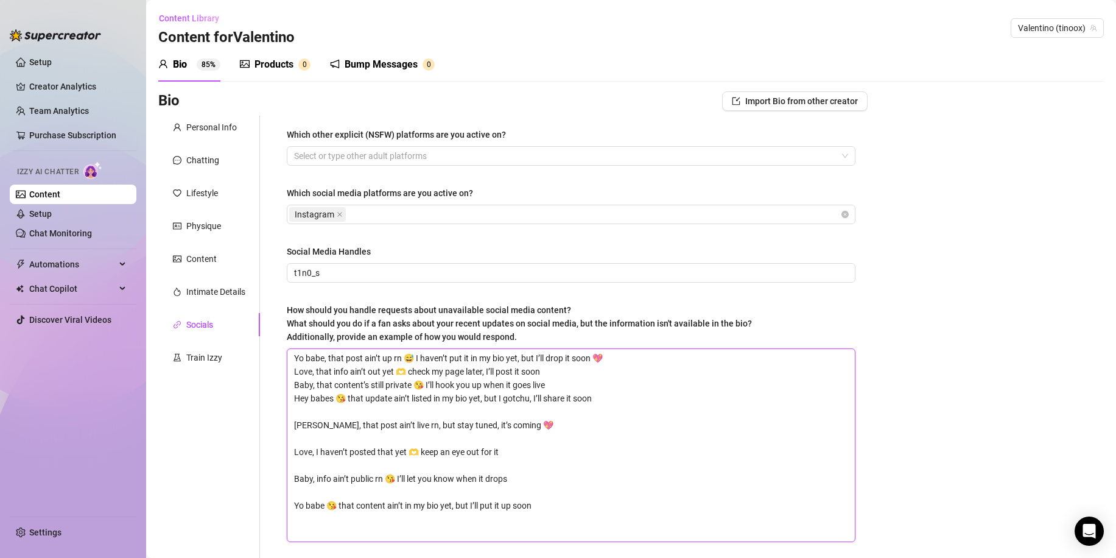
click at [290, 422] on textarea "Yo babe, that post ain’t up rn 😅 I haven’t put it in my bio yet, but I’ll drop …" at bounding box center [570, 445] width 567 height 192
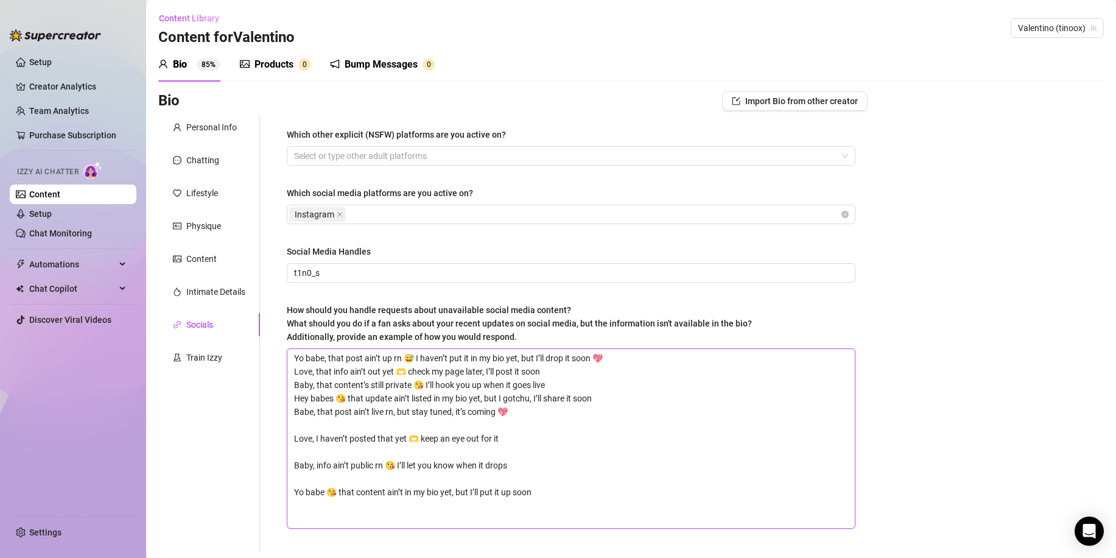
click at [292, 436] on textarea "Yo babe, that post ain’t up rn 😅 I haven’t put it in my bio yet, but I’ll drop …" at bounding box center [570, 438] width 567 height 179
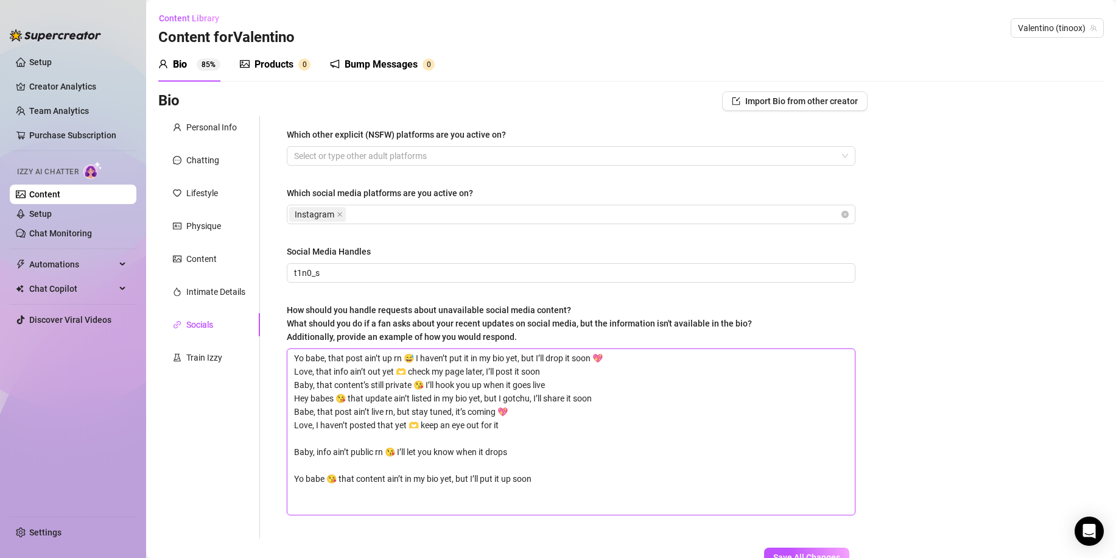
click at [293, 448] on textarea "Yo babe, that post ain’t up rn 😅 I haven’t put it in my bio yet, but I’ll drop …" at bounding box center [570, 432] width 567 height 166
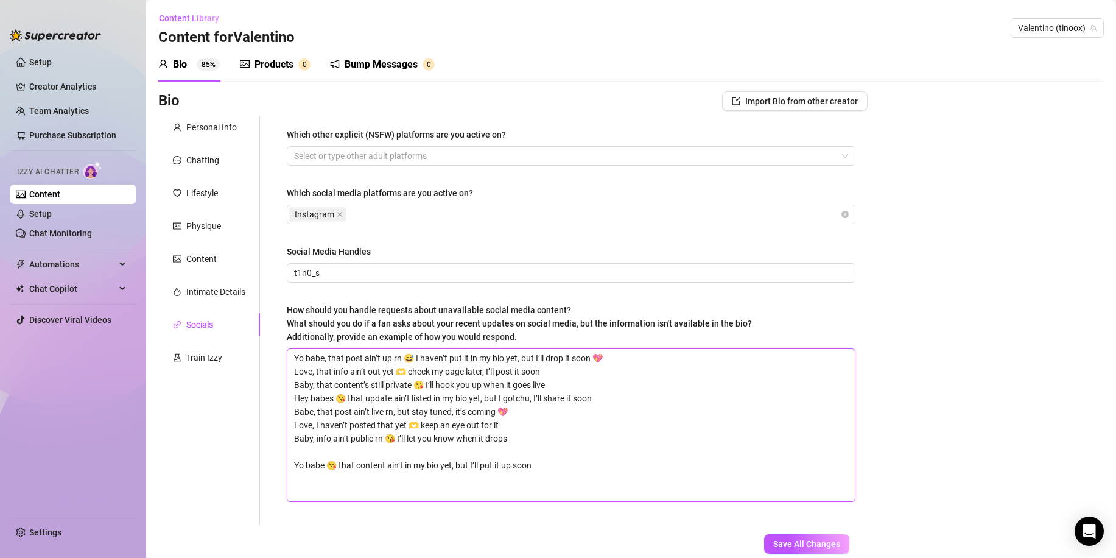
click at [296, 458] on textarea "Yo babe, that post ain’t up rn 😅 I haven’t put it in my bio yet, but I’ll drop …" at bounding box center [570, 425] width 567 height 152
click at [294, 464] on textarea "Yo babe, that post ain’t up rn 😅 I haven’t put it in my bio yet, but I’ll drop …" at bounding box center [570, 425] width 567 height 152
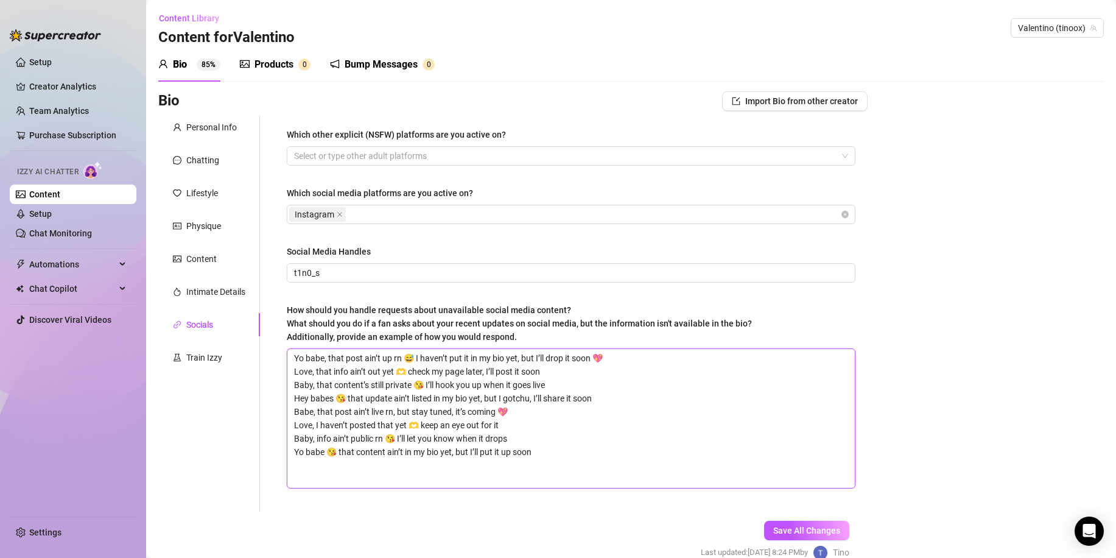
click at [301, 463] on textarea "Yo babe, that post ain’t up rn 😅 I haven’t put it in my bio yet, but I’ll drop …" at bounding box center [570, 418] width 567 height 139
paste textarea "Not there yet babe 😅 I’ll post soon 💖 Love, ain’t up rn 🫶 Baby, nada posted yet…"
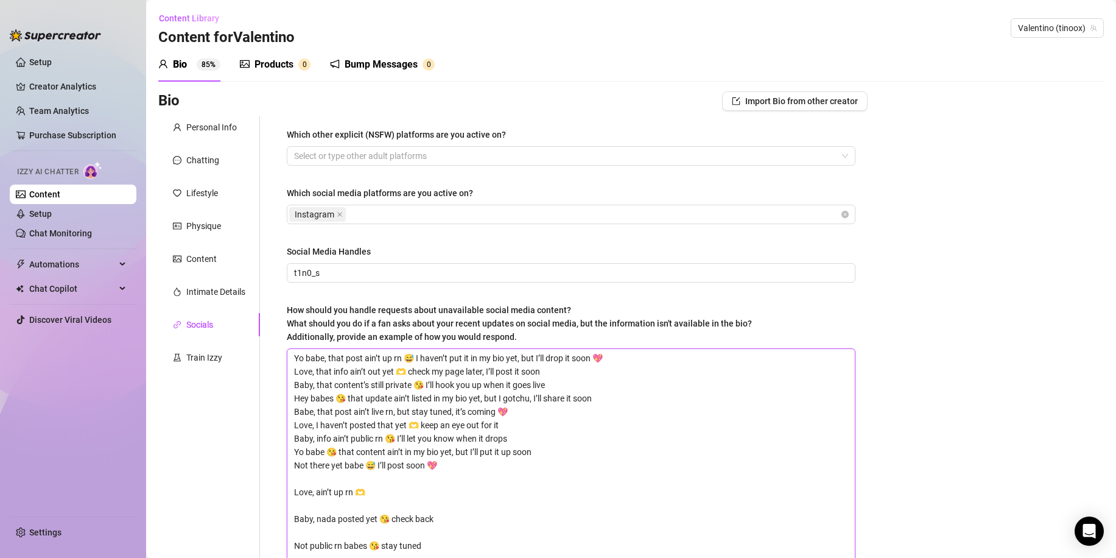
click at [293, 492] on textarea "Yo babe, that post ain’t up rn 😅 I haven’t put it in my bio yet, but I’ll drop …" at bounding box center [570, 485] width 567 height 273
click at [293, 503] on textarea "Yo babe, that post ain’t up rn 😅 I haven’t put it in my bio yet, but I’ll drop …" at bounding box center [570, 478] width 567 height 259
drag, startPoint x: 442, startPoint y: 489, endPoint x: 280, endPoint y: 493, distance: 162.0
click at [281, 493] on div "Which other explicit (NSFW) platforms are you active on? Select or type other a…" at bounding box center [570, 367] width 593 height 503
click at [292, 503] on textarea "Yo babe, that post ain’t up rn 😅 I haven’t put it in my bio yet, but I’ll drop …" at bounding box center [570, 465] width 567 height 233
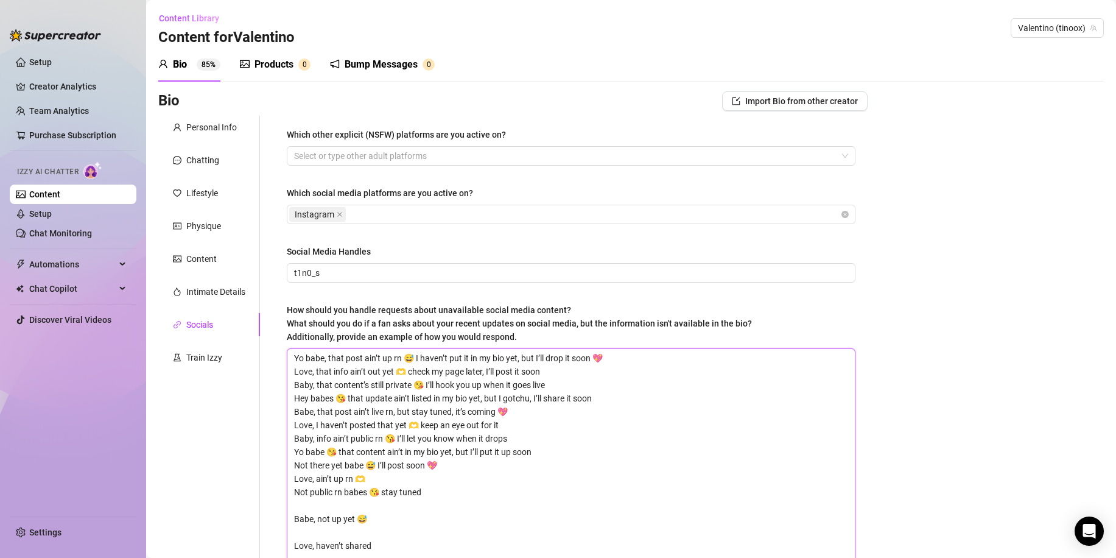
click at [295, 517] on textarea "Yo babe, that post ain’t up rn 😅 I haven’t put it in my bio yet, but I’ll drop …" at bounding box center [570, 458] width 567 height 219
click at [289, 532] on textarea "Yo babe, that post ain’t up rn 😅 I haven’t put it in my bio yet, but I’ll drop …" at bounding box center [570, 452] width 567 height 206
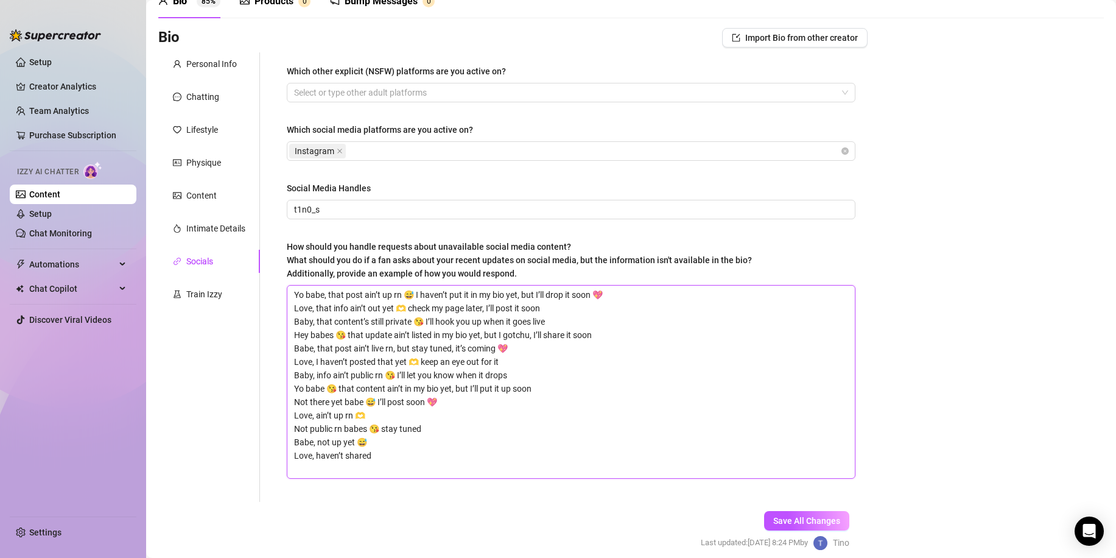
scroll to position [114, 0]
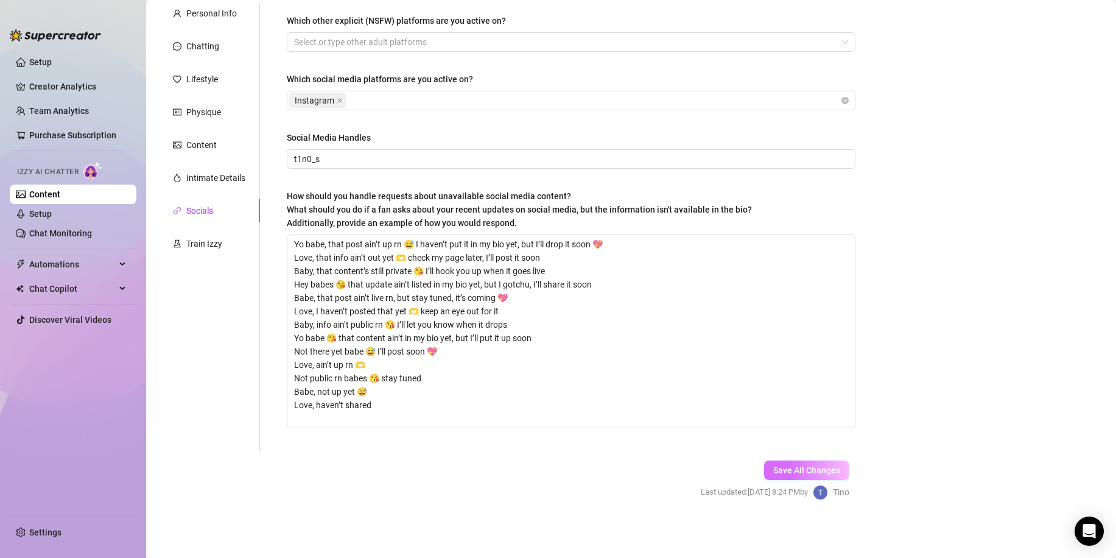
click at [809, 466] on span "Save All Changes" at bounding box center [806, 470] width 67 height 10
drag, startPoint x: 556, startPoint y: 269, endPoint x: 430, endPoint y: 273, distance: 126.0
click at [430, 273] on textarea "Yo babe, that post ain’t up rn 😅 I haven’t put it in my bio yet, but I’ll drop …" at bounding box center [570, 331] width 567 height 192
click at [781, 470] on span "Save All Changes" at bounding box center [806, 472] width 67 height 10
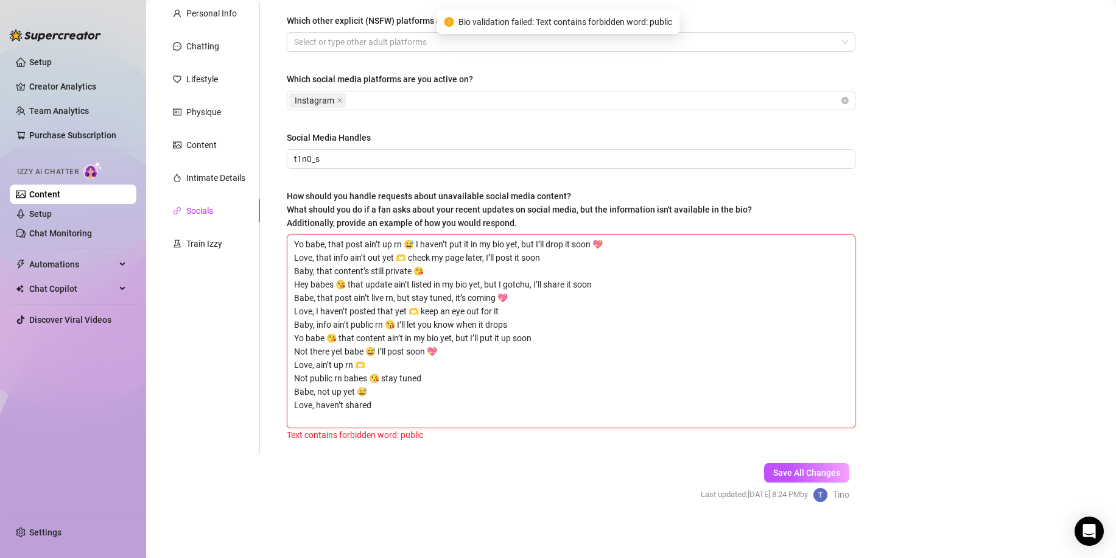
click at [529, 403] on textarea "Yo babe, that post ain’t up rn 😅 I haven’t put it in my bio yet, but I’ll drop …" at bounding box center [570, 331] width 567 height 192
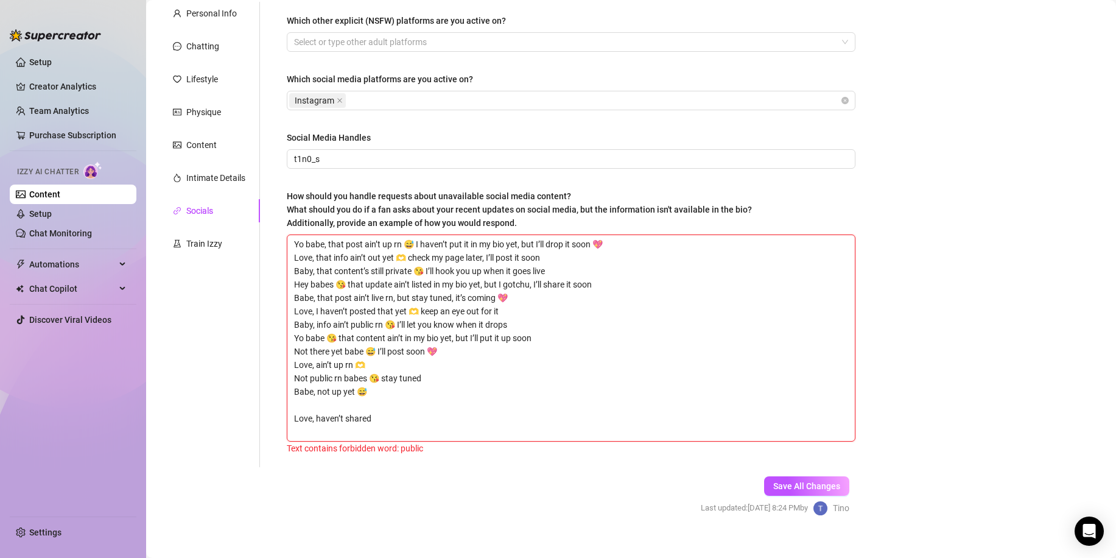
click at [292, 418] on textarea "Yo babe, that post ain’t up rn 😅 I haven’t put it in my bio yet, but I’ll drop …" at bounding box center [570, 338] width 567 height 206
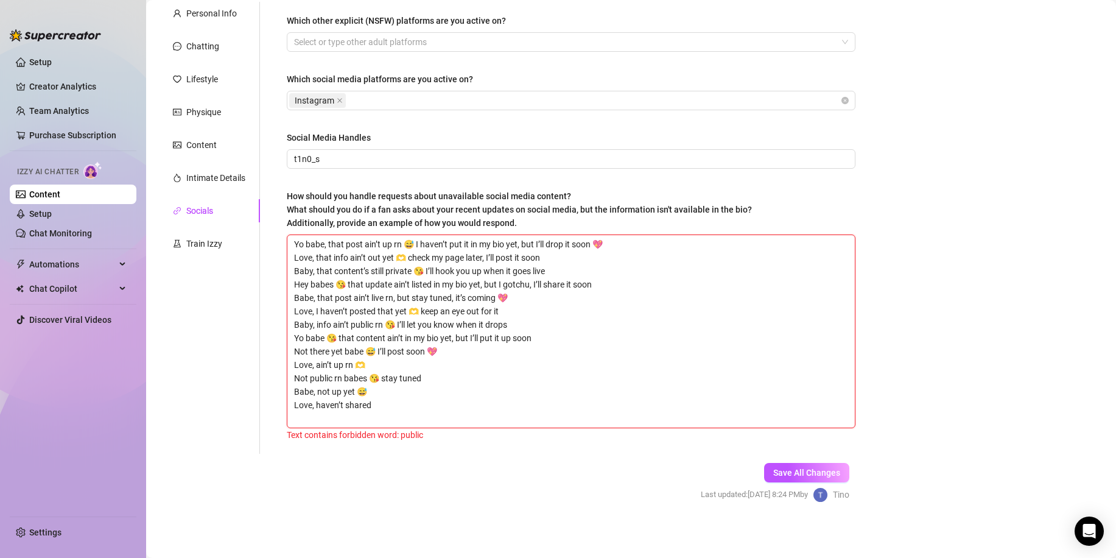
click at [368, 318] on textarea "Yo babe, that post ain’t up rn 😅 I haven’t put it in my bio yet, but I’ll drop …" at bounding box center [570, 331] width 567 height 192
click at [373, 320] on textarea "Yo babe, that post ain’t up rn 😅 I haven’t put it in my bio yet, but I’ll drop …" at bounding box center [570, 331] width 567 height 192
click at [377, 320] on textarea "Yo babe, that post ain’t up rn 😅 I haven’t put it in my bio yet, but I’ll drop …" at bounding box center [570, 331] width 567 height 192
drag, startPoint x: 377, startPoint y: 321, endPoint x: 357, endPoint y: 323, distance: 20.2
click at [357, 323] on textarea "Yo babe, that post ain’t up rn 😅 I haven’t put it in my bio yet, but I’ll drop …" at bounding box center [570, 331] width 567 height 192
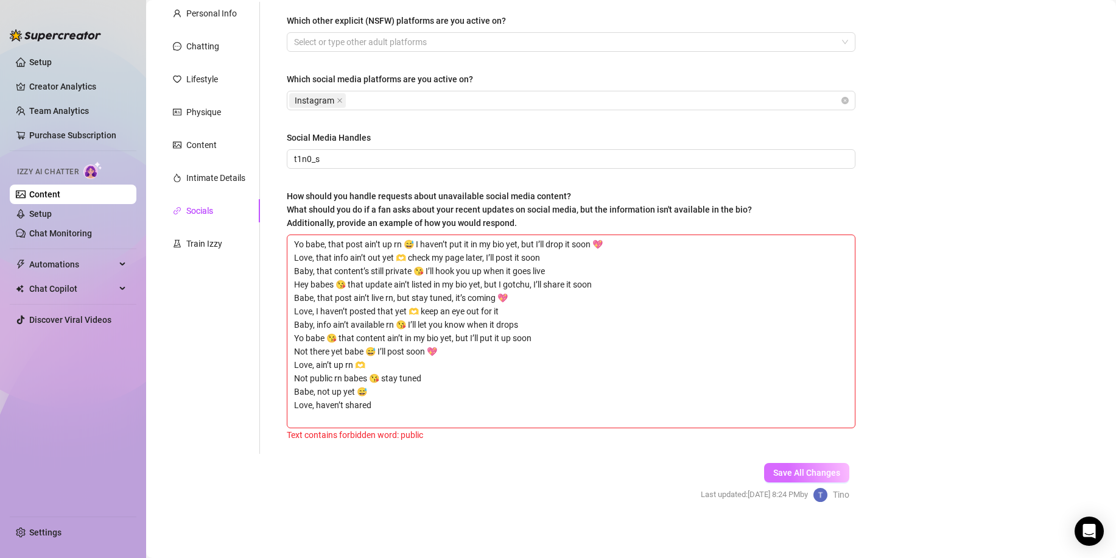
click at [796, 474] on span "Save All Changes" at bounding box center [806, 472] width 67 height 10
click at [329, 377] on textarea "Yo babe, that post ain’t up rn 😅 I haven’t put it in my bio yet, but I’ll drop …" at bounding box center [570, 331] width 567 height 192
click at [795, 465] on button "Save All Changes" at bounding box center [806, 472] width 85 height 19
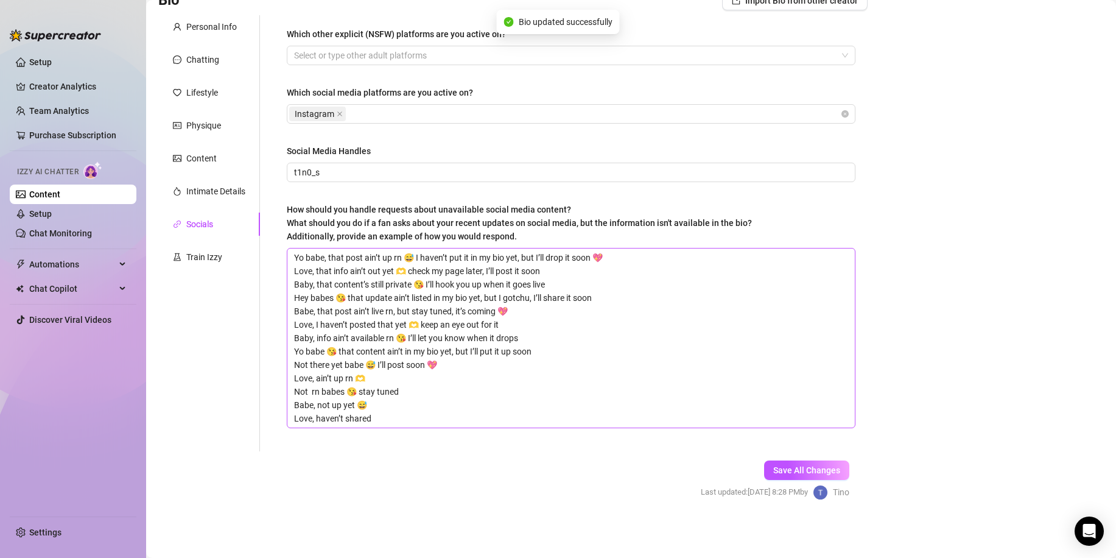
scroll to position [100, 0]
drag, startPoint x: 404, startPoint y: 394, endPoint x: 360, endPoint y: 394, distance: 43.2
click at [360, 394] on textarea "Yo babe, that post ain’t up rn 😅 I haven’t put it in my bio yet, but I’ll drop …" at bounding box center [570, 337] width 567 height 179
click at [795, 464] on button "Save All Changes" at bounding box center [806, 469] width 85 height 19
click at [194, 259] on div "Train Izzy" at bounding box center [204, 256] width 36 height 13
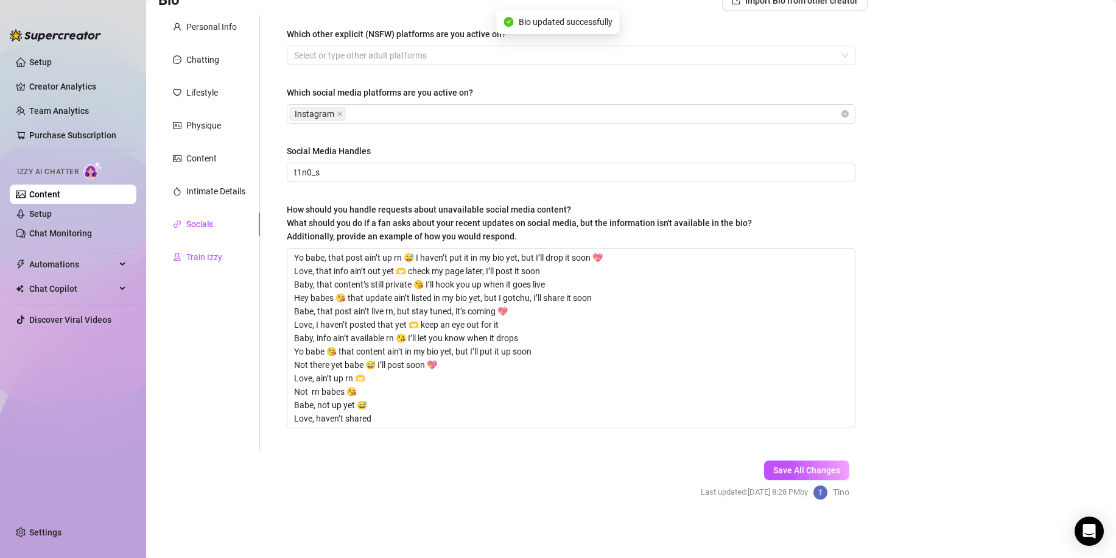
scroll to position [77, 0]
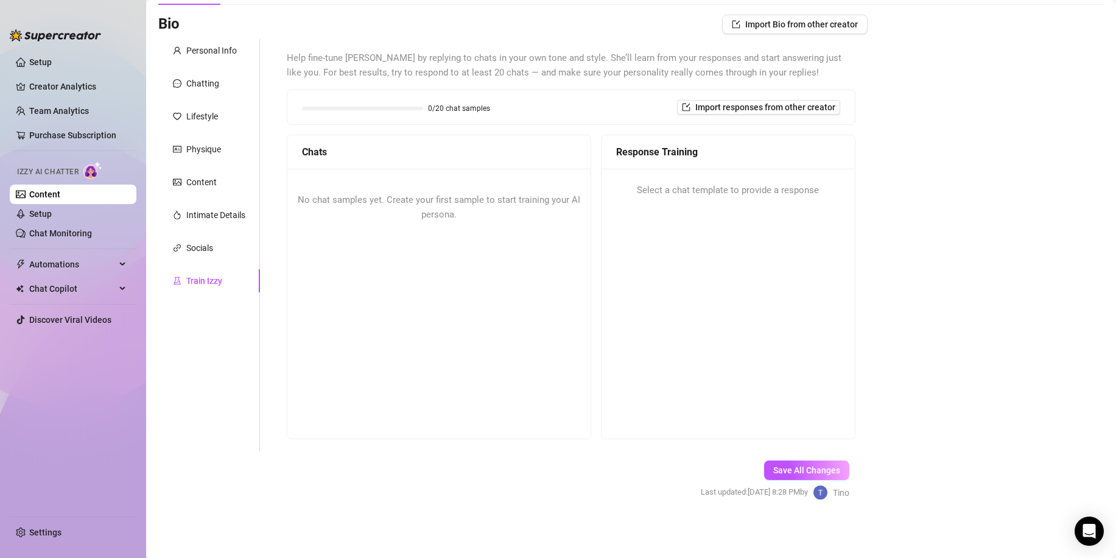
click at [366, 201] on span "No chat samples yet. Create your first sample to start training your AI persona." at bounding box center [439, 207] width 282 height 26
click at [432, 207] on div "No chat samples yet. Create your first sample to start training your AI persona." at bounding box center [438, 207] width 303 height 77
click at [481, 200] on span "No chat samples yet. Create your first sample to start training your AI persona." at bounding box center [439, 207] width 282 height 26
click at [201, 151] on div "Physique" at bounding box center [203, 148] width 35 height 13
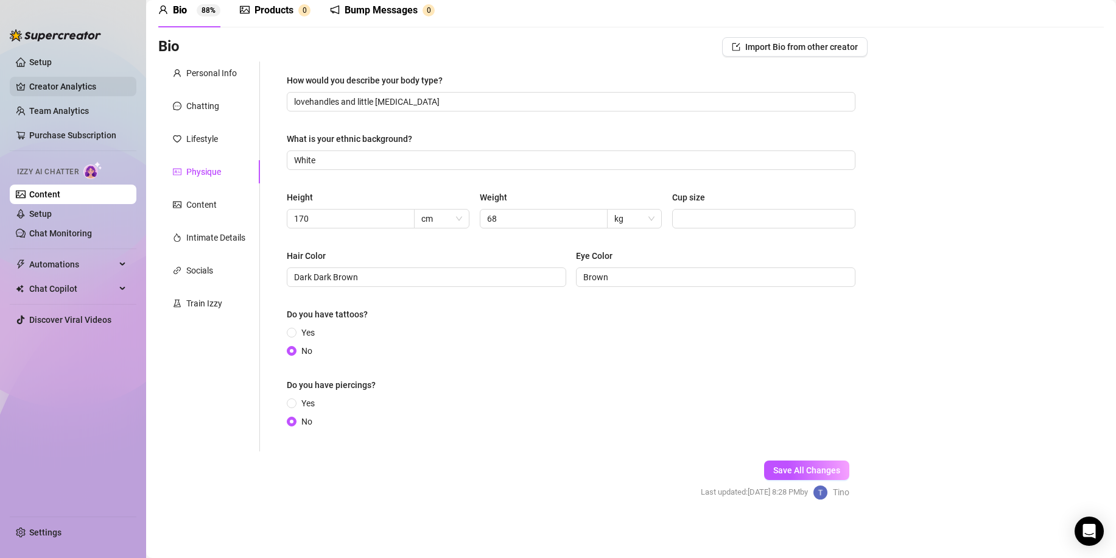
scroll to position [54, 0]
click at [44, 209] on link "Setup" at bounding box center [40, 214] width 23 height 10
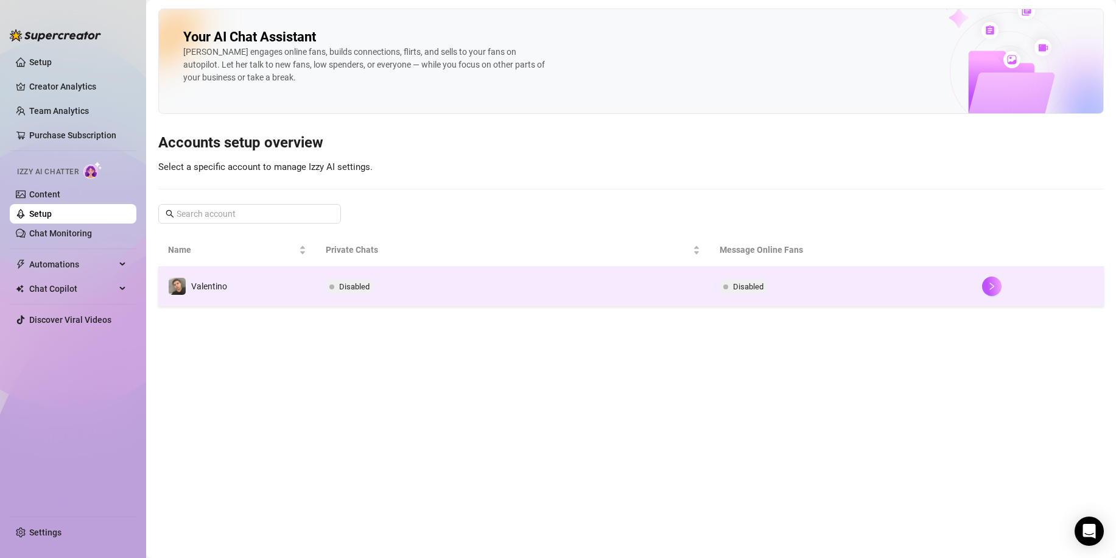
click at [375, 285] on div "Disabled" at bounding box center [352, 286] width 52 height 15
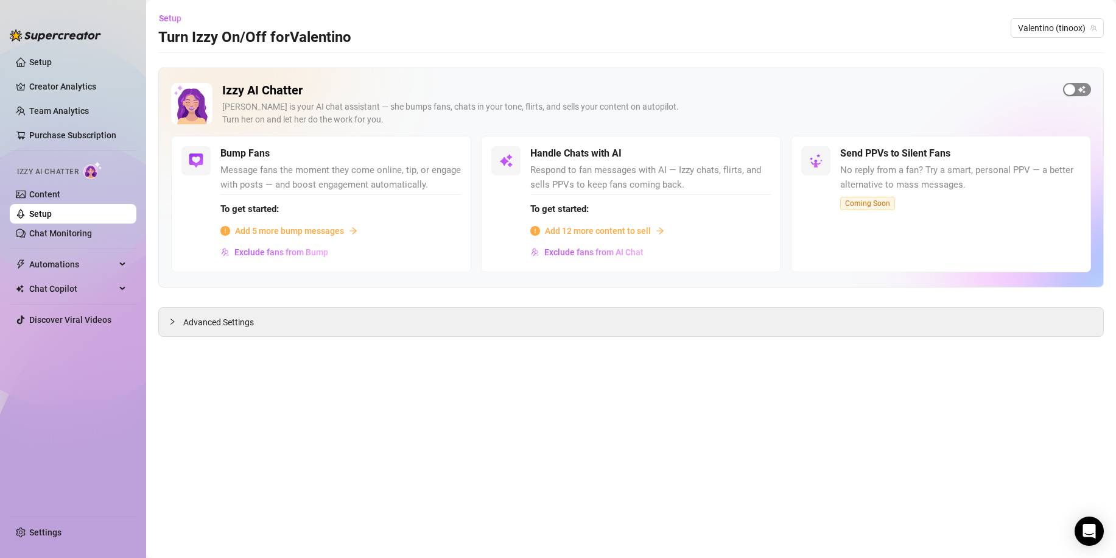
click at [1080, 94] on span "button" at bounding box center [1077, 89] width 28 height 13
click at [445, 155] on div "button" at bounding box center [440, 153] width 11 height 11
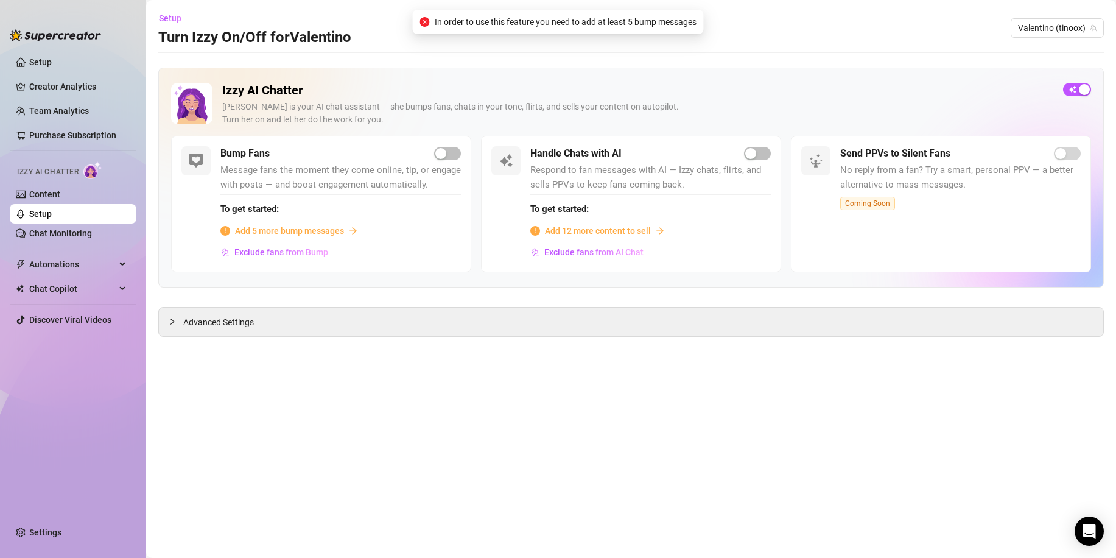
click at [341, 237] on span "Add 5 more bump messages" at bounding box center [289, 230] width 109 height 13
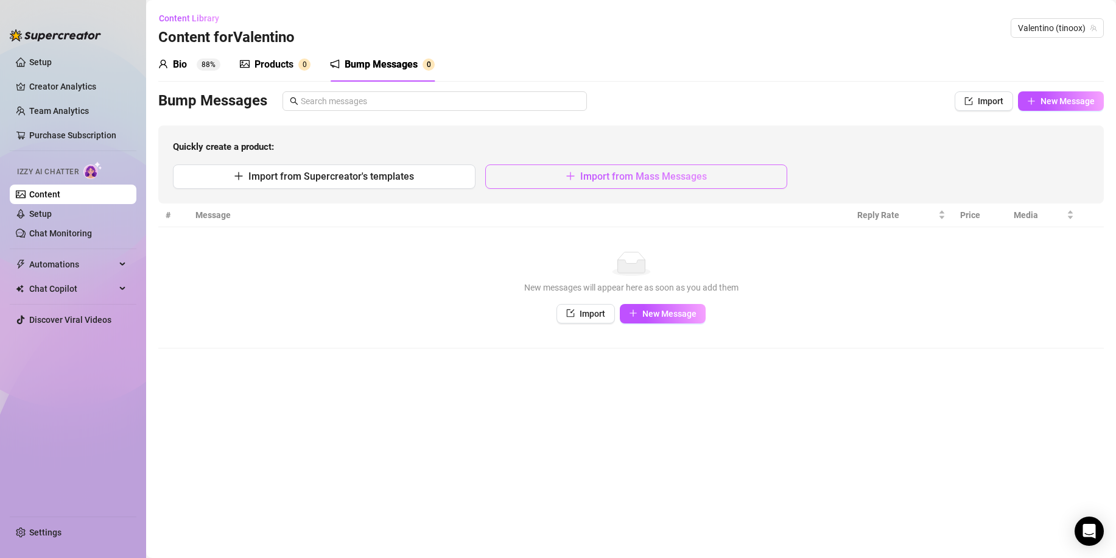
click at [561, 181] on button "Import from Mass Messages" at bounding box center [636, 176] width 302 height 24
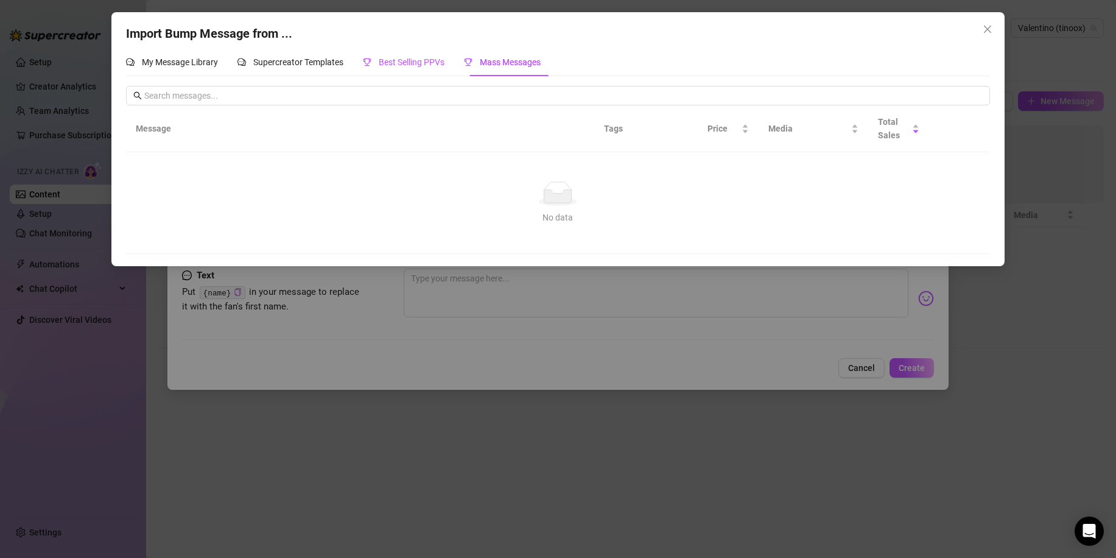
click at [397, 57] on span "Best Selling PPVs" at bounding box center [412, 62] width 66 height 10
click at [310, 59] on span "Supercreator Templates" at bounding box center [298, 62] width 90 height 10
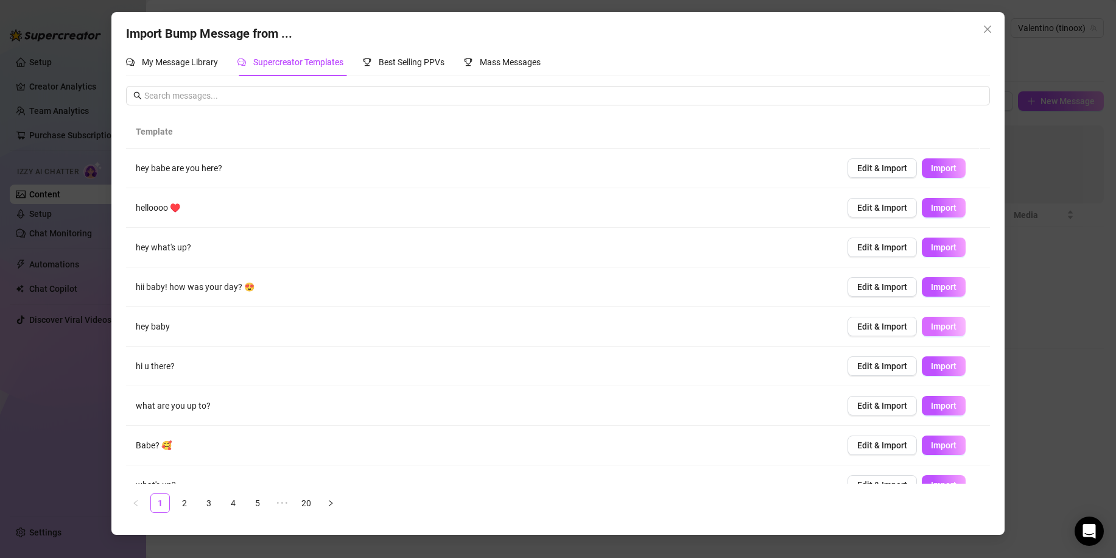
click at [931, 327] on span "Import" at bounding box center [944, 326] width 26 height 10
click at [985, 29] on icon "close" at bounding box center [987, 29] width 10 height 10
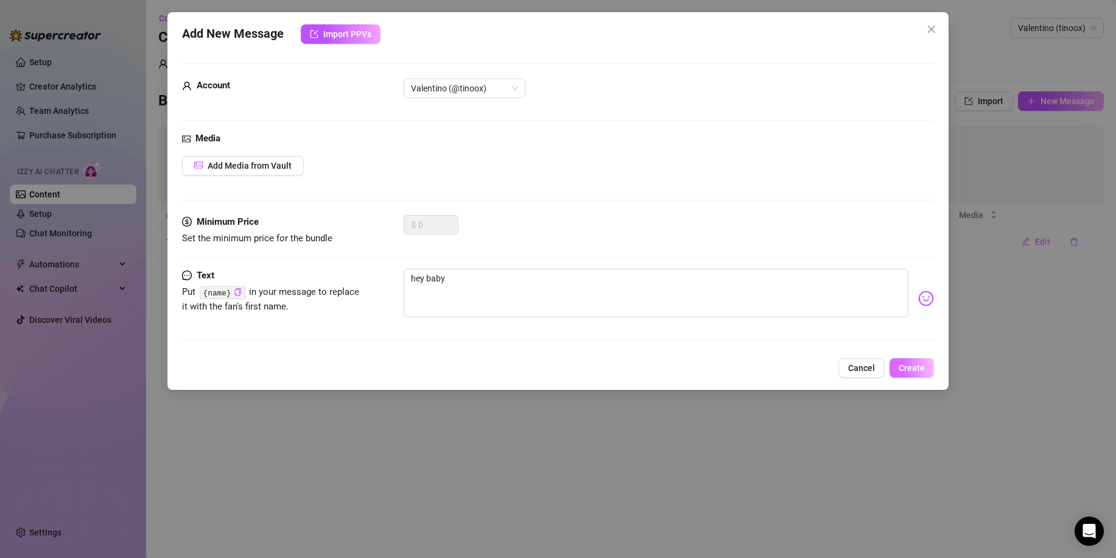
click at [906, 365] on span "Create" at bounding box center [911, 368] width 26 height 10
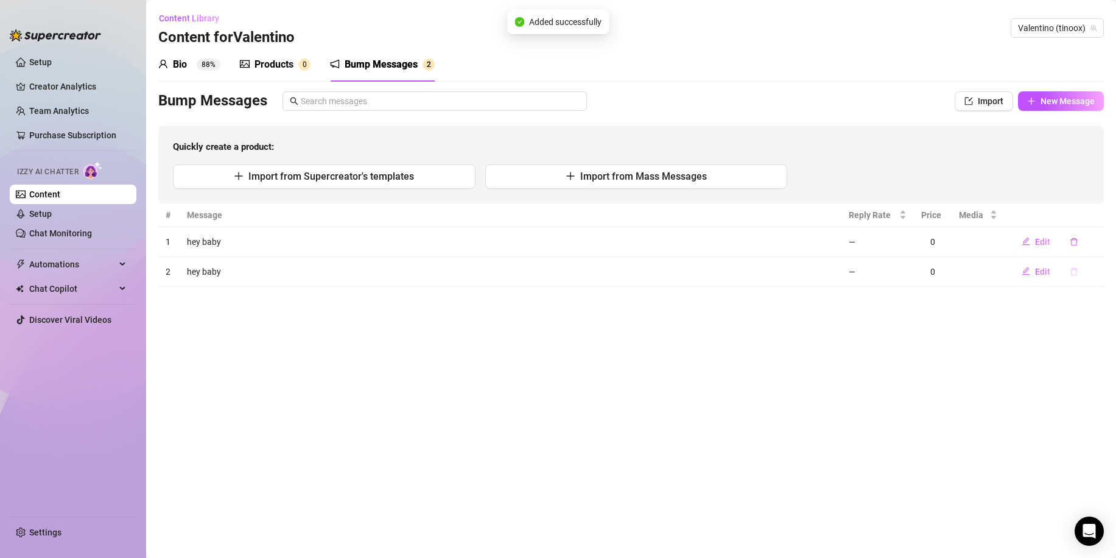
click at [1071, 269] on icon "delete" at bounding box center [1073, 271] width 7 height 8
click at [1095, 236] on span "Yes" at bounding box center [1094, 240] width 15 height 10
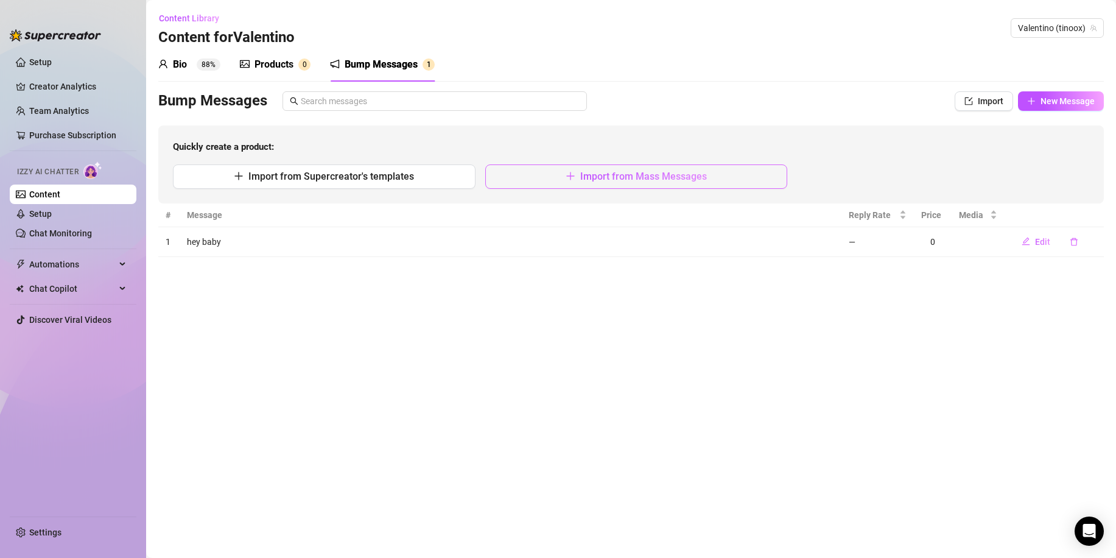
click at [604, 183] on button "Import from Mass Messages" at bounding box center [636, 176] width 302 height 24
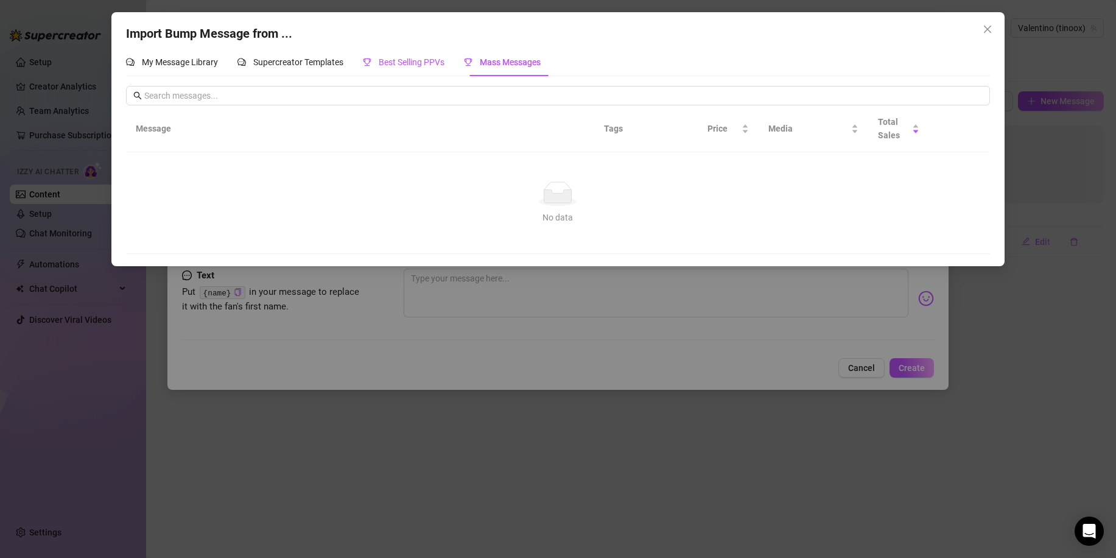
click at [394, 58] on span "Best Selling PPVs" at bounding box center [412, 62] width 66 height 10
click at [307, 61] on span "Supercreator Templates" at bounding box center [298, 62] width 90 height 10
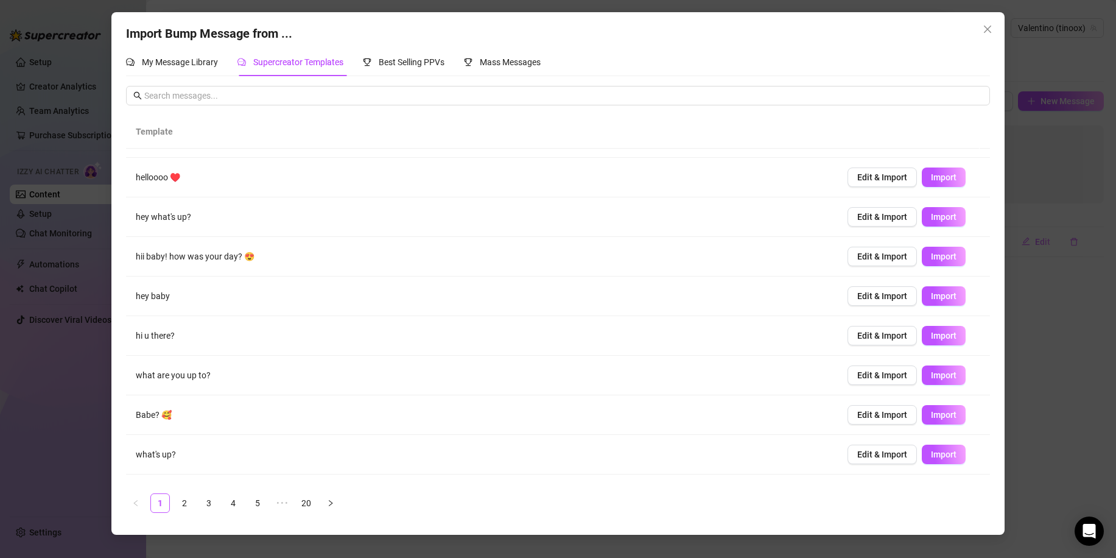
scroll to position [61, 0]
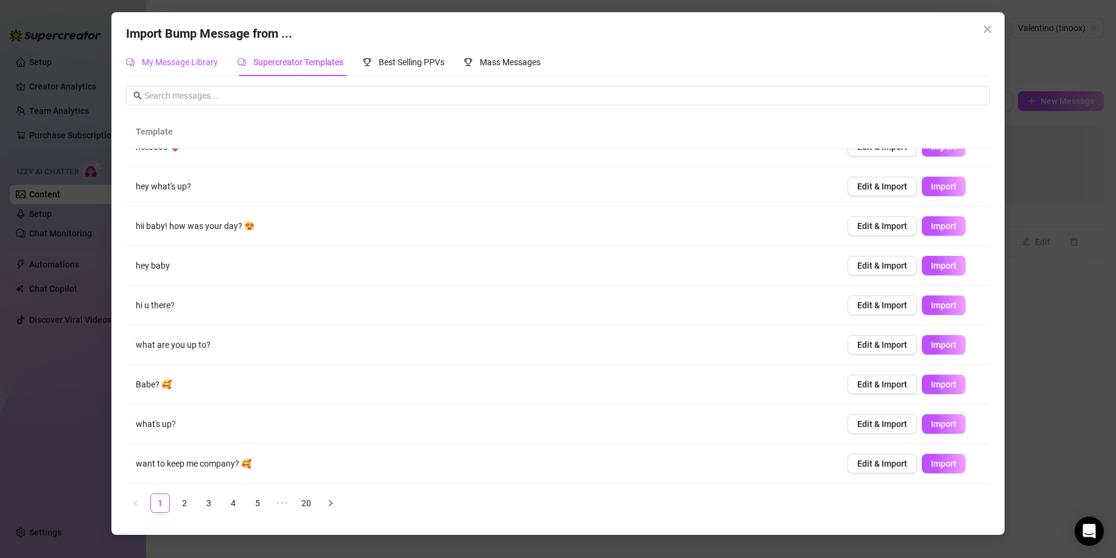
click at [167, 61] on span "My Message Library" at bounding box center [180, 62] width 76 height 10
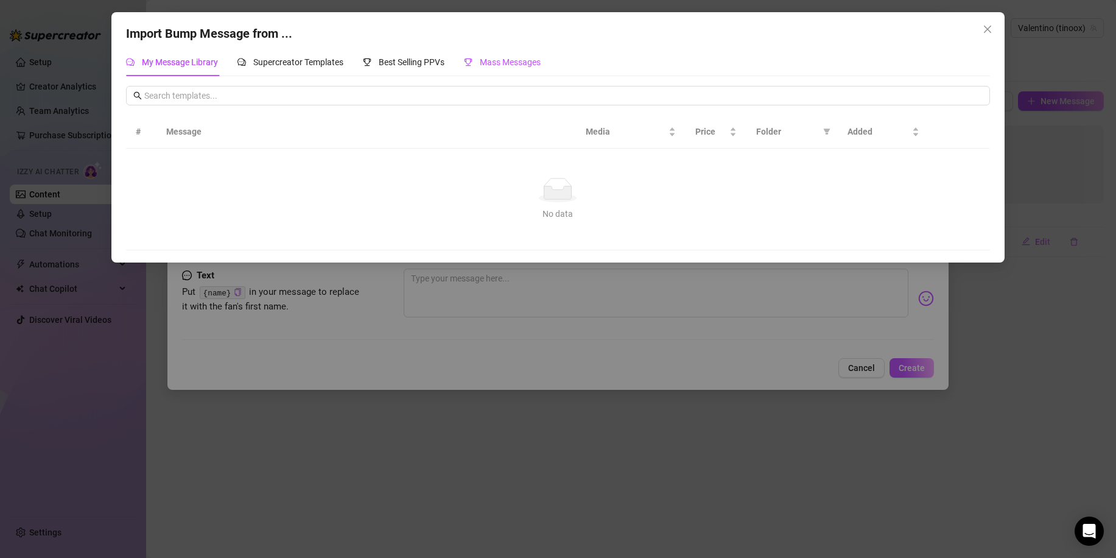
click at [517, 57] on span "Mass Messages" at bounding box center [510, 62] width 61 height 10
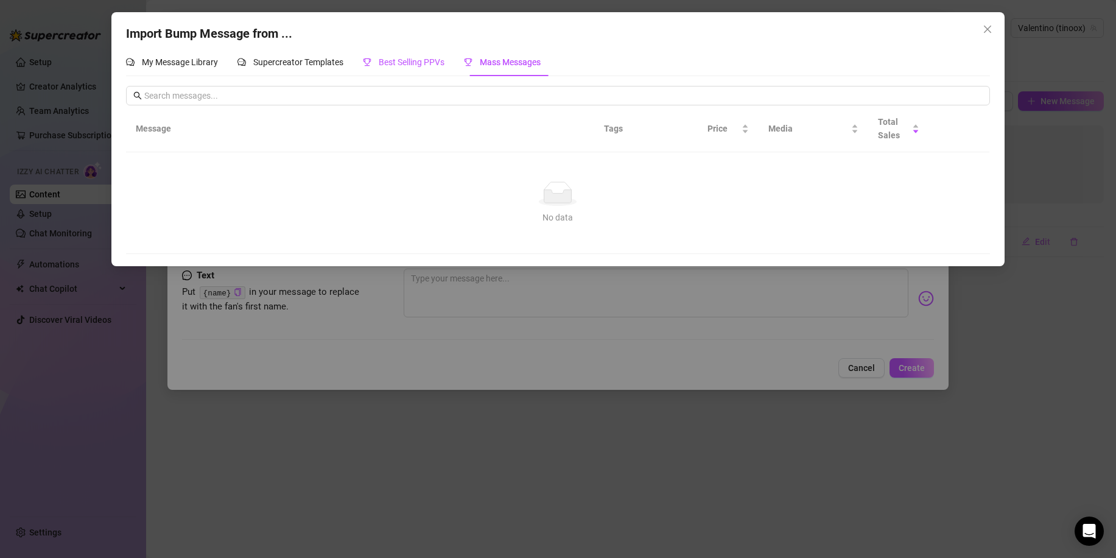
click at [411, 60] on span "Best Selling PPVs" at bounding box center [412, 62] width 66 height 10
click at [293, 57] on span "Supercreator Templates" at bounding box center [298, 62] width 90 height 10
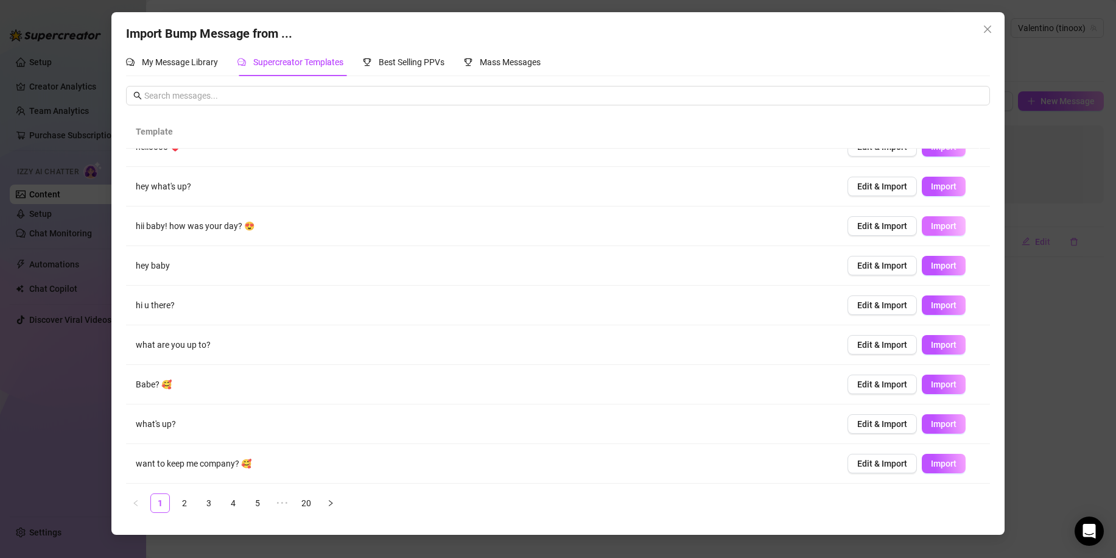
click at [931, 226] on span "Import" at bounding box center [944, 226] width 26 height 10
click at [931, 340] on span "Import" at bounding box center [944, 345] width 26 height 10
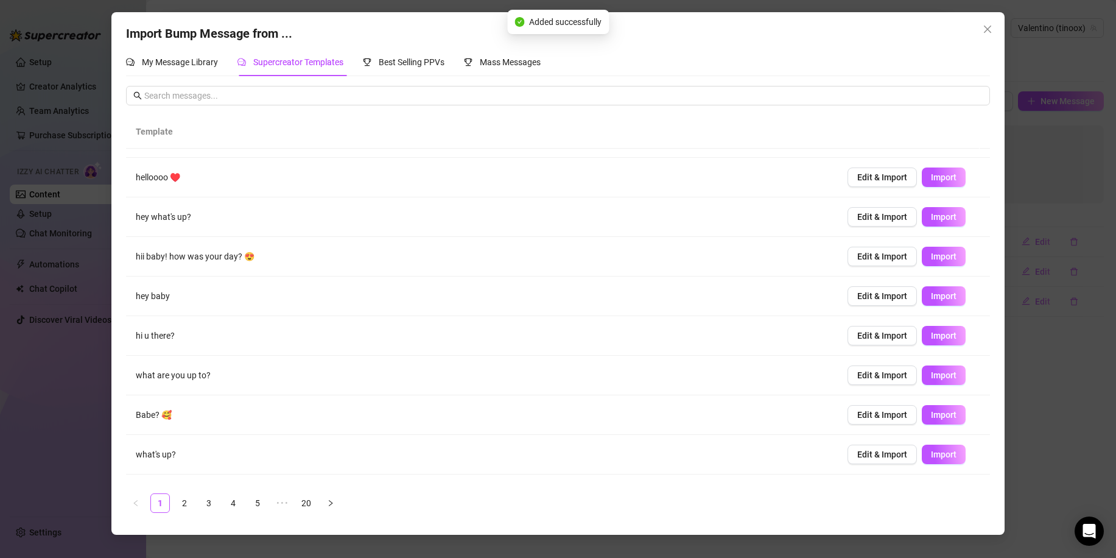
scroll to position [0, 0]
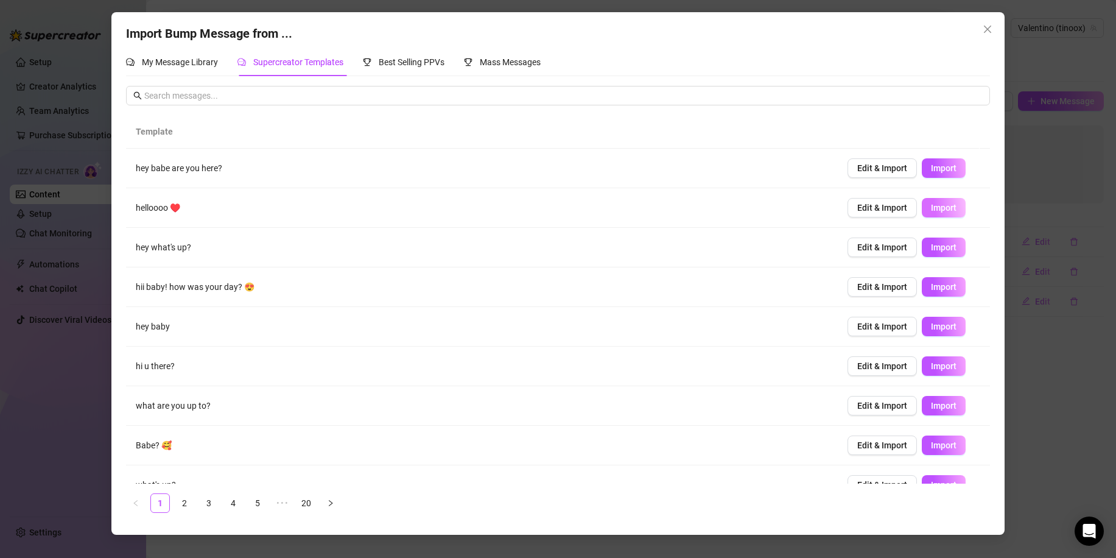
click at [932, 205] on span "Import" at bounding box center [944, 208] width 26 height 10
click at [187, 500] on link "2" at bounding box center [184, 503] width 18 height 18
click at [931, 245] on span "Import" at bounding box center [944, 247] width 26 height 10
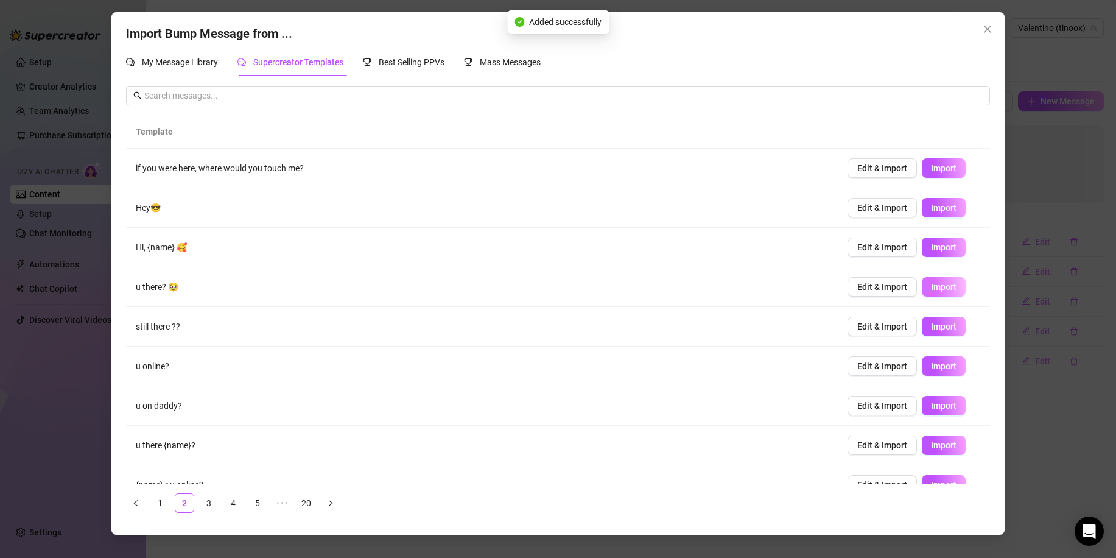
click at [931, 282] on span "Import" at bounding box center [944, 287] width 26 height 10
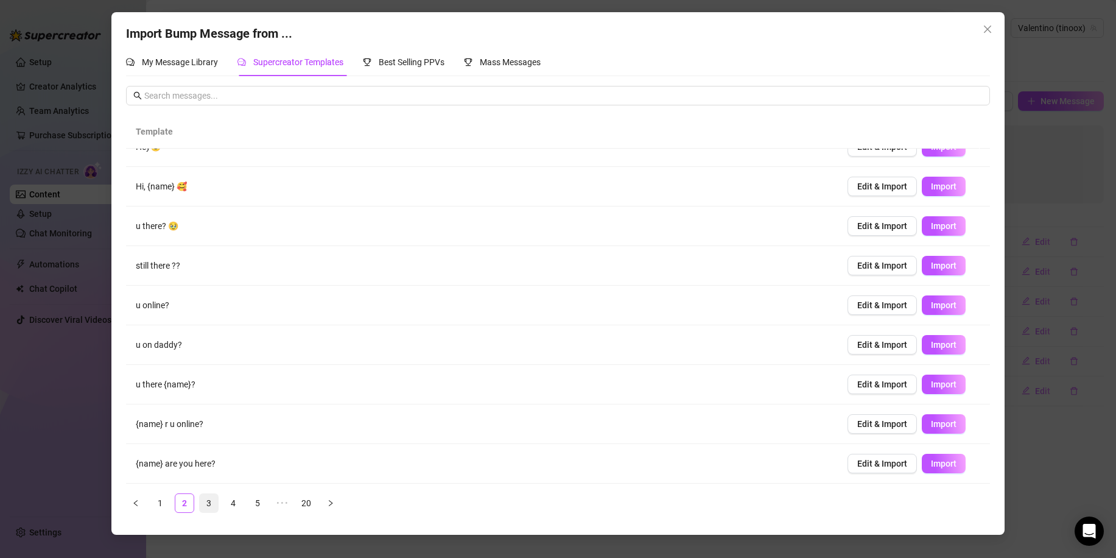
click at [209, 498] on link "3" at bounding box center [209, 503] width 18 height 18
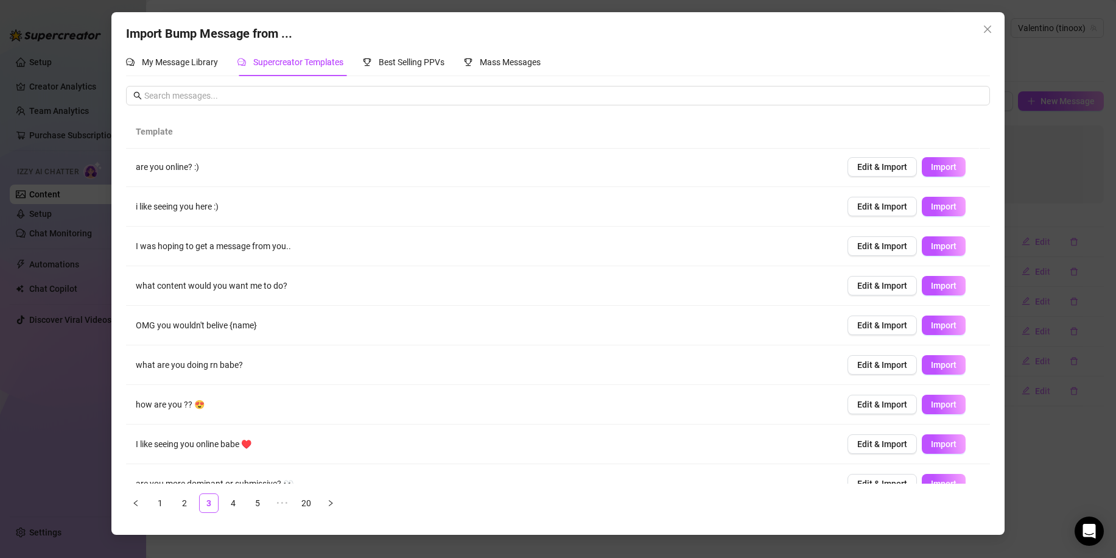
scroll to position [0, 0]
click at [934, 369] on span "Import" at bounding box center [944, 366] width 26 height 10
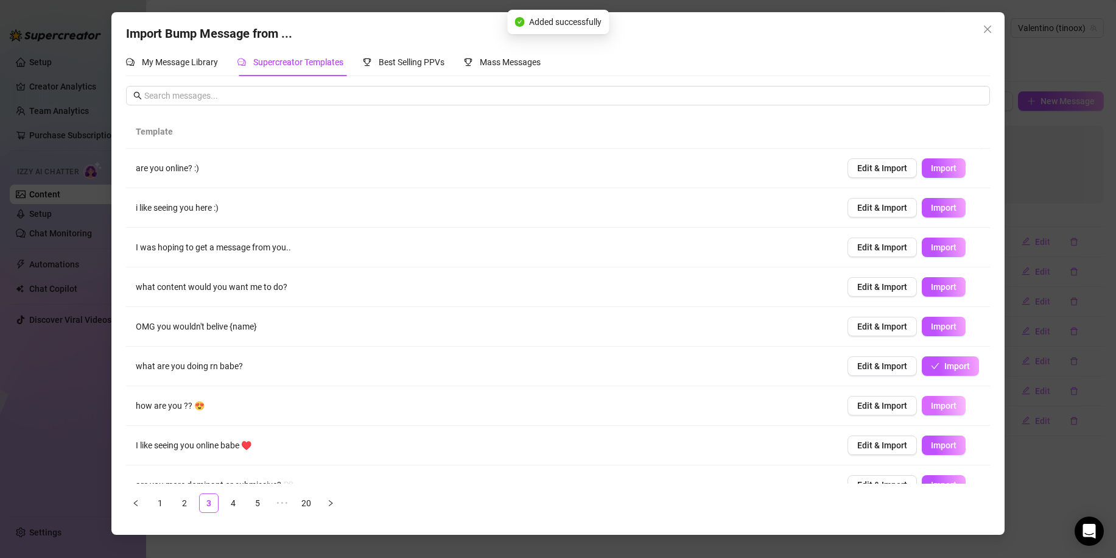
click at [925, 398] on button "Import" at bounding box center [943, 405] width 44 height 19
click at [931, 445] on span "Import" at bounding box center [944, 445] width 26 height 10
click at [231, 505] on link "4" at bounding box center [233, 503] width 18 height 18
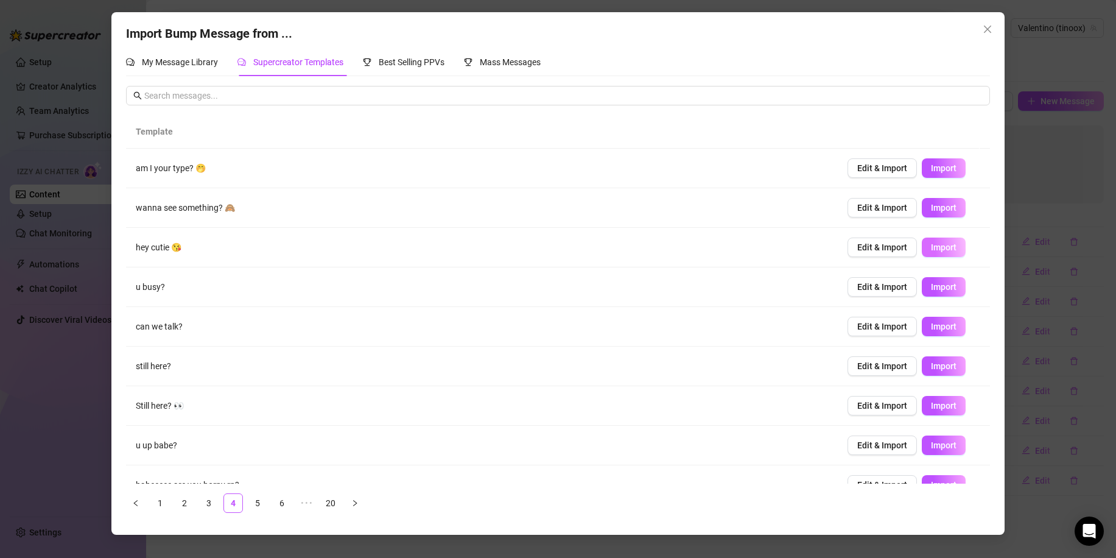
click at [934, 247] on span "Import" at bounding box center [944, 247] width 26 height 10
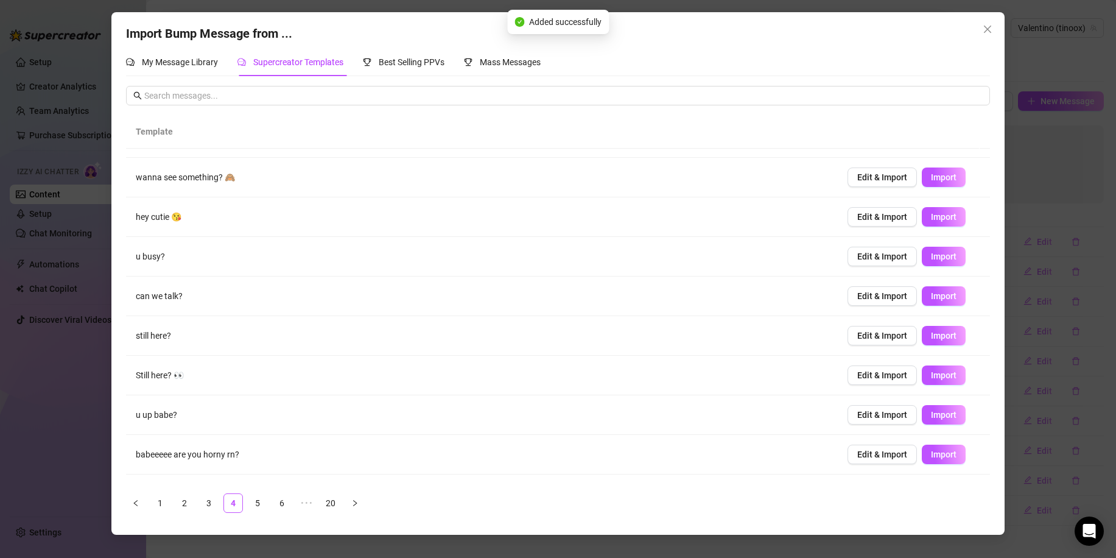
scroll to position [61, 0]
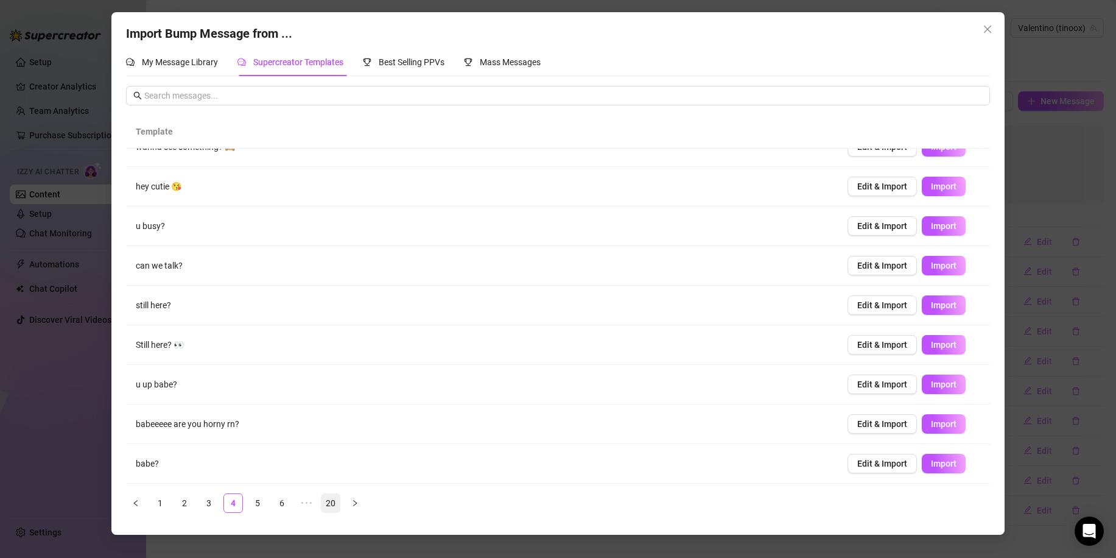
click at [352, 506] on button "button" at bounding box center [354, 502] width 19 height 19
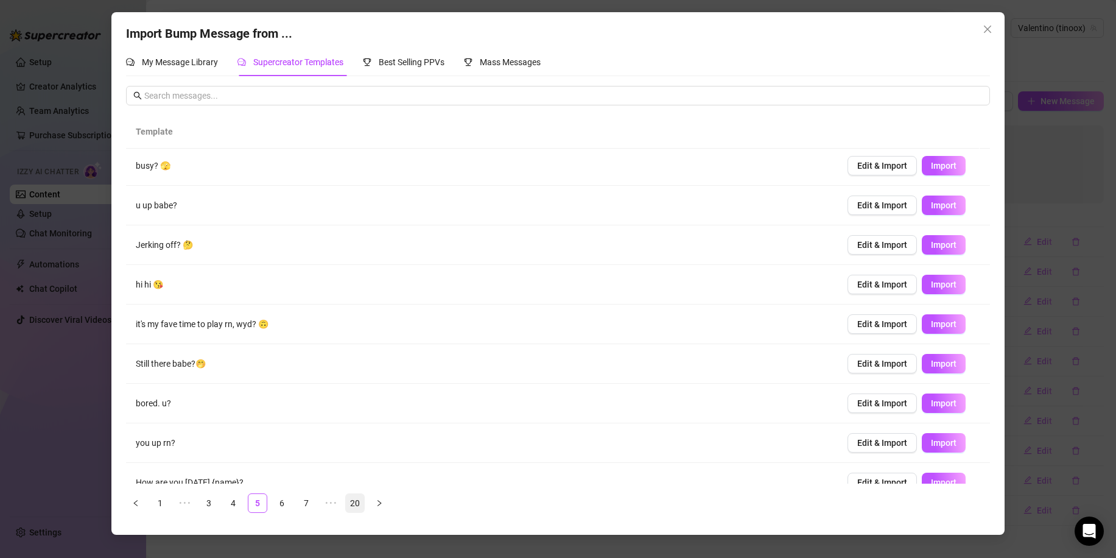
scroll to position [0, 0]
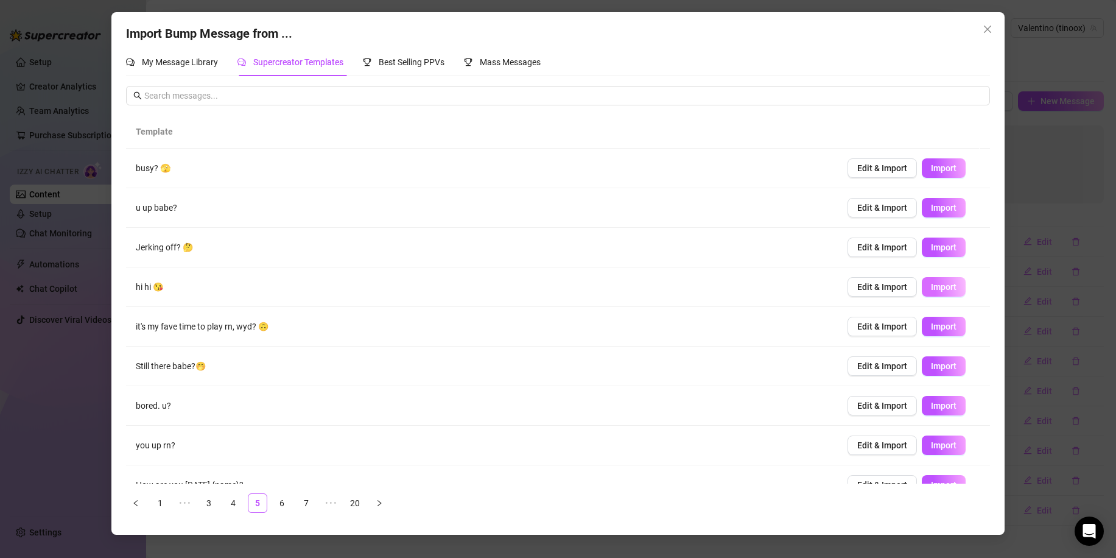
click at [931, 287] on span "Import" at bounding box center [944, 287] width 26 height 10
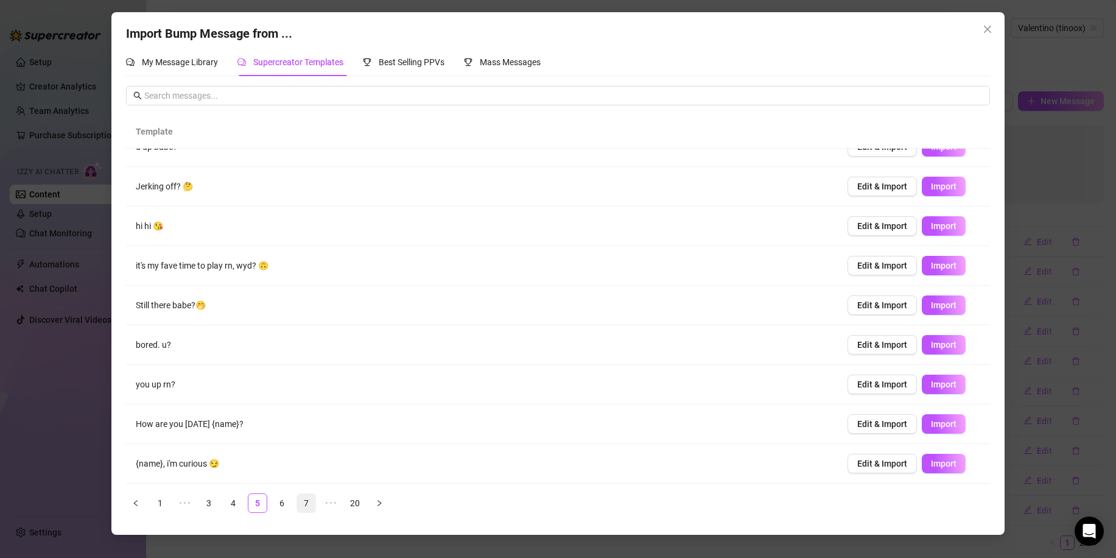
click at [287, 506] on link "6" at bounding box center [282, 503] width 18 height 18
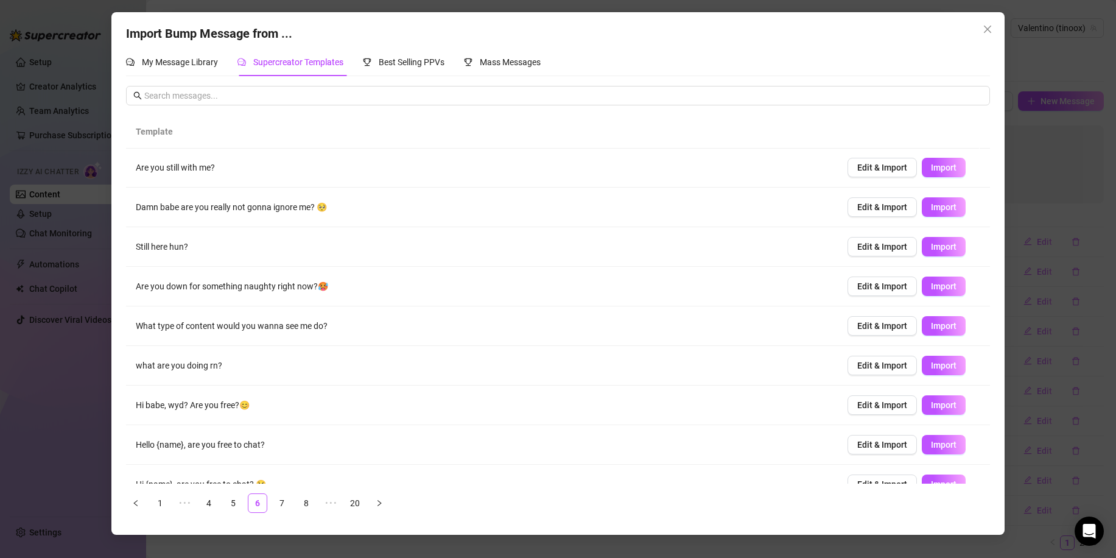
scroll to position [0, 0]
click at [933, 367] on span "Import" at bounding box center [944, 366] width 26 height 10
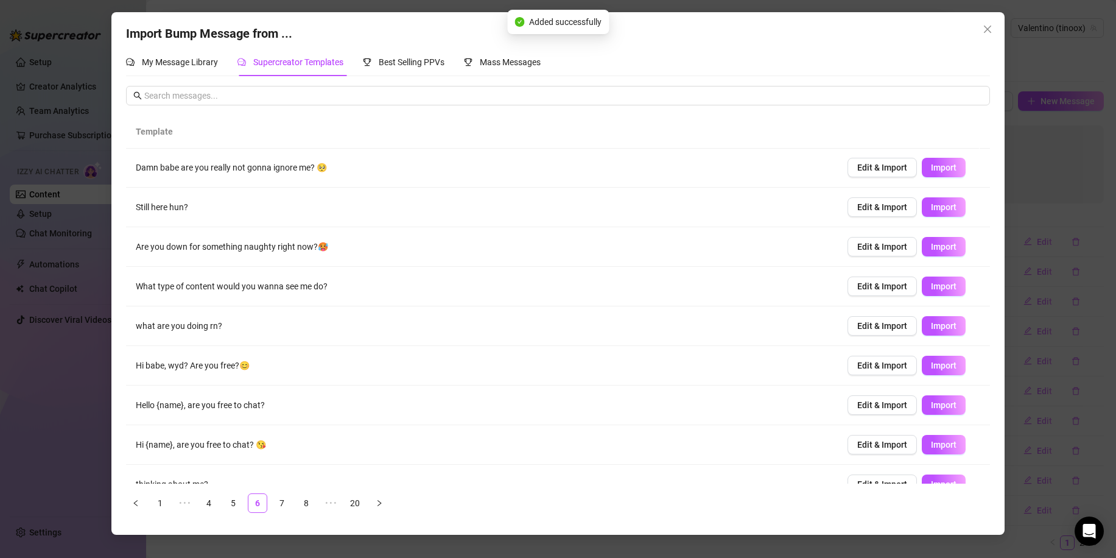
scroll to position [61, 0]
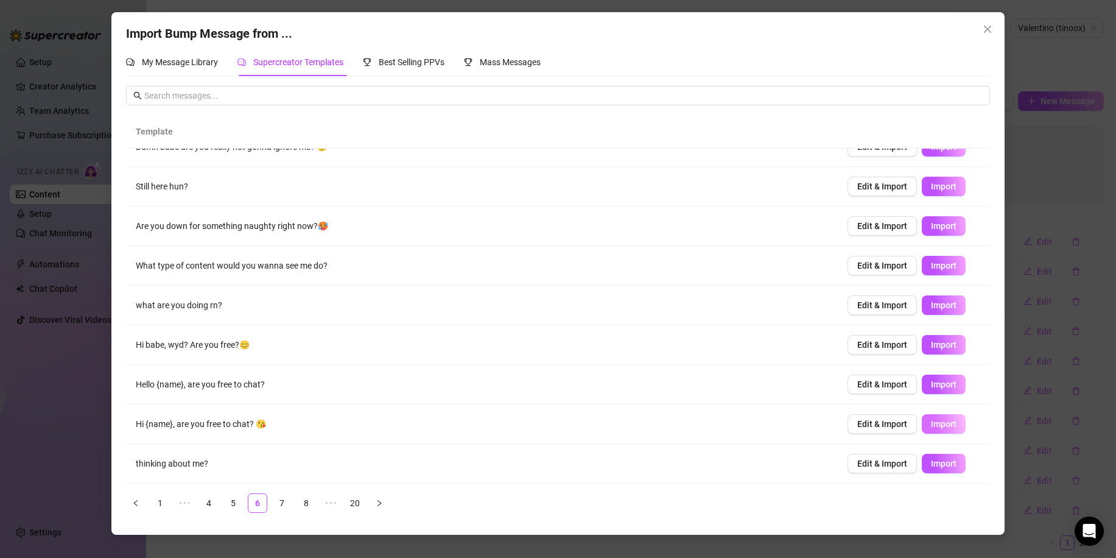
click at [931, 417] on button "Import" at bounding box center [943, 423] width 44 height 19
click at [278, 503] on link "7" at bounding box center [282, 503] width 18 height 18
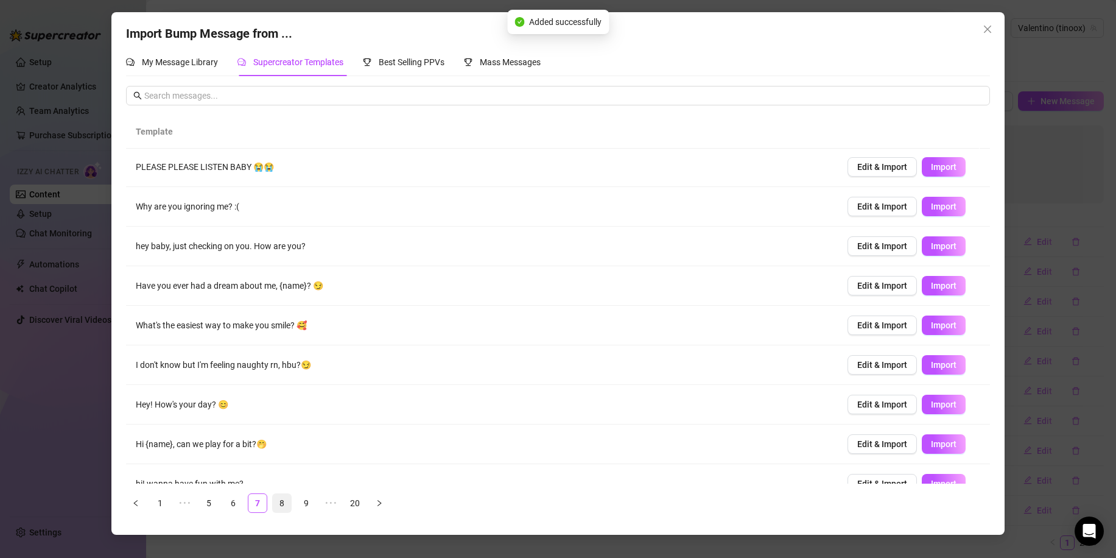
scroll to position [0, 0]
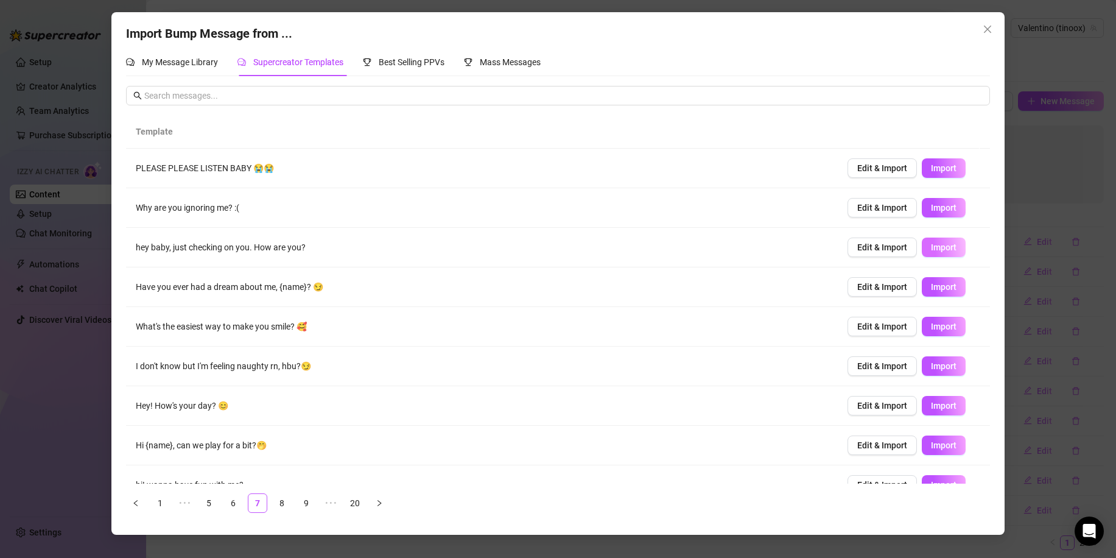
click at [935, 247] on span "Import" at bounding box center [944, 247] width 26 height 10
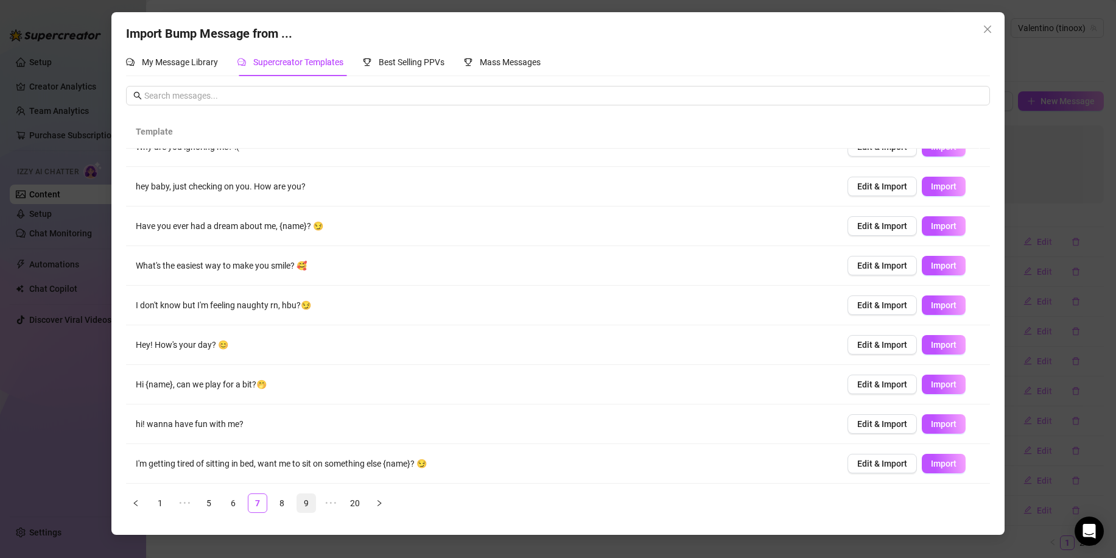
click at [288, 505] on link "8" at bounding box center [282, 503] width 18 height 18
click at [277, 505] on link "9" at bounding box center [282, 503] width 18 height 18
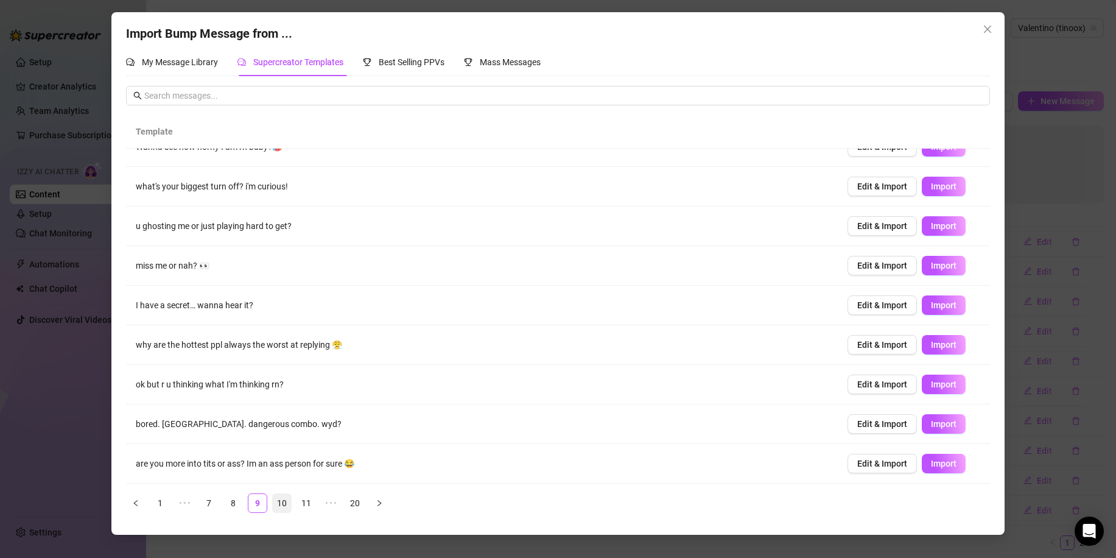
click at [278, 501] on link "10" at bounding box center [282, 503] width 18 height 18
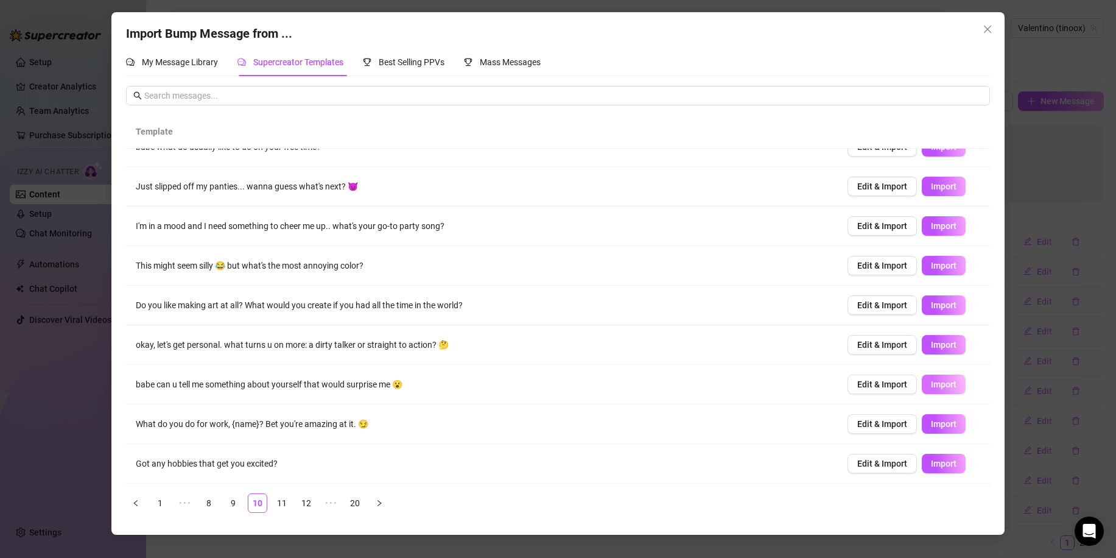
click at [931, 382] on span "Import" at bounding box center [944, 384] width 26 height 10
click at [289, 503] on link "11" at bounding box center [282, 503] width 18 height 18
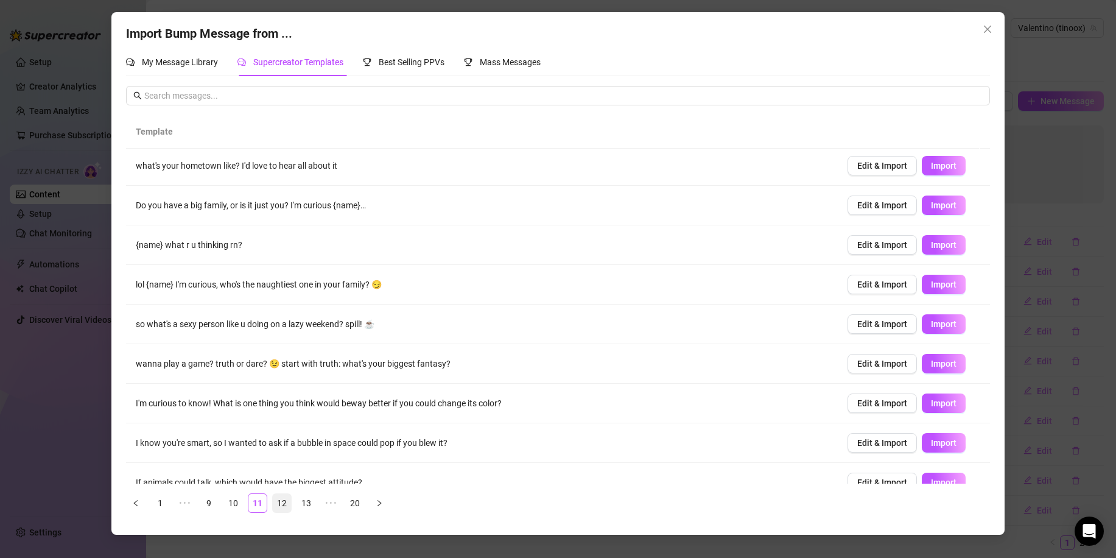
scroll to position [0, 0]
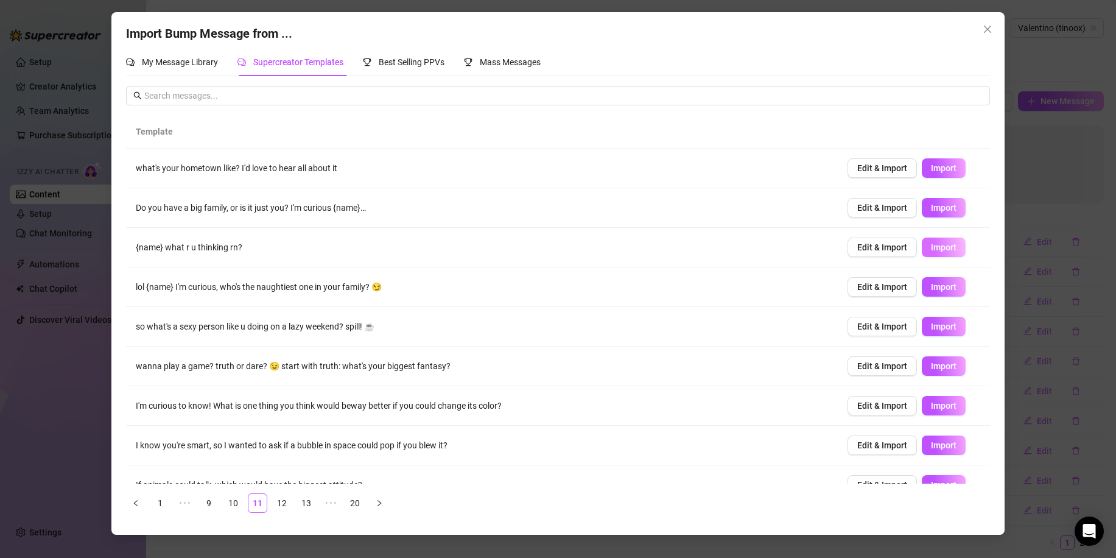
click at [934, 249] on span "Import" at bounding box center [944, 247] width 26 height 10
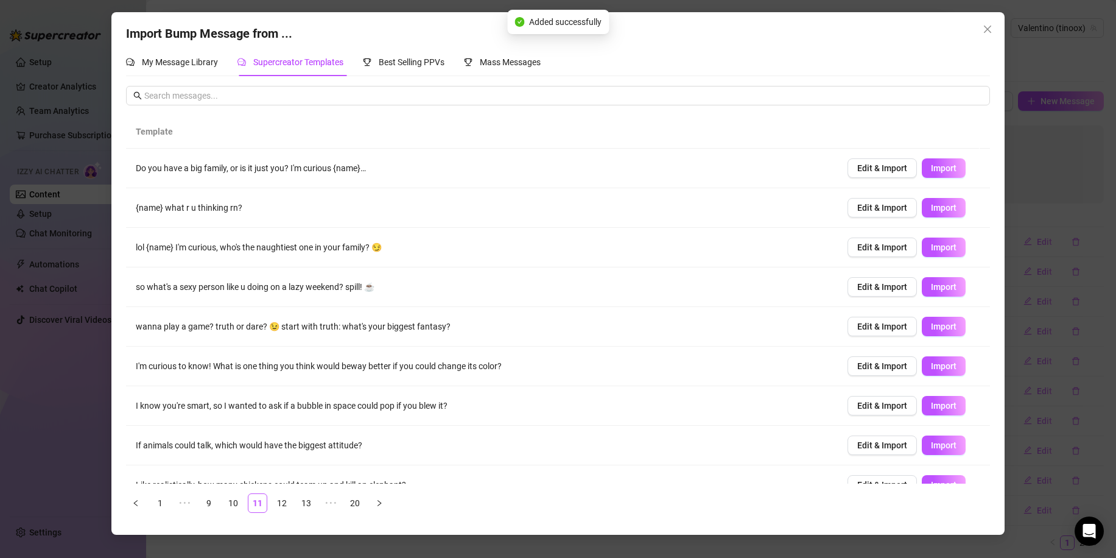
scroll to position [61, 0]
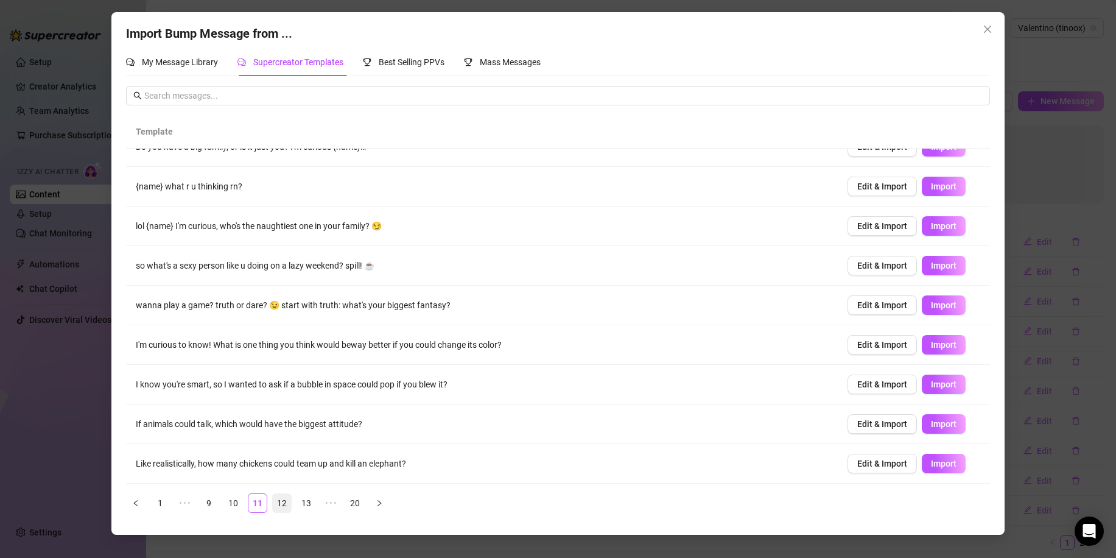
click at [286, 502] on link "12" at bounding box center [282, 503] width 18 height 18
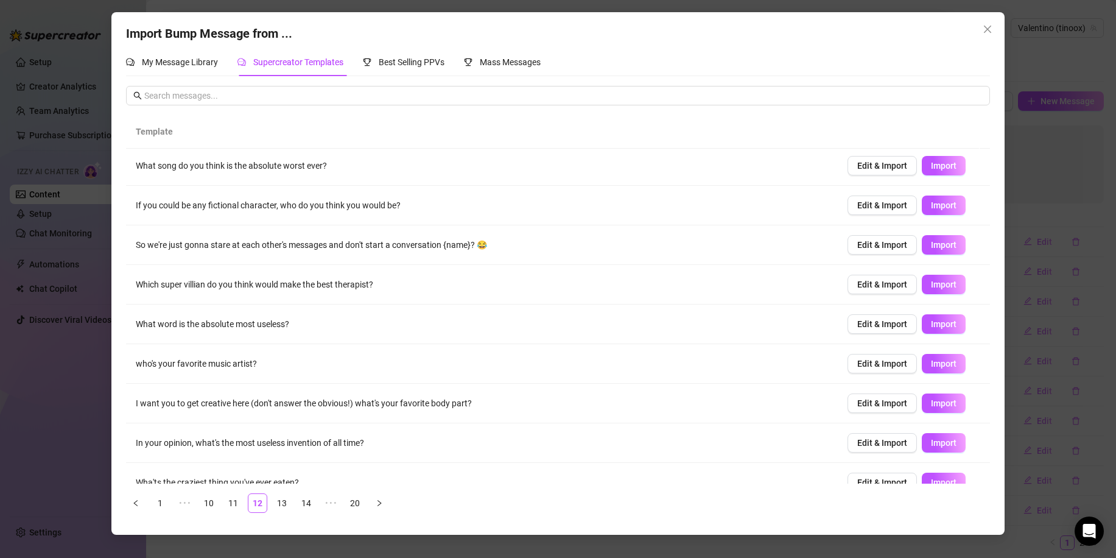
scroll to position [0, 0]
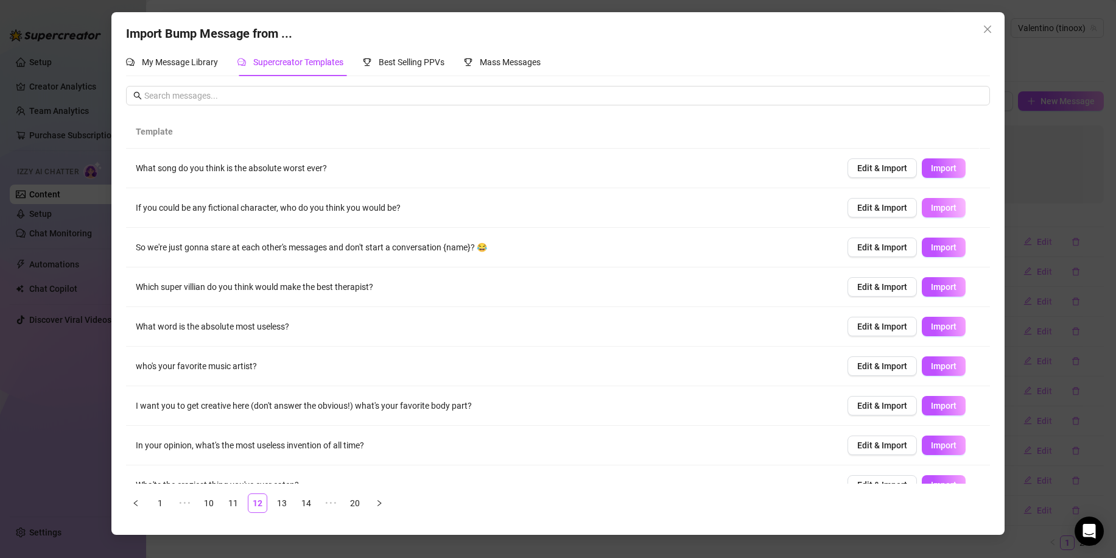
click at [931, 208] on span "Import" at bounding box center [944, 208] width 26 height 10
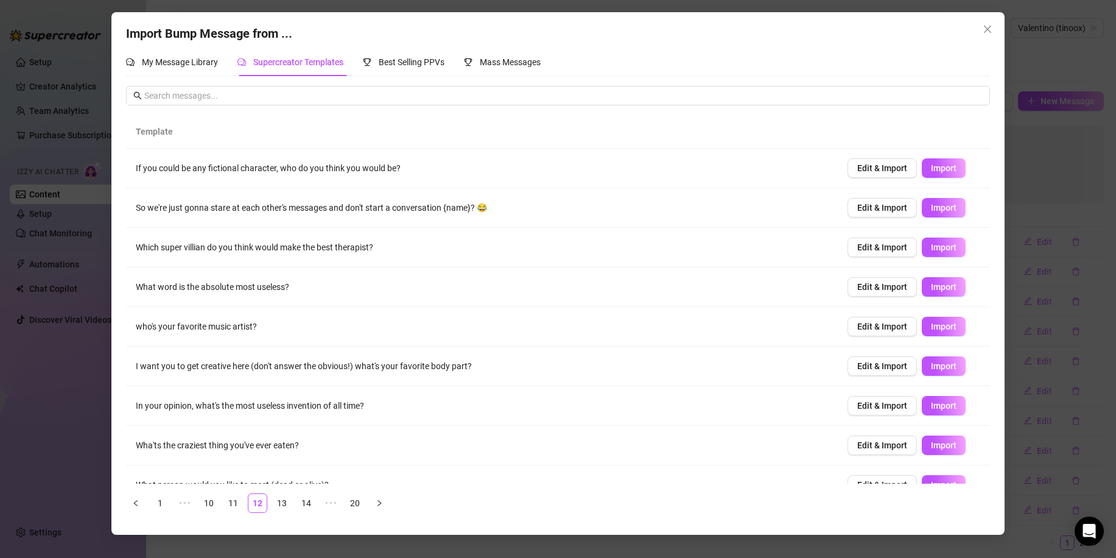
scroll to position [61, 0]
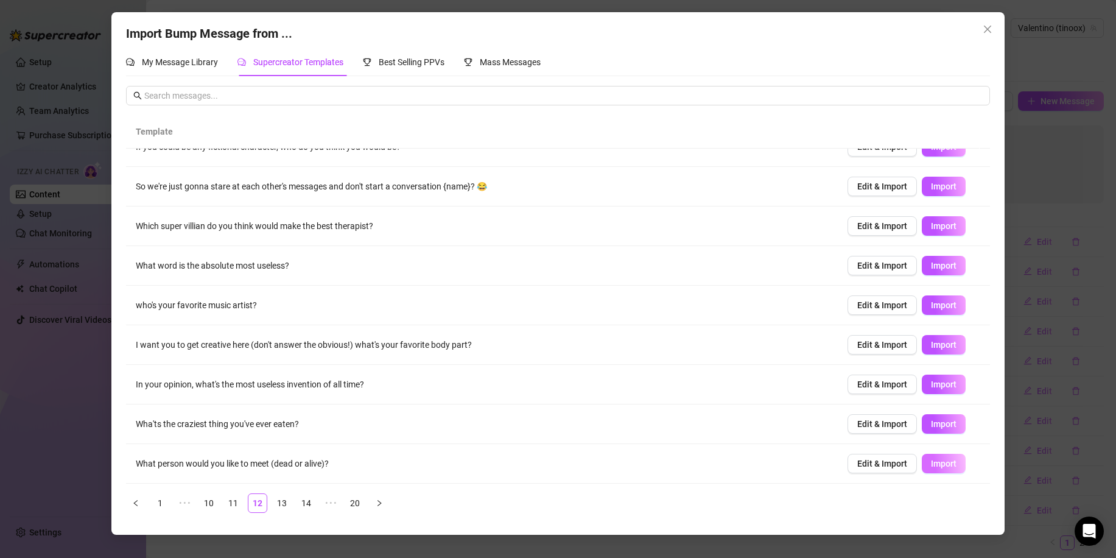
click at [939, 458] on span "Import" at bounding box center [944, 463] width 26 height 10
click at [980, 26] on span "Close" at bounding box center [986, 29] width 19 height 10
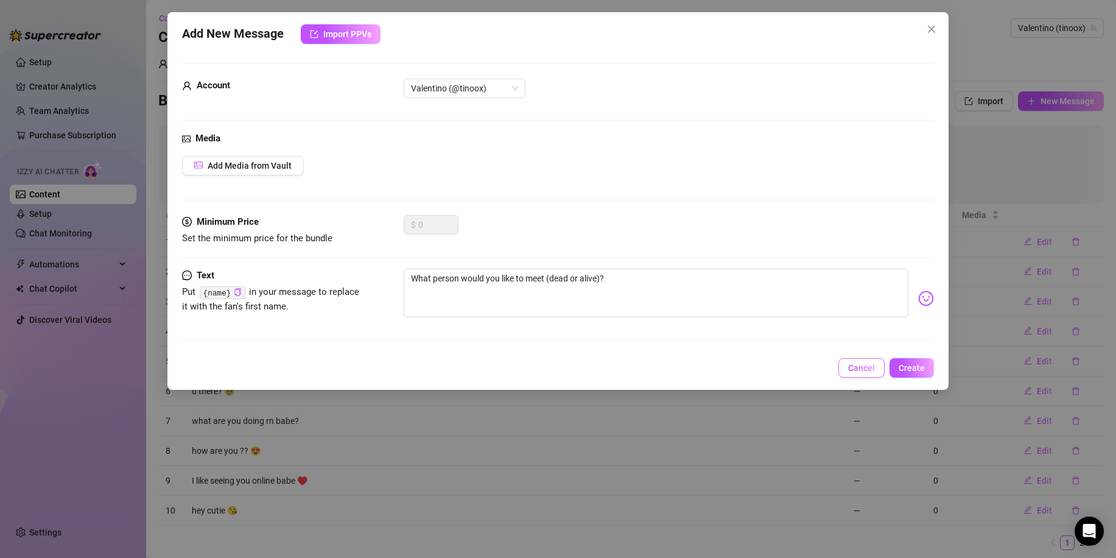
click at [855, 366] on span "Cancel" at bounding box center [861, 368] width 27 height 10
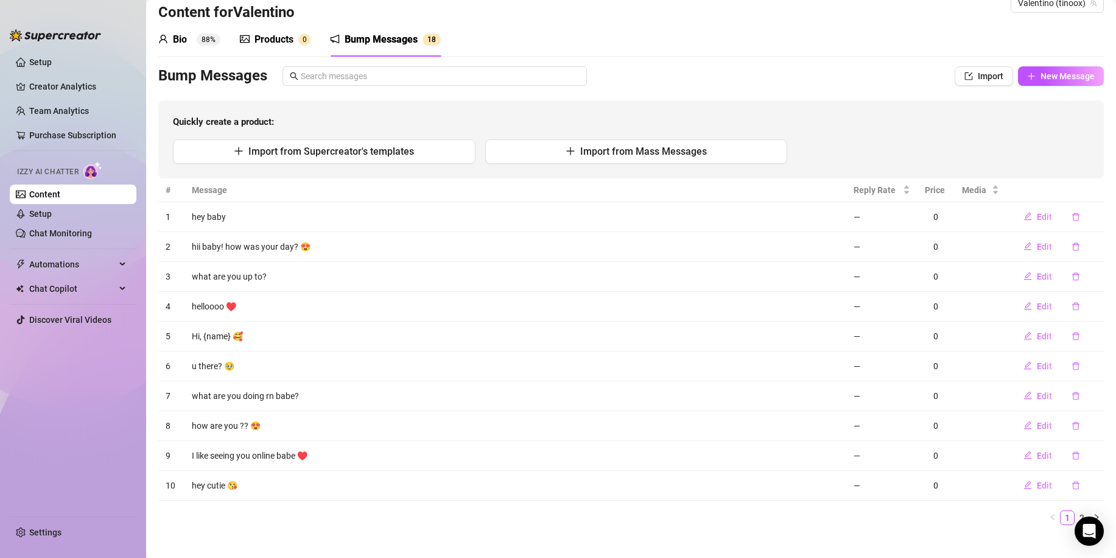
scroll to position [38, 0]
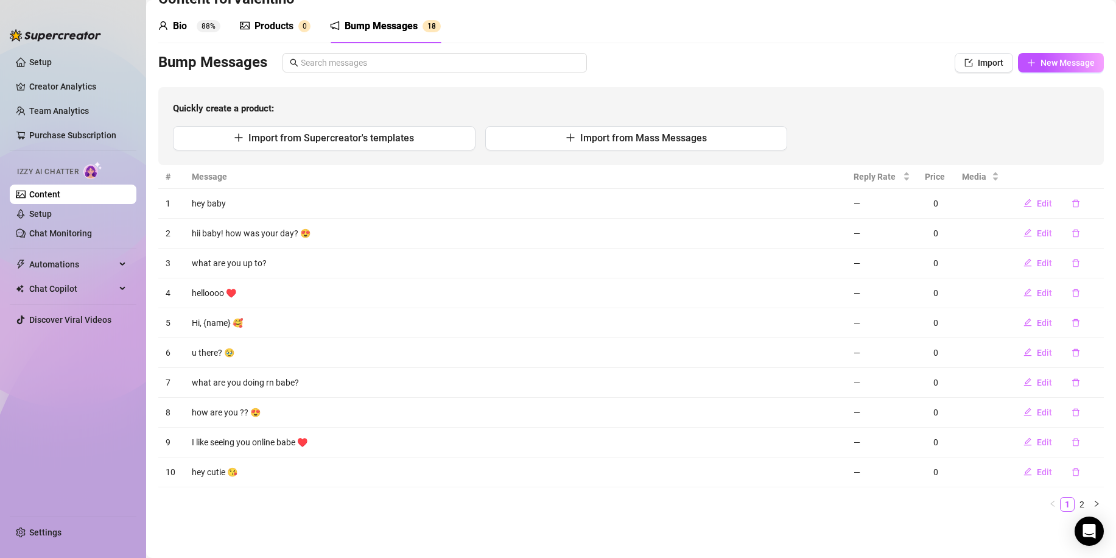
click at [278, 26] on div "Products" at bounding box center [273, 26] width 39 height 15
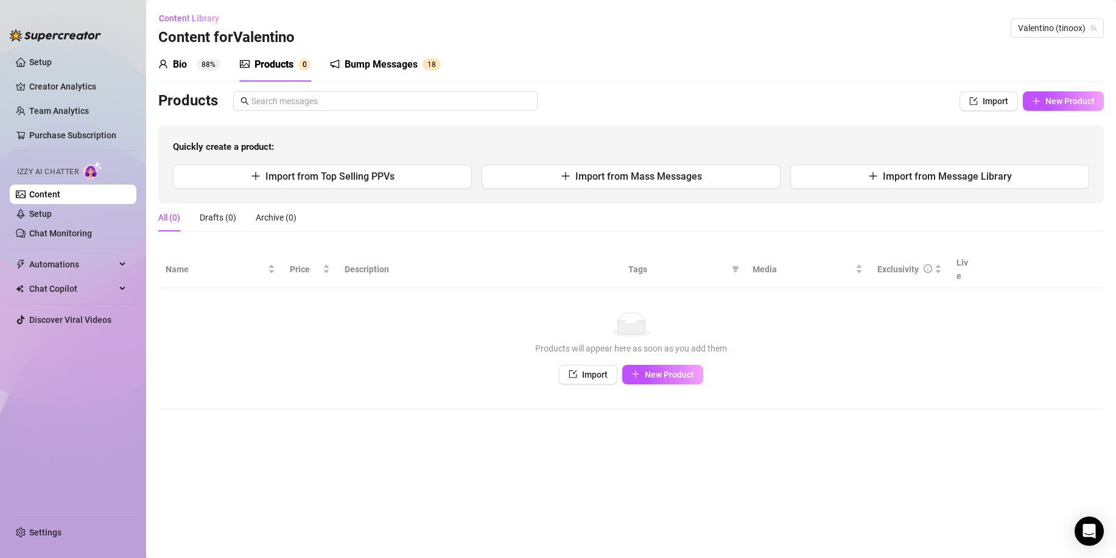
scroll to position [0, 0]
click at [185, 61] on div "Bio" at bounding box center [180, 64] width 14 height 15
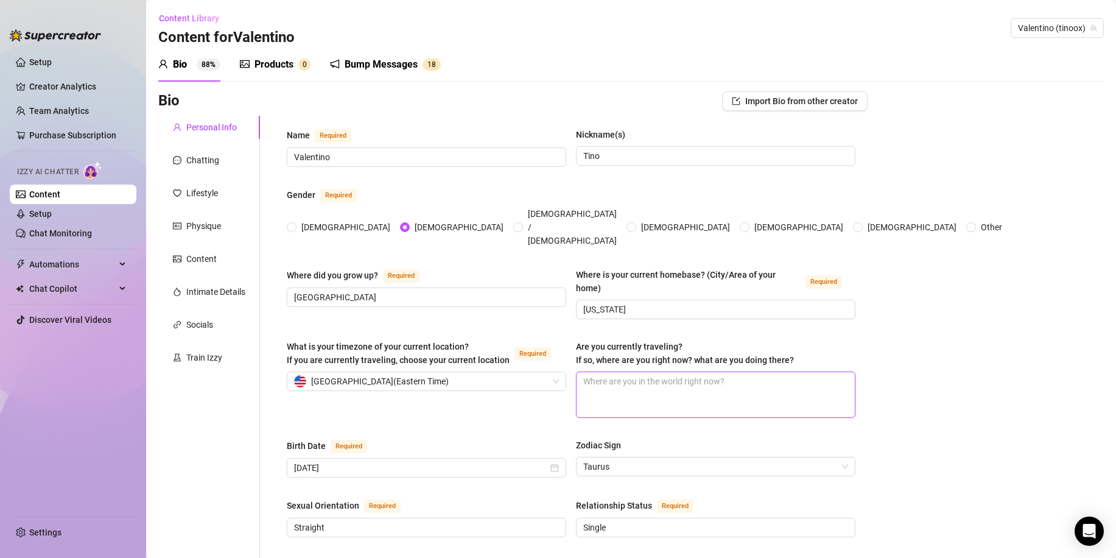
click at [671, 372] on textarea "Are you currently traveling? If so, where are you right now? what are you doing…" at bounding box center [715, 394] width 278 height 45
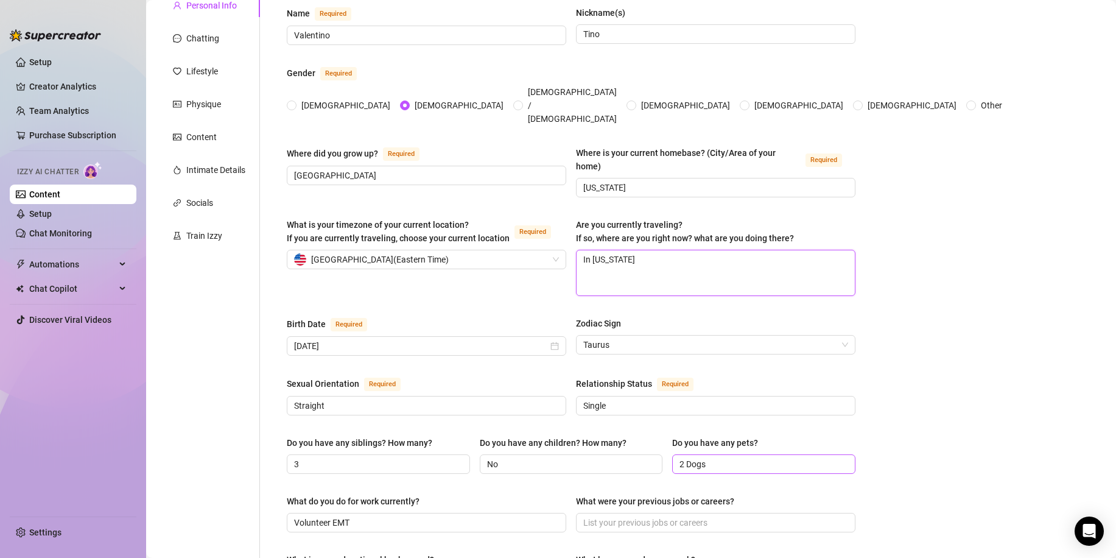
scroll to position [304, 0]
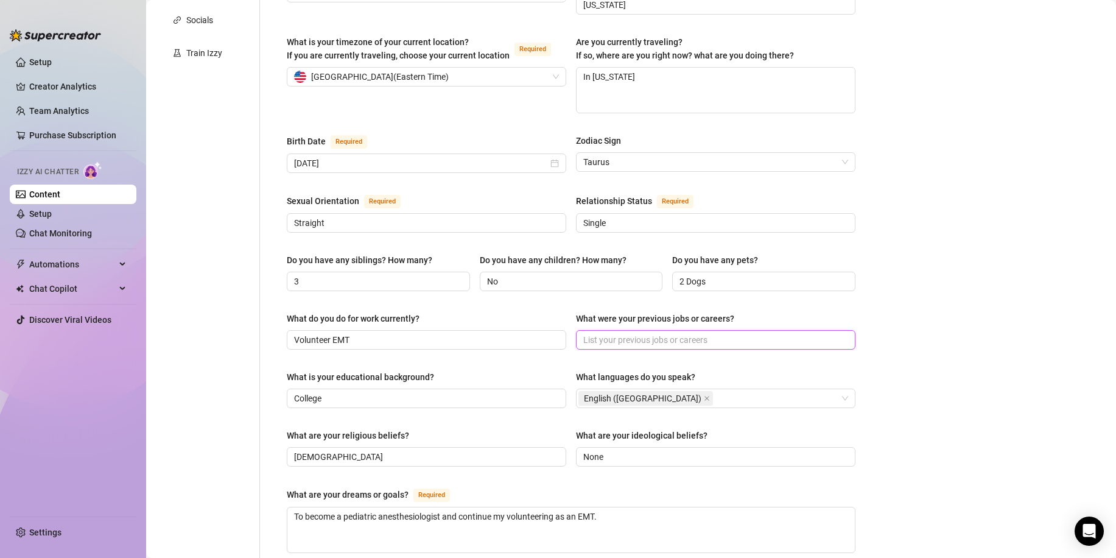
click at [643, 333] on input "What were your previous jobs or careers?" at bounding box center [714, 339] width 262 height 13
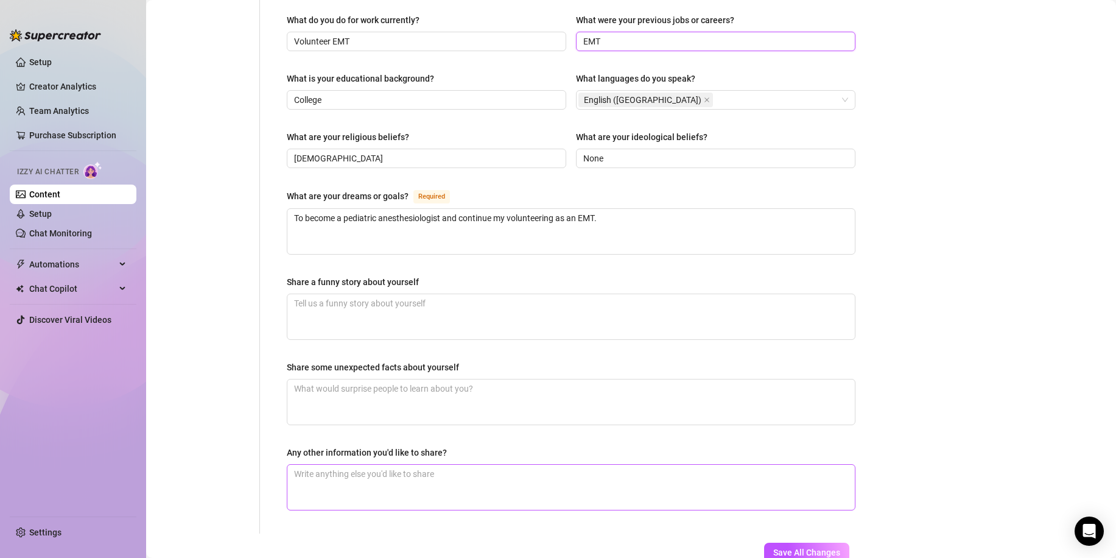
scroll to position [609, 0]
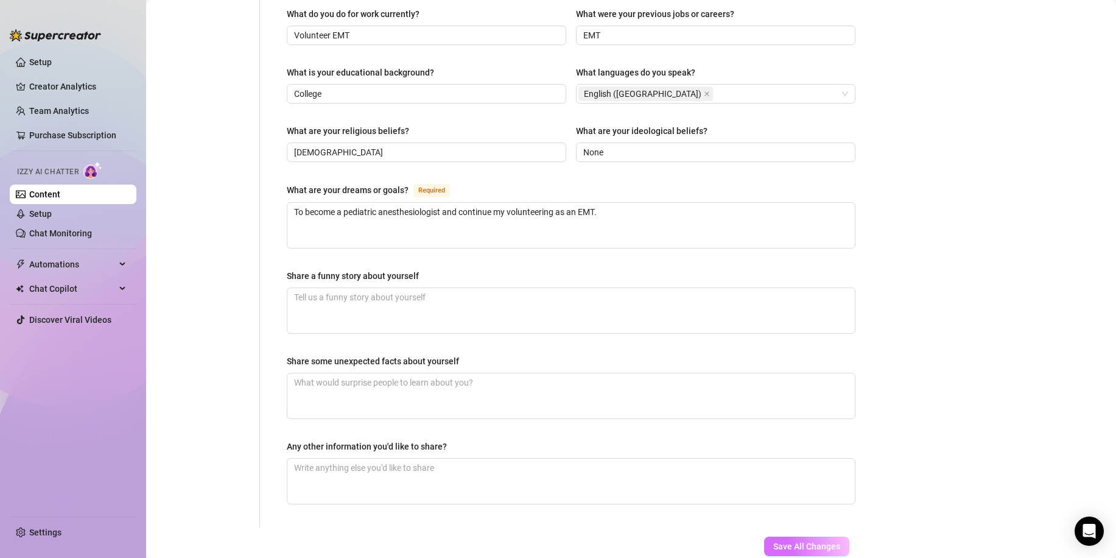
click at [806, 541] on span "Save All Changes" at bounding box center [806, 546] width 67 height 10
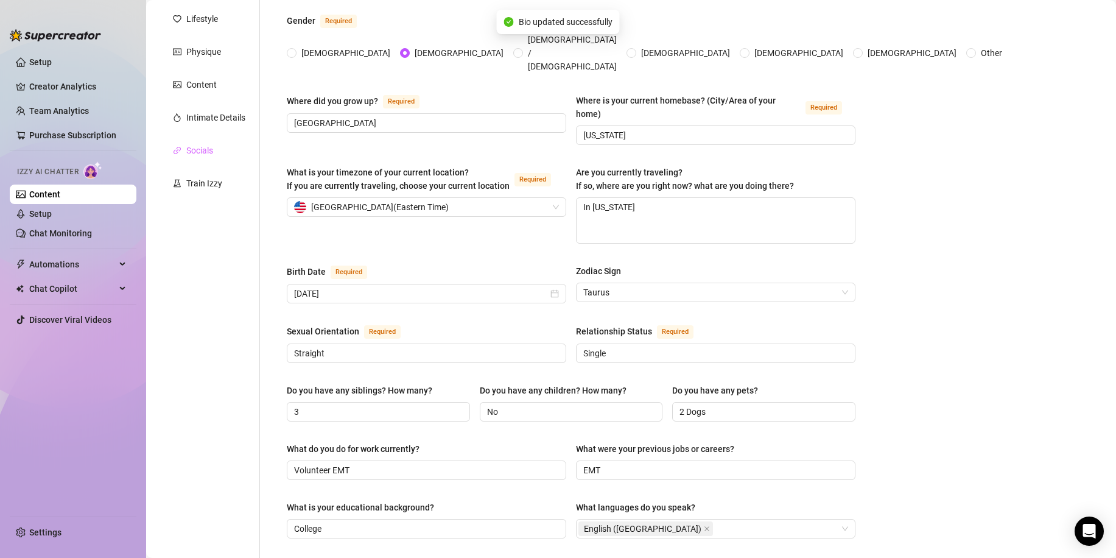
scroll to position [0, 0]
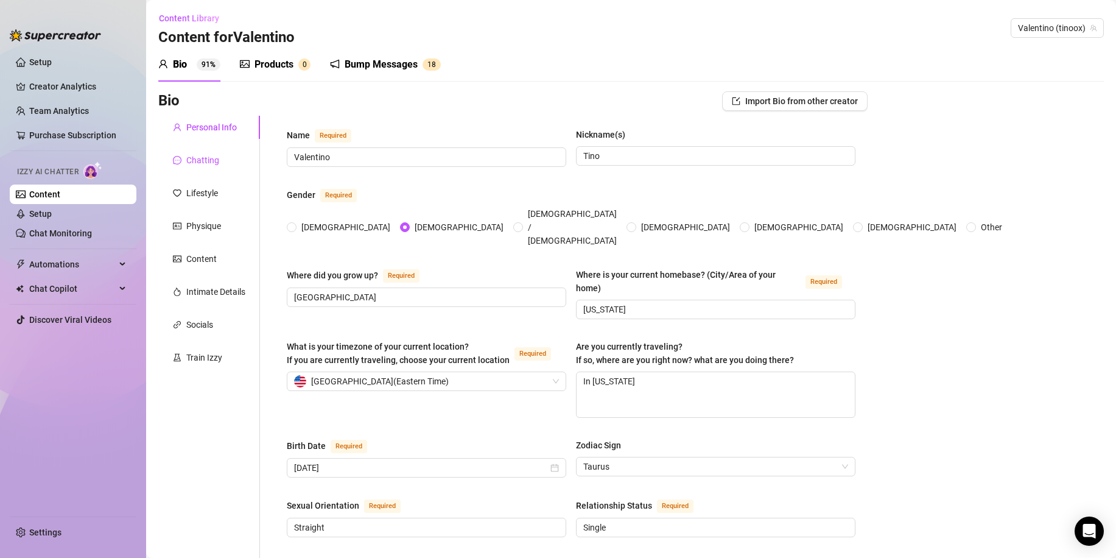
click at [207, 163] on div "Chatting" at bounding box center [202, 159] width 33 height 13
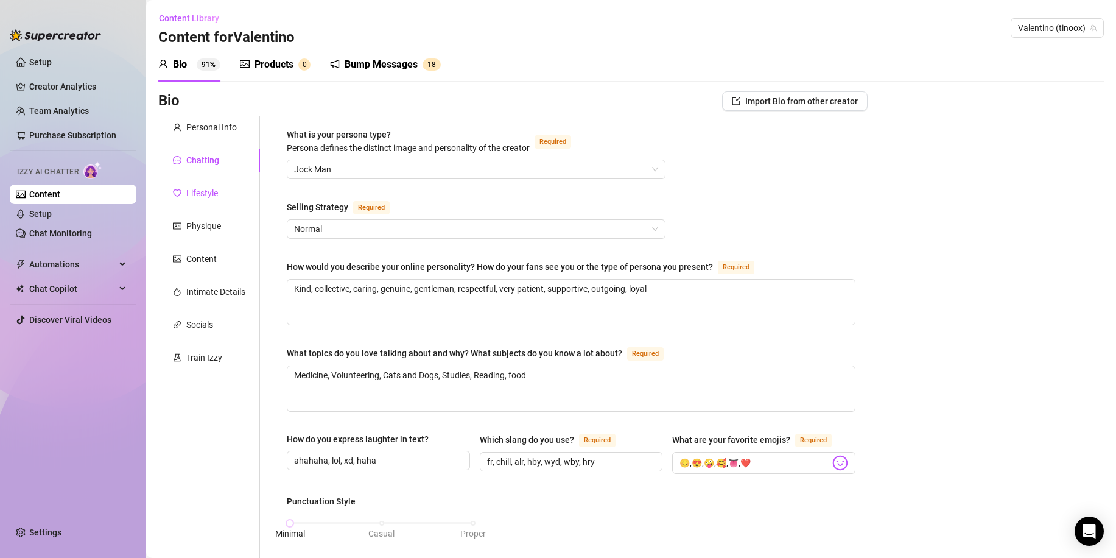
click at [198, 195] on div "Lifestyle" at bounding box center [202, 192] width 32 height 13
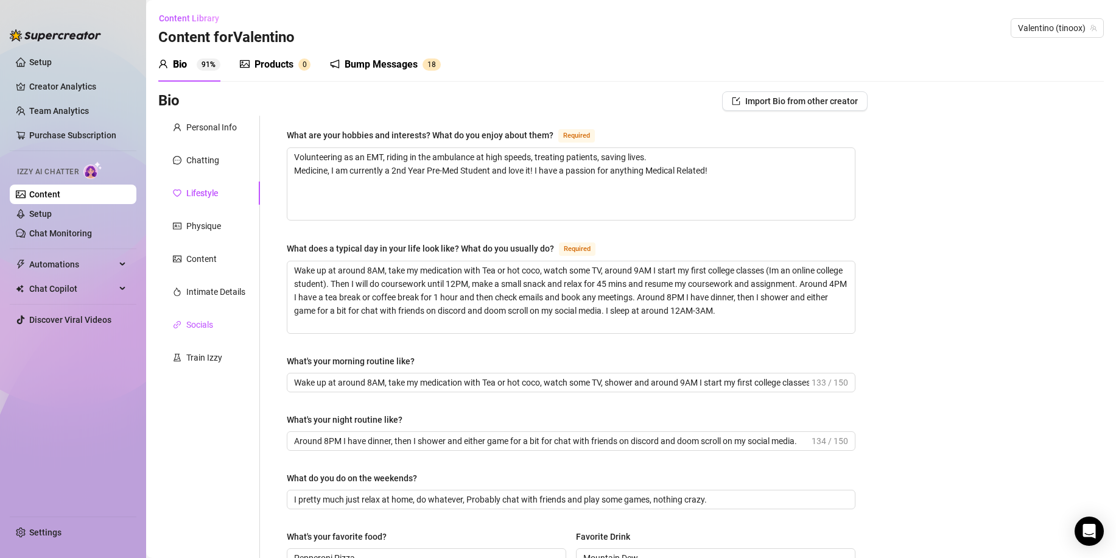
click at [194, 326] on div "Socials" at bounding box center [199, 324] width 27 height 13
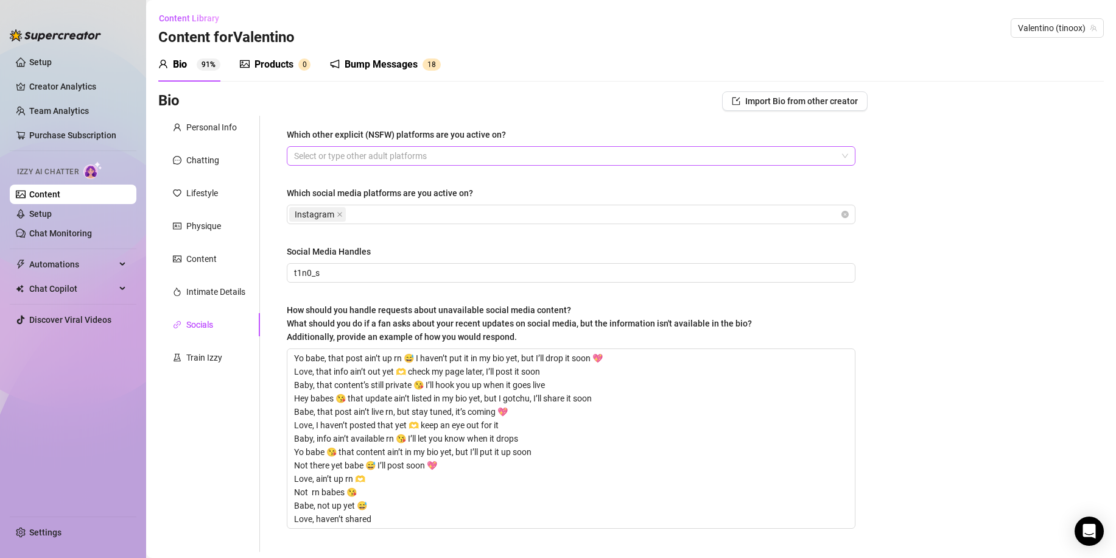
click at [349, 158] on div at bounding box center [564, 155] width 551 height 17
click at [313, 105] on div "Bio Import Bio from other creator" at bounding box center [512, 100] width 709 height 19
click at [397, 213] on div "Instagram" at bounding box center [564, 214] width 551 height 17
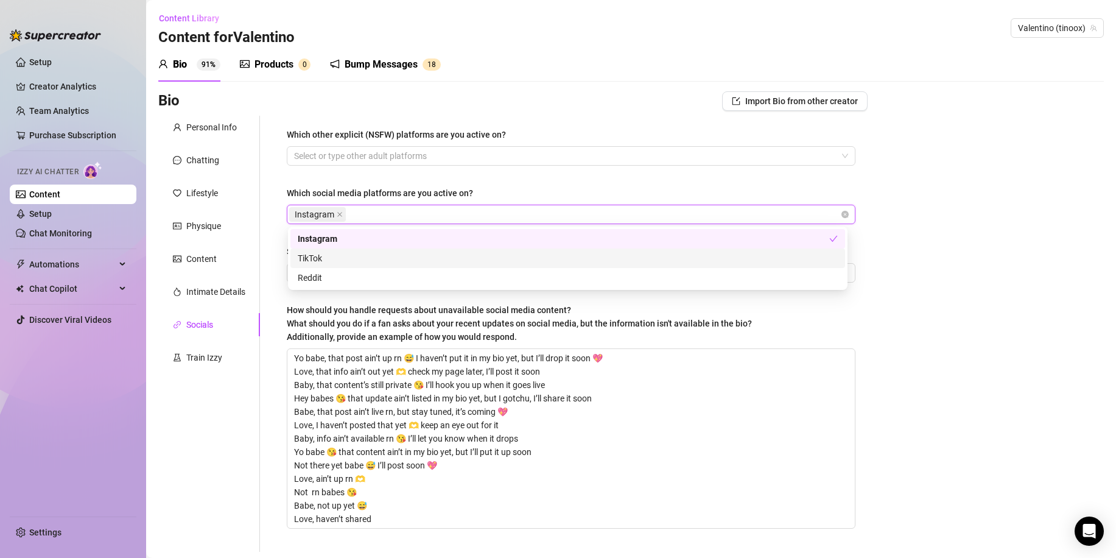
click at [357, 259] on div "TikTok" at bounding box center [568, 257] width 540 height 13
click at [265, 407] on div "Which other explicit (NSFW) platforms are you active on? Select or type other a…" at bounding box center [563, 334] width 607 height 436
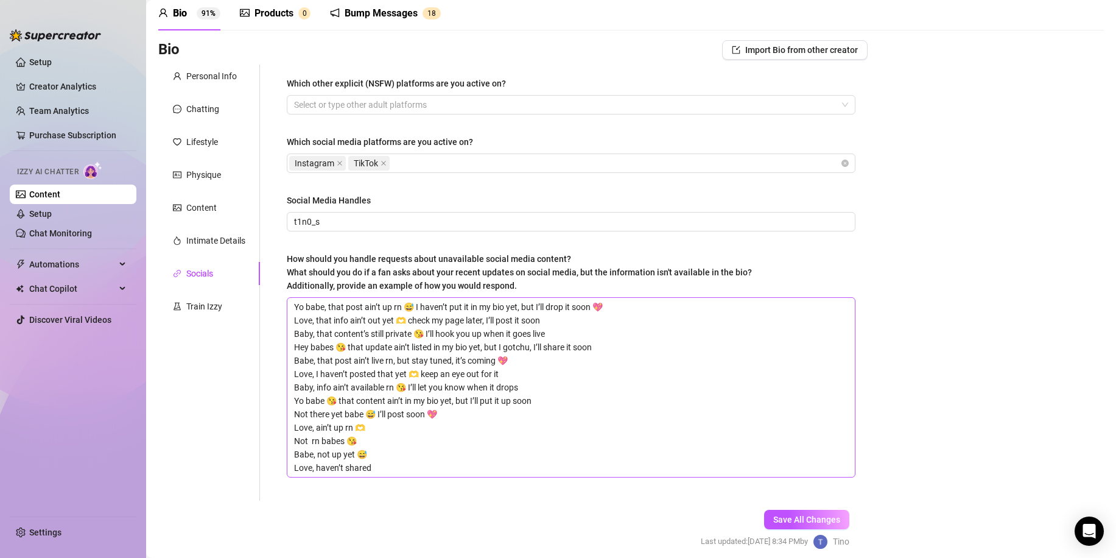
scroll to position [100, 0]
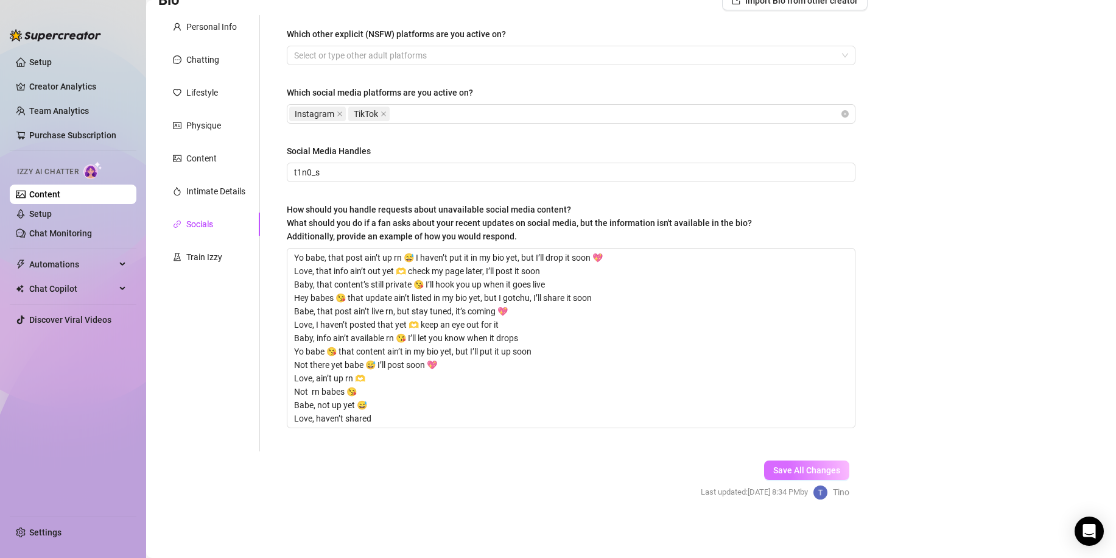
click at [816, 475] on button "Save All Changes" at bounding box center [806, 469] width 85 height 19
click at [198, 191] on div "Intimate Details" at bounding box center [215, 190] width 59 height 13
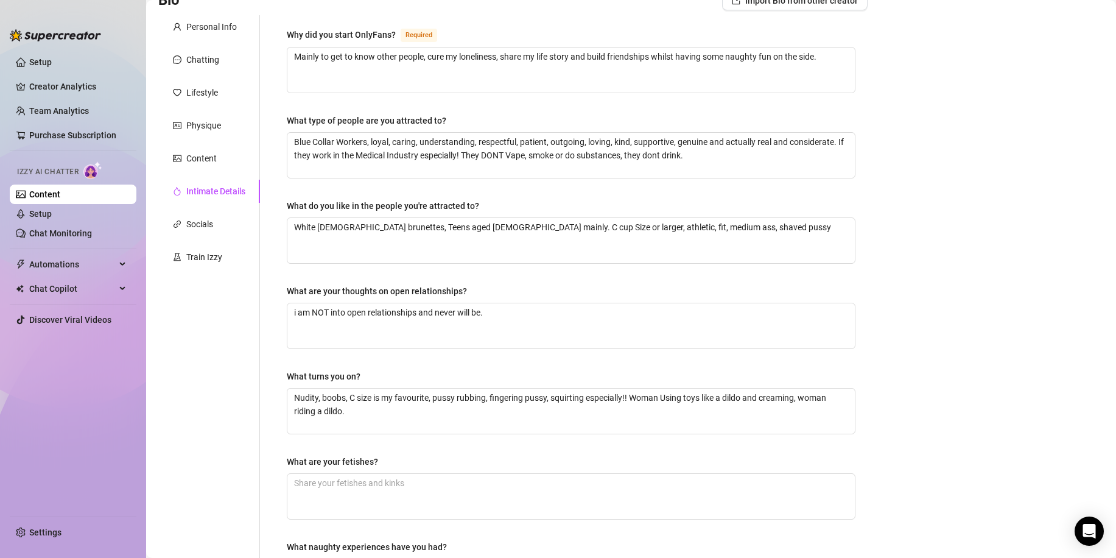
click at [196, 141] on div "Personal Info Chatting Lifestyle Physique Content Intimate Details Socials Trai…" at bounding box center [209, 321] width 102 height 612
click at [197, 156] on div "Content" at bounding box center [201, 158] width 30 height 13
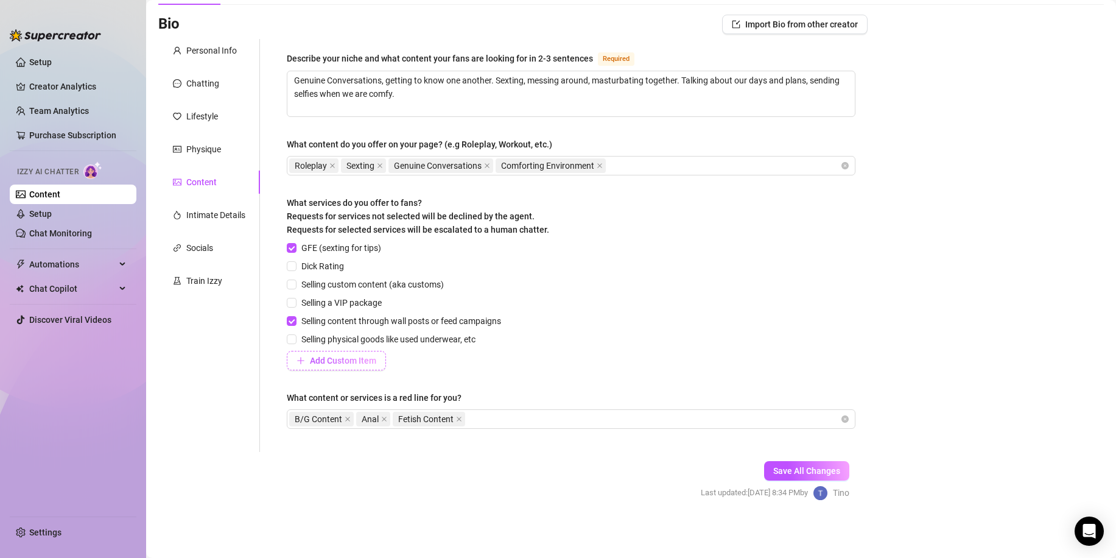
click at [322, 362] on span "Add Custom Item" at bounding box center [343, 360] width 66 height 10
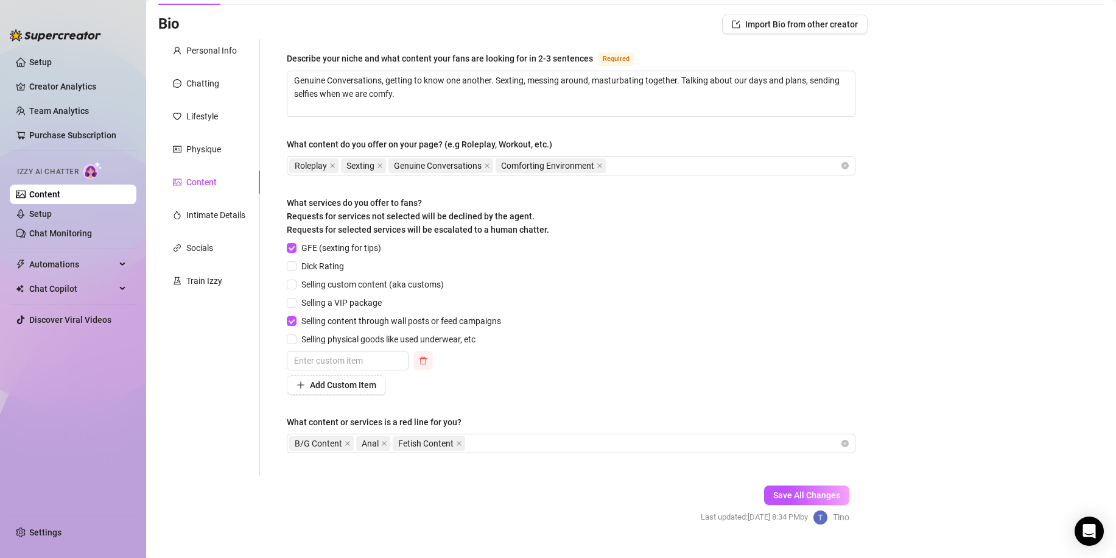
click at [424, 352] on button "button" at bounding box center [422, 360] width 19 height 19
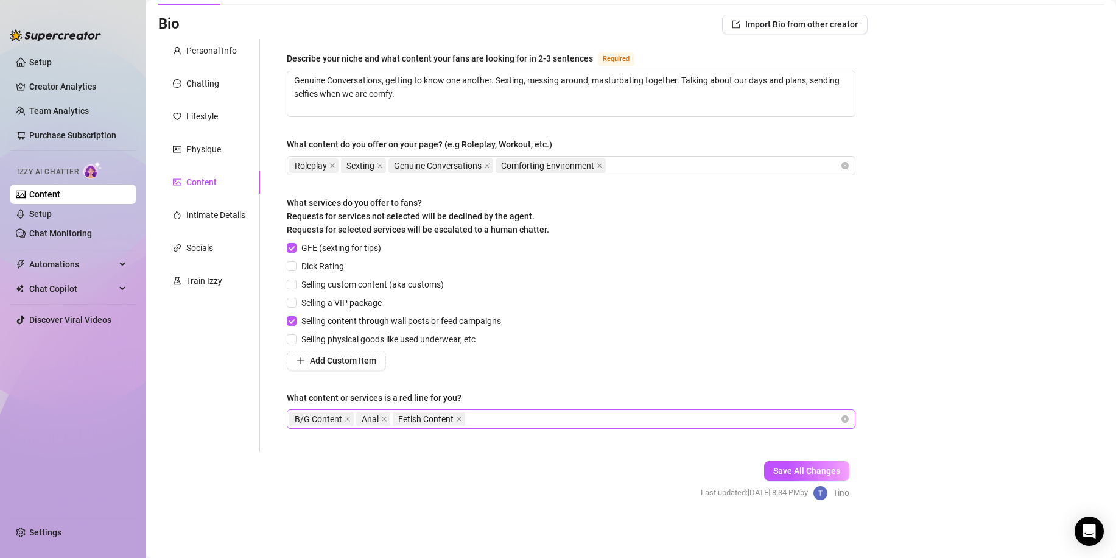
click at [497, 416] on div "B/G Content Anal Fetish Content" at bounding box center [564, 418] width 551 height 17
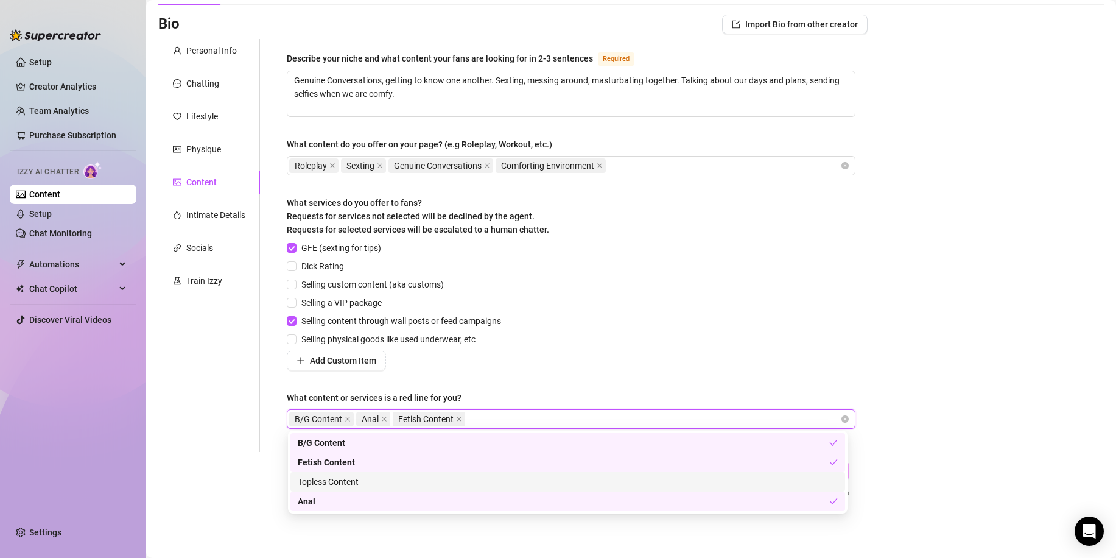
click at [437, 481] on div "Topless Content" at bounding box center [568, 481] width 540 height 13
click at [587, 419] on div "B/G Content Anal Fetish Content Topless Content" at bounding box center [564, 418] width 551 height 17
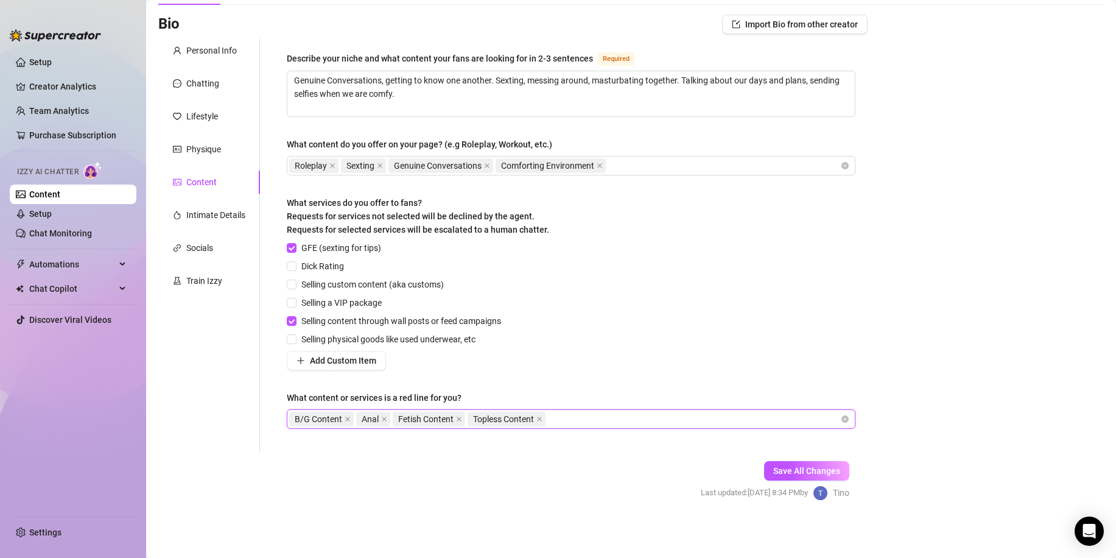
click at [587, 420] on div "B/G Content Anal Fetish Content Topless Content" at bounding box center [564, 418] width 551 height 17
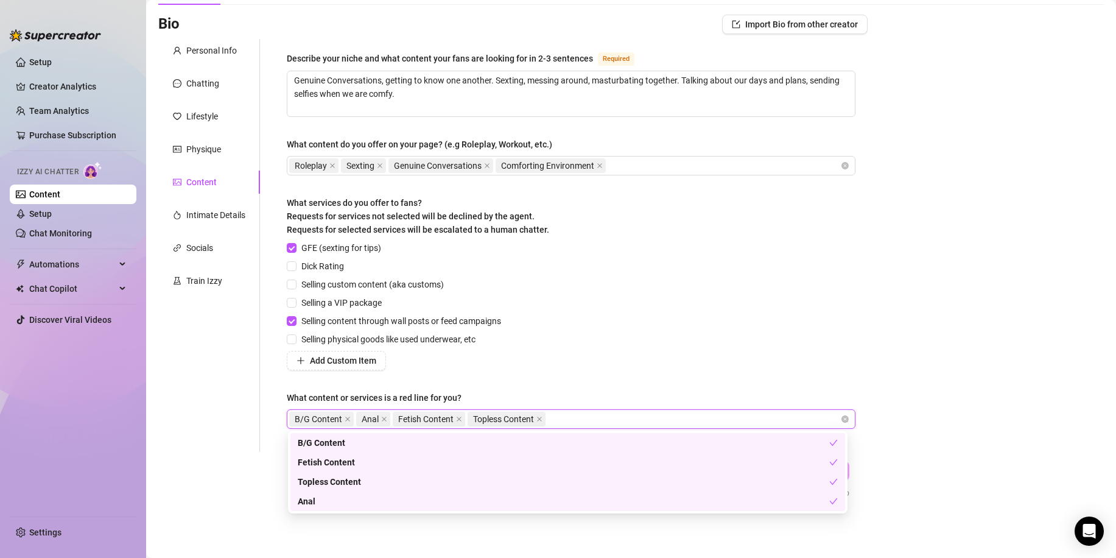
click at [630, 371] on div "Describe your niche and what content your fans are looking for in 2-3 sentences…" at bounding box center [571, 245] width 568 height 388
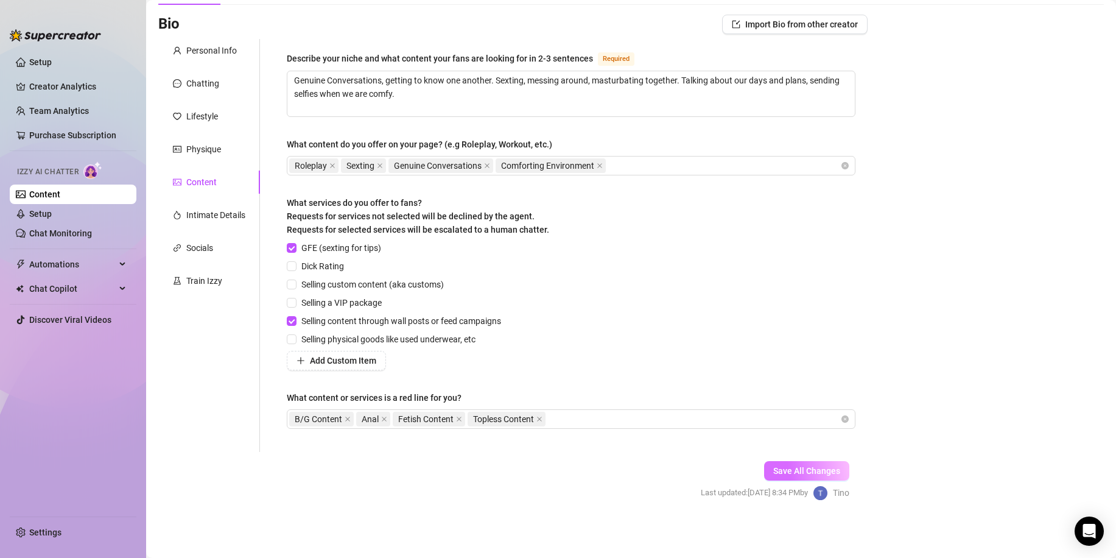
click at [800, 467] on span "Save All Changes" at bounding box center [806, 471] width 67 height 10
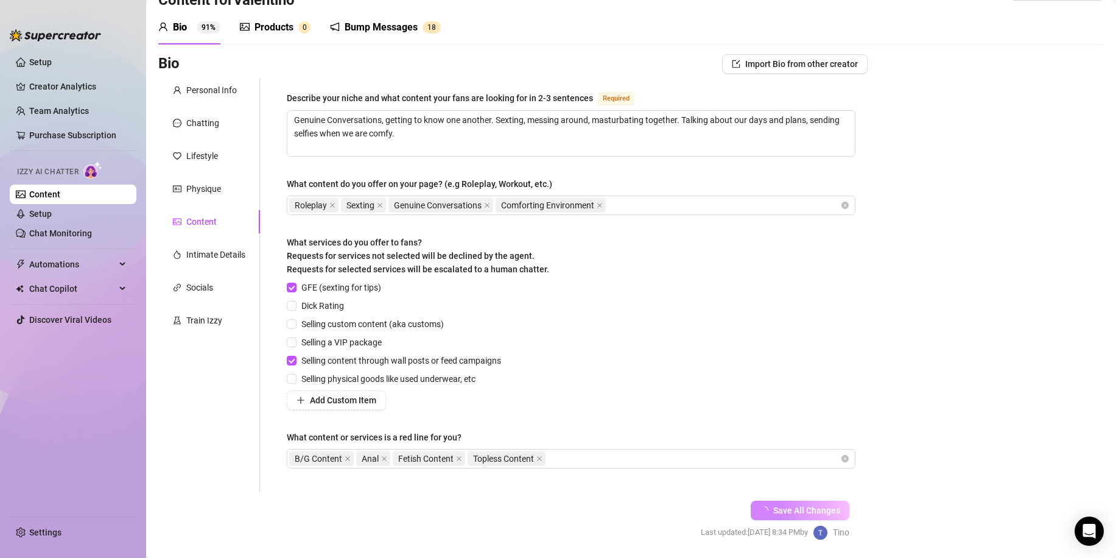
scroll to position [0, 0]
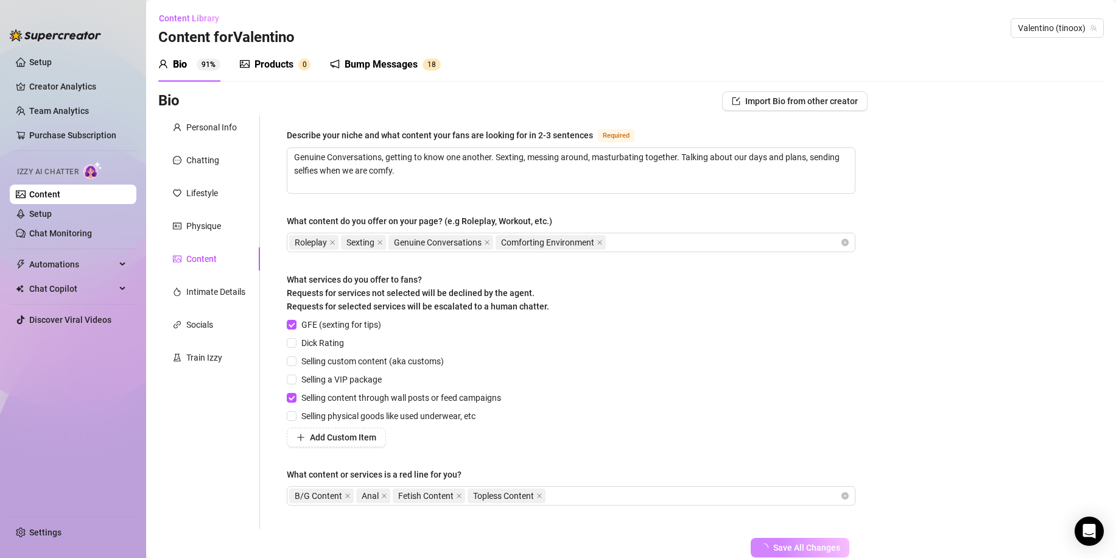
drag, startPoint x: 202, startPoint y: 119, endPoint x: 201, endPoint y: 111, distance: 7.9
click at [201, 111] on div "Bio Import Bio from other creator Personal Info Chatting Lifestyle Physique Con…" at bounding box center [512, 344] width 709 height 507
click at [195, 133] on div "Personal Info" at bounding box center [211, 127] width 51 height 13
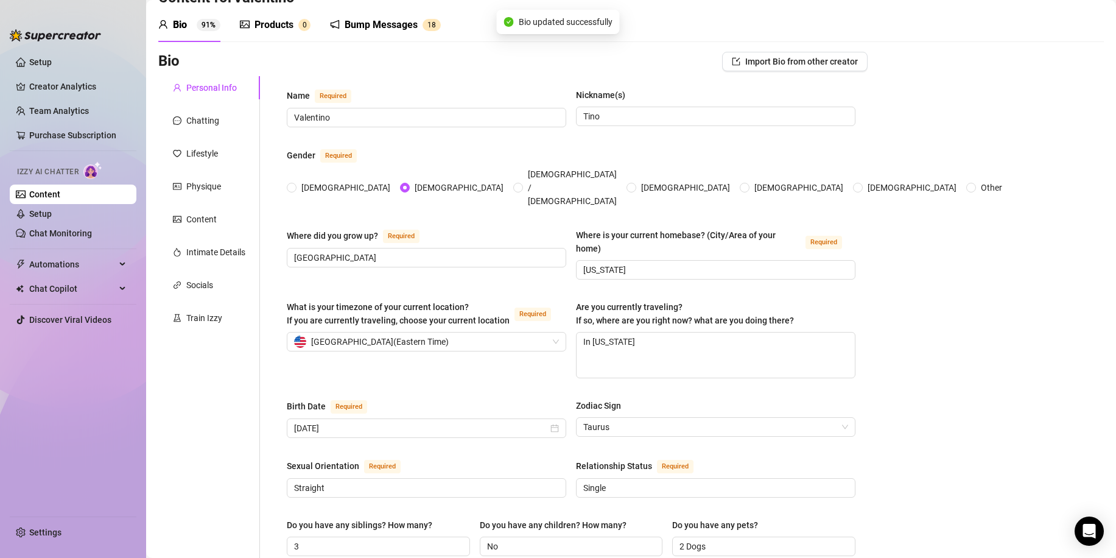
scroll to position [61, 0]
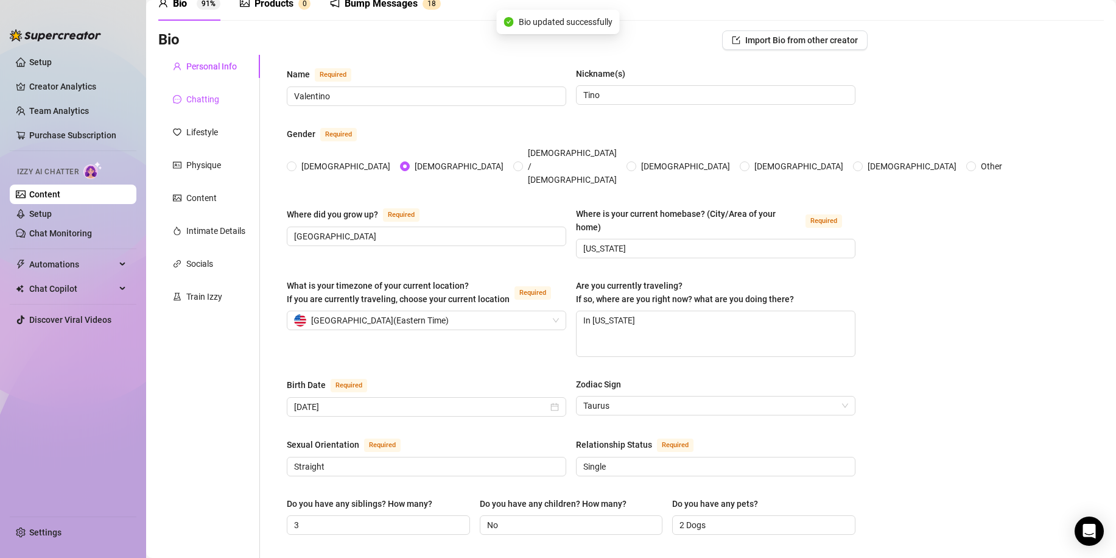
click at [198, 99] on div "Chatting" at bounding box center [202, 99] width 33 height 13
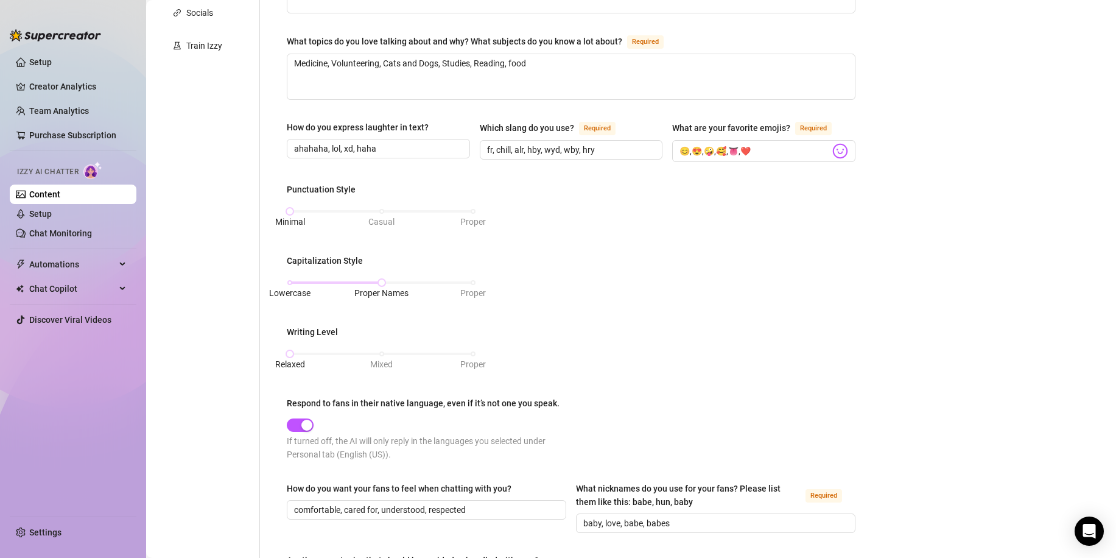
scroll to position [365, 0]
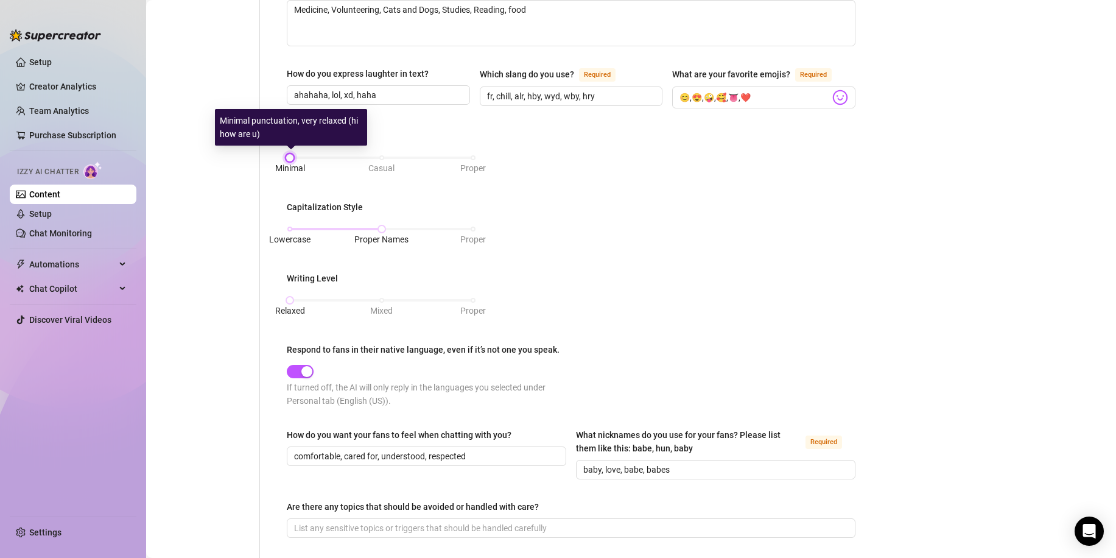
drag, startPoint x: 292, startPoint y: 155, endPoint x: 272, endPoint y: 153, distance: 20.1
click at [272, 153] on div "What is your persona type? [PERSON_NAME] defines the distinct image and persona…" at bounding box center [563, 258] width 607 height 1016
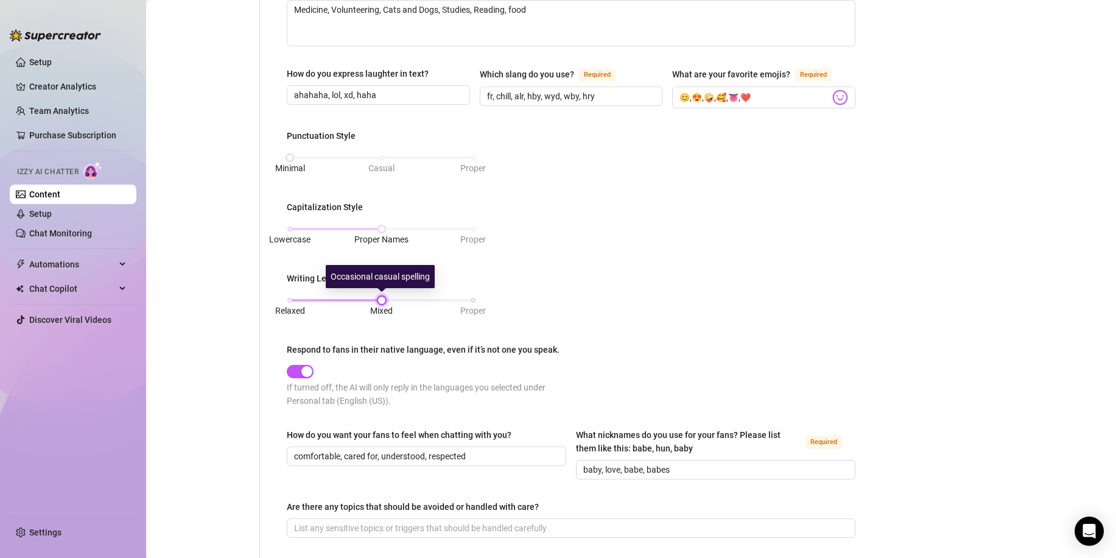
drag, startPoint x: 288, startPoint y: 296, endPoint x: 381, endPoint y: 293, distance: 93.2
click at [381, 297] on div at bounding box center [382, 300] width 6 height 6
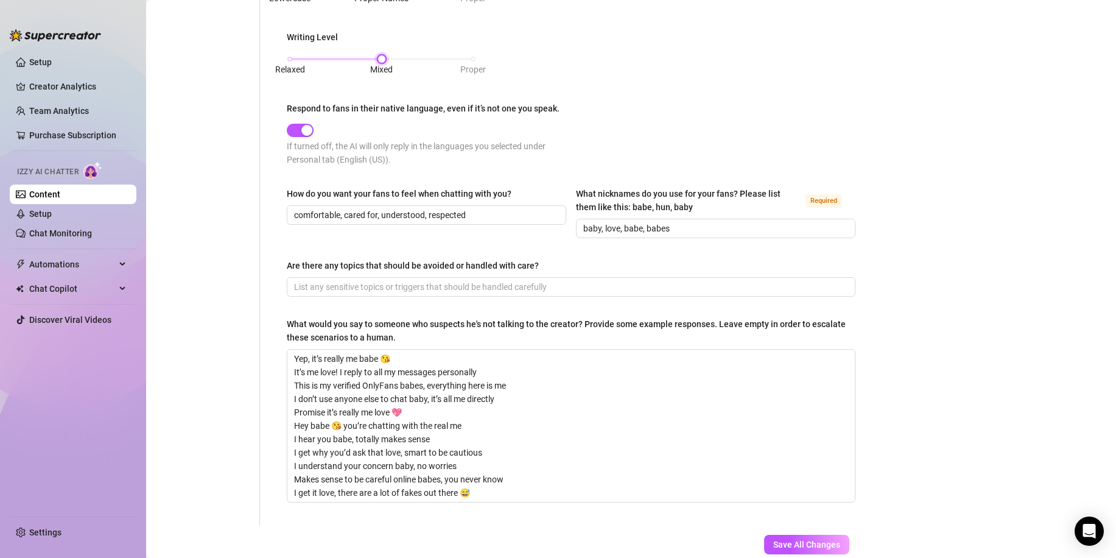
scroll to position [679, 0]
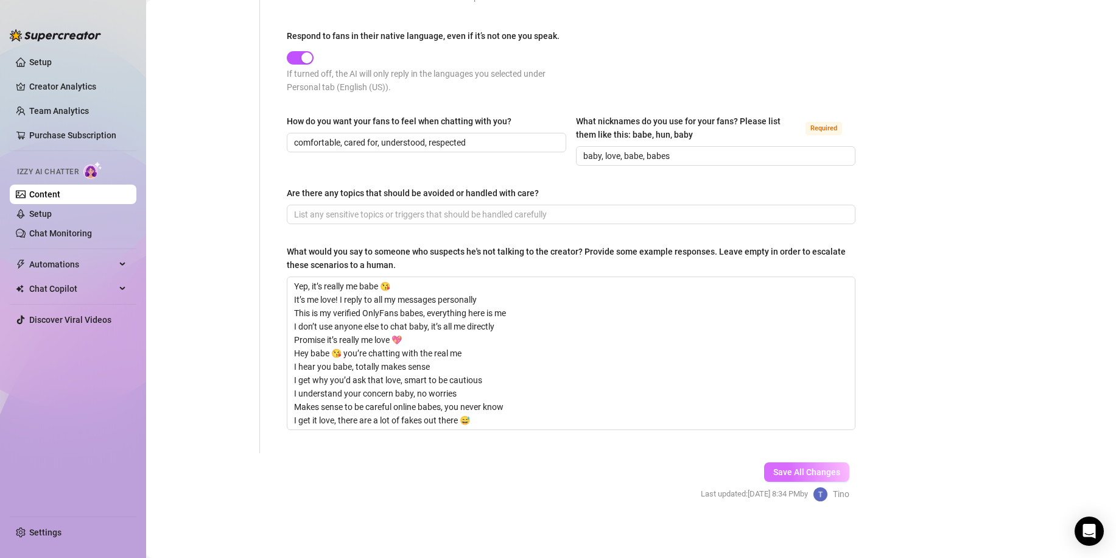
click at [803, 467] on span "Save All Changes" at bounding box center [806, 472] width 67 height 10
click at [52, 209] on link "Setup" at bounding box center [40, 214] width 23 height 10
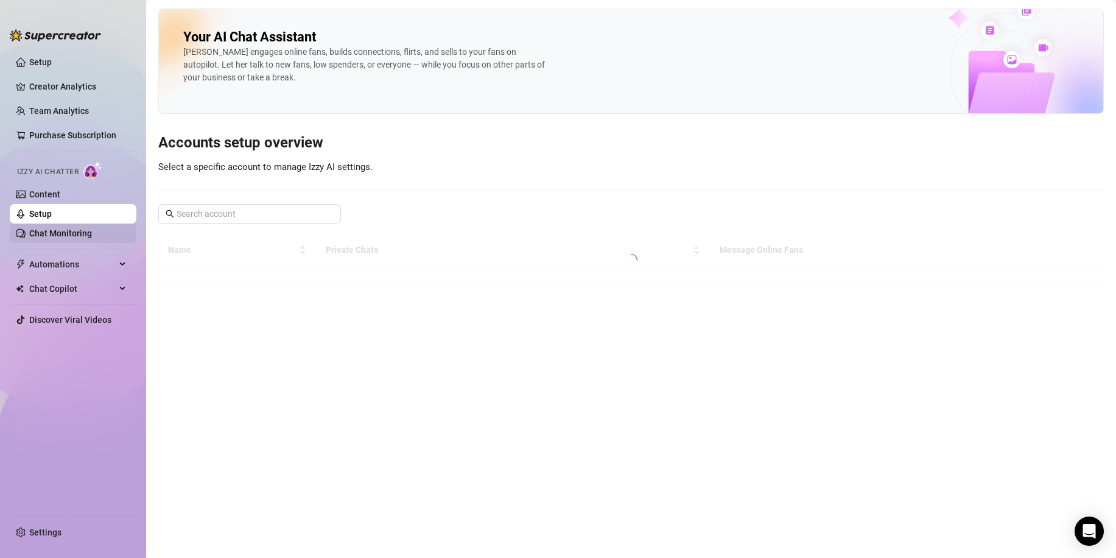
click at [54, 228] on link "Chat Monitoring" at bounding box center [60, 233] width 63 height 10
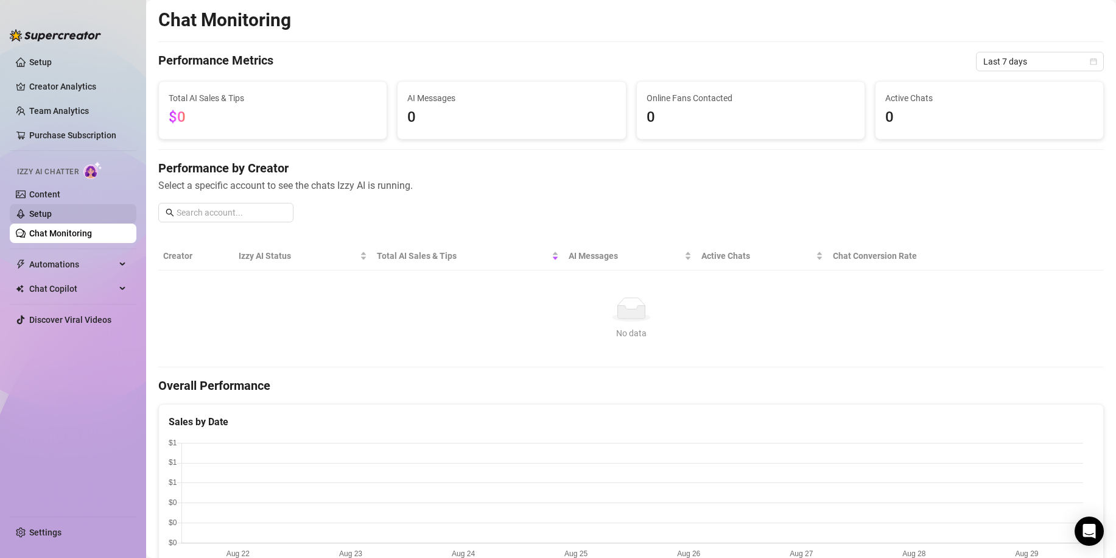
click at [52, 209] on link "Setup" at bounding box center [40, 214] width 23 height 10
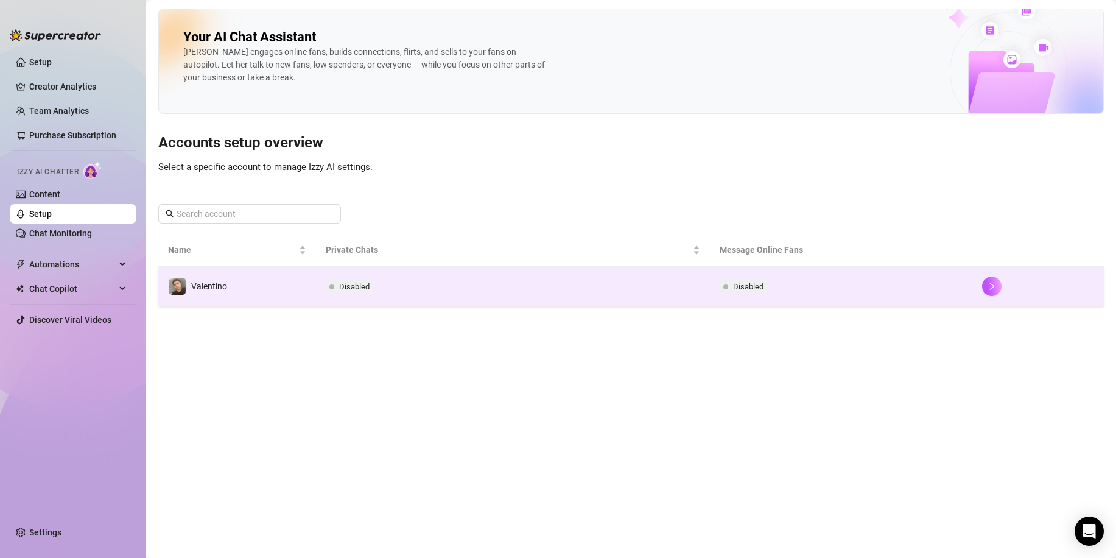
click at [441, 279] on td "Disabled" at bounding box center [513, 287] width 394 height 40
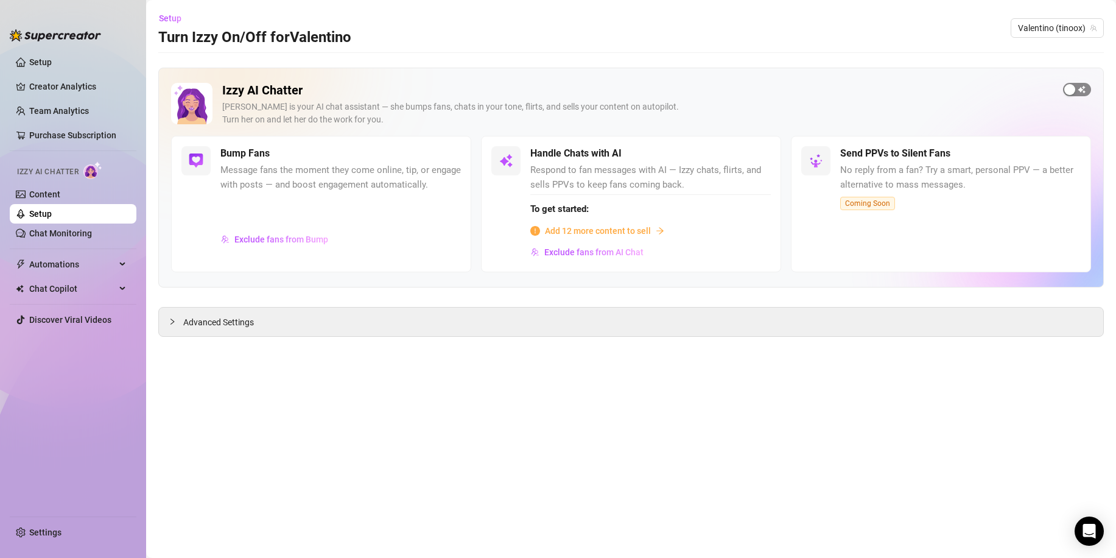
click at [1065, 86] on div "button" at bounding box center [1069, 89] width 11 height 11
click at [263, 244] on span "Exclude fans from Bump" at bounding box center [281, 239] width 94 height 10
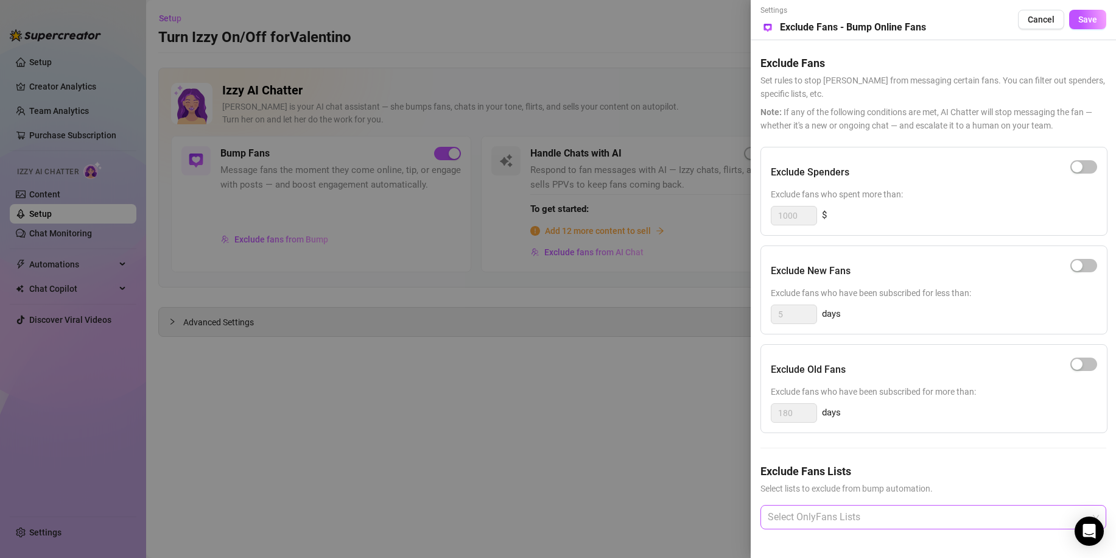
click at [851, 519] on div at bounding box center [927, 517] width 328 height 22
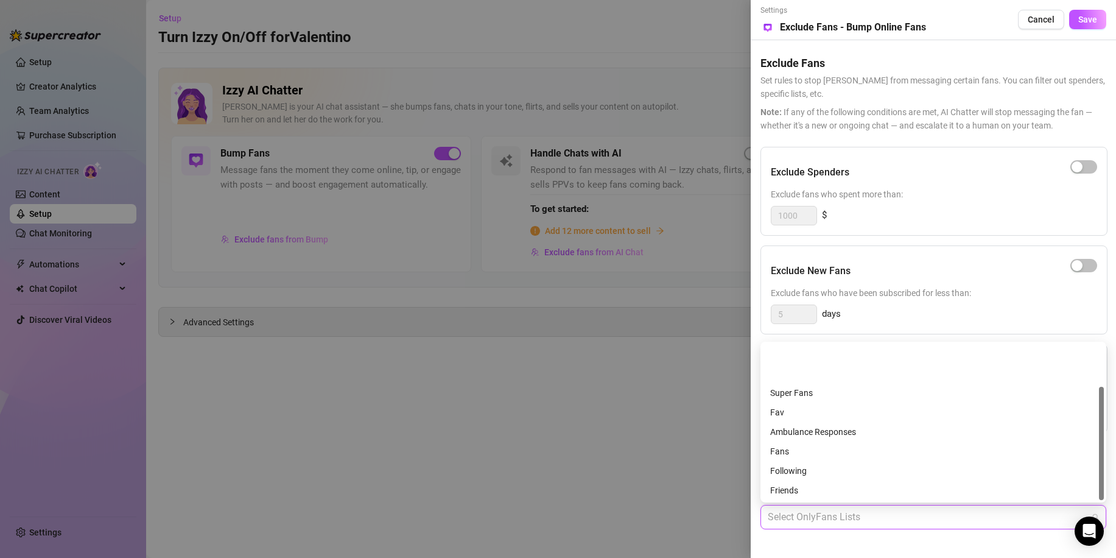
scroll to position [58, 0]
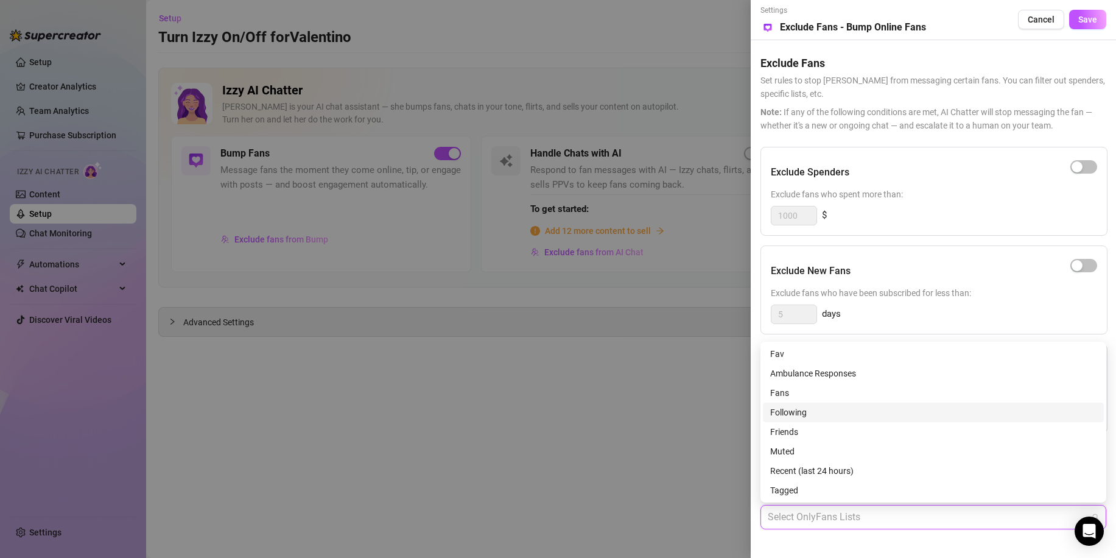
click at [798, 414] on div "Following" at bounding box center [933, 411] width 326 height 13
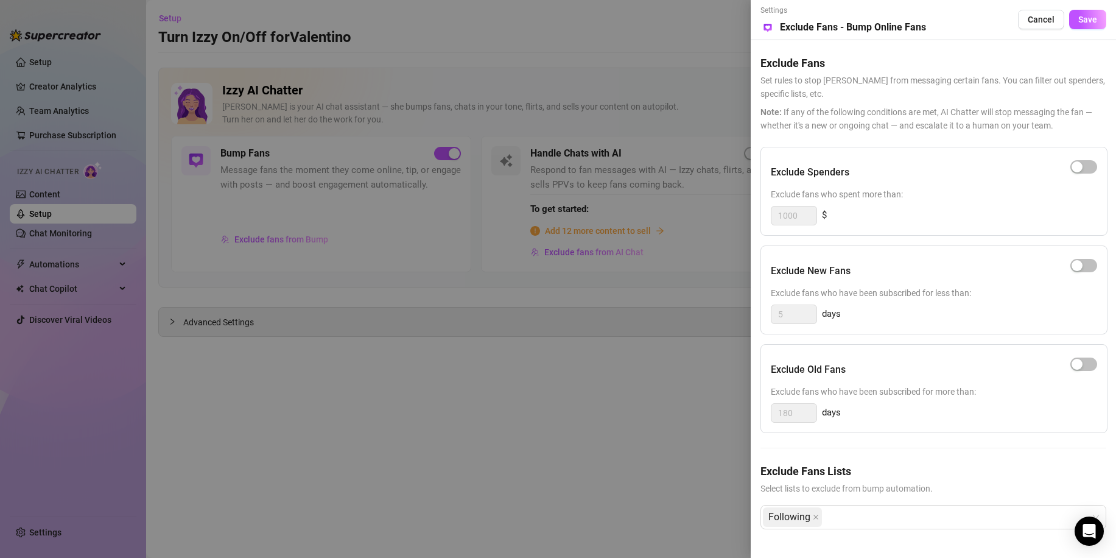
drag, startPoint x: 878, startPoint y: 535, endPoint x: 876, endPoint y: 542, distance: 7.7
click at [878, 534] on div "Exclude Fans Lists Select lists to exclude from bump automation. Following" at bounding box center [933, 506] width 346 height 86
click at [1084, 358] on span "button" at bounding box center [1083, 363] width 27 height 13
click at [1087, 19] on span "Save" at bounding box center [1087, 20] width 19 height 10
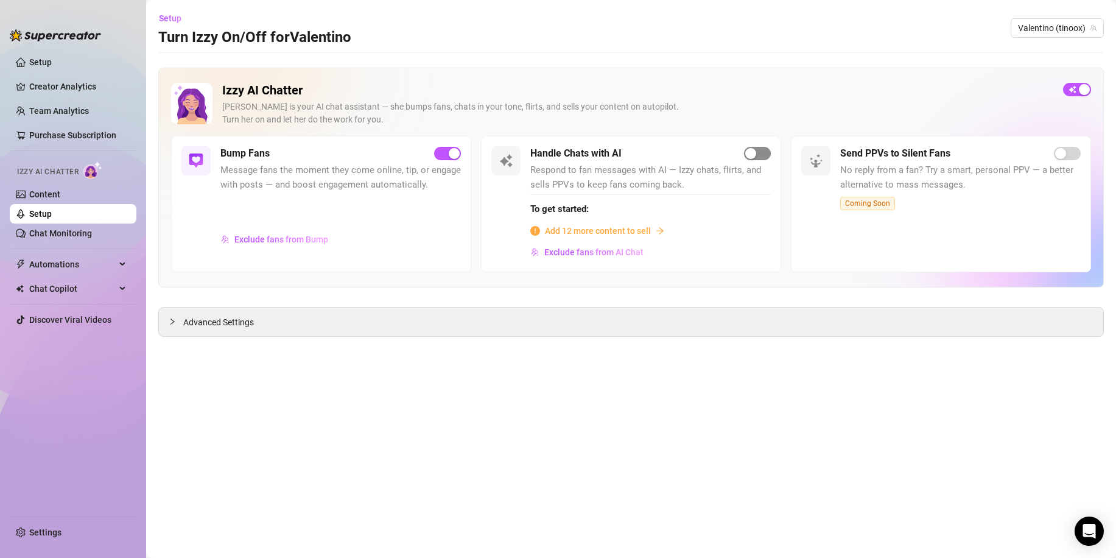
click at [760, 147] on span "button" at bounding box center [757, 153] width 27 height 13
click at [192, 313] on div "Advanced Settings" at bounding box center [631, 321] width 944 height 29
click at [176, 326] on div at bounding box center [176, 321] width 15 height 13
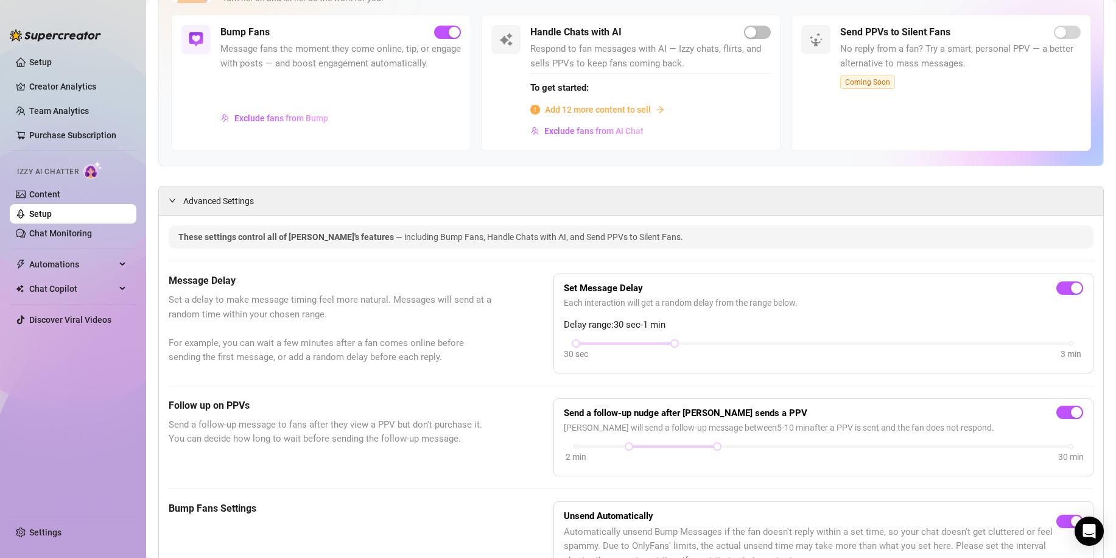
scroll to position [122, 0]
drag, startPoint x: 670, startPoint y: 335, endPoint x: 673, endPoint y: 346, distance: 10.6
click at [671, 335] on div "Set Message Delay Each interaction will get a random delay from the range below…" at bounding box center [823, 322] width 519 height 79
drag, startPoint x: 673, startPoint y: 344, endPoint x: 767, endPoint y: 338, distance: 93.9
click at [771, 340] on div at bounding box center [774, 343] width 6 height 6
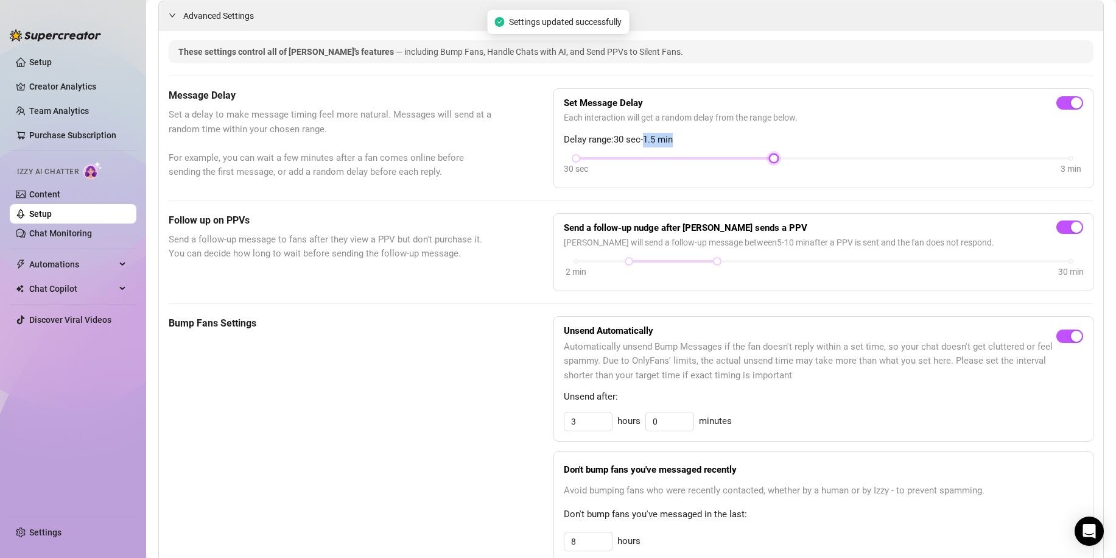
scroll to position [365, 0]
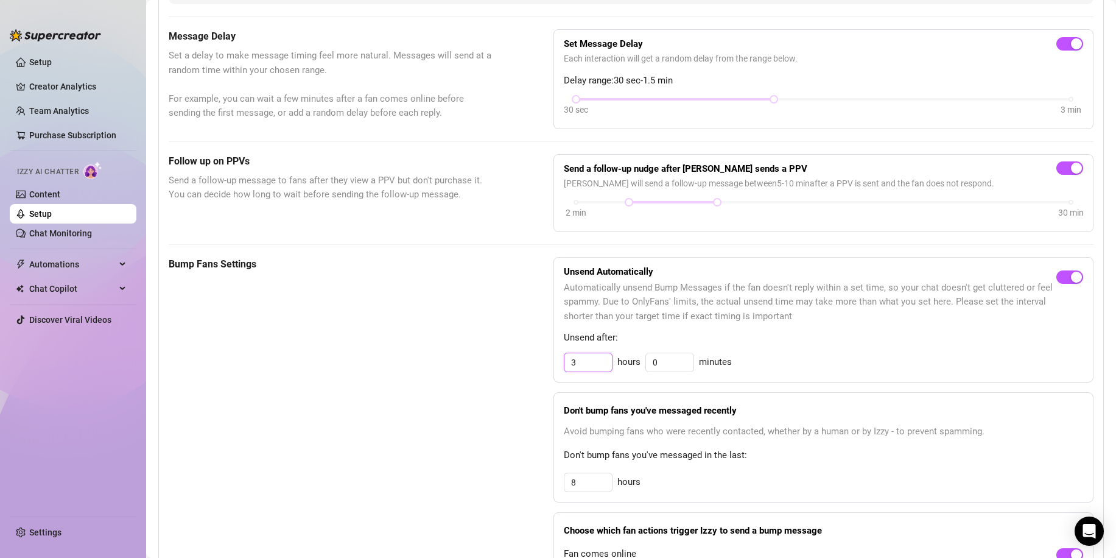
drag, startPoint x: 591, startPoint y: 358, endPoint x: 565, endPoint y: 363, distance: 26.5
click at [565, 363] on input "3" at bounding box center [587, 362] width 47 height 18
click at [492, 439] on div "Bump Fans Settings Unsend Automatically Automatically unsend Bump Messages if t…" at bounding box center [631, 437] width 925 height 361
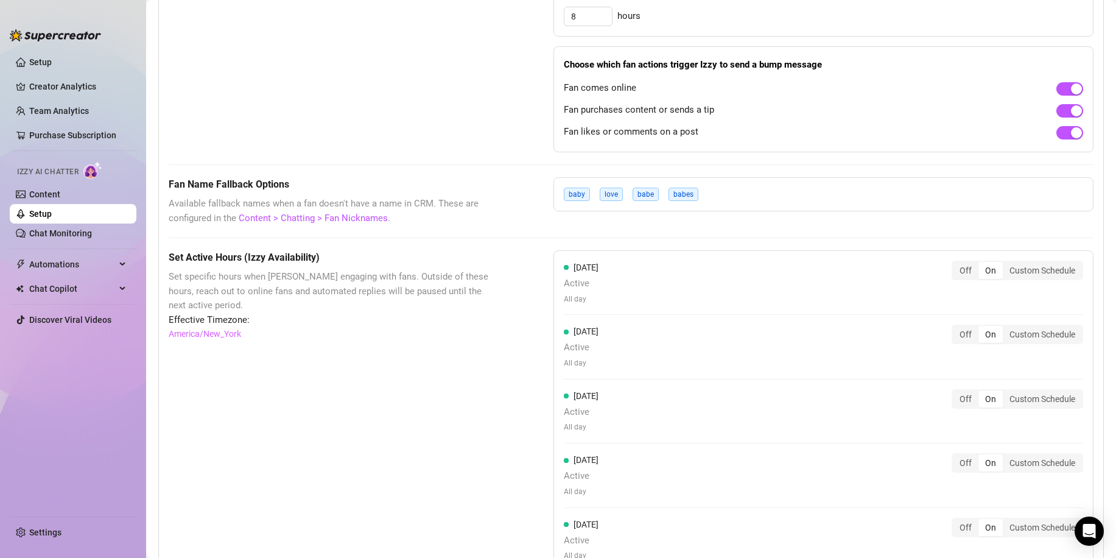
scroll to position [852, 0]
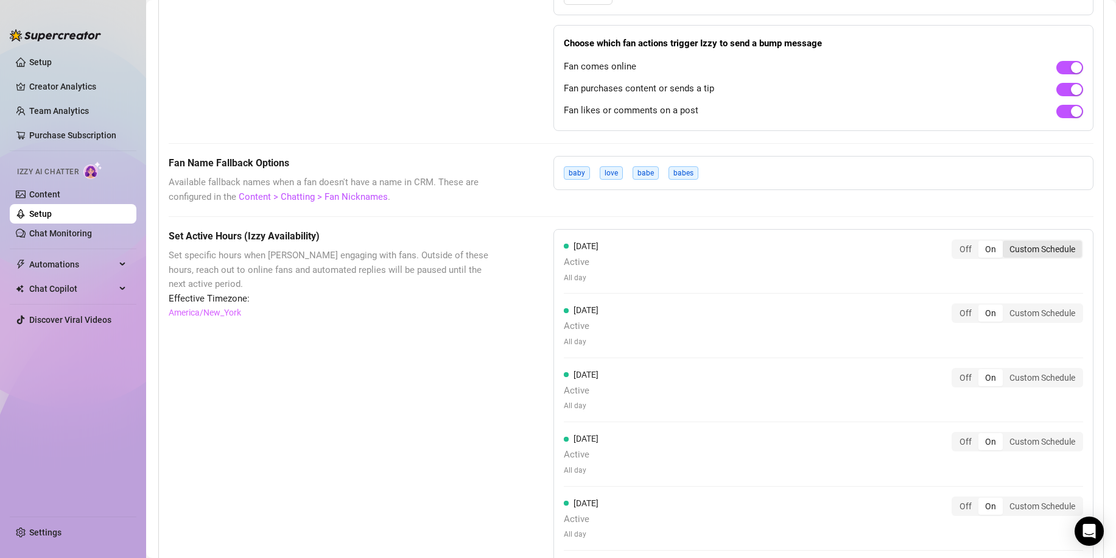
click at [1016, 245] on div "Custom Schedule" at bounding box center [1041, 248] width 79 height 17
click at [1005, 242] on input "Custom Schedule" at bounding box center [1005, 242] width 0 height 0
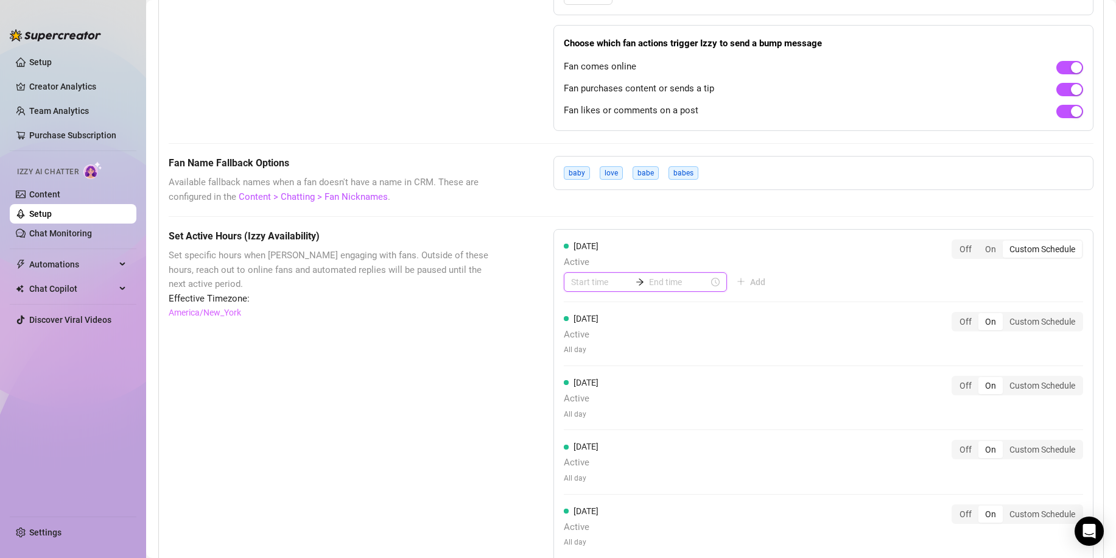
click at [598, 282] on input at bounding box center [601, 281] width 60 height 13
click at [576, 407] on div "09" at bounding box center [576, 406] width 29 height 17
click at [608, 311] on div "00" at bounding box center [611, 314] width 29 height 17
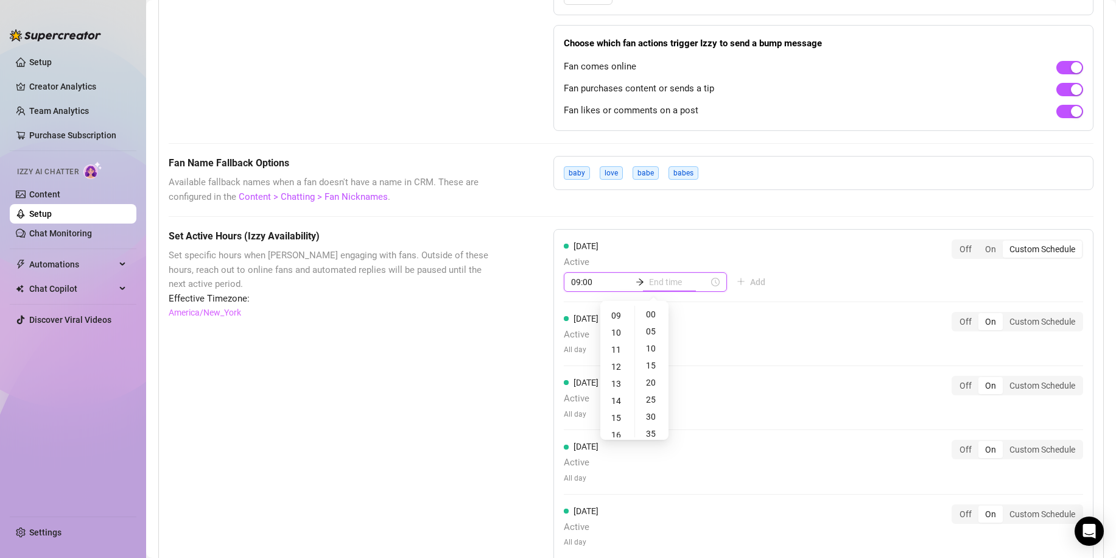
click at [666, 279] on input at bounding box center [679, 281] width 60 height 13
click at [612, 351] on div "22" at bounding box center [617, 353] width 29 height 17
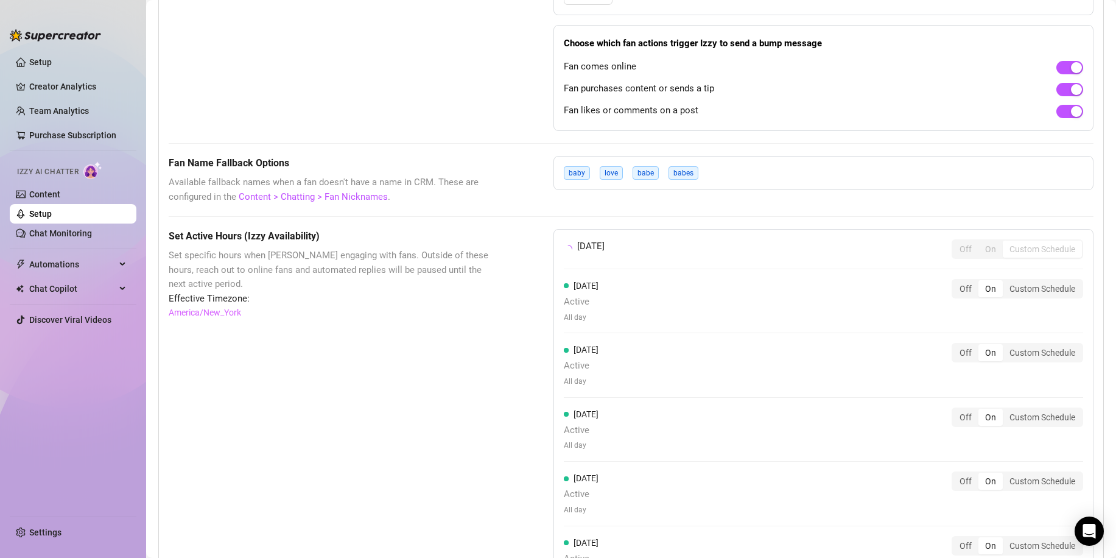
click at [830, 258] on div "[DATE] Off On Custom Schedule" at bounding box center [823, 248] width 519 height 19
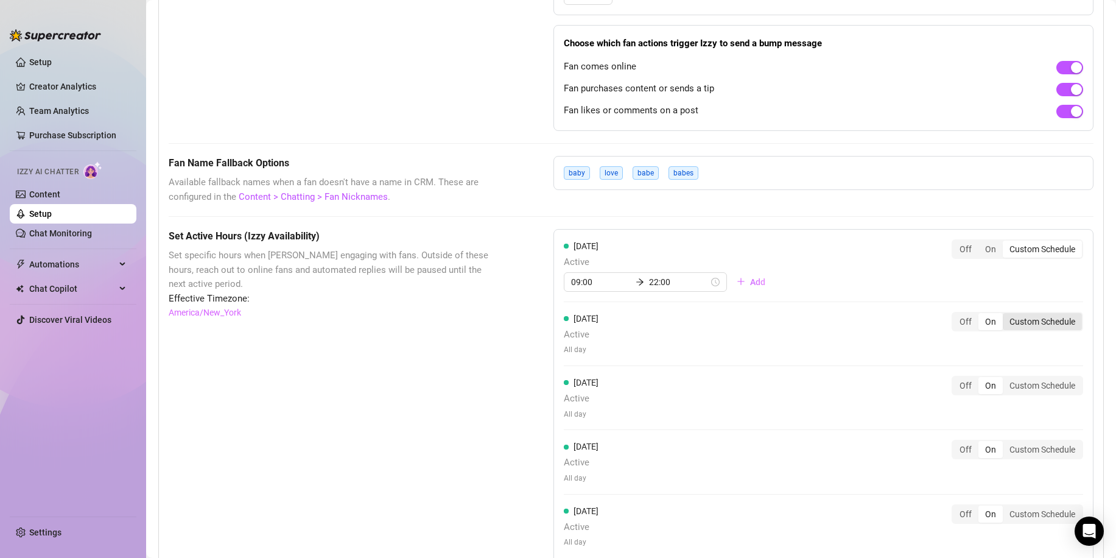
click at [1008, 320] on div "Custom Schedule" at bounding box center [1041, 321] width 79 height 17
click at [1005, 315] on input "Custom Schedule" at bounding box center [1005, 315] width 0 height 0
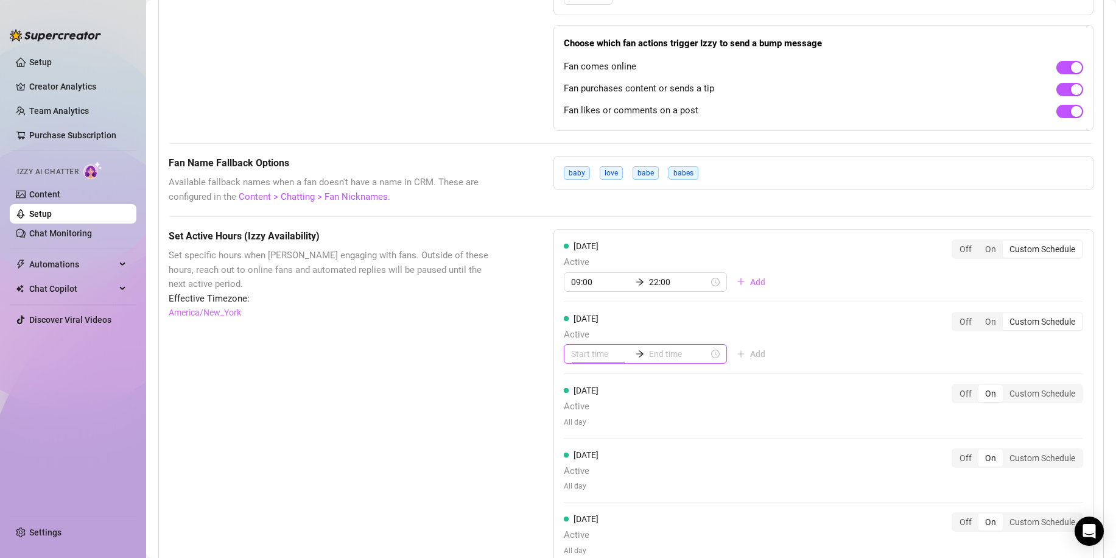
click at [584, 352] on input at bounding box center [601, 353] width 60 height 13
click at [573, 475] on div "09" at bounding box center [576, 478] width 29 height 17
click at [680, 351] on input at bounding box center [679, 353] width 60 height 13
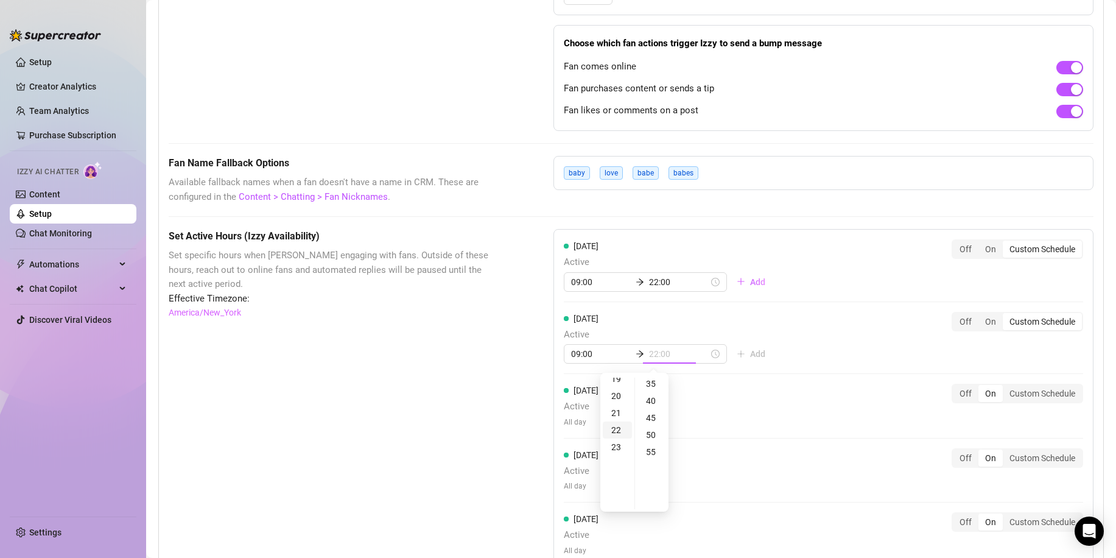
click at [615, 426] on div "22" at bounding box center [617, 429] width 29 height 17
click at [801, 323] on div "[DATE] Active 09:00 22:00 Add Off On Custom Schedule" at bounding box center [823, 338] width 519 height 52
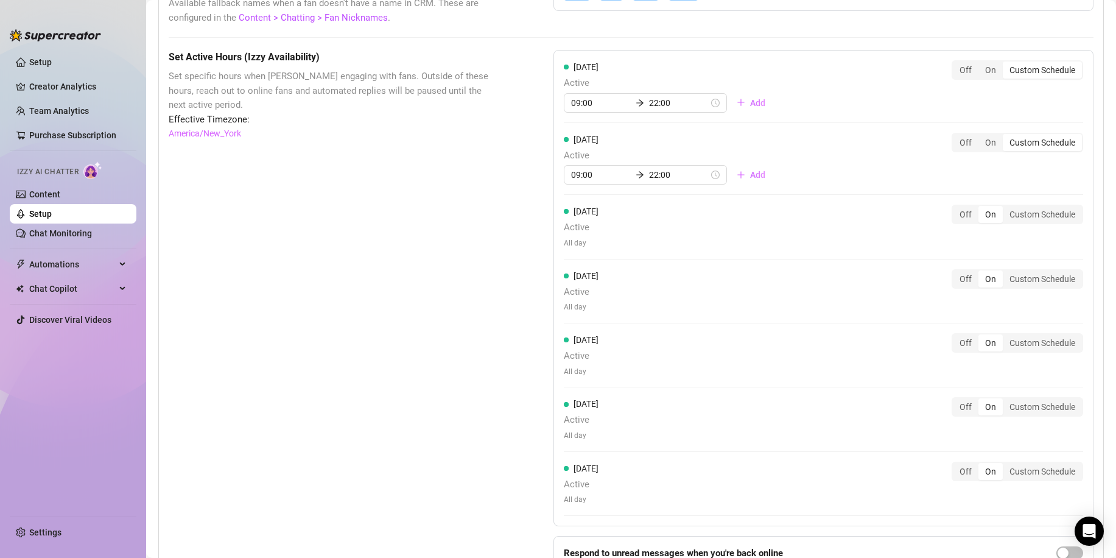
scroll to position [1096, 0]
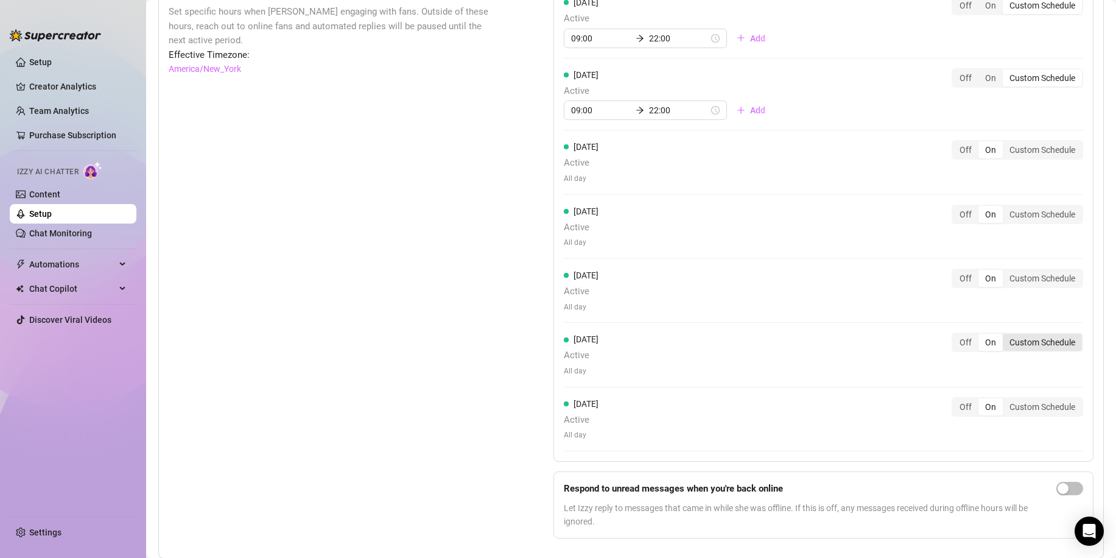
click at [1007, 340] on div "Custom Schedule" at bounding box center [1041, 342] width 79 height 17
click at [1005, 335] on input "Custom Schedule" at bounding box center [1005, 335] width 0 height 0
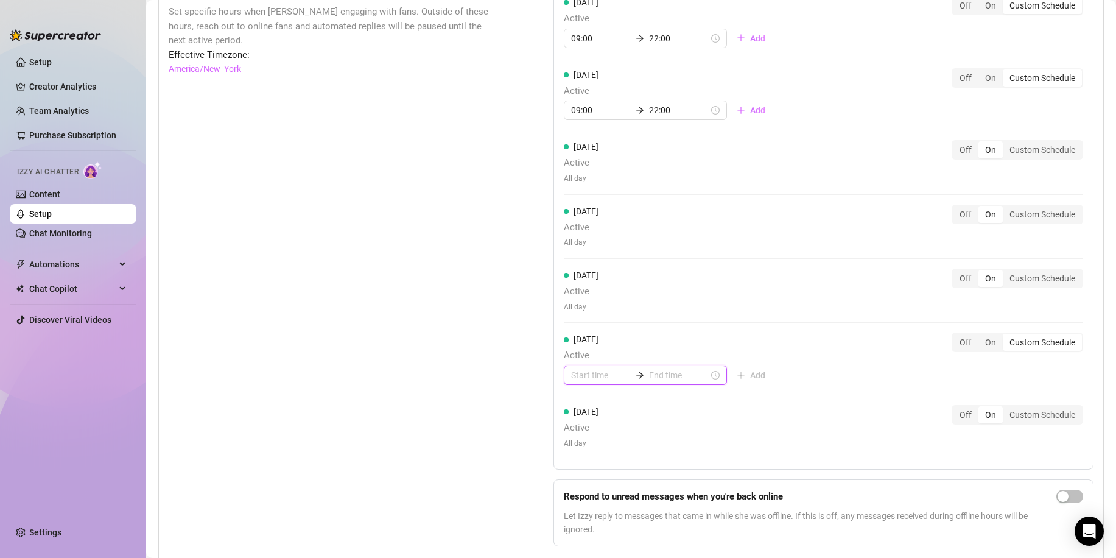
click at [572, 375] on input at bounding box center [601, 374] width 60 height 13
click at [575, 496] on div "09" at bounding box center [576, 499] width 29 height 17
click at [657, 374] on input at bounding box center [679, 374] width 60 height 13
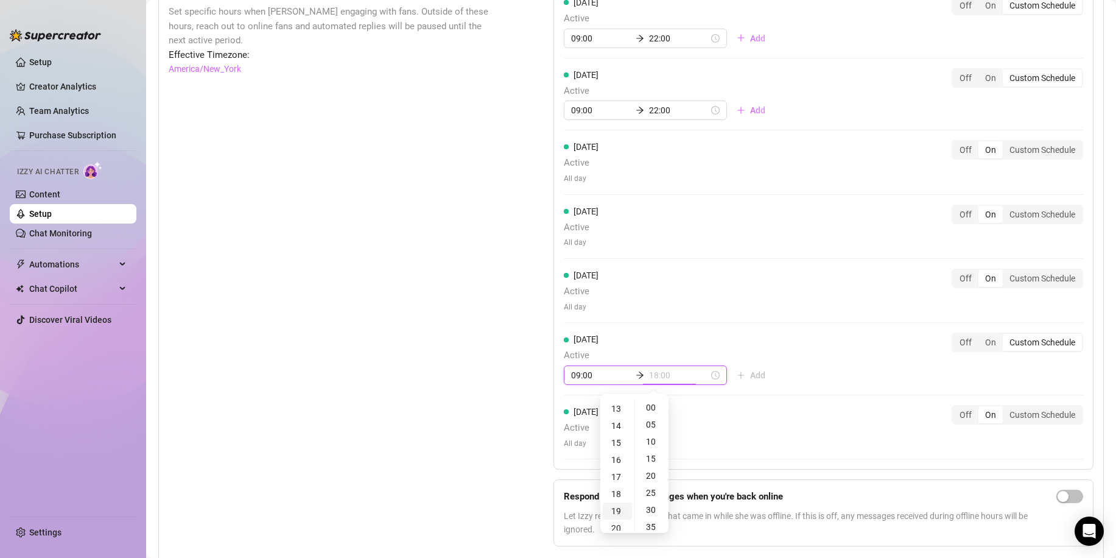
scroll to position [274, 0]
click at [614, 504] on div "22" at bounding box center [617, 507] width 29 height 17
click at [1034, 411] on div "[DATE] Active All day Off On Custom Schedule" at bounding box center [823, 427] width 519 height 44
click at [1021, 377] on div "[DATE] Active 09:00 22:00 Add Off On Custom Schedule" at bounding box center [823, 358] width 519 height 52
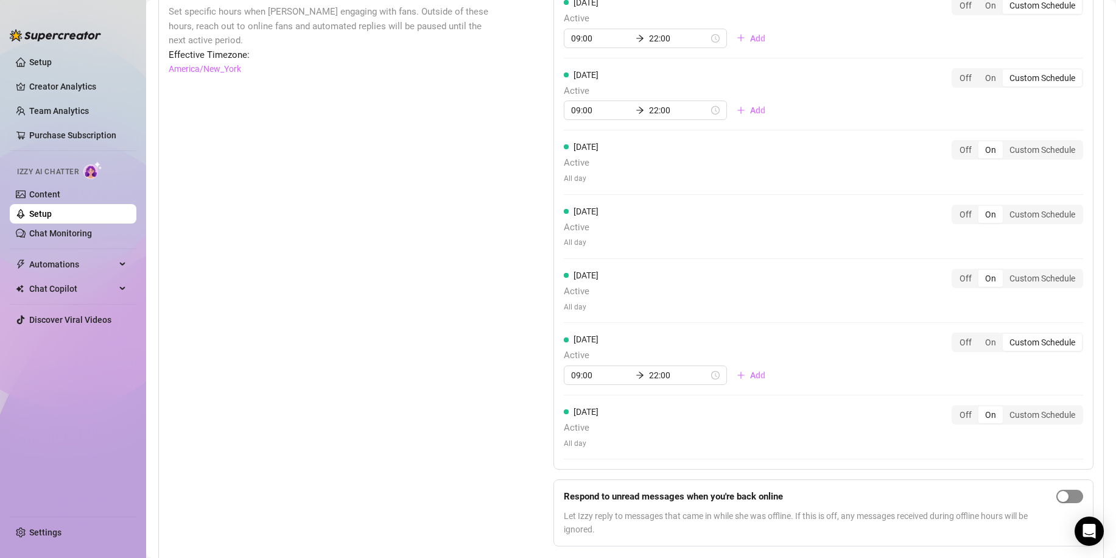
click at [1057, 497] on div "button" at bounding box center [1062, 496] width 11 height 11
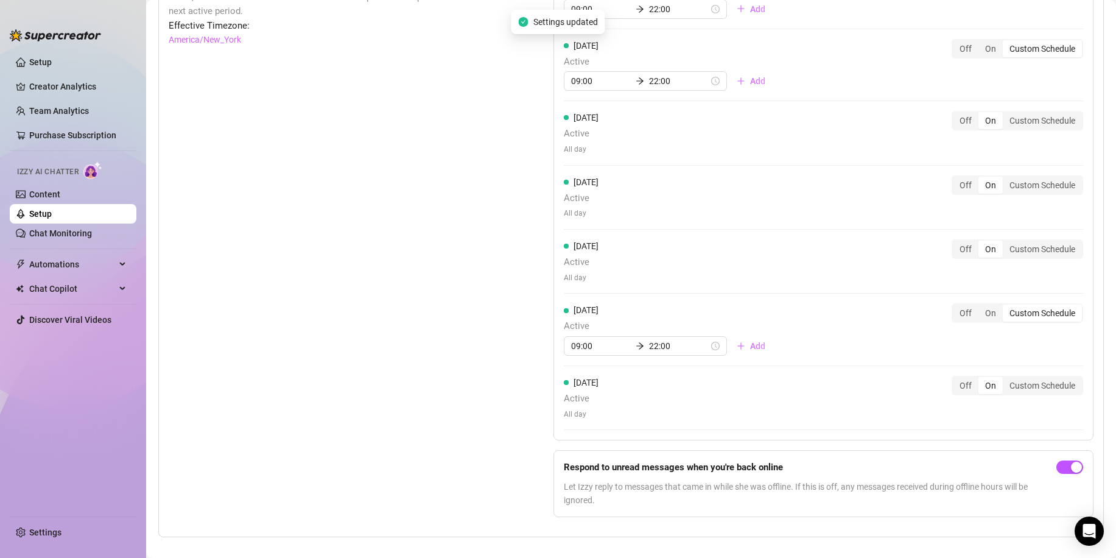
scroll to position [1141, 0]
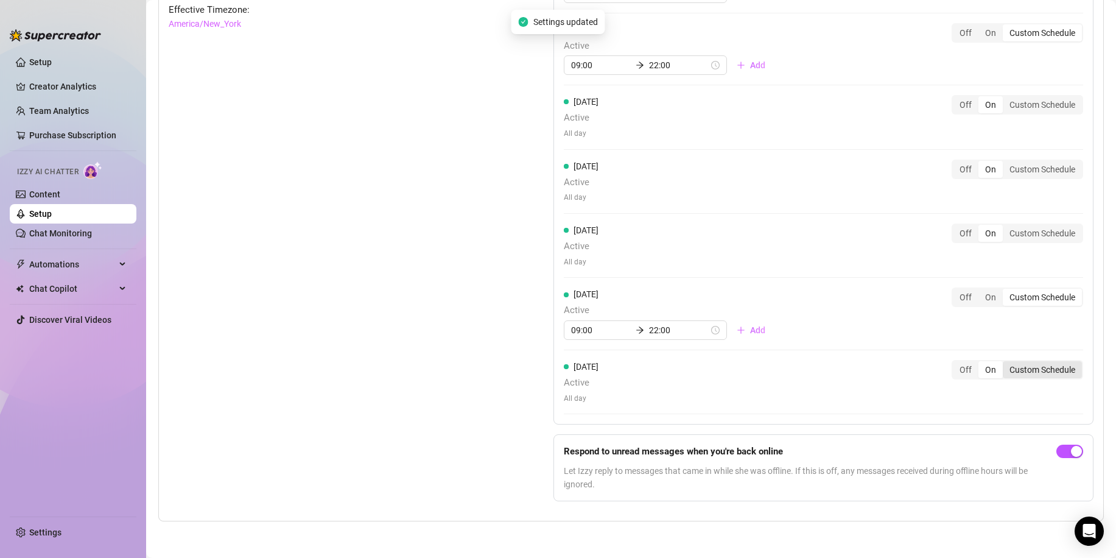
click at [1016, 376] on div "Custom Schedule" at bounding box center [1041, 369] width 79 height 17
click at [1005, 363] on input "Custom Schedule" at bounding box center [1005, 363] width 0 height 0
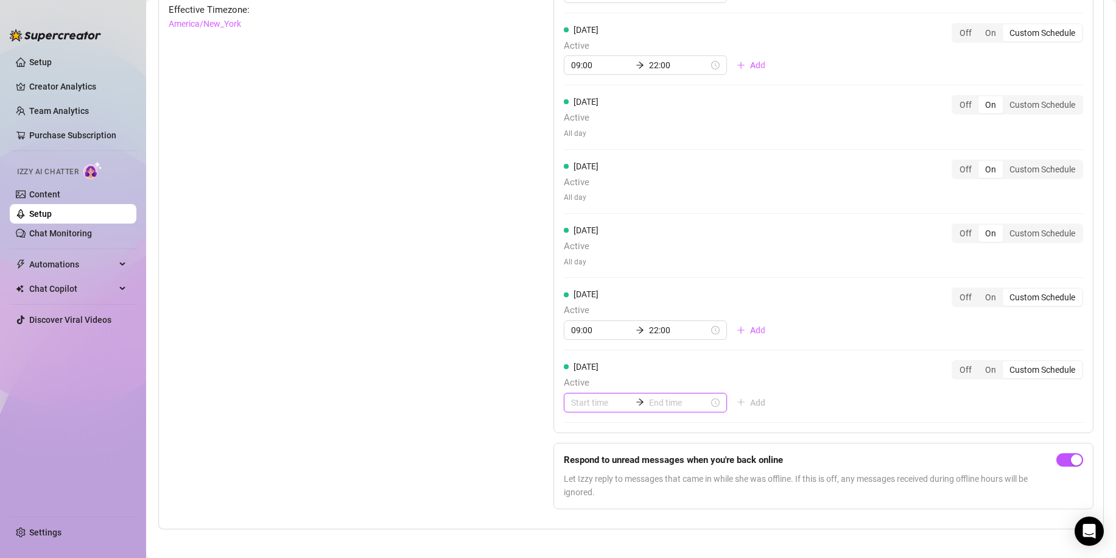
click at [582, 401] on input at bounding box center [601, 402] width 60 height 13
click at [573, 350] on div "09" at bounding box center [576, 350] width 29 height 17
click at [671, 404] on input at bounding box center [679, 402] width 60 height 13
click at [614, 356] on div "22" at bounding box center [617, 358] width 29 height 17
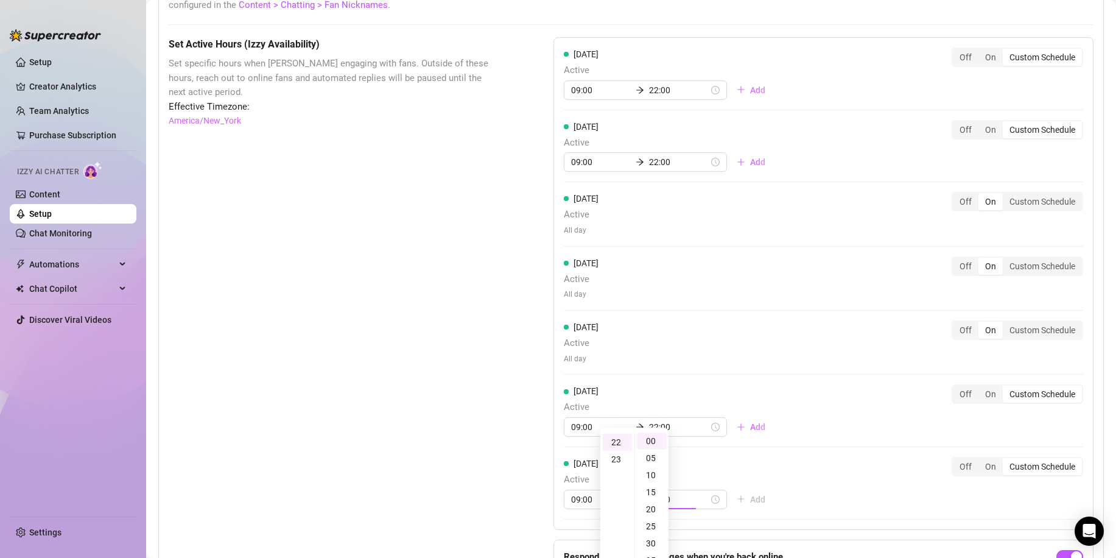
scroll to position [958, 0]
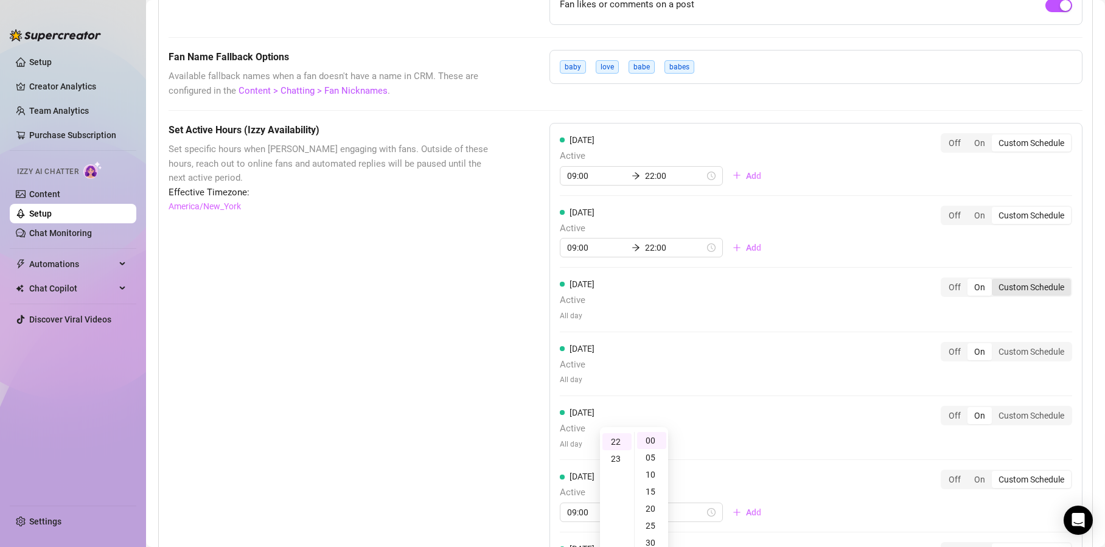
click at [1030, 291] on div "Custom Schedule" at bounding box center [1031, 287] width 79 height 17
click at [995, 281] on input "Custom Schedule" at bounding box center [995, 281] width 0 height 0
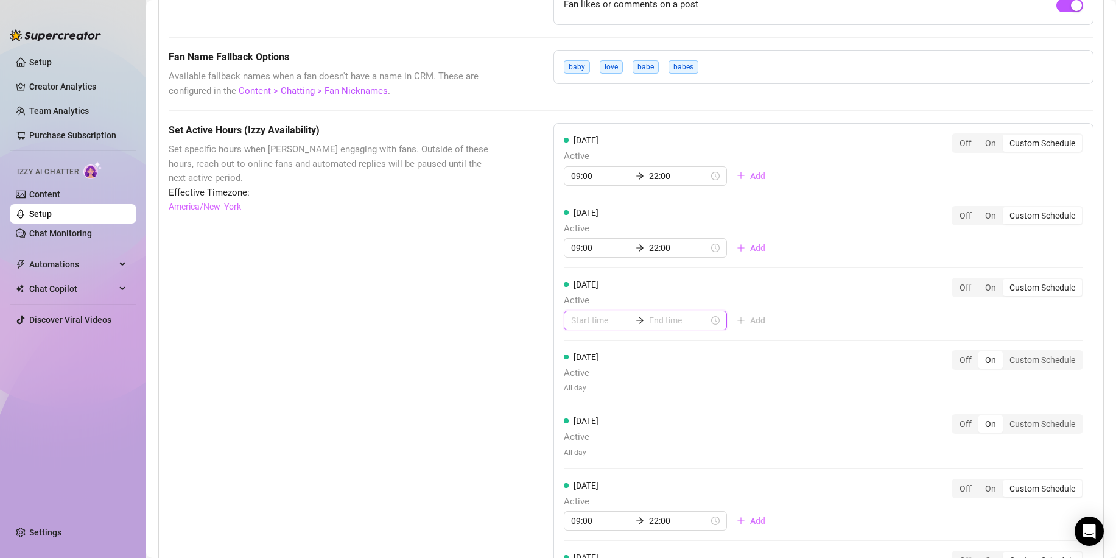
click at [577, 319] on input at bounding box center [601, 319] width 60 height 13
click at [570, 443] on div "09" at bounding box center [576, 444] width 29 height 17
click at [673, 317] on input at bounding box center [679, 319] width 60 height 13
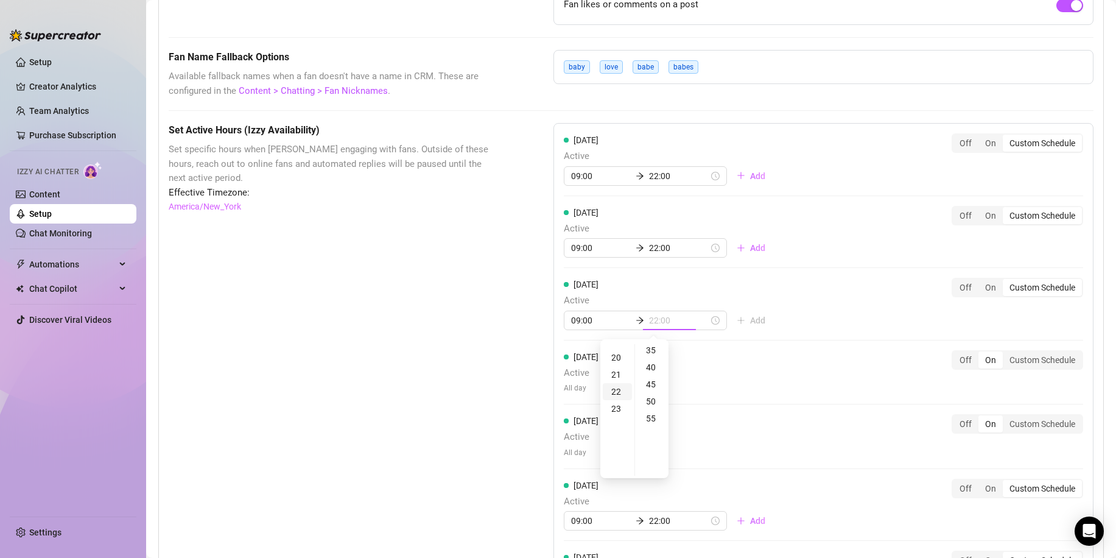
click at [610, 394] on div "22" at bounding box center [617, 391] width 29 height 17
click at [779, 377] on div "[DATE] Active 09:00 22:00 Add Off On Custom Schedule [DATE] Active 09:00 22:00 …" at bounding box center [823, 373] width 540 height 500
click at [1027, 355] on div "Custom Schedule" at bounding box center [1041, 359] width 79 height 17
click at [1005, 353] on input "Custom Schedule" at bounding box center [1005, 353] width 0 height 0
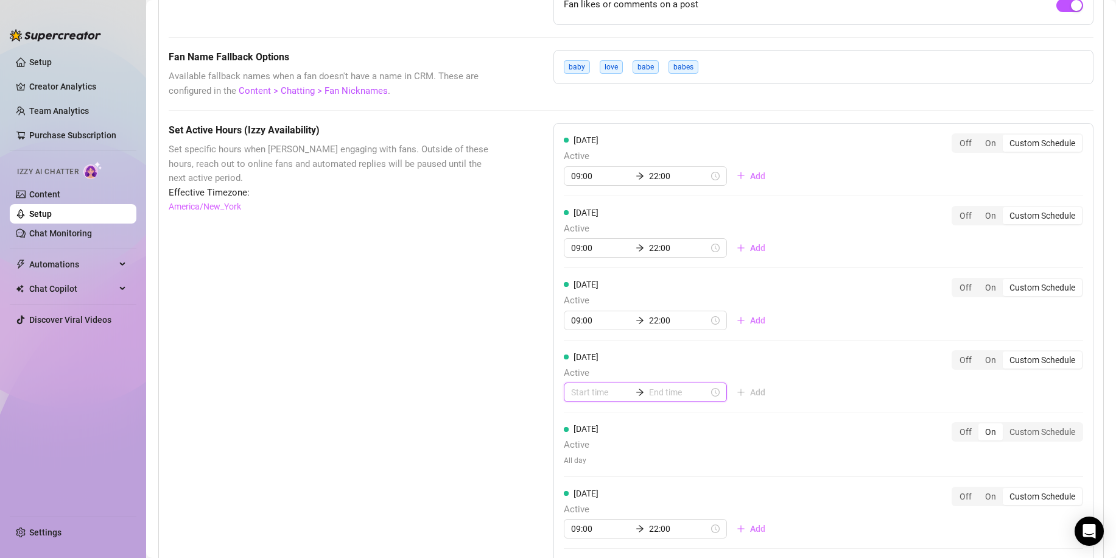
click at [580, 386] on input at bounding box center [601, 391] width 60 height 13
click at [576, 515] on div "09" at bounding box center [576, 516] width 29 height 17
click at [669, 388] on input at bounding box center [679, 391] width 60 height 13
click at [616, 519] on div "22" at bounding box center [617, 524] width 29 height 17
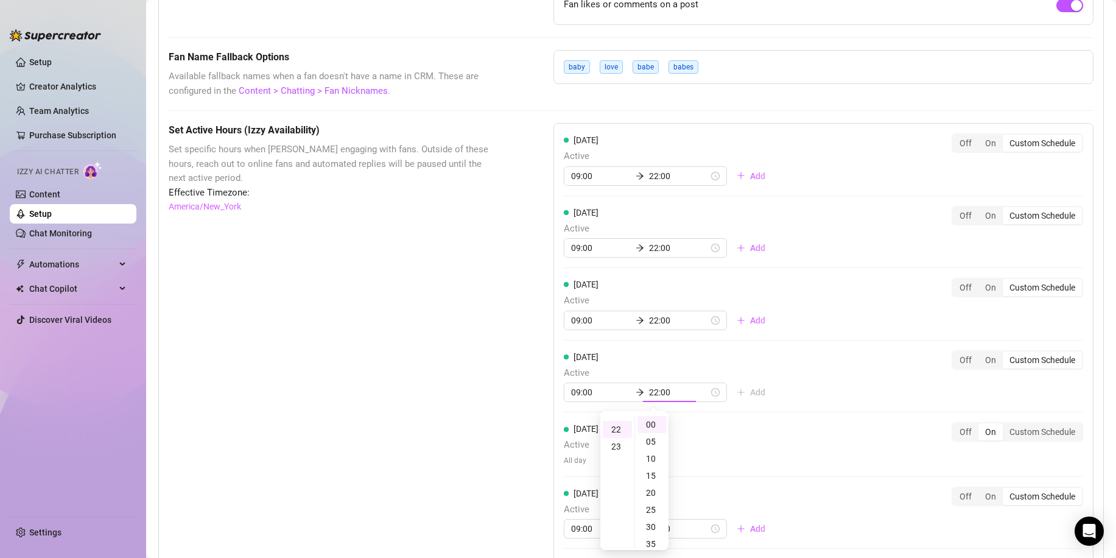
scroll to position [374, 0]
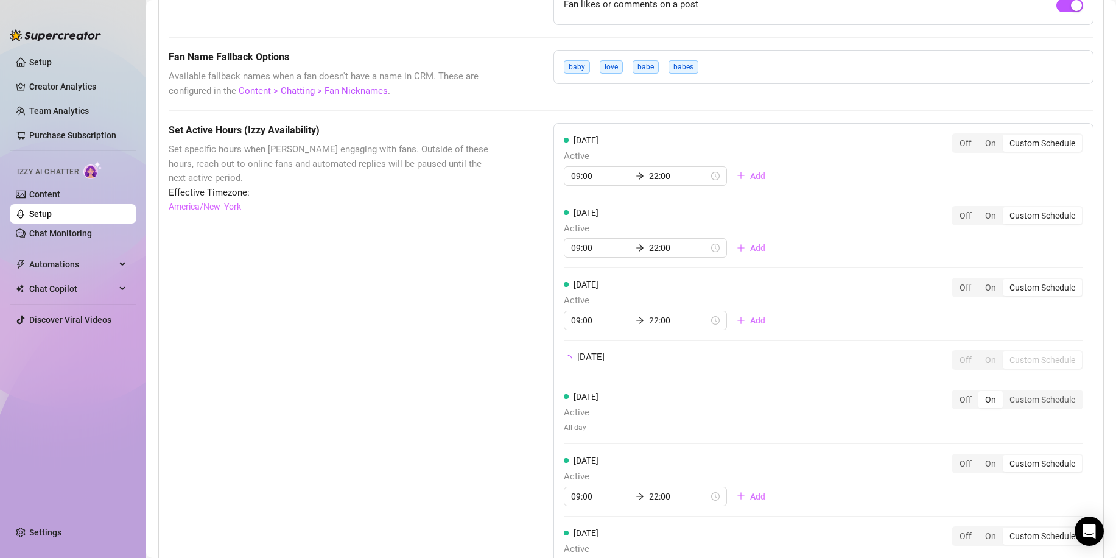
click at [814, 363] on div "[DATE] Off On Custom Schedule" at bounding box center [823, 359] width 519 height 19
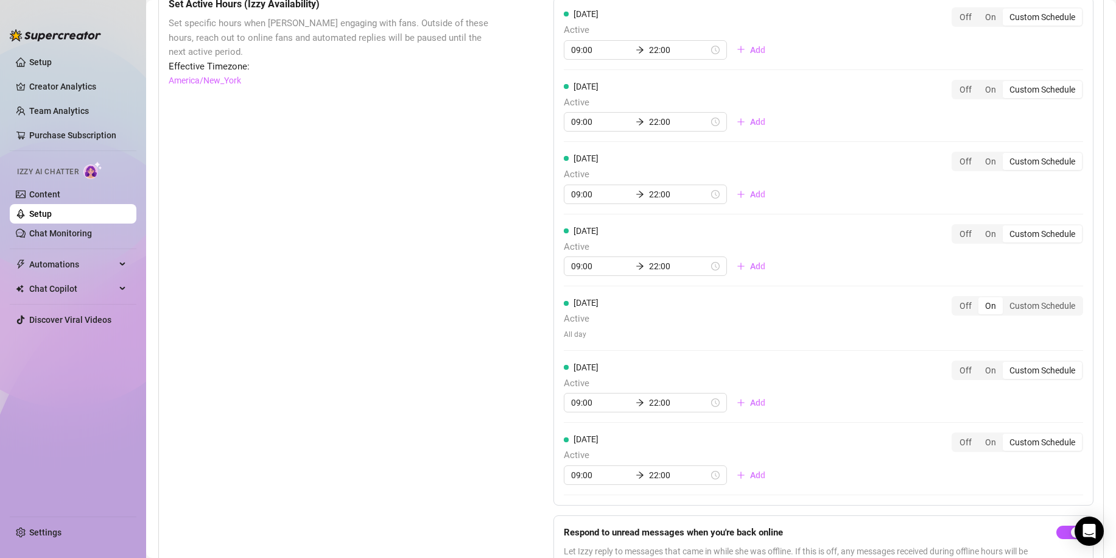
scroll to position [1141, 0]
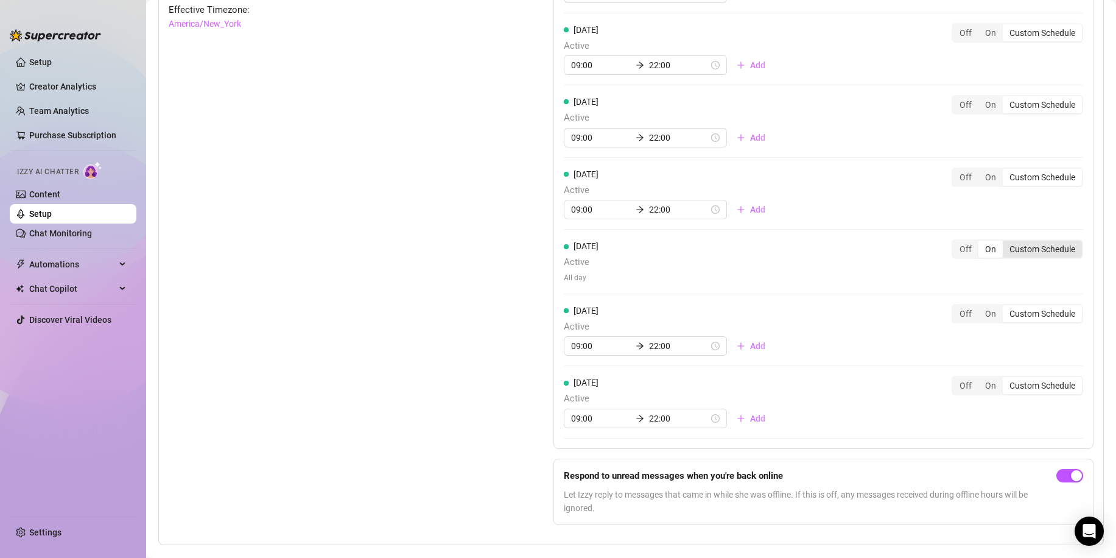
click at [1027, 245] on div "Custom Schedule" at bounding box center [1041, 248] width 79 height 17
click at [1005, 242] on input "Custom Schedule" at bounding box center [1005, 242] width 0 height 0
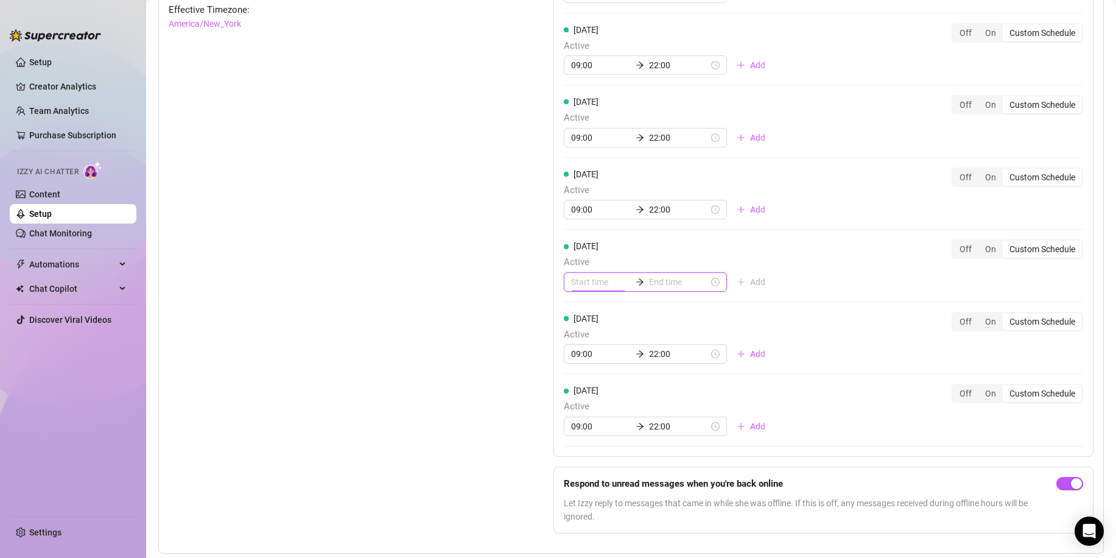
click at [584, 285] on input at bounding box center [601, 281] width 60 height 13
click at [574, 351] on div "09" at bounding box center [576, 345] width 29 height 17
click at [665, 278] on input at bounding box center [679, 281] width 60 height 13
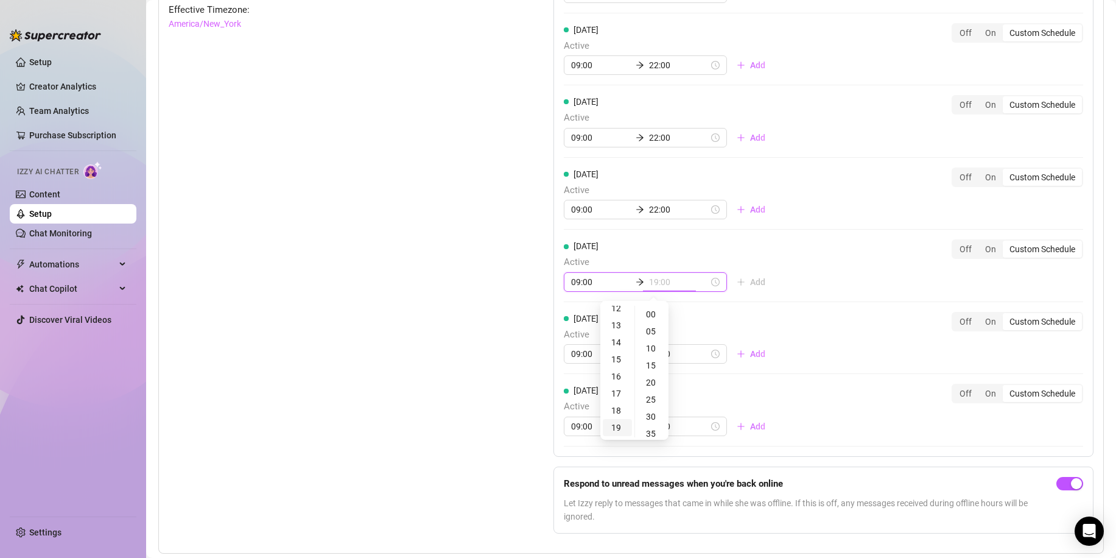
scroll to position [274, 0]
click at [614, 415] on div "22" at bounding box center [617, 414] width 29 height 17
click at [806, 245] on div "[DATE] Active 09:00 22:00 Add Off On Custom Schedule" at bounding box center [823, 265] width 519 height 52
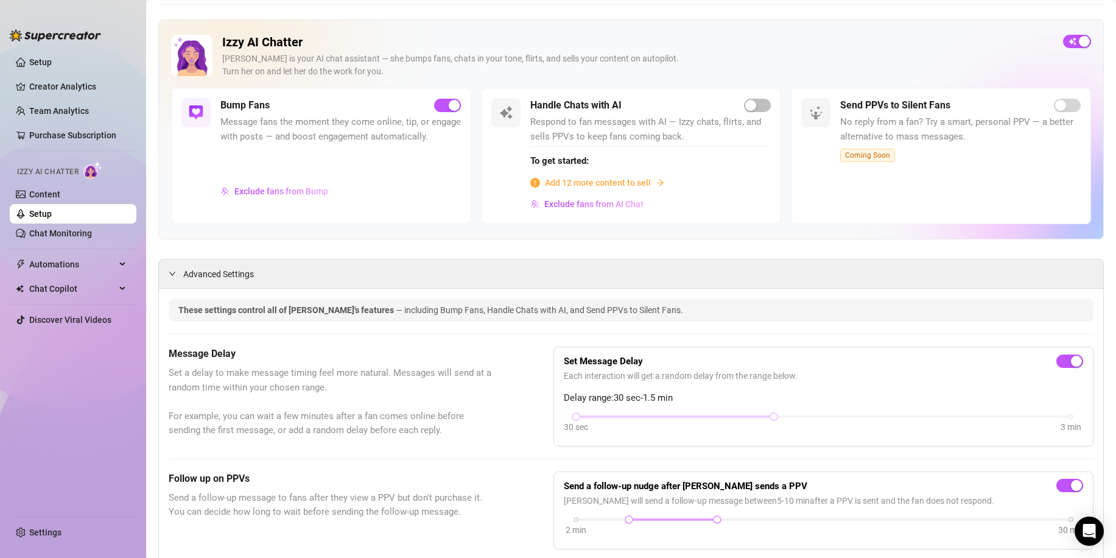
scroll to position [0, 0]
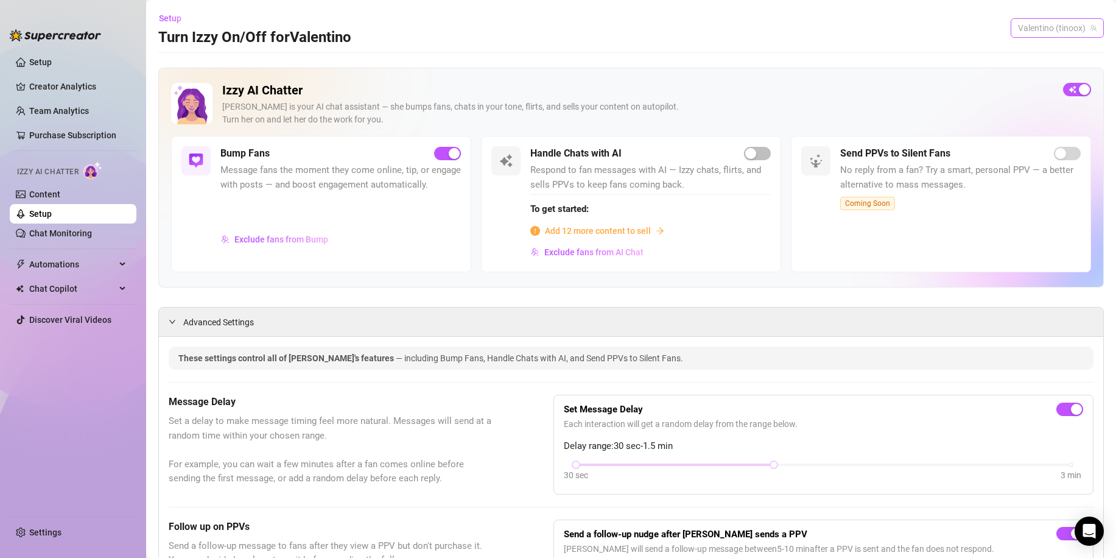
click at [1038, 22] on span "Valentino (tinoox)" at bounding box center [1057, 28] width 79 height 18
click at [932, 26] on div "Setup Turn Izzy On/Off for [PERSON_NAME] (tinoox)" at bounding box center [630, 28] width 945 height 39
click at [596, 228] on span "Add 12 more content to sell" at bounding box center [598, 230] width 106 height 13
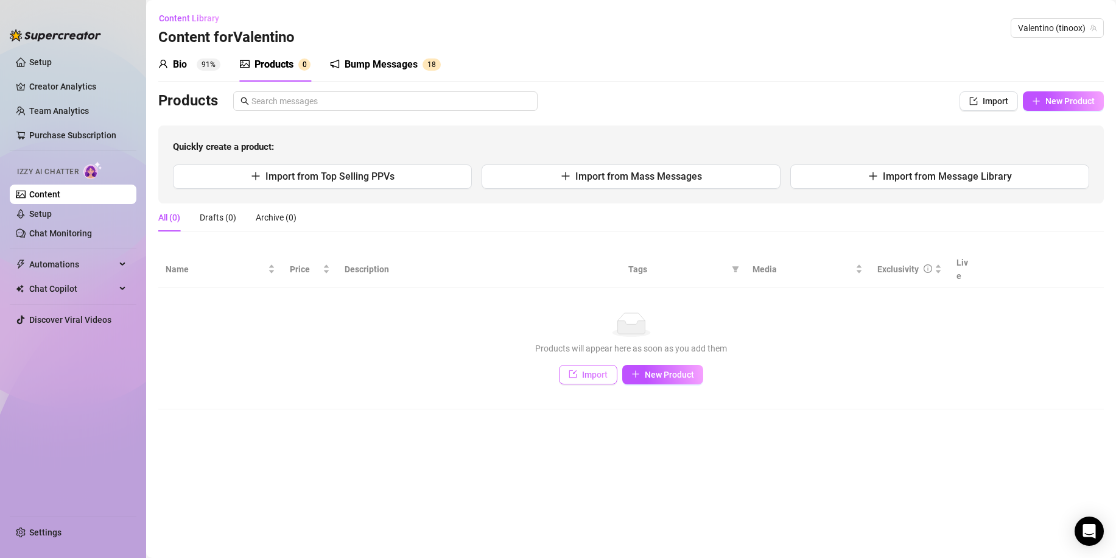
click at [575, 369] on icon "import" at bounding box center [572, 373] width 9 height 9
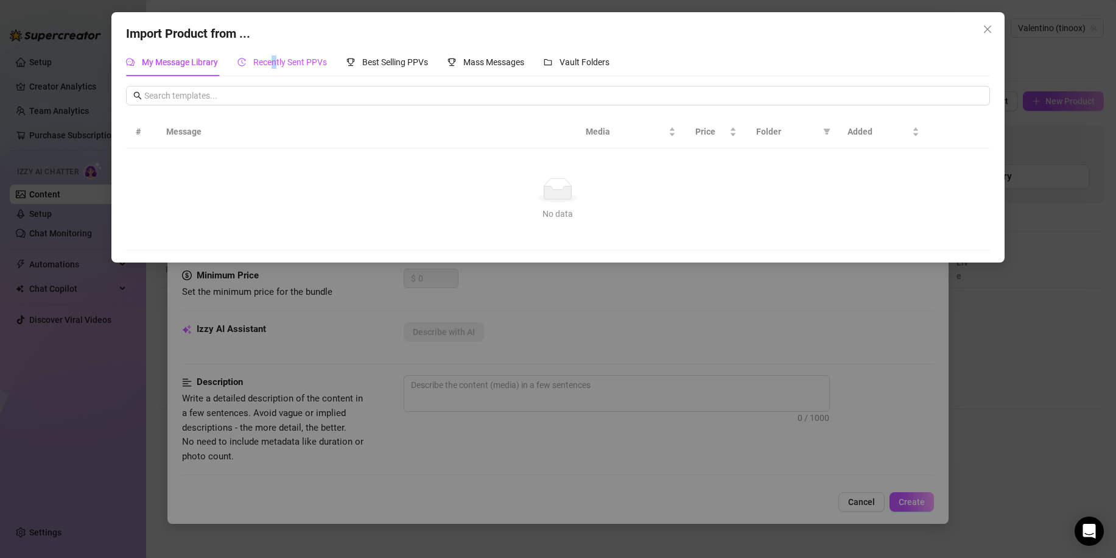
click at [279, 63] on span "Recently Sent PPVs" at bounding box center [290, 62] width 74 height 10
click at [391, 57] on span "Best Selling PPVs" at bounding box center [395, 62] width 66 height 10
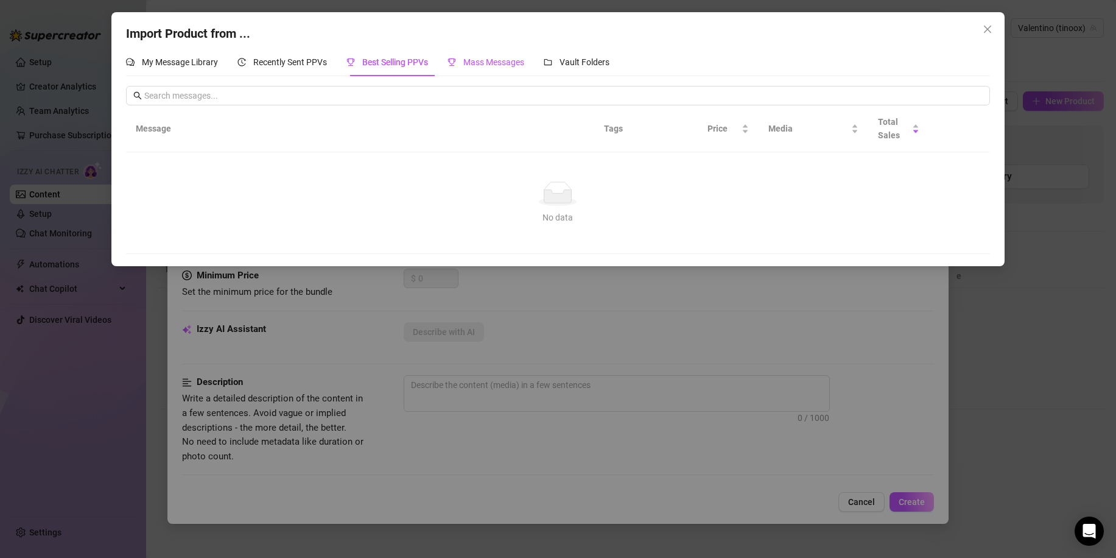
click at [510, 60] on span "Mass Messages" at bounding box center [493, 62] width 61 height 10
click at [584, 55] on div "Vault Folders" at bounding box center [577, 62] width 66 height 28
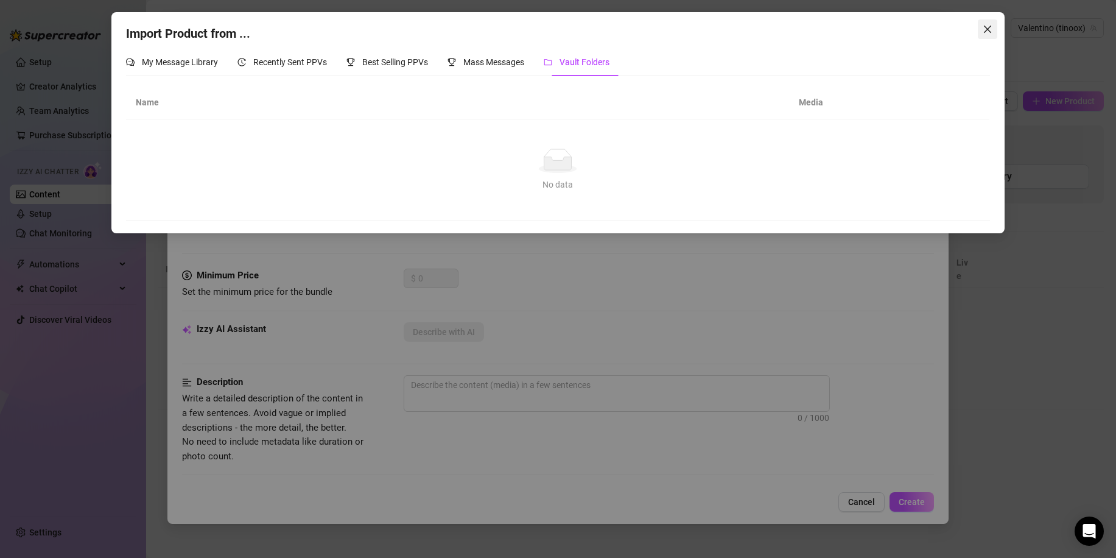
click at [987, 30] on icon "close" at bounding box center [987, 29] width 7 height 7
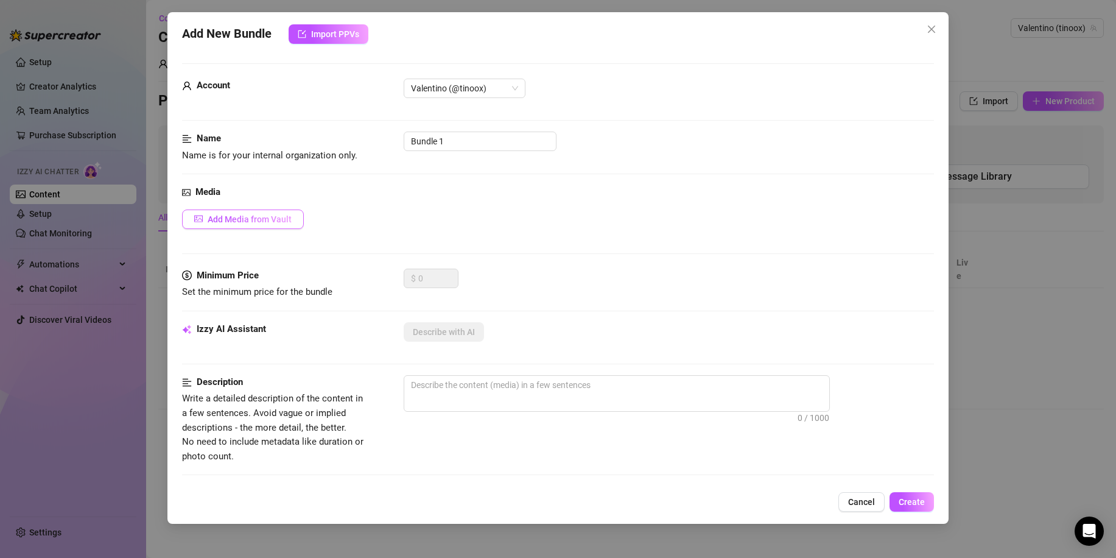
click at [248, 219] on span "Add Media from Vault" at bounding box center [250, 219] width 84 height 10
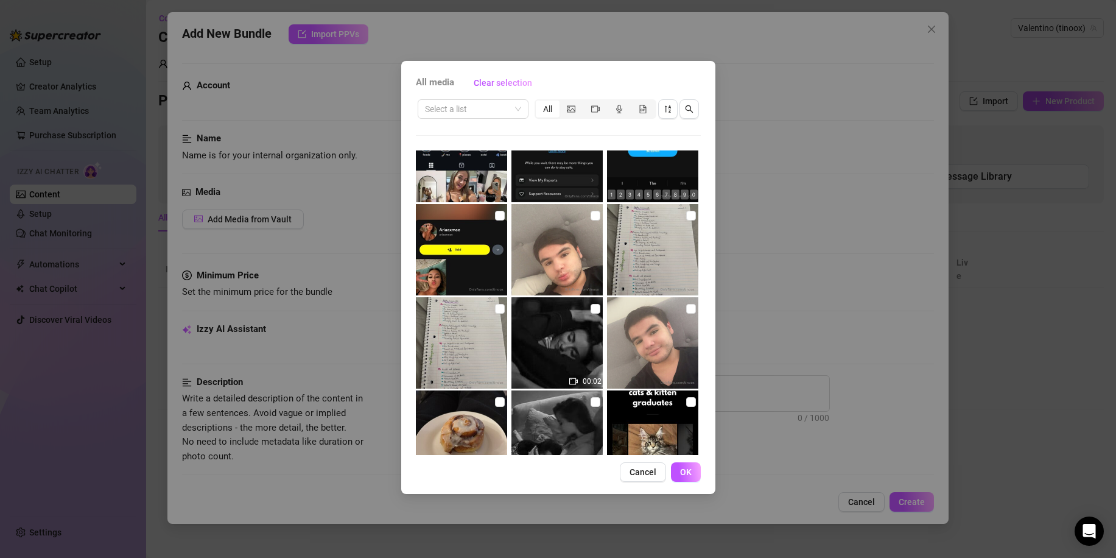
scroll to position [974, 0]
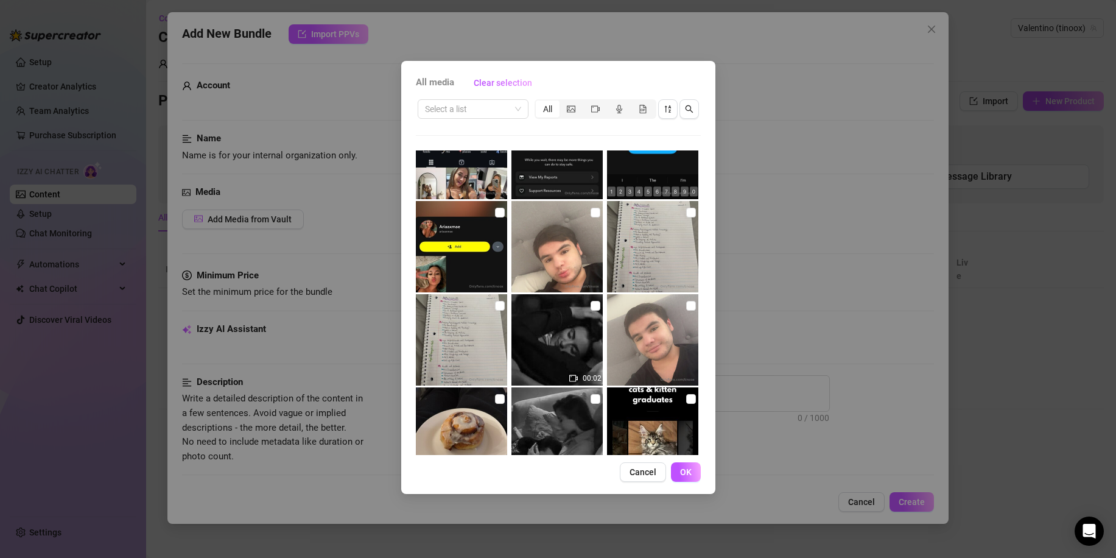
click at [556, 231] on img at bounding box center [556, 246] width 91 height 91
click at [590, 214] on input "checkbox" at bounding box center [595, 213] width 10 height 10
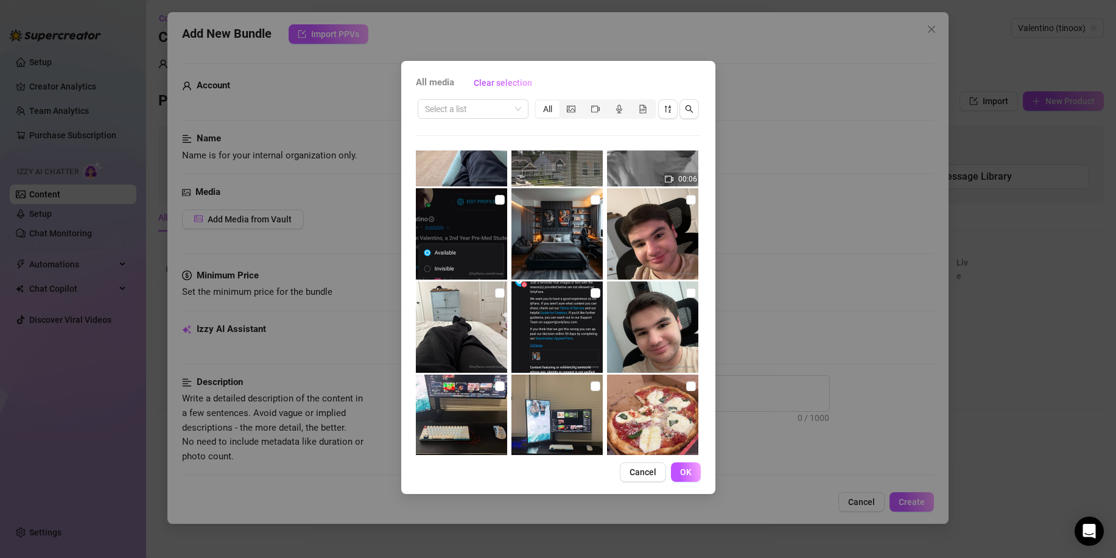
scroll to position [1643, 0]
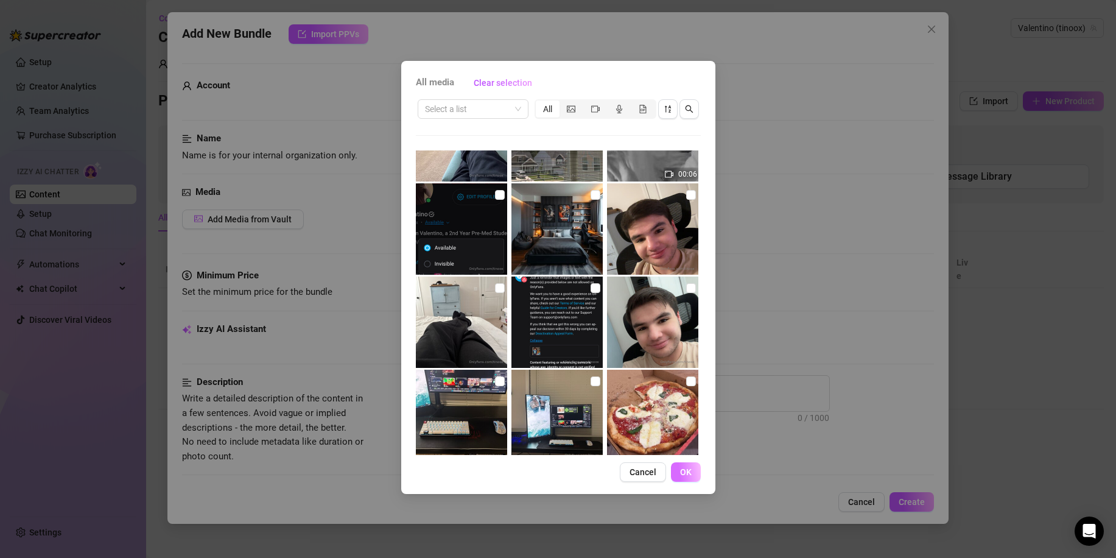
click at [691, 470] on span "OK" at bounding box center [686, 472] width 12 height 10
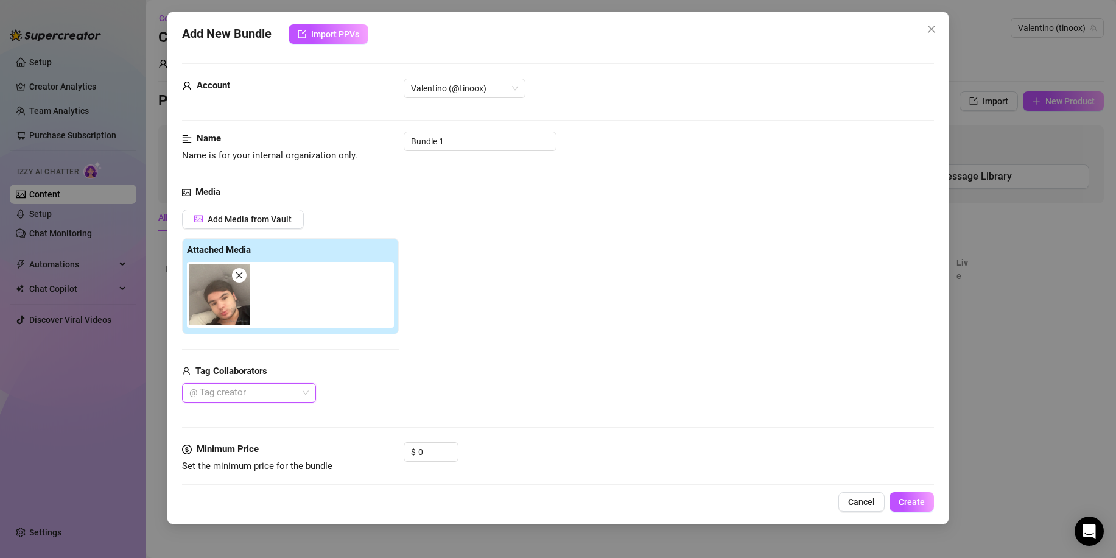
scroll to position [122, 0]
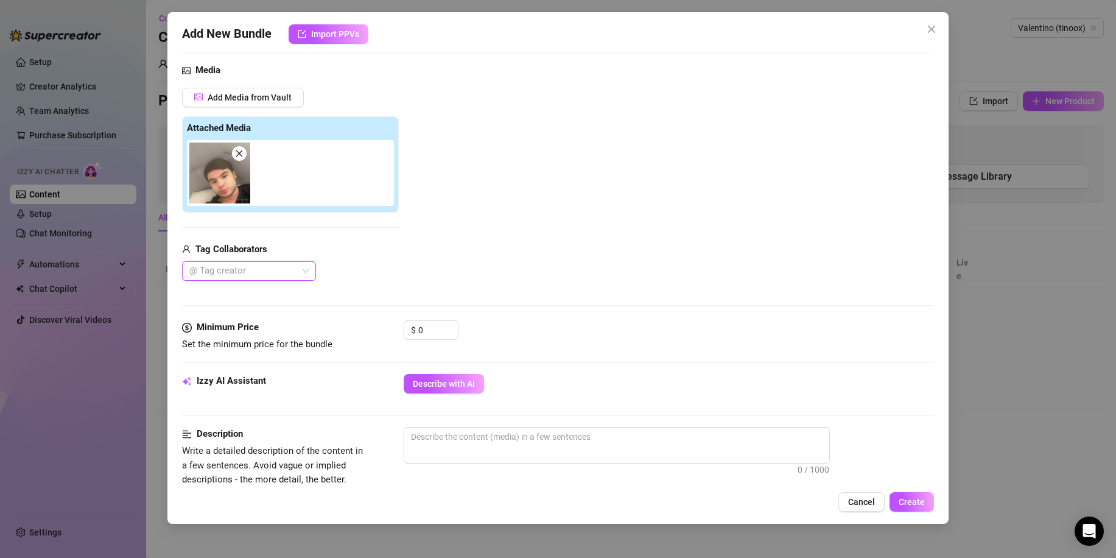
click at [262, 266] on div at bounding box center [242, 270] width 116 height 17
click at [405, 248] on div "Add Media from Vault Attached Media Tag Collaborators @ Tag creator" at bounding box center [558, 185] width 752 height 194
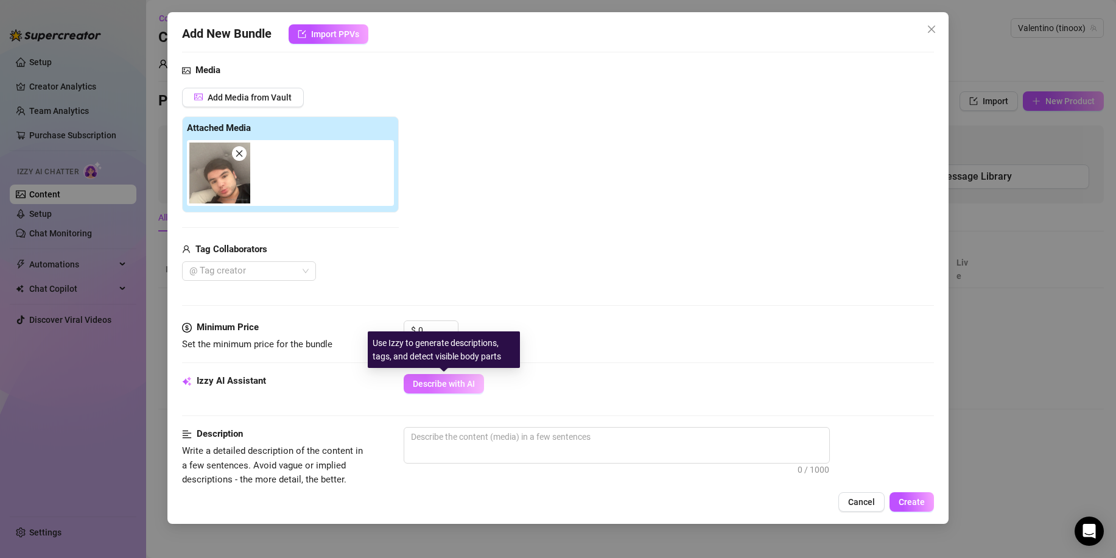
click at [438, 383] on span "Describe with AI" at bounding box center [444, 384] width 62 height 10
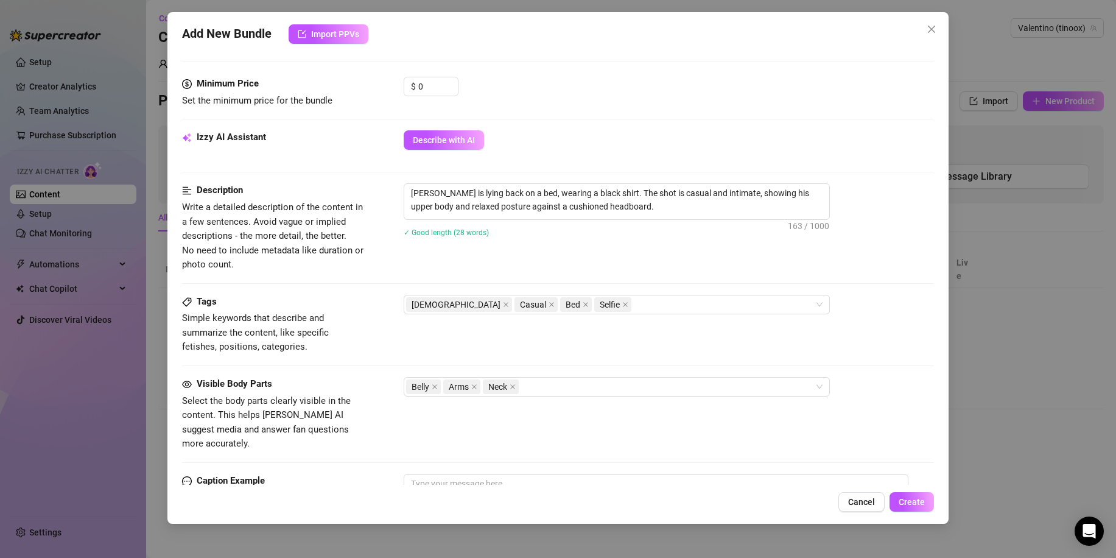
scroll to position [487, 0]
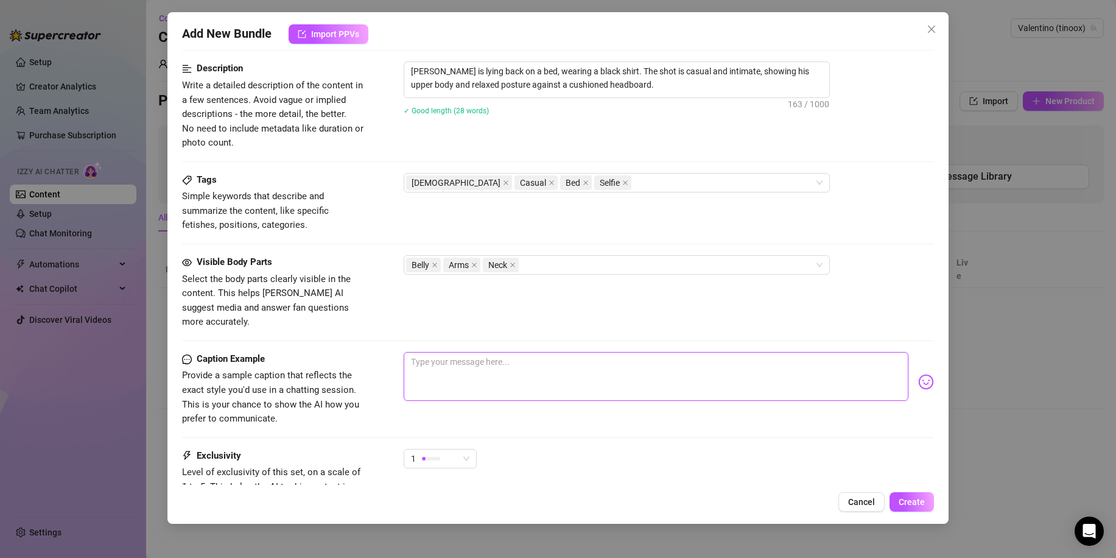
click at [474, 352] on textarea at bounding box center [656, 376] width 505 height 49
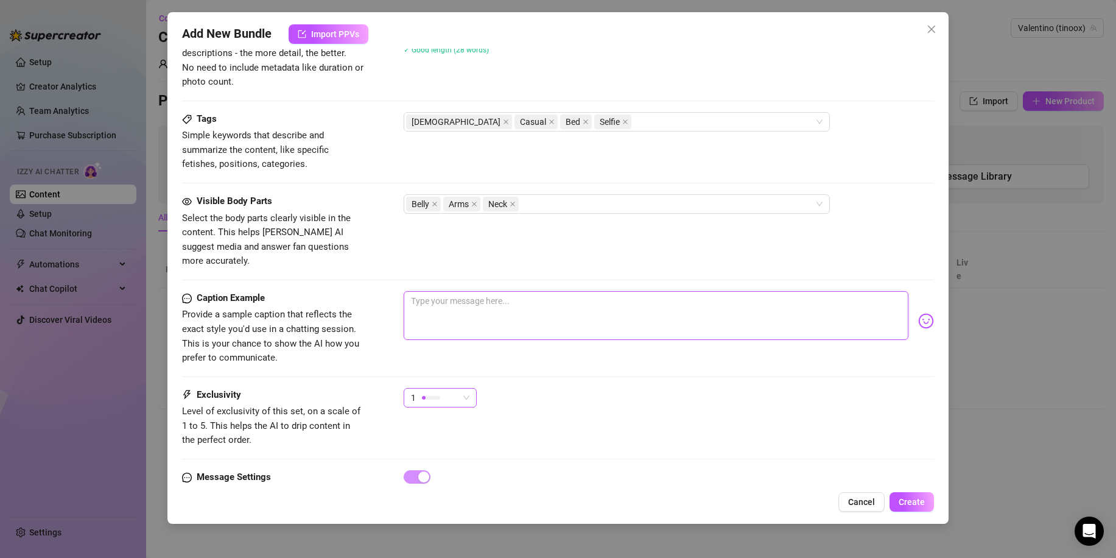
click at [436, 391] on div at bounding box center [431, 397] width 18 height 12
click at [502, 352] on div "Caption Example Provide a sample caption that reflects the exact style you'd us…" at bounding box center [558, 328] width 752 height 74
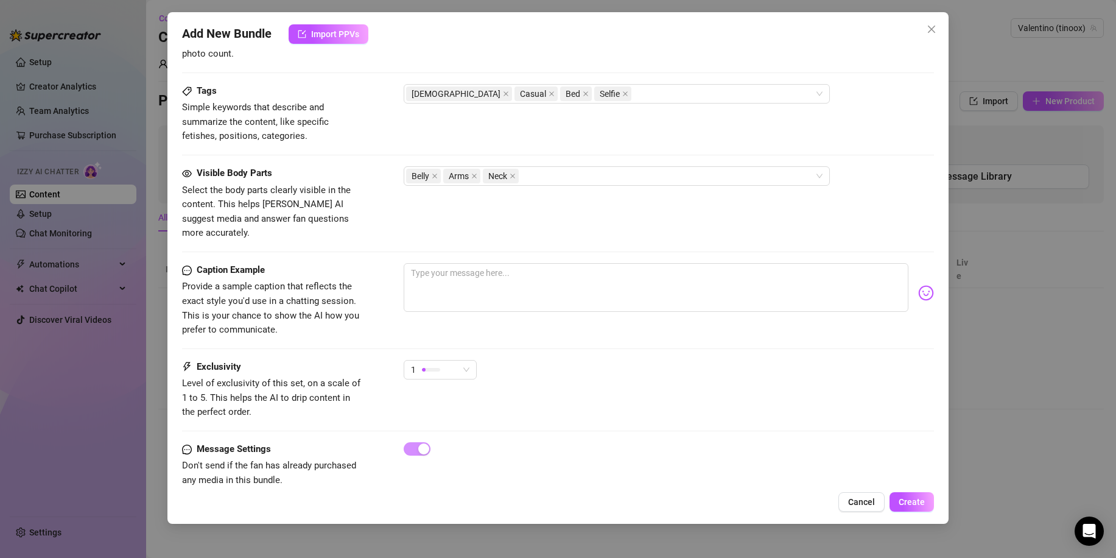
scroll to position [592, 0]
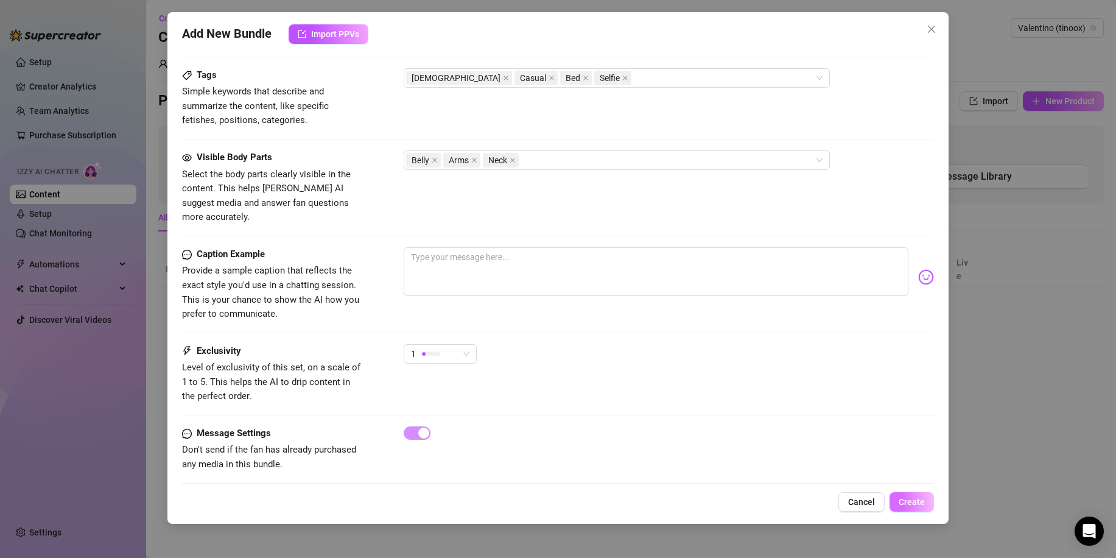
click at [909, 502] on span "Create" at bounding box center [911, 502] width 26 height 10
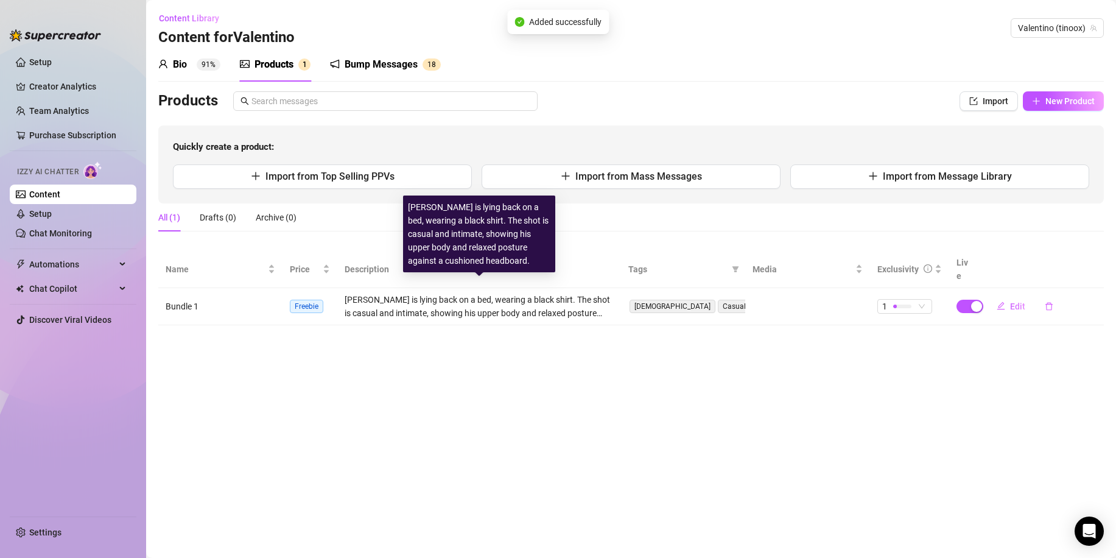
click at [557, 293] on div "[PERSON_NAME] is lying back on a bed, wearing a black shirt. The shot is casual…" at bounding box center [478, 306] width 269 height 27
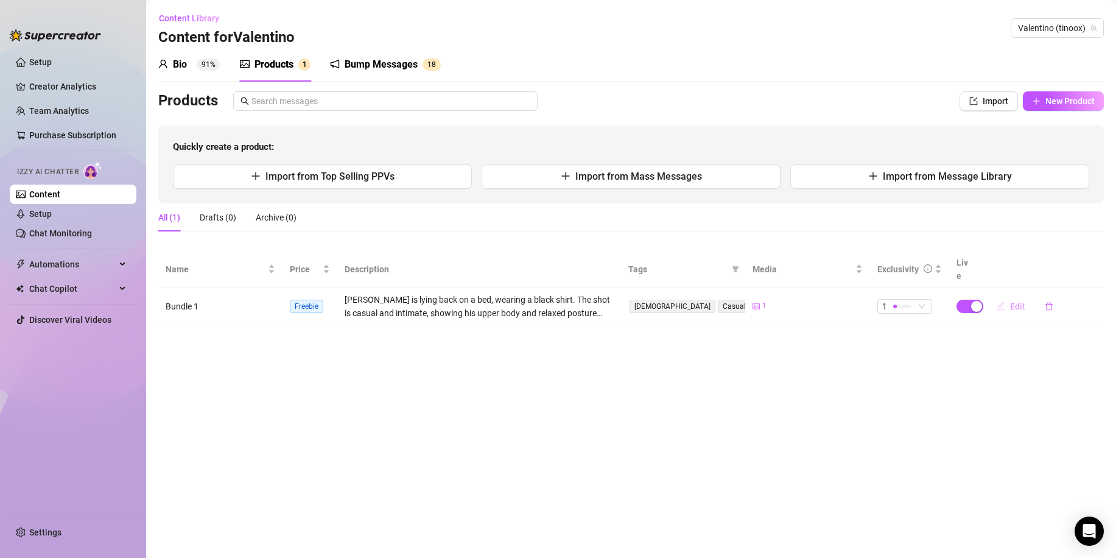
click at [1010, 301] on span "Edit" at bounding box center [1017, 306] width 15 height 10
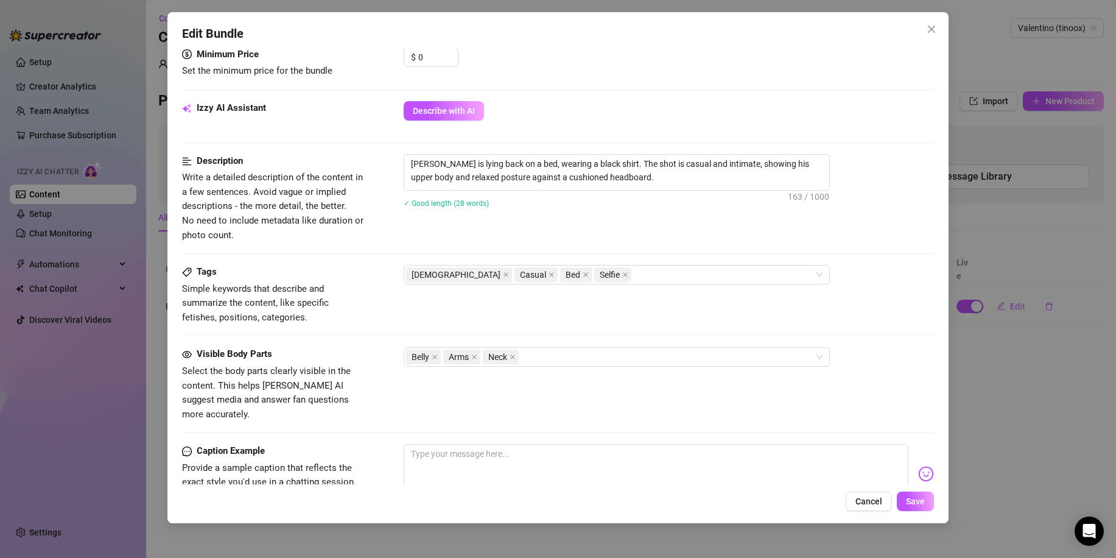
scroll to position [487, 0]
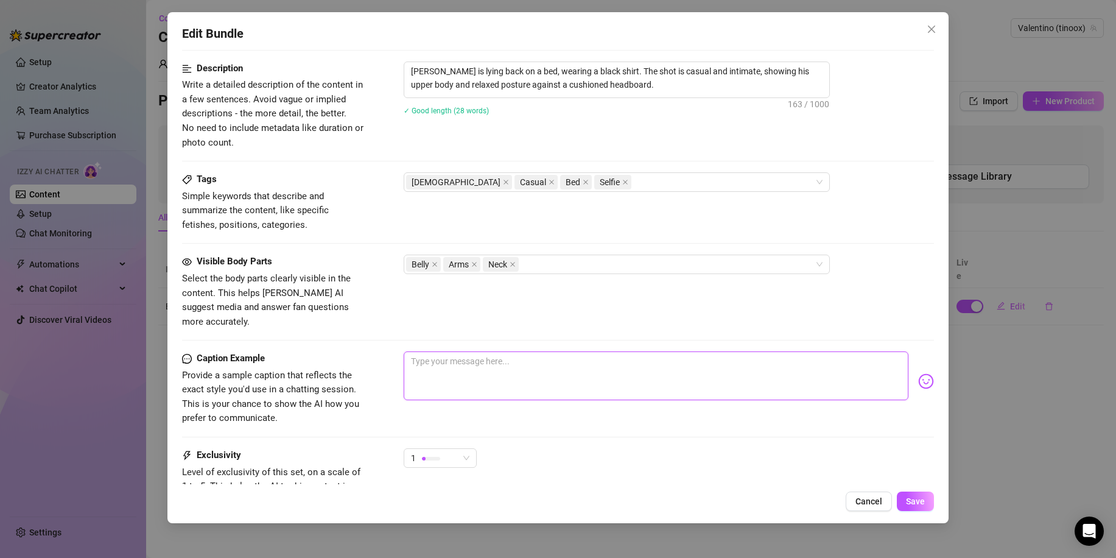
click at [490, 351] on textarea at bounding box center [656, 375] width 505 height 49
click at [927, 29] on icon "close" at bounding box center [931, 29] width 10 height 10
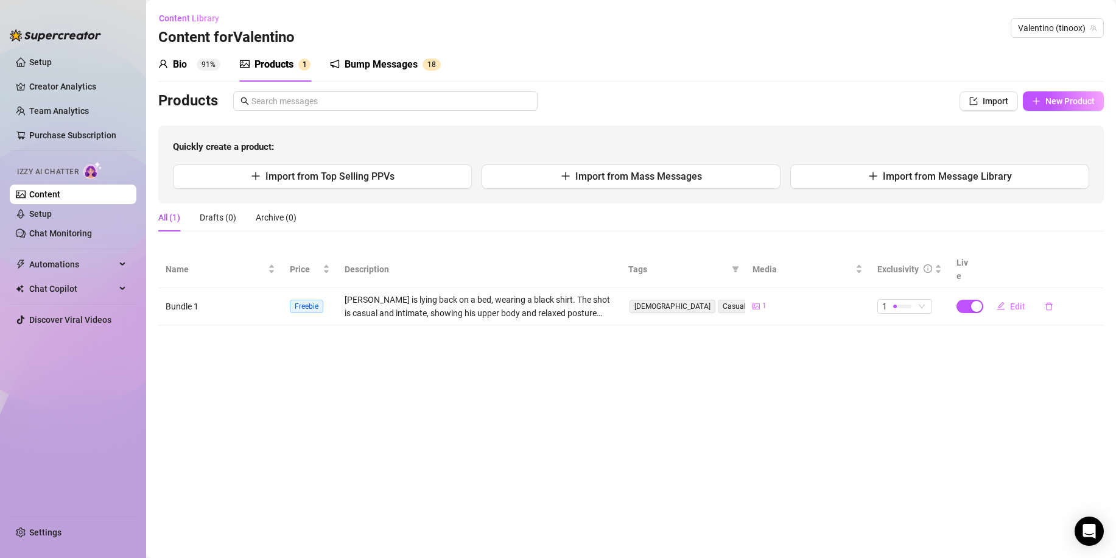
click at [370, 64] on div "Bump Messages" at bounding box center [380, 64] width 73 height 15
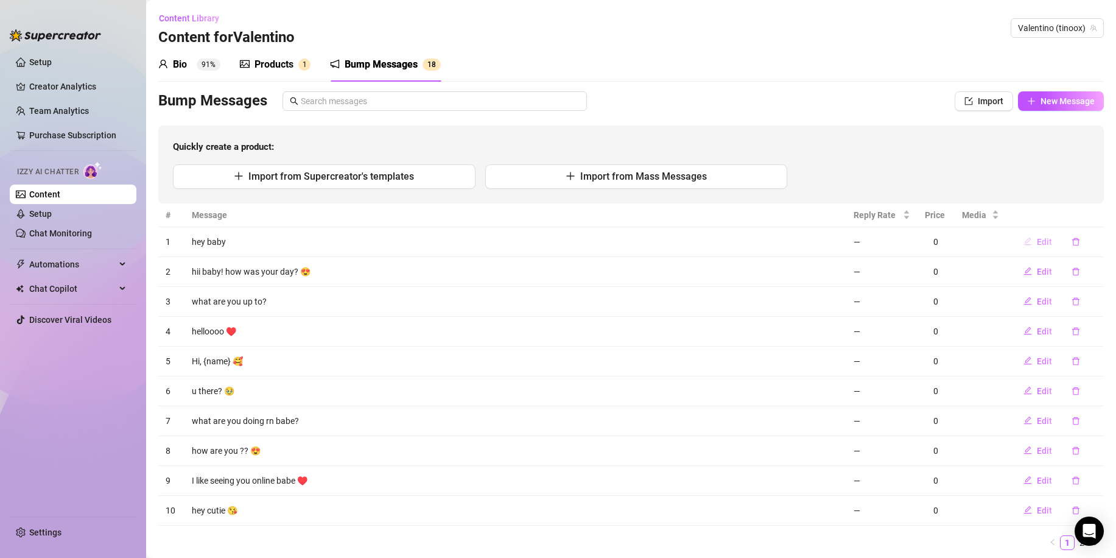
click at [1024, 239] on icon "edit" at bounding box center [1028, 241] width 8 height 8
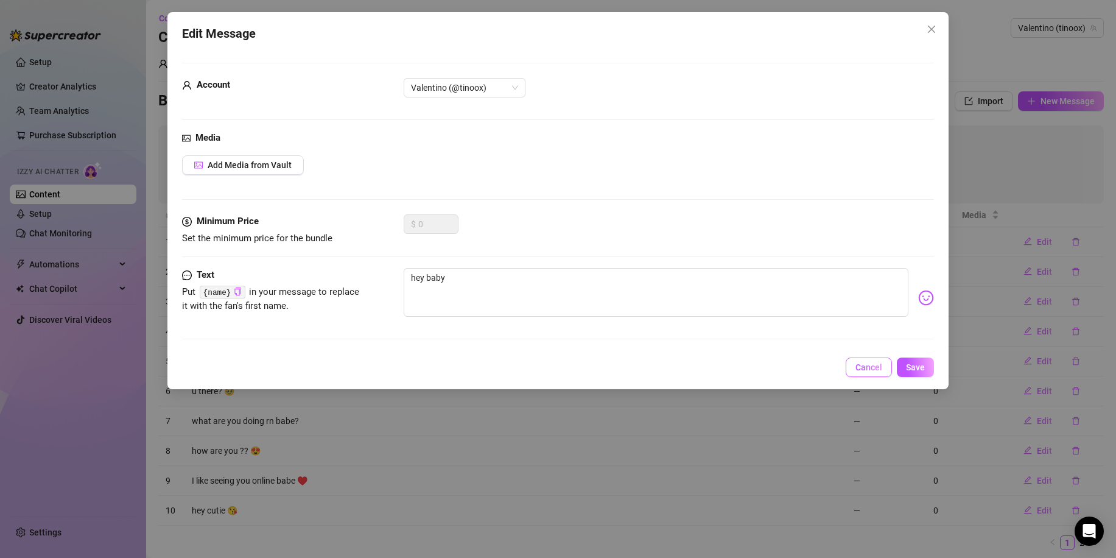
click at [867, 361] on button "Cancel" at bounding box center [868, 366] width 46 height 19
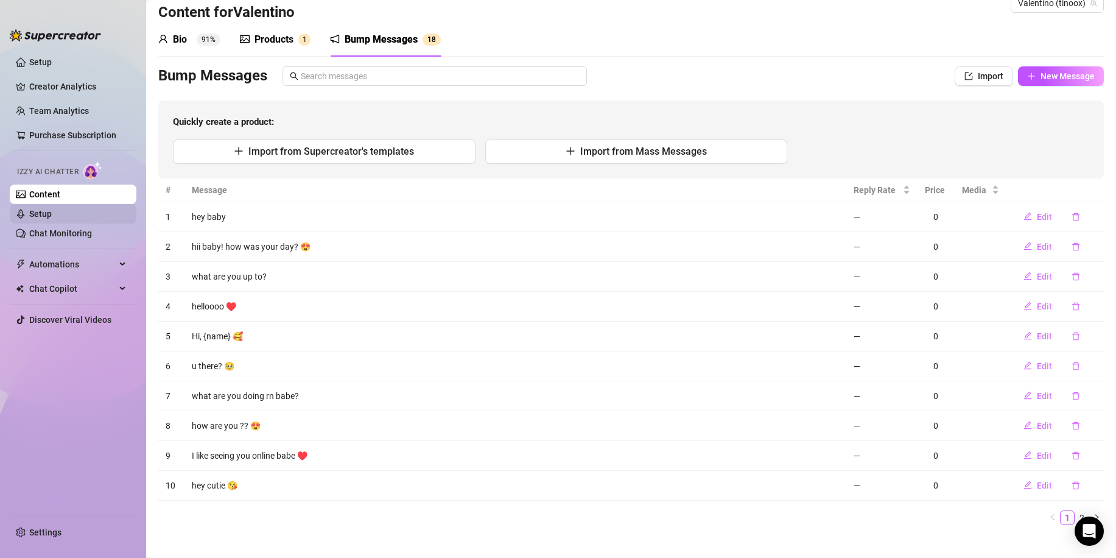
scroll to position [38, 0]
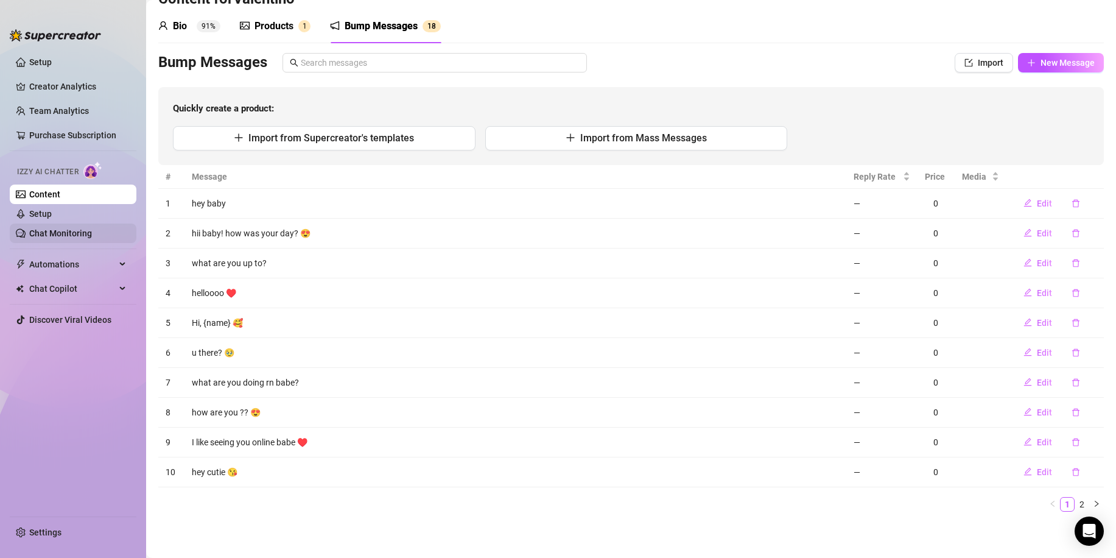
click at [29, 229] on link "Chat Monitoring" at bounding box center [60, 233] width 63 height 10
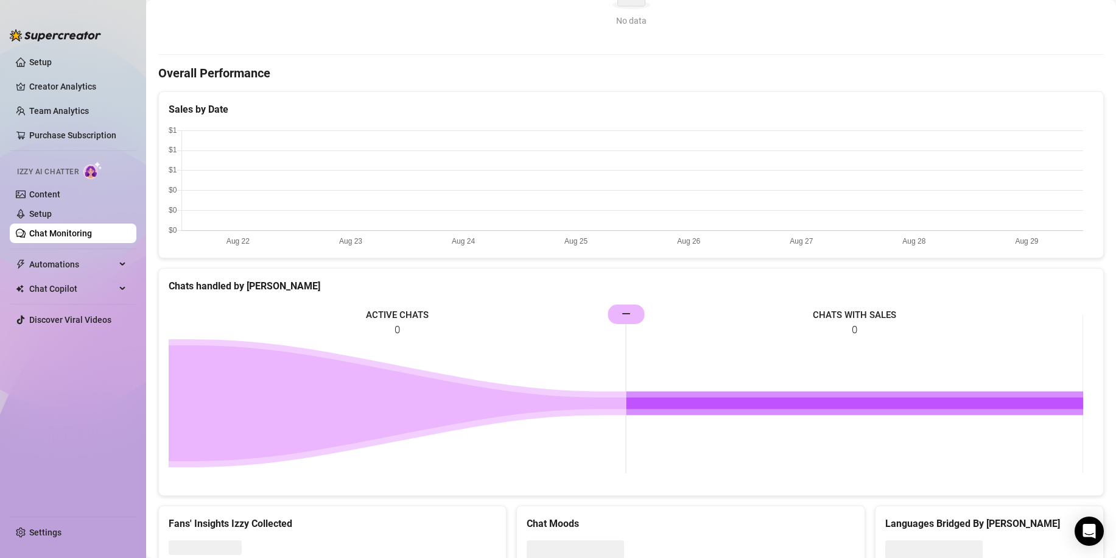
scroll to position [361, 0]
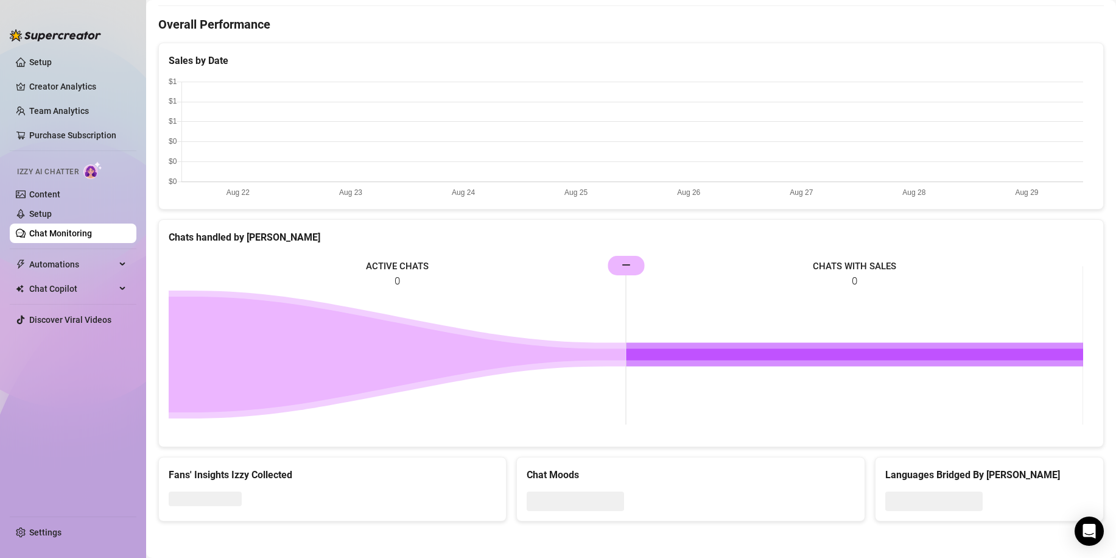
click at [75, 256] on span "Automations" at bounding box center [72, 263] width 86 height 19
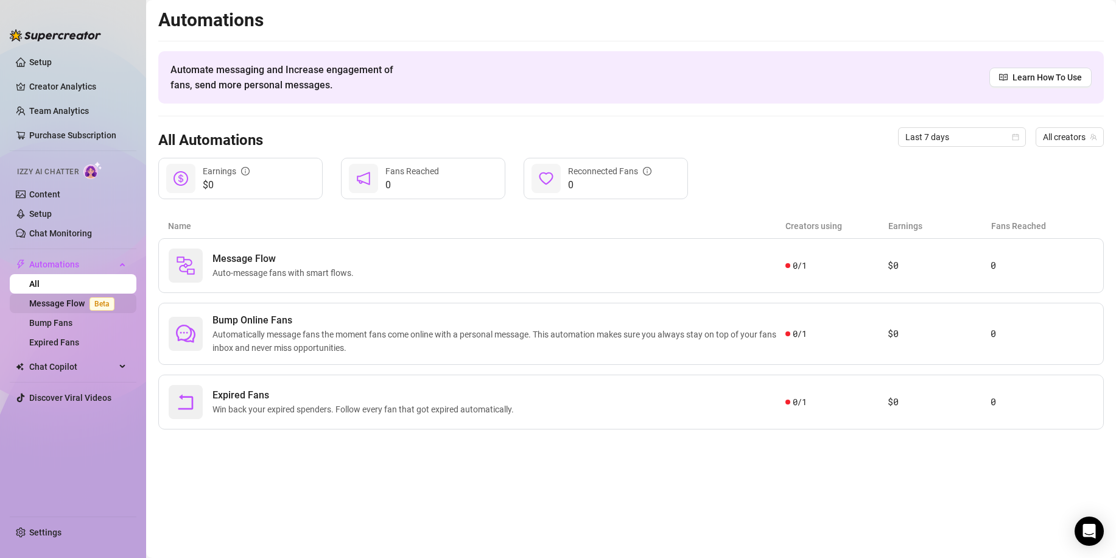
click at [51, 298] on link "Message Flow Beta" at bounding box center [74, 303] width 90 height 10
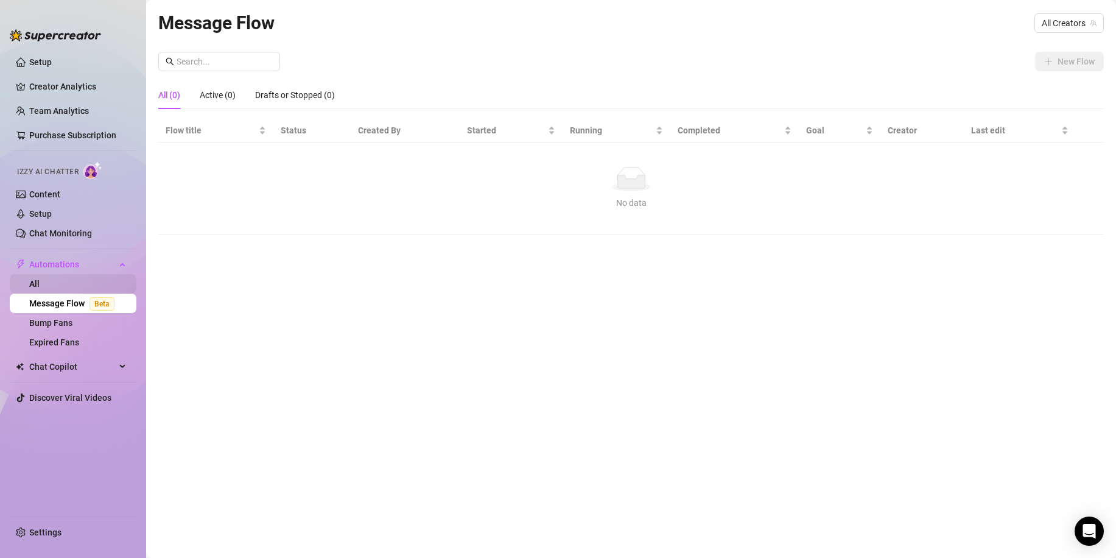
click at [40, 279] on link "All" at bounding box center [34, 284] width 10 height 10
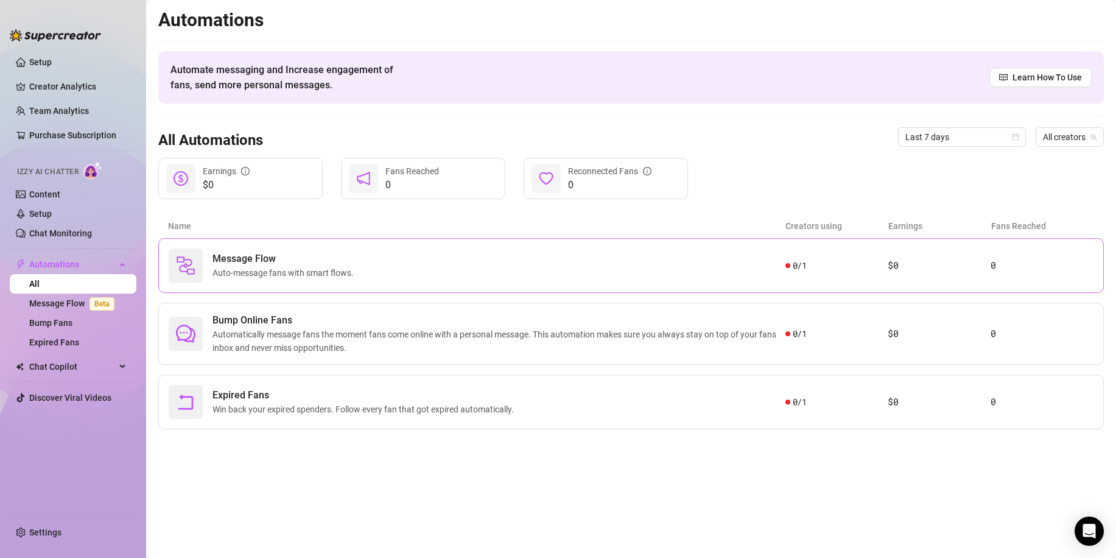
click at [288, 253] on span "Message Flow" at bounding box center [285, 258] width 146 height 15
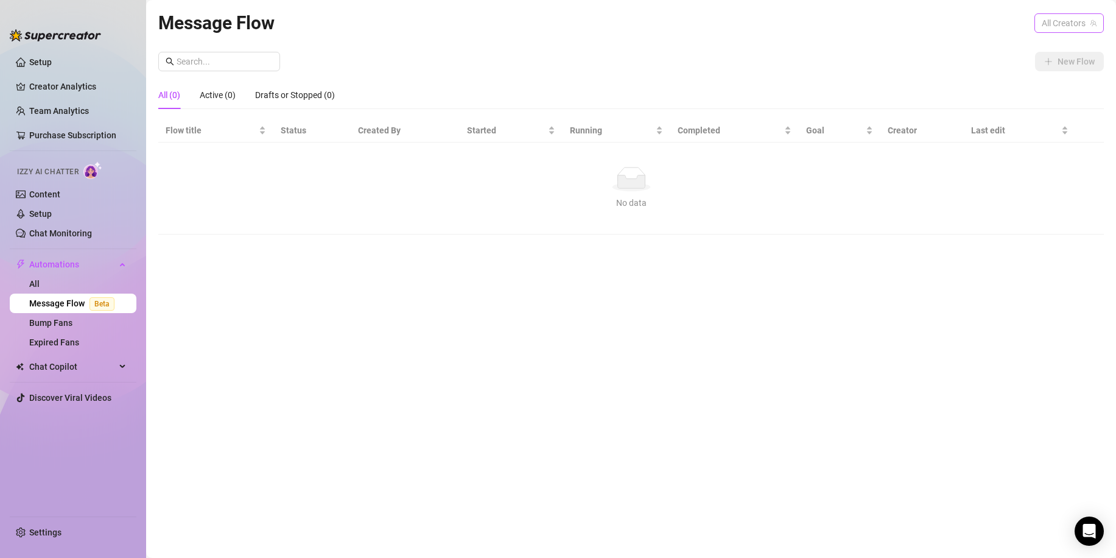
click at [1068, 21] on span "All Creators" at bounding box center [1068, 23] width 55 height 18
click at [1051, 65] on span "Valentino" at bounding box center [1041, 67] width 36 height 13
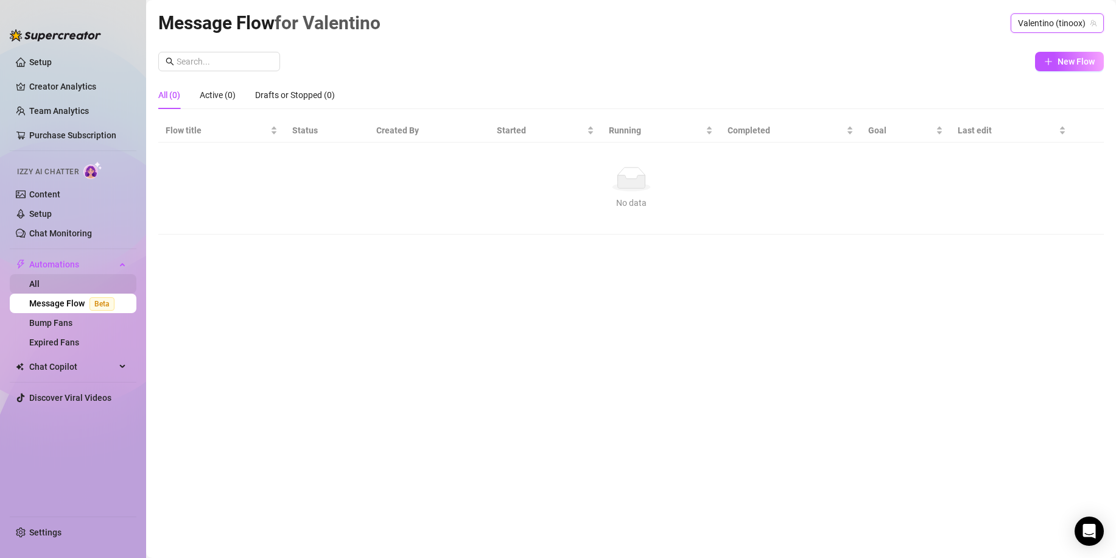
click at [40, 279] on link "All" at bounding box center [34, 284] width 10 height 10
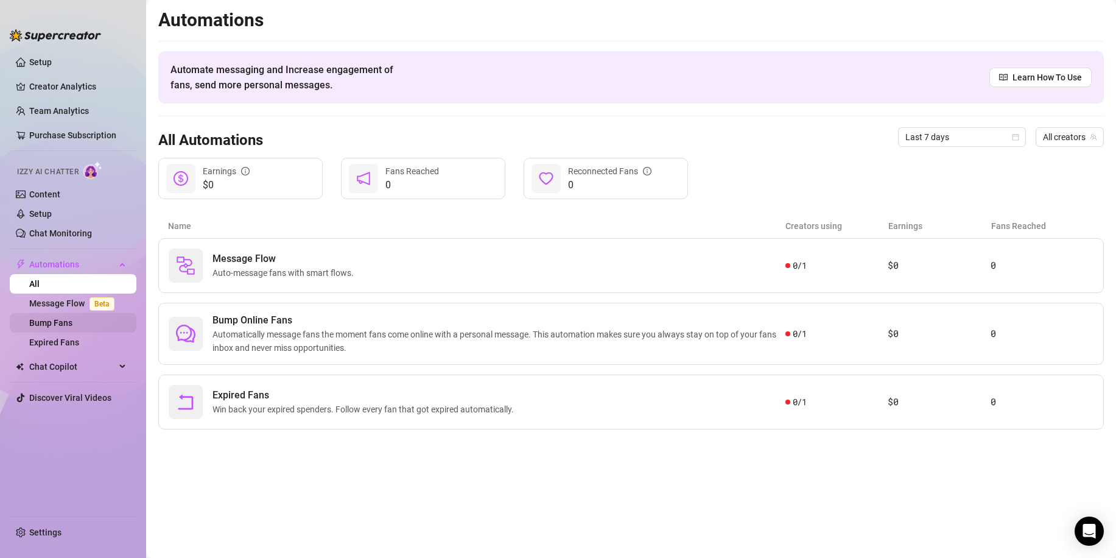
click at [53, 320] on link "Bump Fans" at bounding box center [50, 323] width 43 height 10
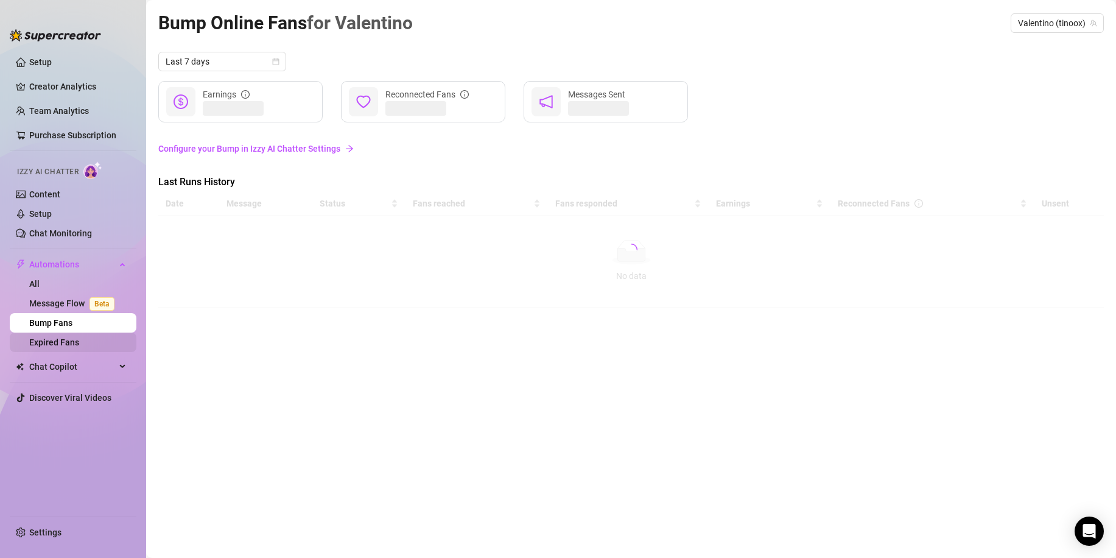
click at [43, 340] on link "Expired Fans" at bounding box center [54, 342] width 50 height 10
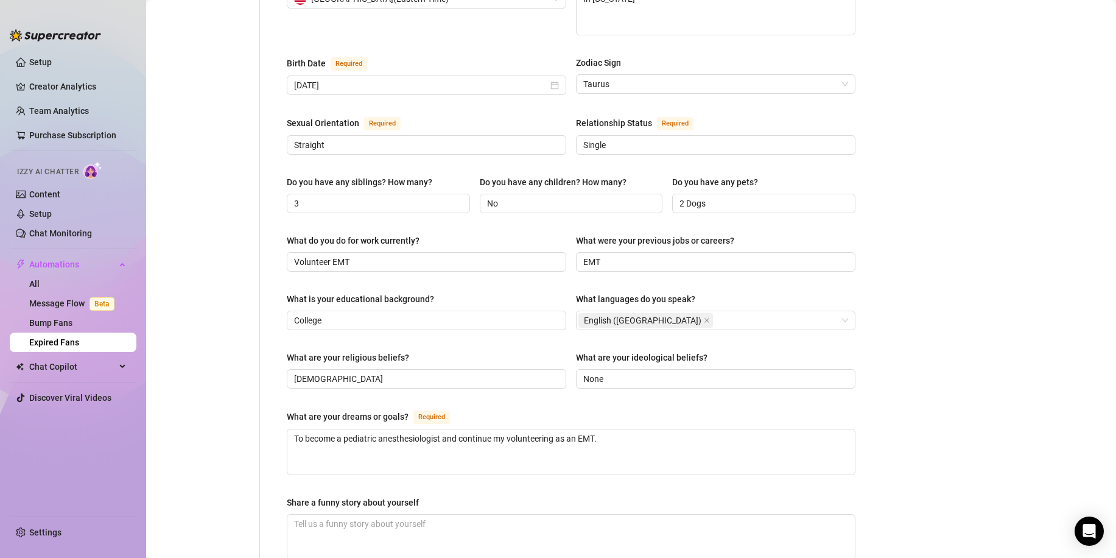
scroll to position [243, 0]
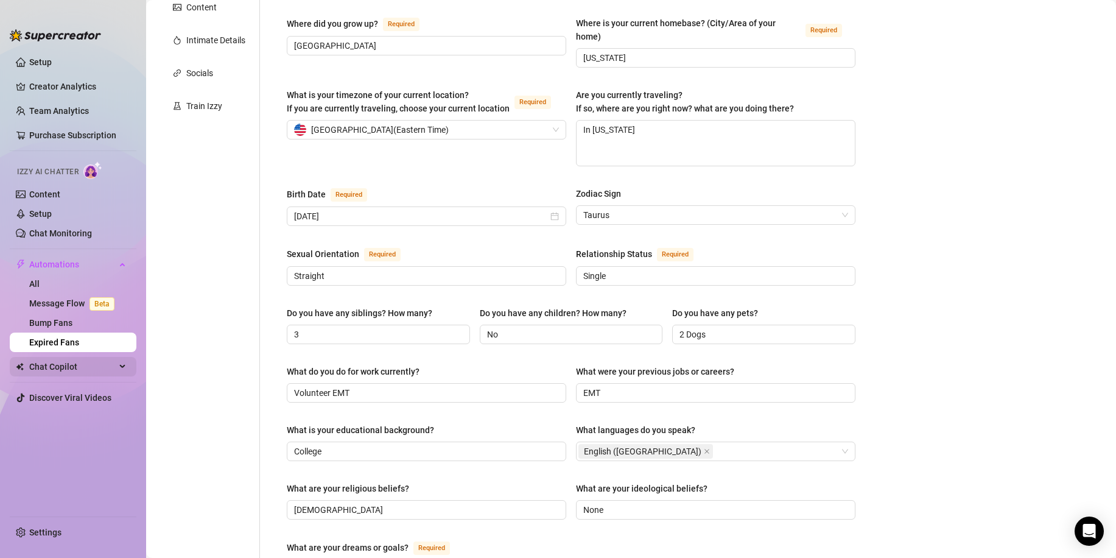
click at [69, 368] on span "Chat Copilot" at bounding box center [72, 366] width 86 height 19
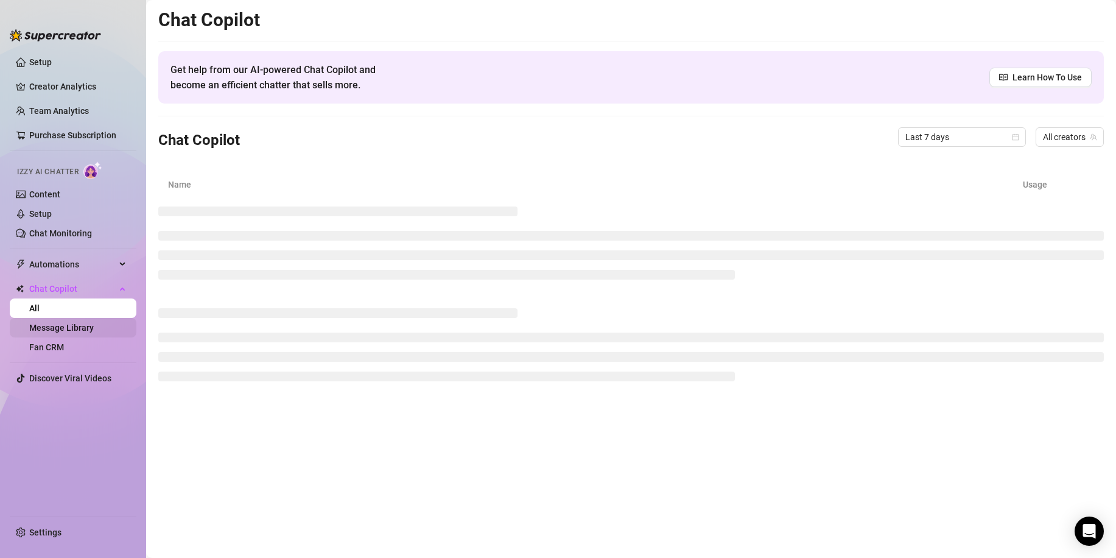
click at [68, 326] on link "Message Library" at bounding box center [61, 328] width 65 height 10
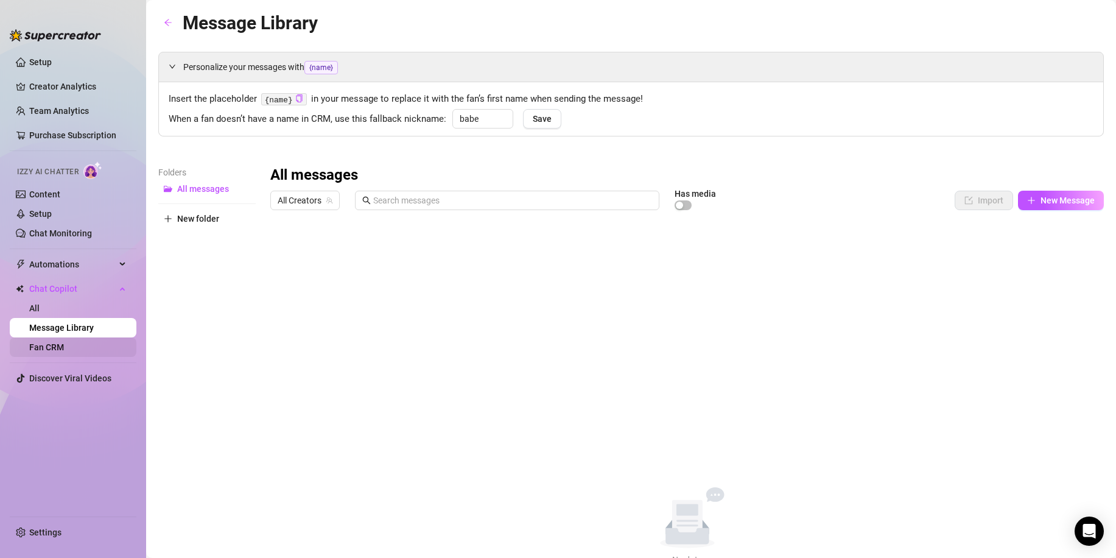
click at [64, 342] on link "Fan CRM" at bounding box center [46, 347] width 35 height 10
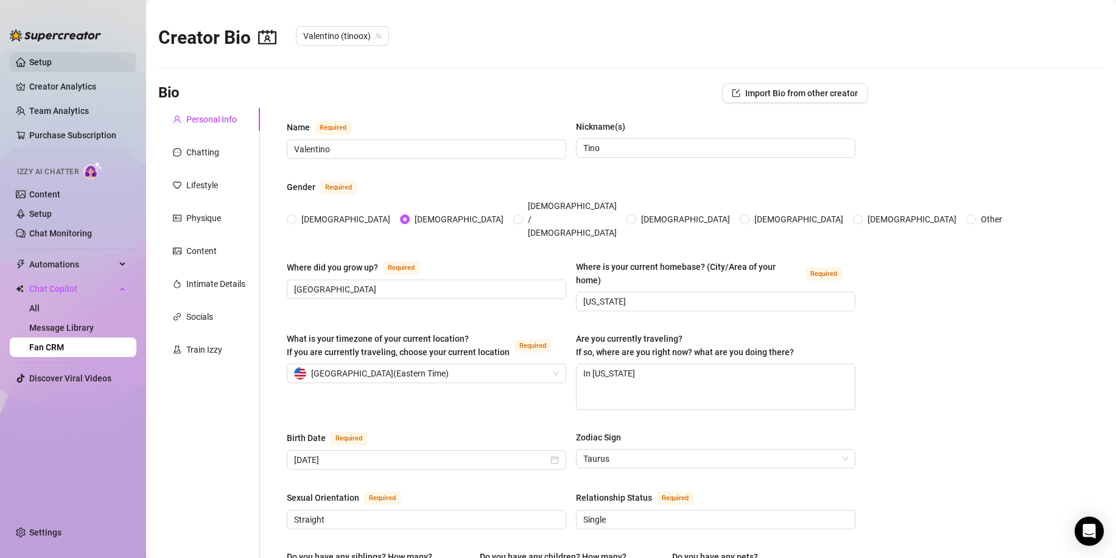
click at [49, 67] on link "Setup" at bounding box center [40, 62] width 23 height 10
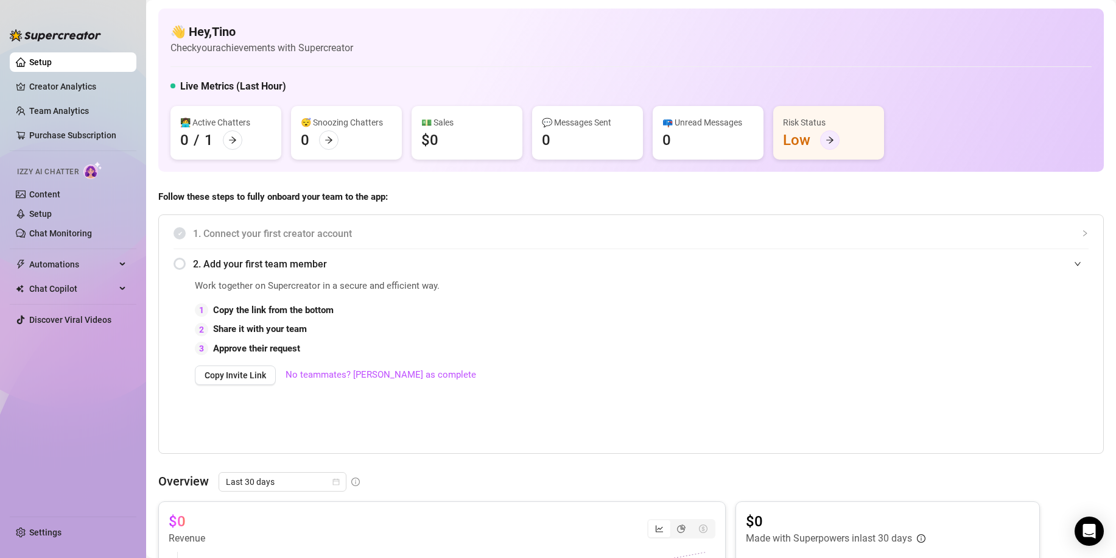
click at [826, 138] on icon "arrow-right" at bounding box center [829, 140] width 9 height 9
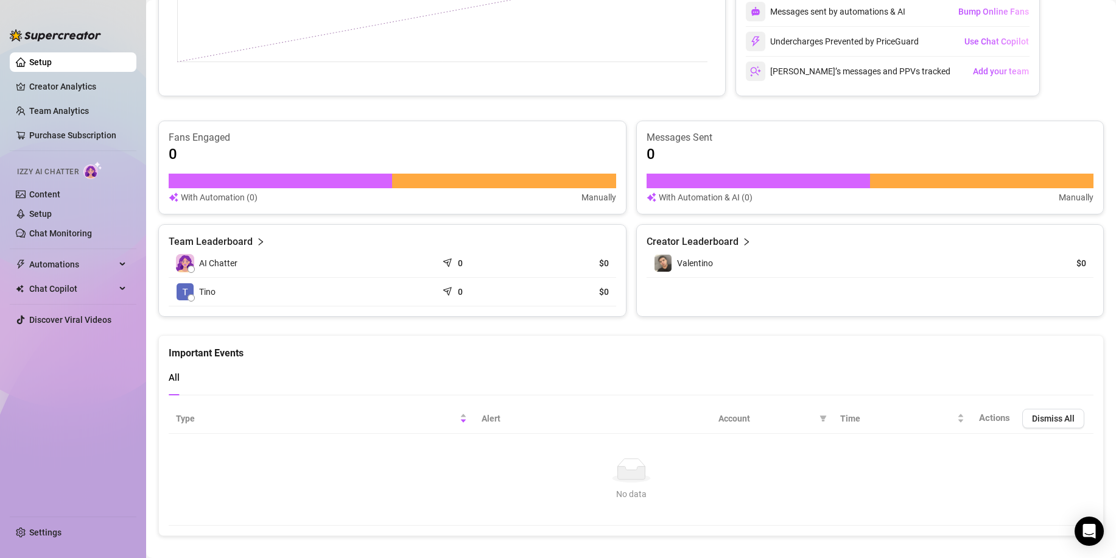
scroll to position [603, 0]
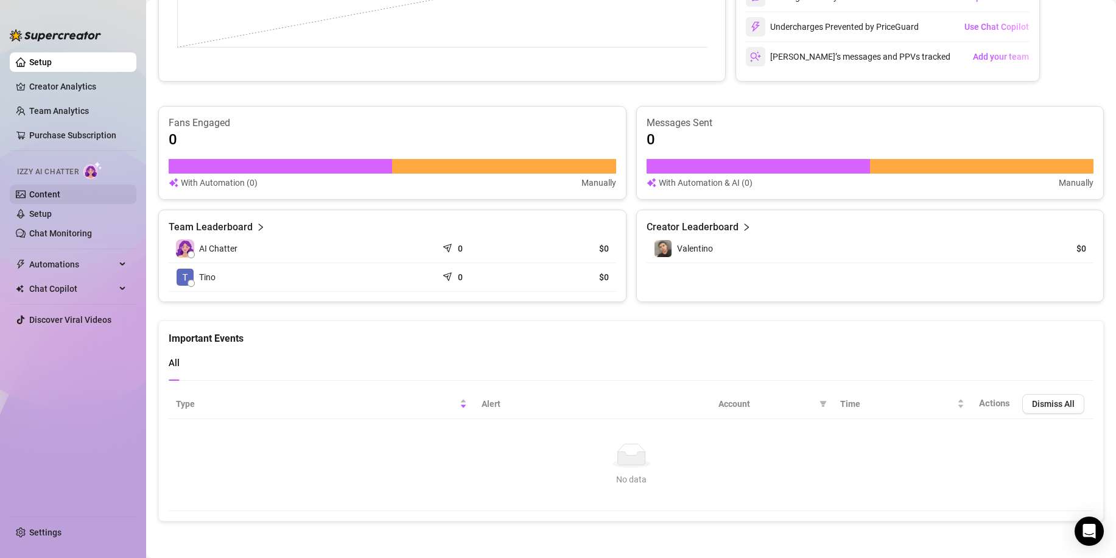
click at [39, 197] on link "Content" at bounding box center [44, 194] width 31 height 10
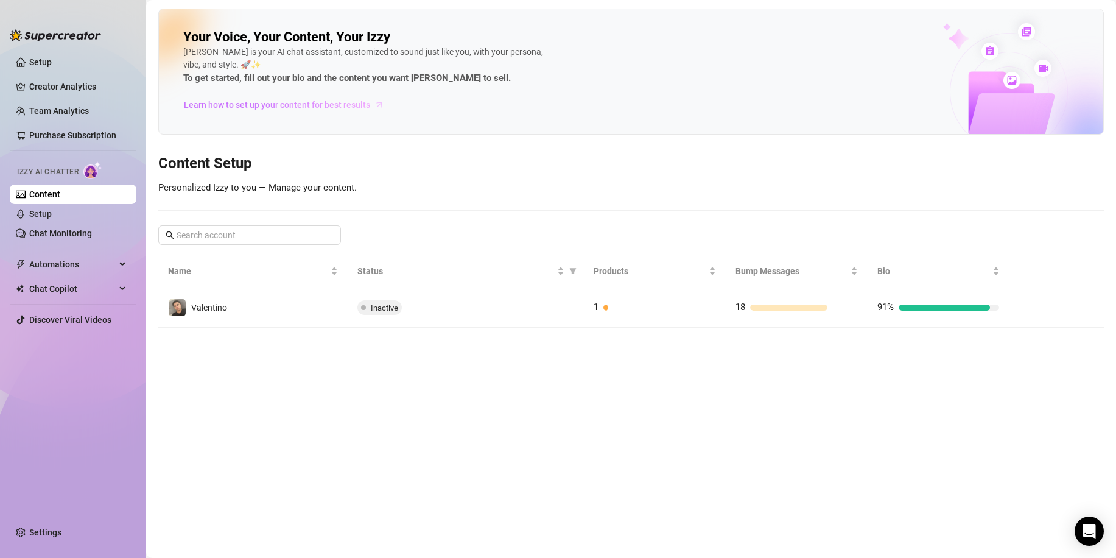
click at [298, 101] on span "Learn how to set up your content for best results" at bounding box center [277, 104] width 186 height 13
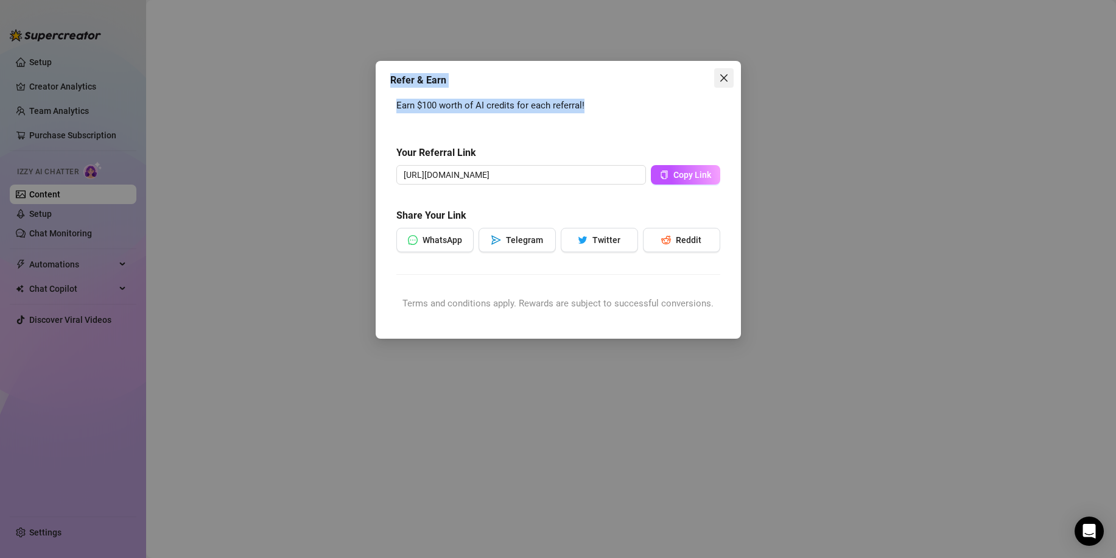
click at [730, 87] on div "Refer & Earn Earn $100 worth of AI credits for each referral! Your Referral Lin…" at bounding box center [558, 200] width 365 height 278
click at [732, 86] on button "Close" at bounding box center [723, 77] width 19 height 19
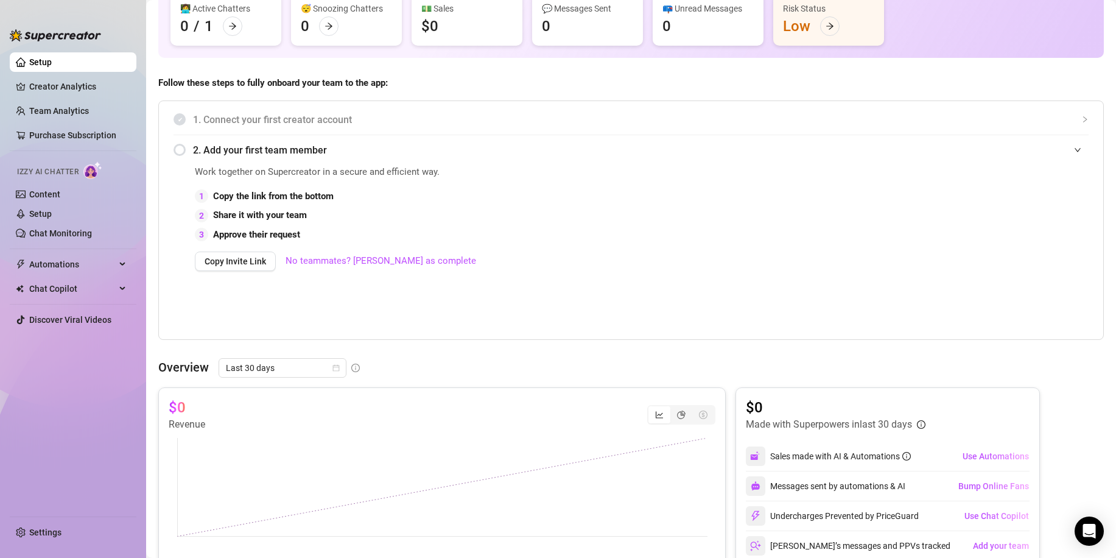
scroll to position [183, 0]
